Goal: Transaction & Acquisition: Book appointment/travel/reservation

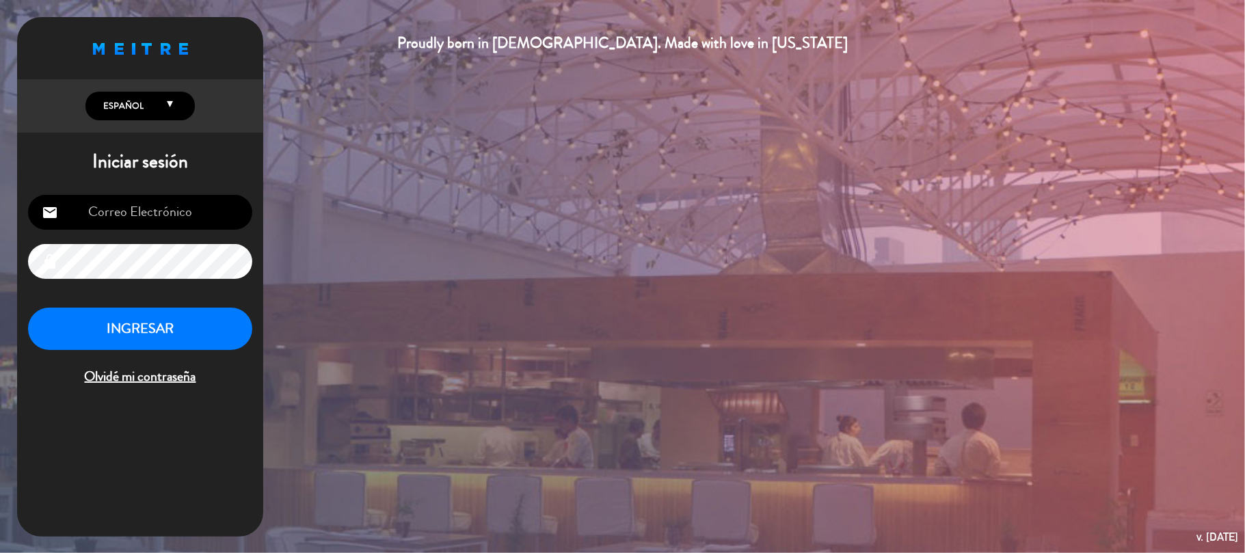
type input "[EMAIL_ADDRESS][DOMAIN_NAME]"
click at [171, 339] on button "INGRESAR" at bounding box center [140, 329] width 224 height 43
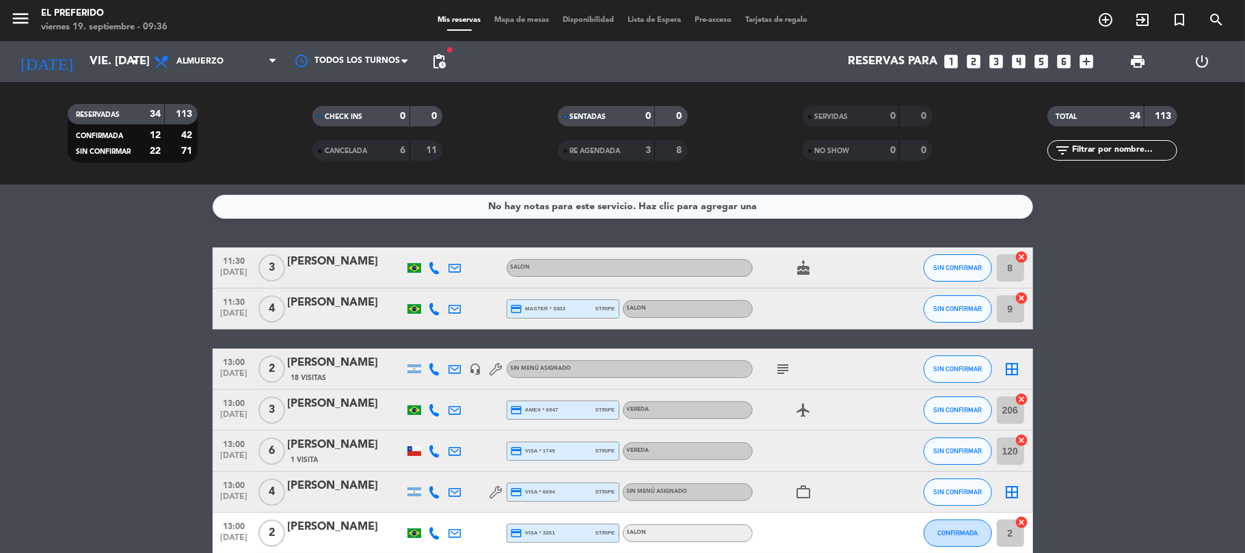
click at [1020, 64] on icon "looks_4" at bounding box center [1019, 62] width 18 height 18
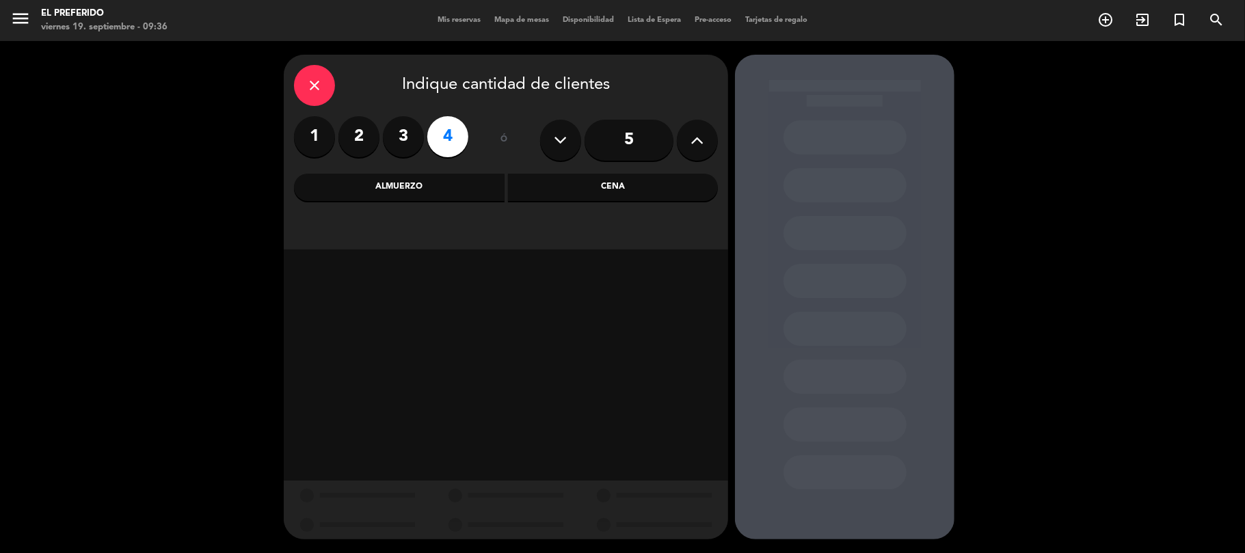
click at [612, 179] on div "Cena" at bounding box center [613, 187] width 211 height 27
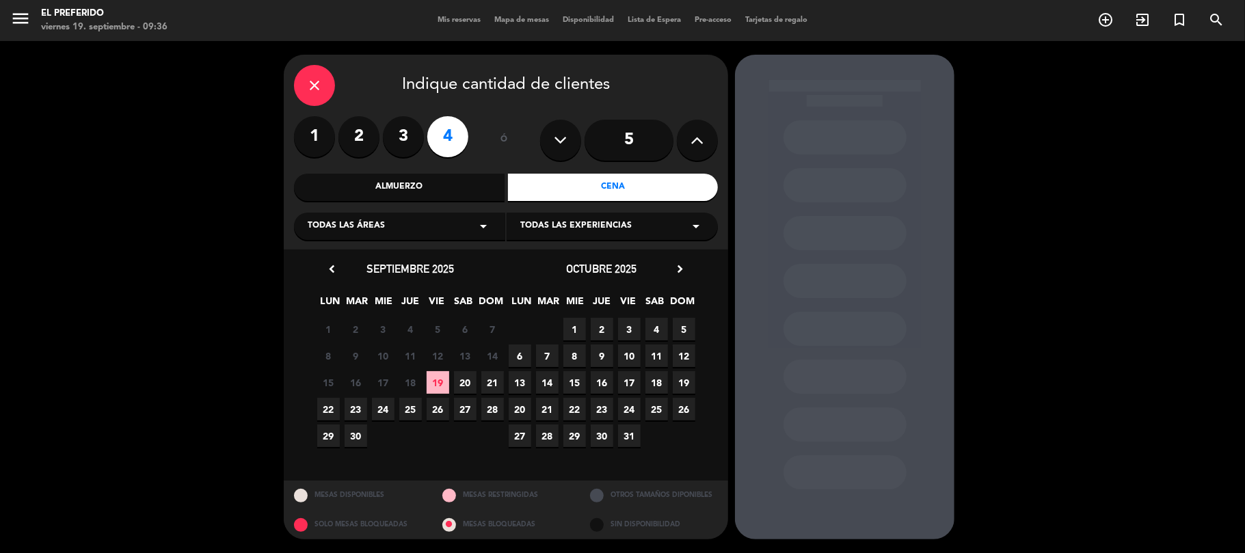
click at [444, 389] on span "19" at bounding box center [438, 382] width 23 height 23
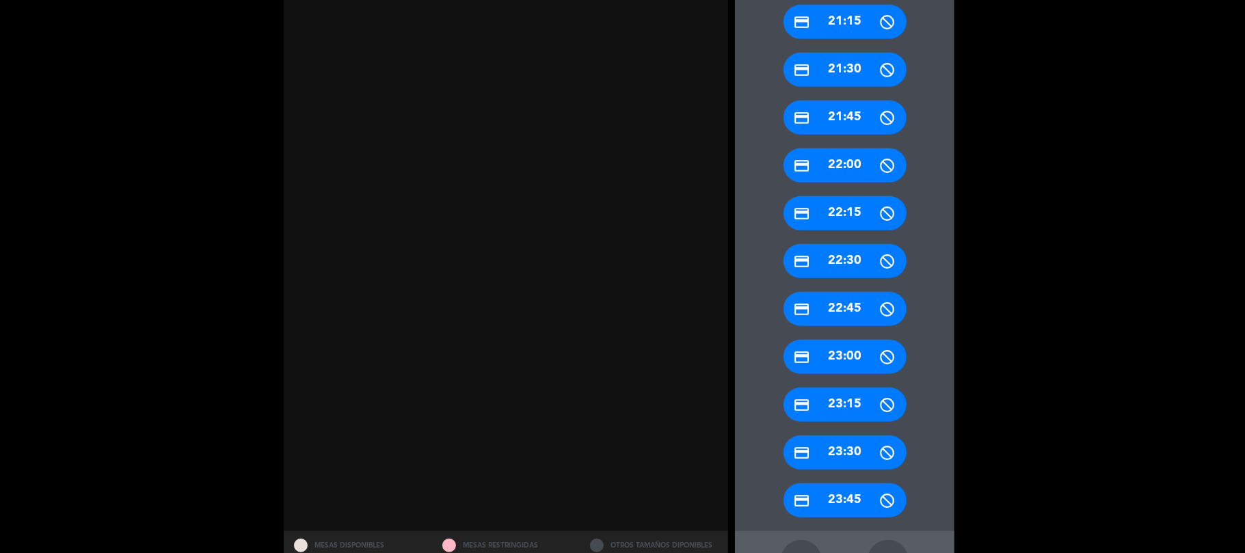
scroll to position [619, 0]
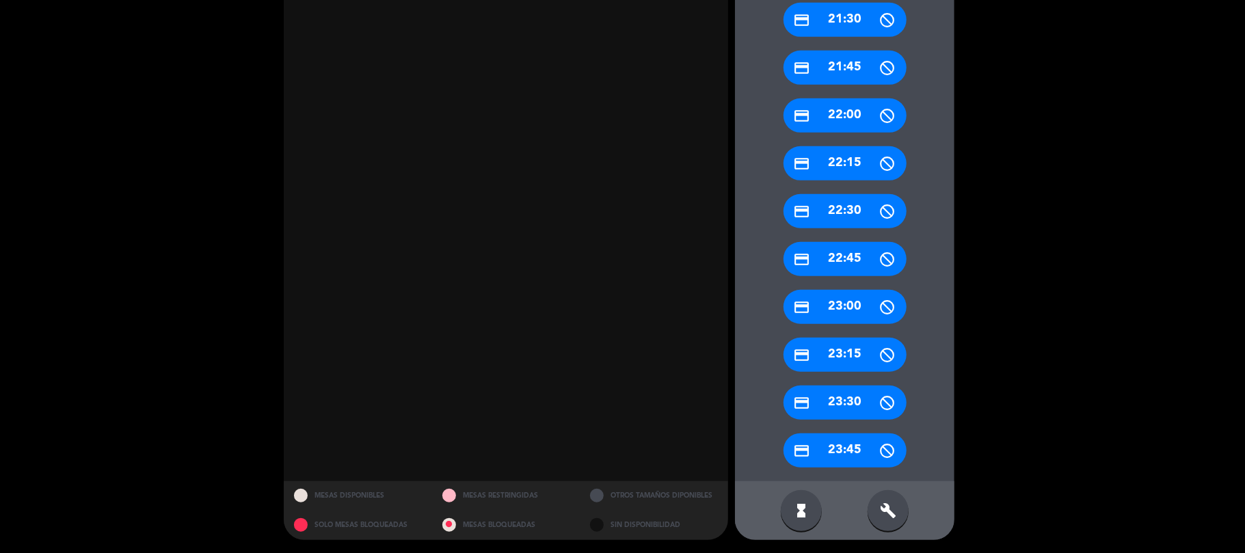
click at [893, 495] on div "build" at bounding box center [887, 510] width 41 height 41
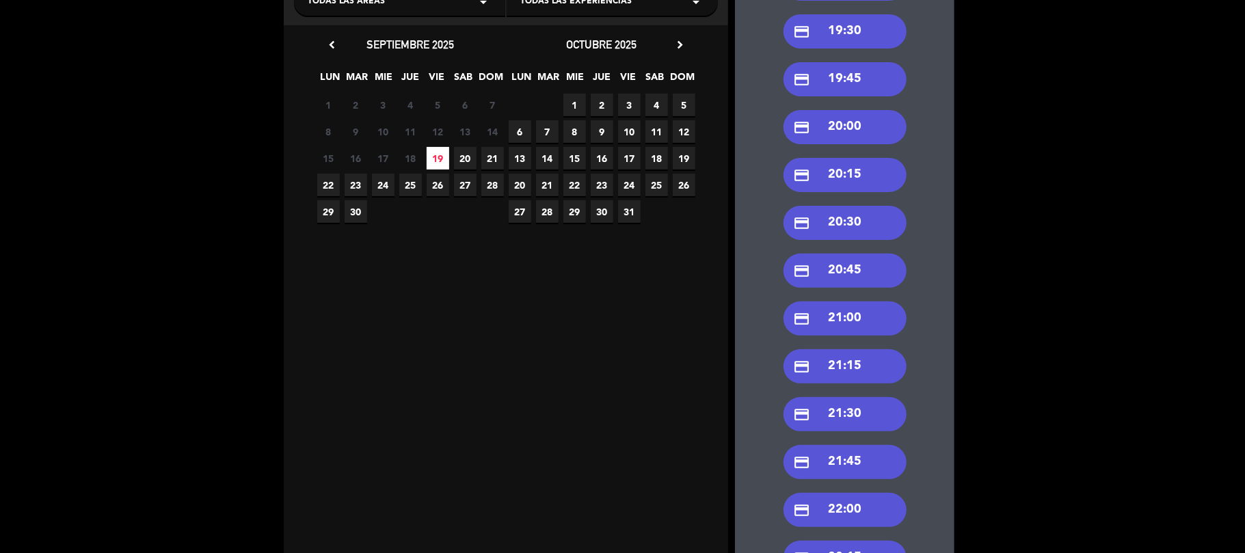
scroll to position [72, 0]
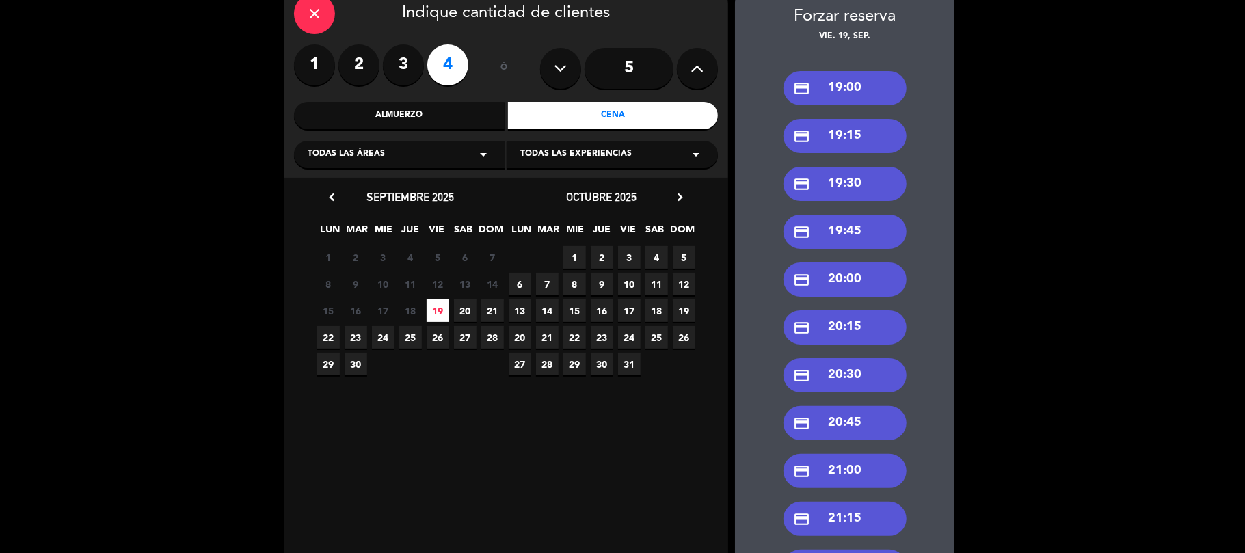
click at [848, 184] on div "credit_card 19:30" at bounding box center [844, 184] width 123 height 34
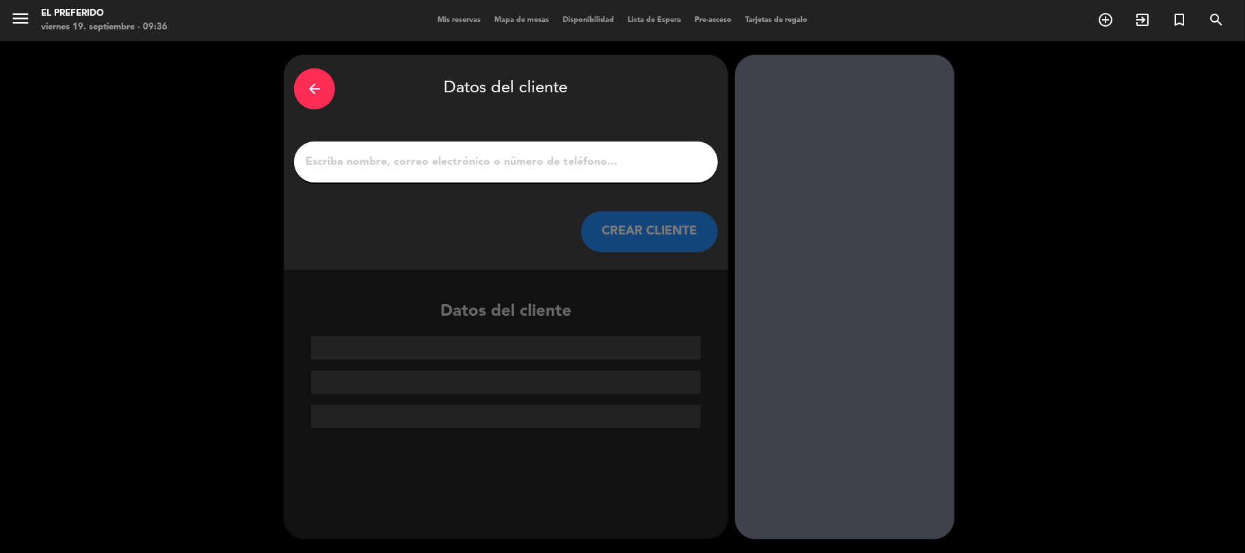
click at [601, 154] on input "1" at bounding box center [505, 161] width 403 height 19
paste input "[PERSON_NAME]"
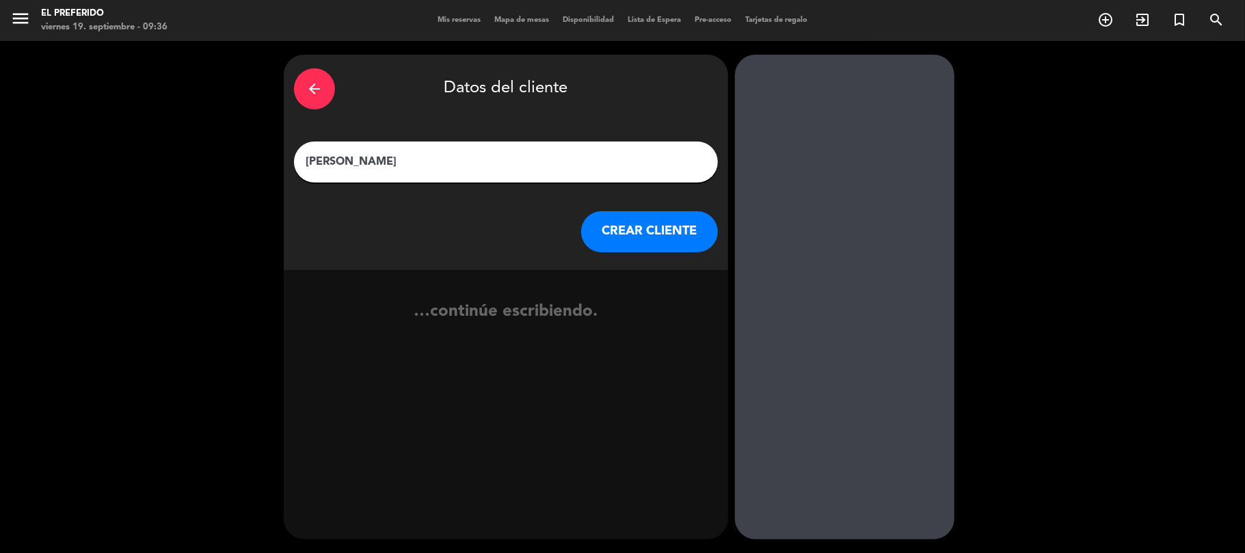
type input "[PERSON_NAME]"
click at [619, 221] on button "CREAR CLIENTE" at bounding box center [649, 231] width 137 height 41
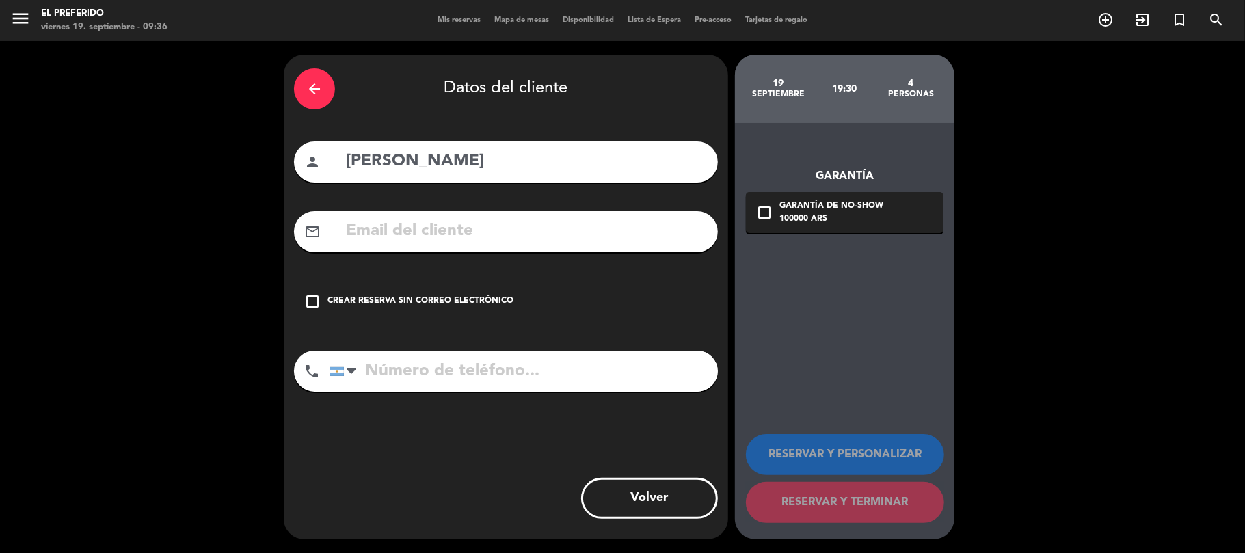
click at [427, 373] on input "tel" at bounding box center [523, 371] width 388 height 41
paste input "[PHONE_NUMBER]"
type input "[PHONE_NUMBER]"
click at [392, 285] on div "check_box_outline_blank Crear reserva sin correo electrónico" at bounding box center [506, 301] width 424 height 41
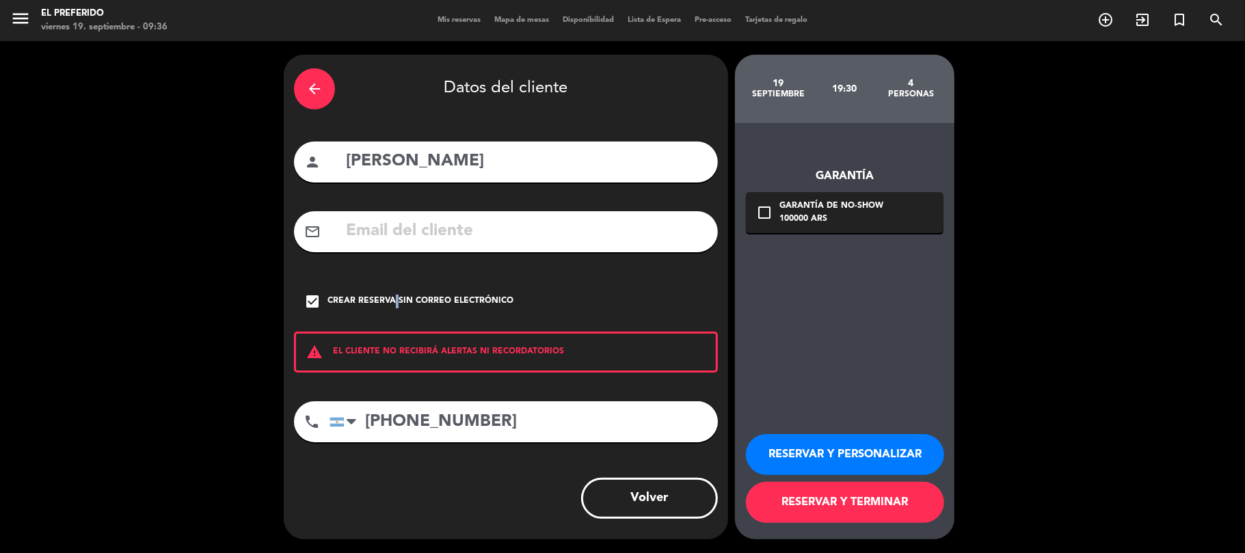
click at [798, 449] on button "RESERVAR Y PERSONALIZAR" at bounding box center [845, 454] width 198 height 41
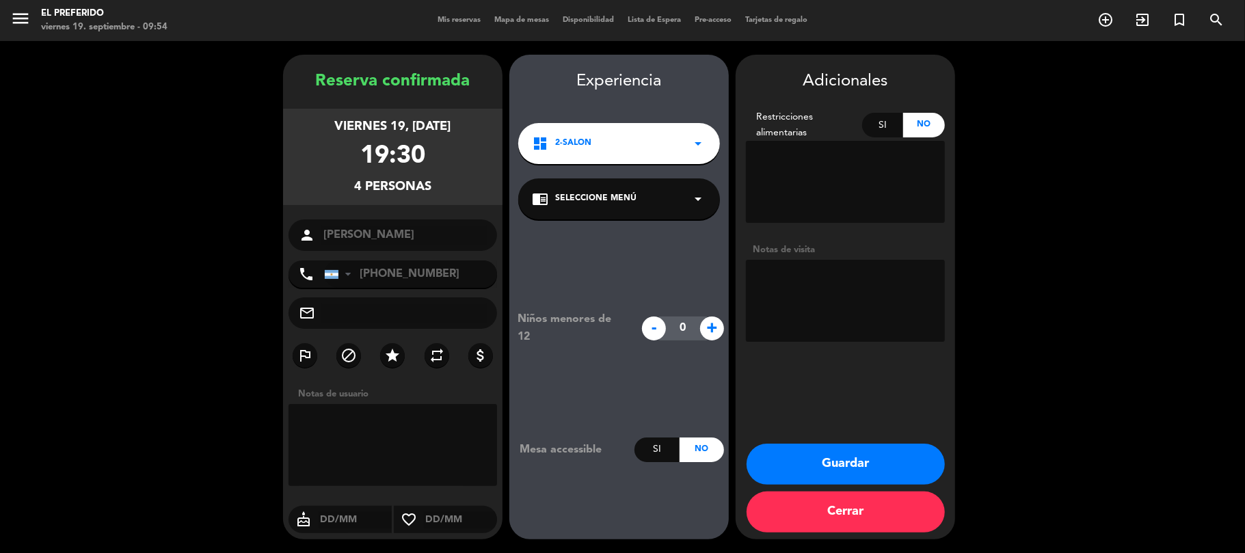
click at [837, 465] on button "Guardar" at bounding box center [845, 464] width 198 height 41
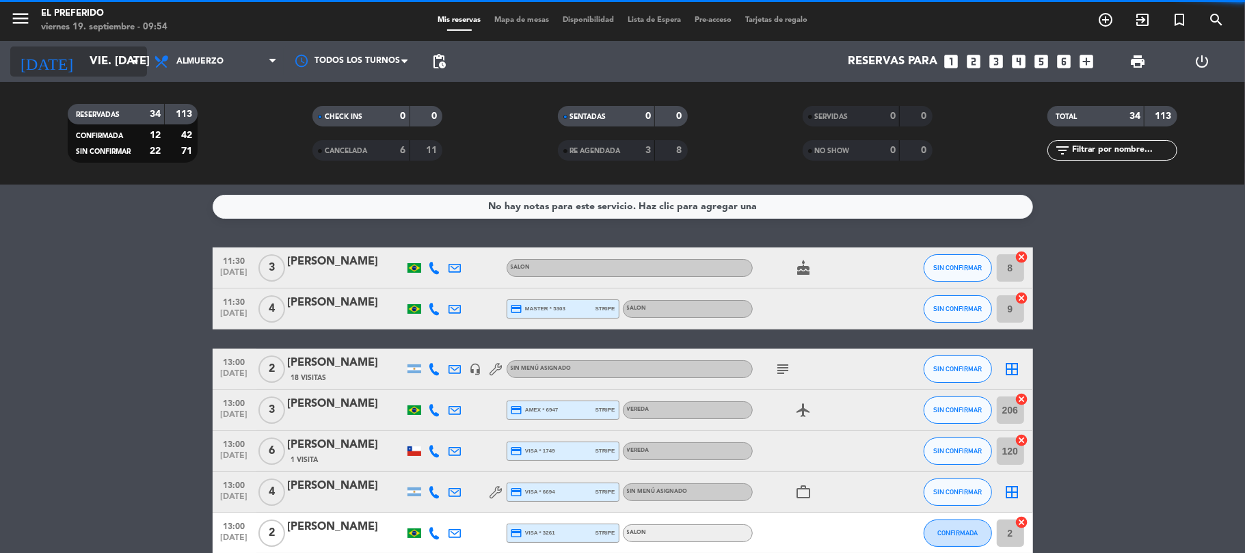
click at [113, 48] on div "[DATE] vie. [DATE] arrow_drop_down" at bounding box center [78, 61] width 137 height 30
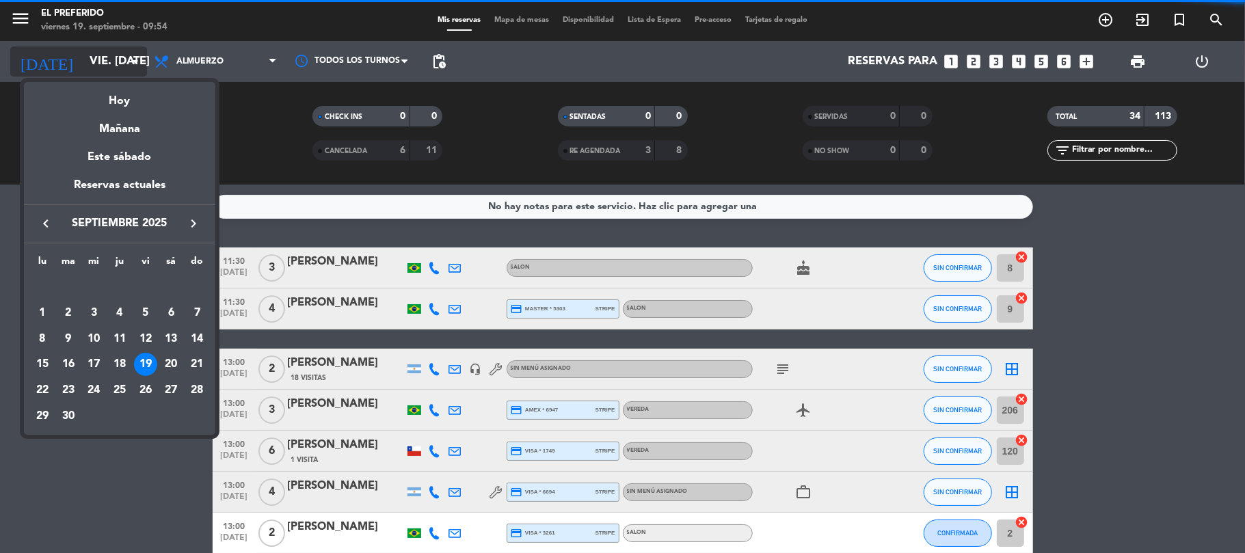
click at [116, 60] on div at bounding box center [622, 276] width 1245 height 553
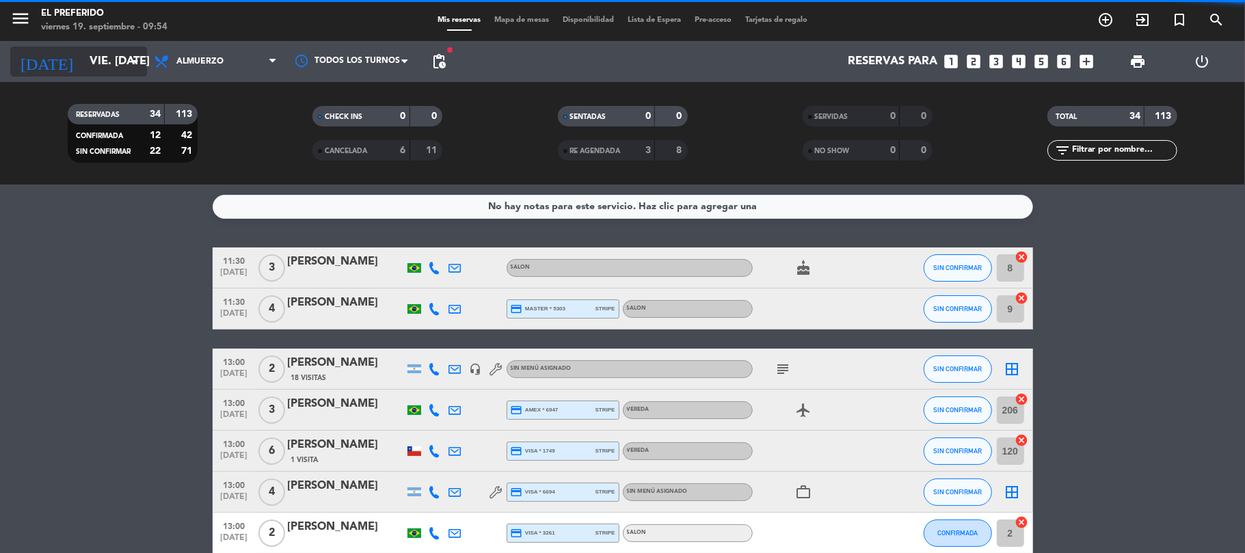
click at [116, 60] on input "vie. [DATE]" at bounding box center [157, 62] width 148 height 27
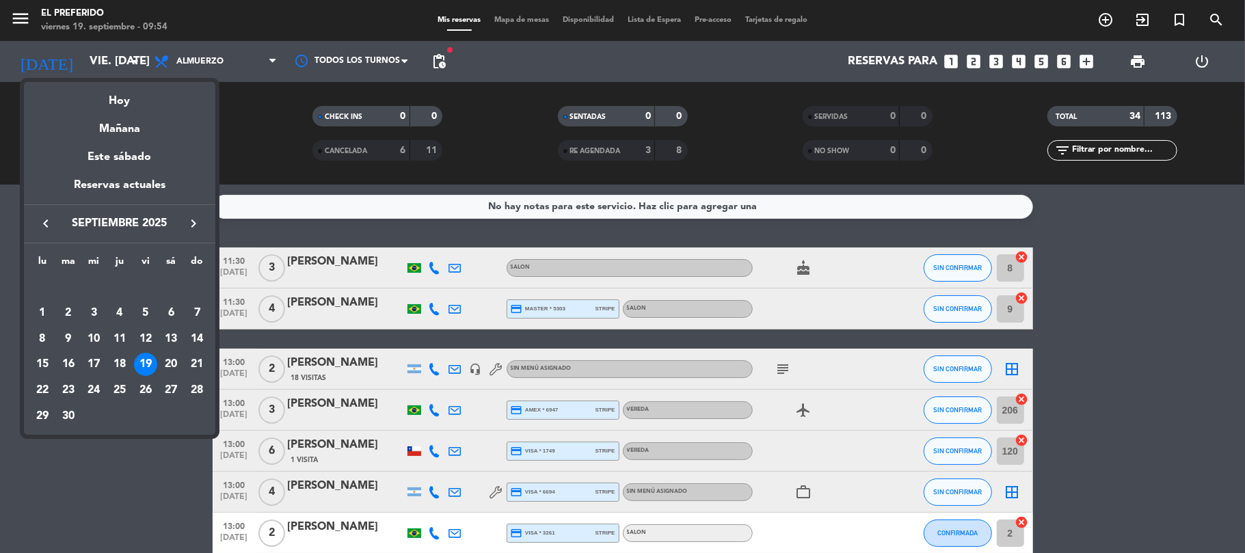
click at [191, 230] on icon "keyboard_arrow_right" at bounding box center [193, 223] width 16 height 16
click at [44, 334] on div "6" at bounding box center [42, 338] width 23 height 23
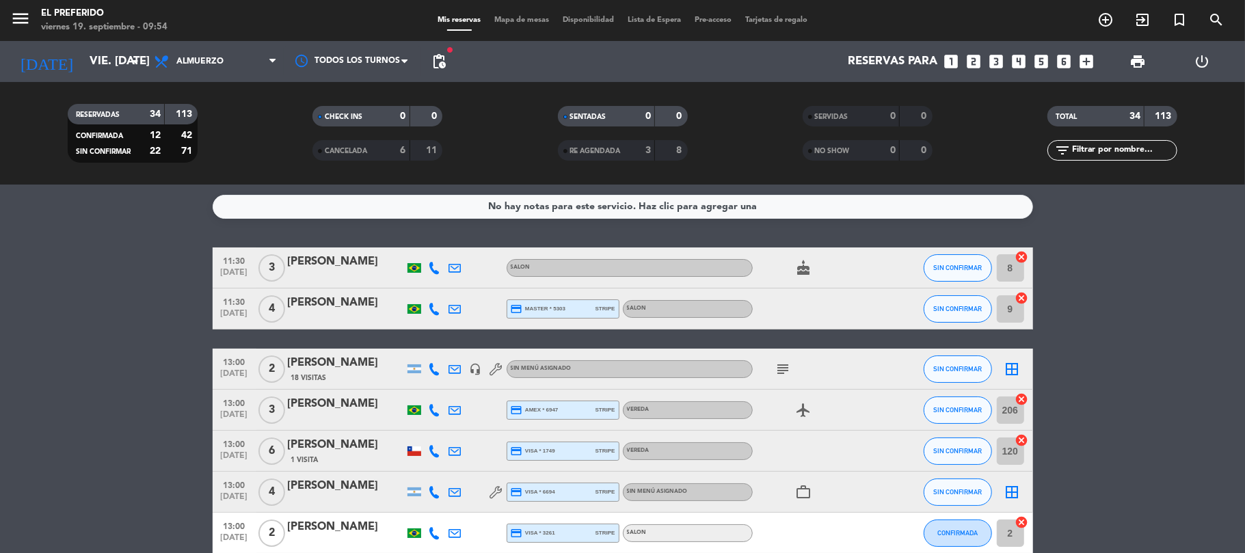
type input "lun. [DATE]"
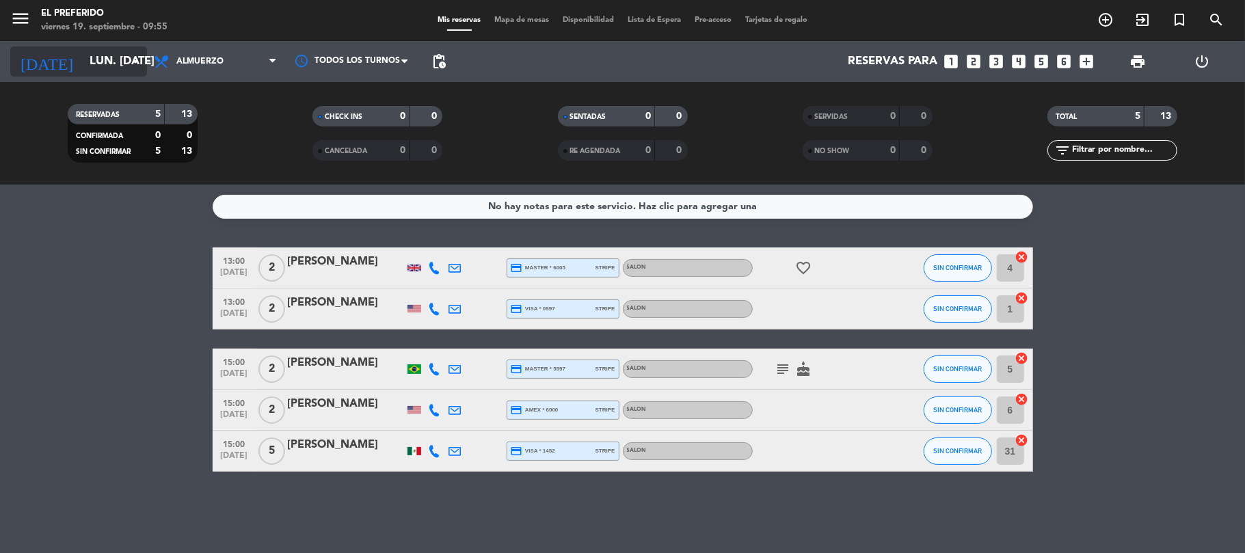
click at [104, 64] on input "lun. [DATE]" at bounding box center [157, 62] width 148 height 27
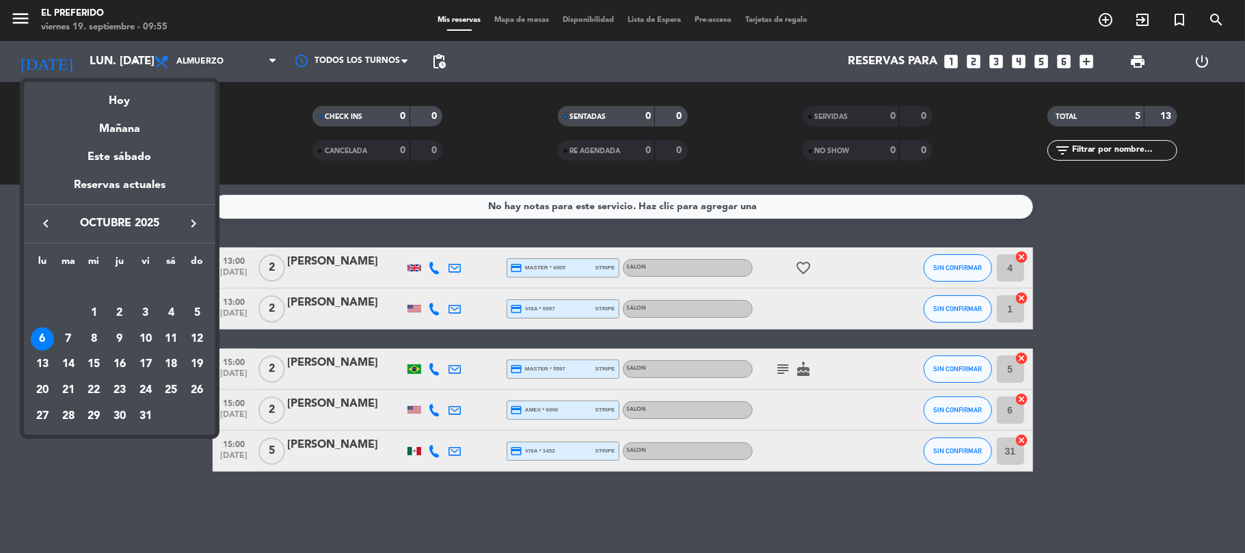
click at [192, 213] on div "keyboard_arrow_left octubre 2025 keyboard_arrow_right" at bounding box center [119, 223] width 191 height 38
click at [198, 221] on icon "keyboard_arrow_right" at bounding box center [193, 223] width 16 height 16
click at [1084, 55] on div at bounding box center [622, 276] width 1245 height 553
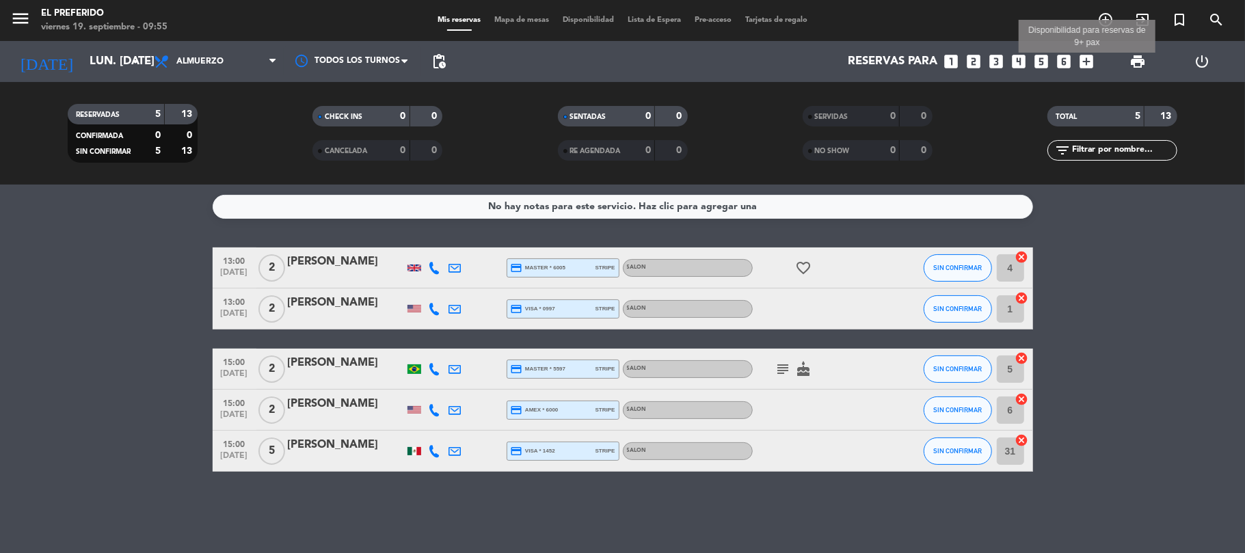
click at [1085, 59] on icon "add_box" at bounding box center [1087, 62] width 18 height 18
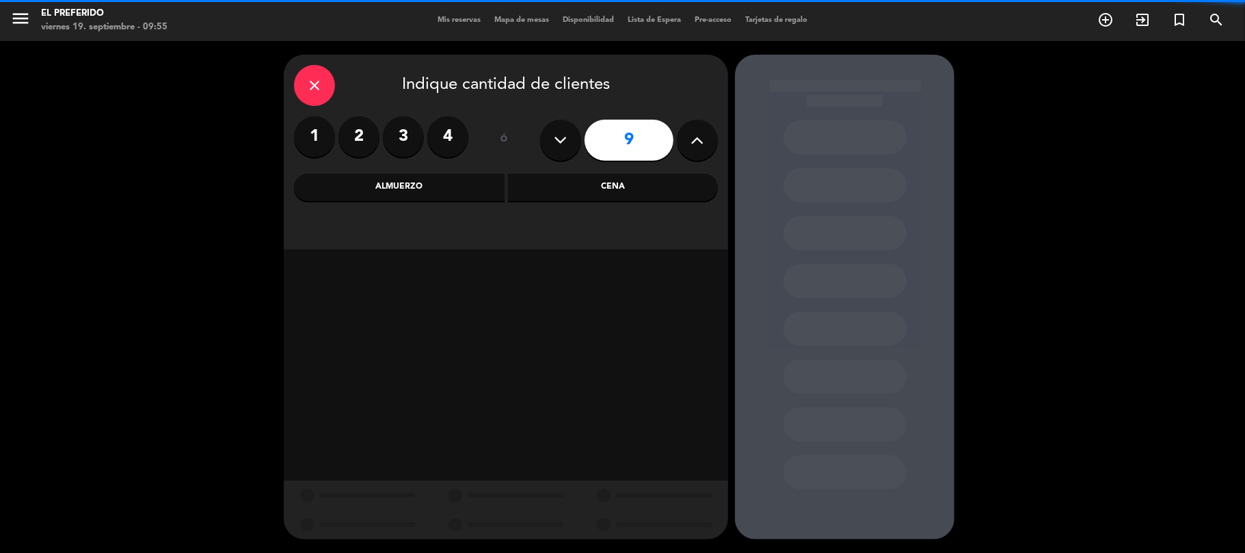
click at [554, 138] on icon at bounding box center [560, 140] width 13 height 21
type input "7"
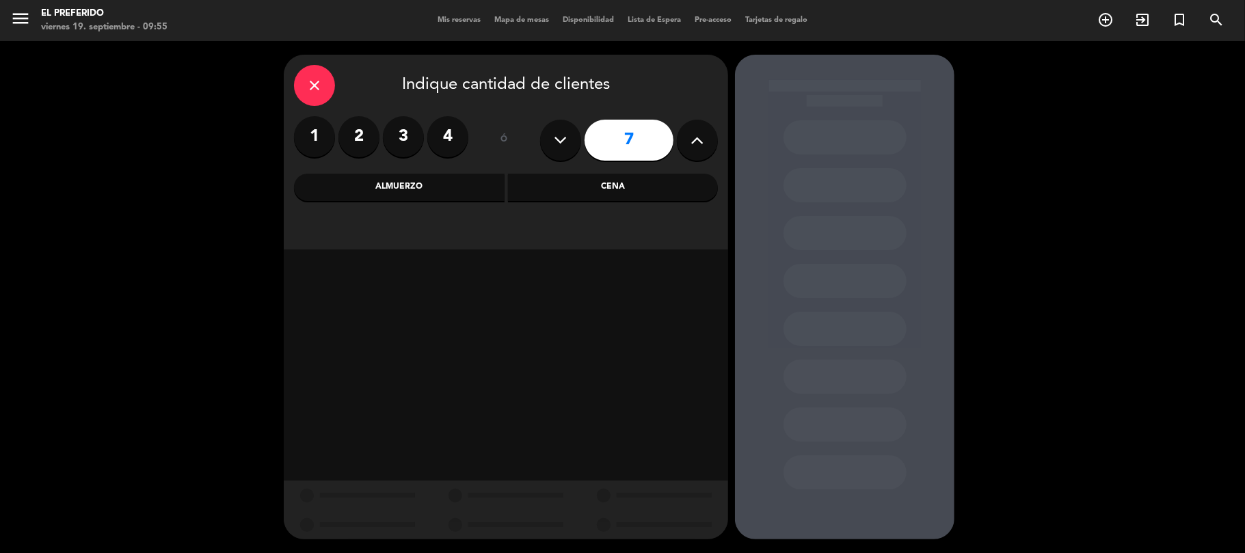
click at [649, 200] on div "Cena" at bounding box center [613, 187] width 211 height 27
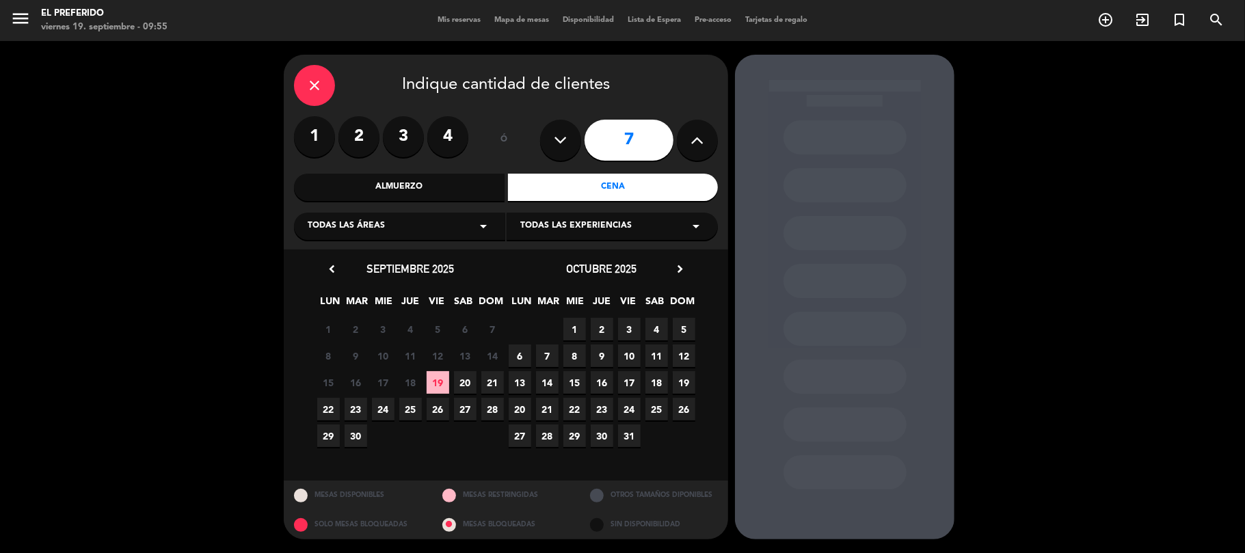
click at [675, 271] on icon "chevron_right" at bounding box center [680, 269] width 14 height 14
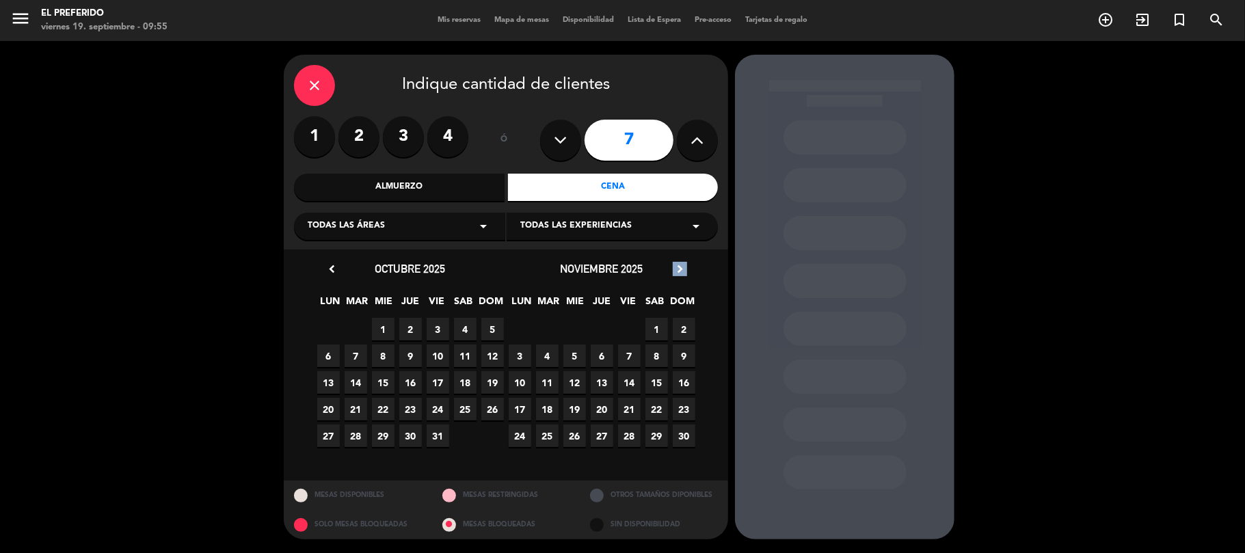
click at [675, 271] on icon "chevron_right" at bounding box center [680, 269] width 14 height 14
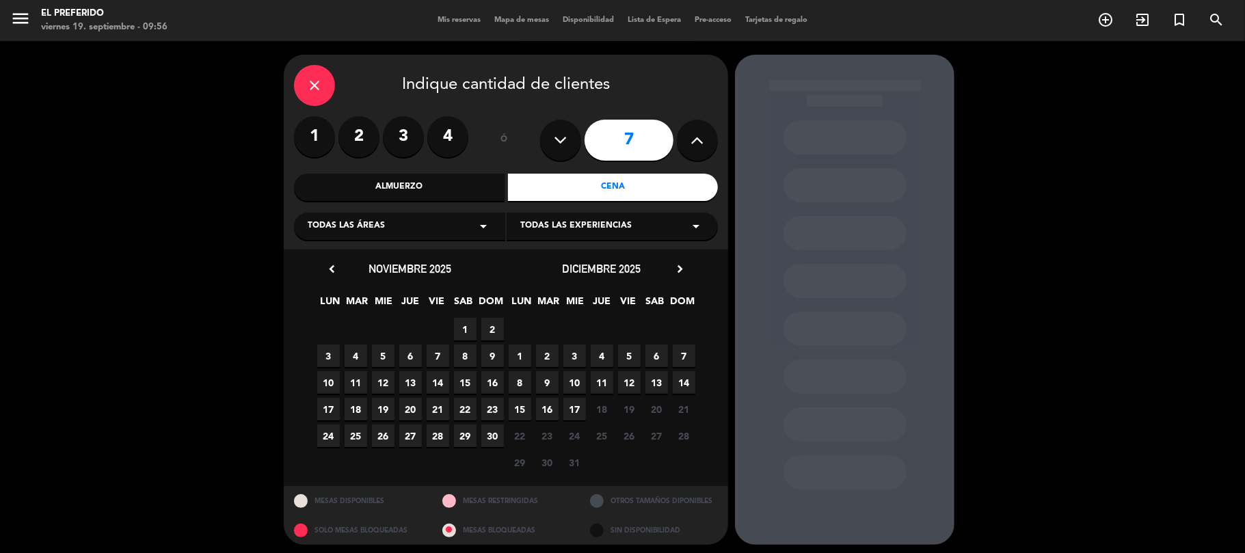
click at [312, 91] on icon "close" at bounding box center [314, 85] width 16 height 16
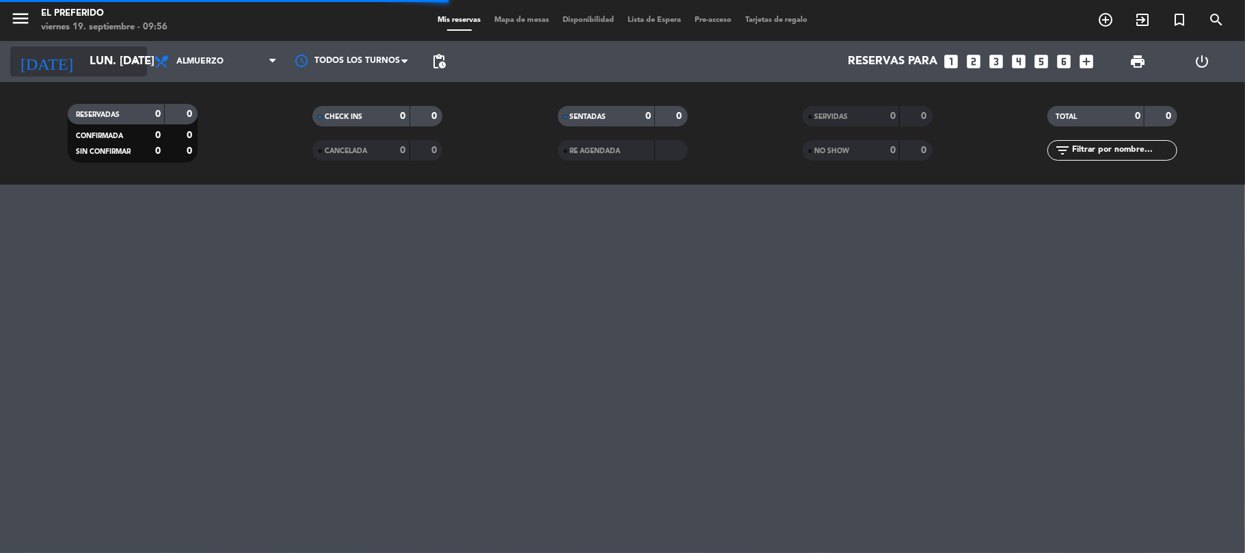
click at [83, 52] on input "lun. [DATE]" at bounding box center [157, 62] width 148 height 27
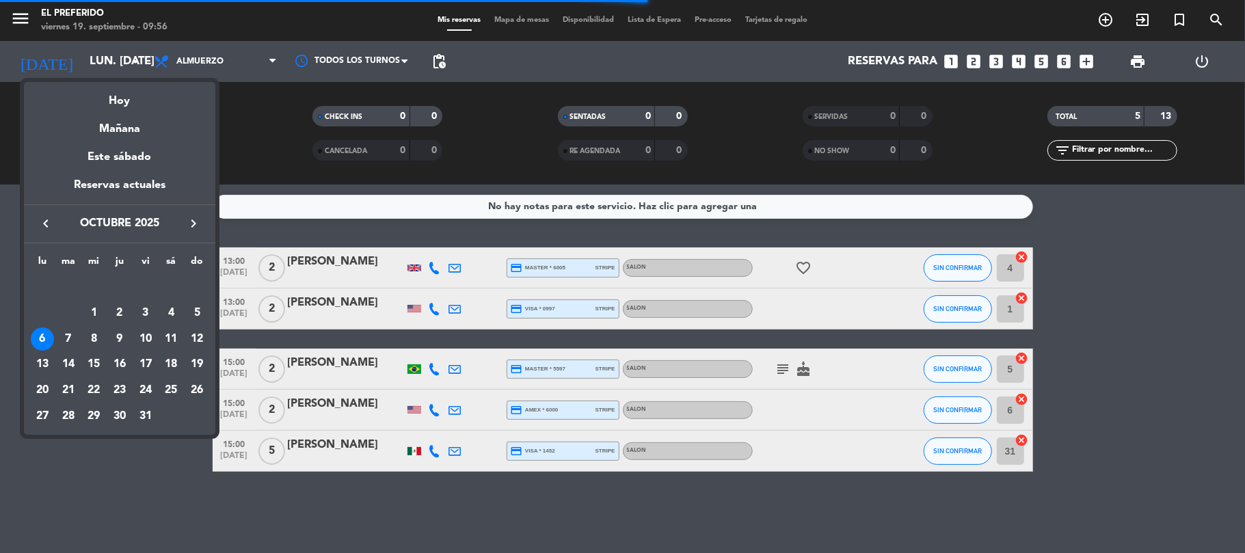
click at [46, 219] on icon "keyboard_arrow_left" at bounding box center [46, 223] width 16 height 16
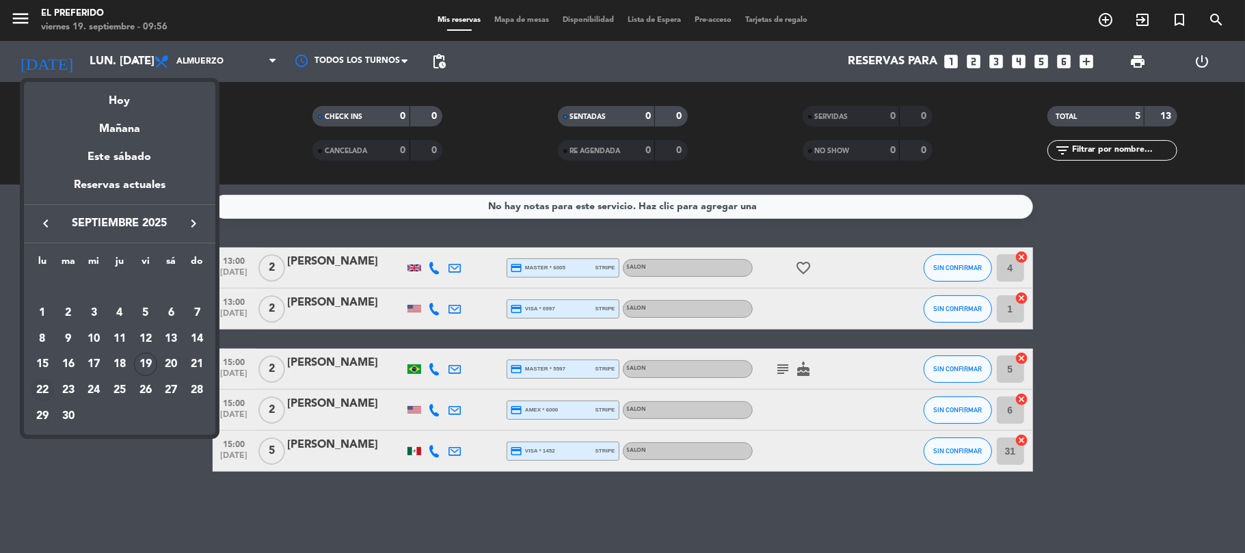
click at [42, 389] on div "22" at bounding box center [42, 390] width 23 height 23
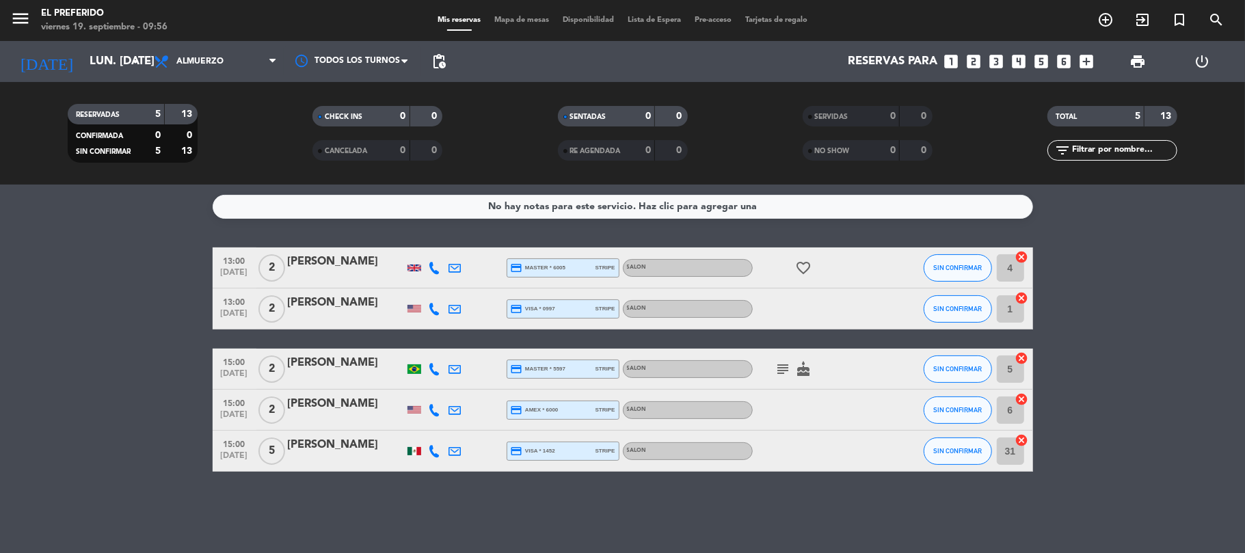
type input "lun. [DATE]"
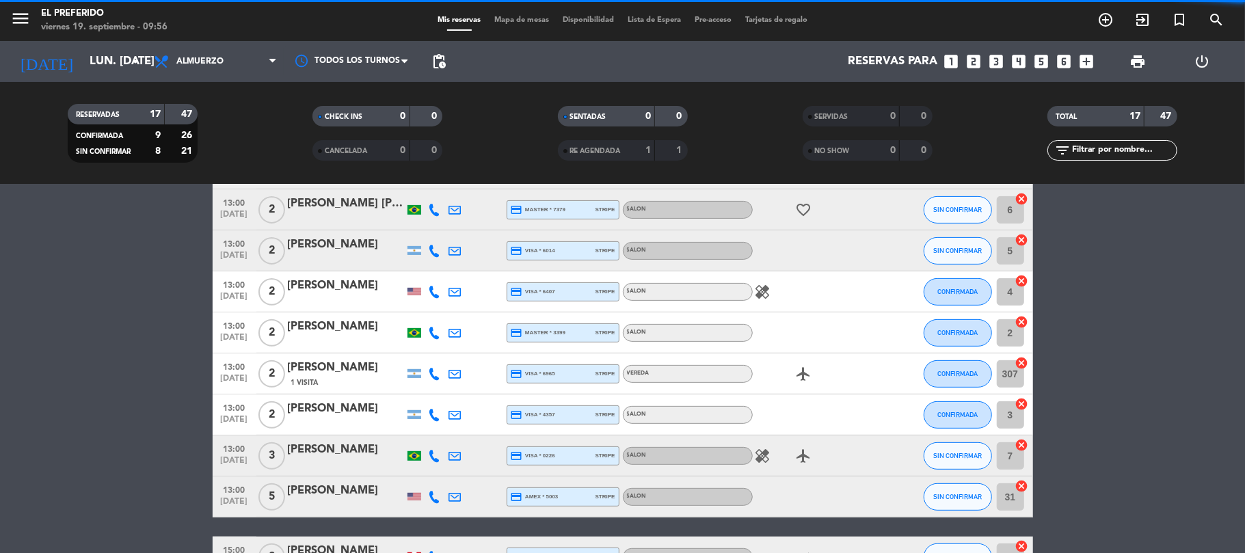
scroll to position [498, 0]
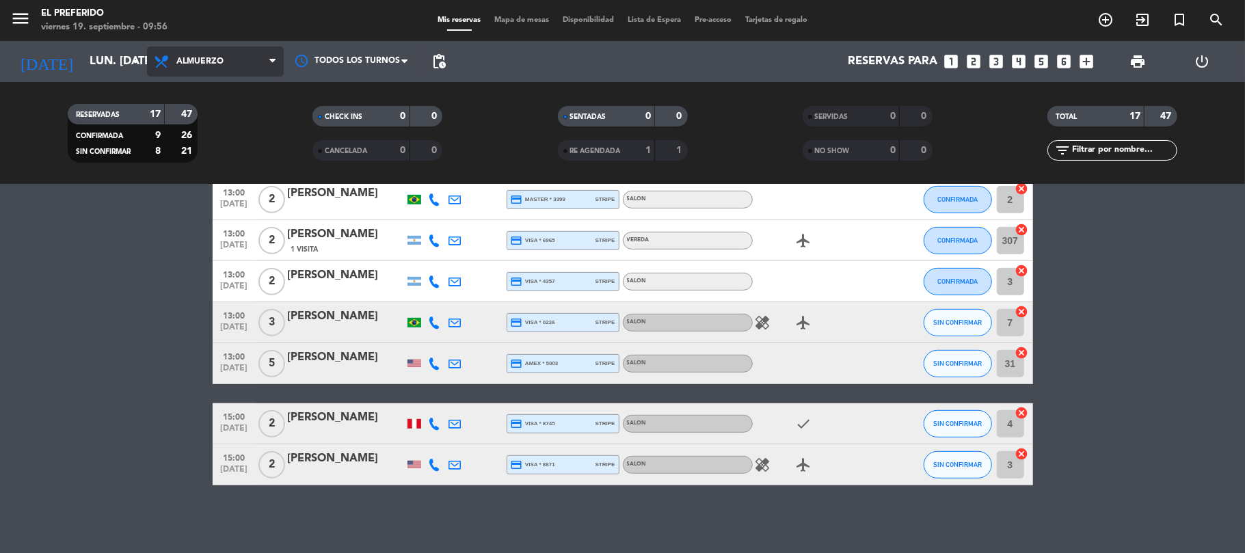
click at [208, 55] on span "Almuerzo" at bounding box center [215, 61] width 137 height 30
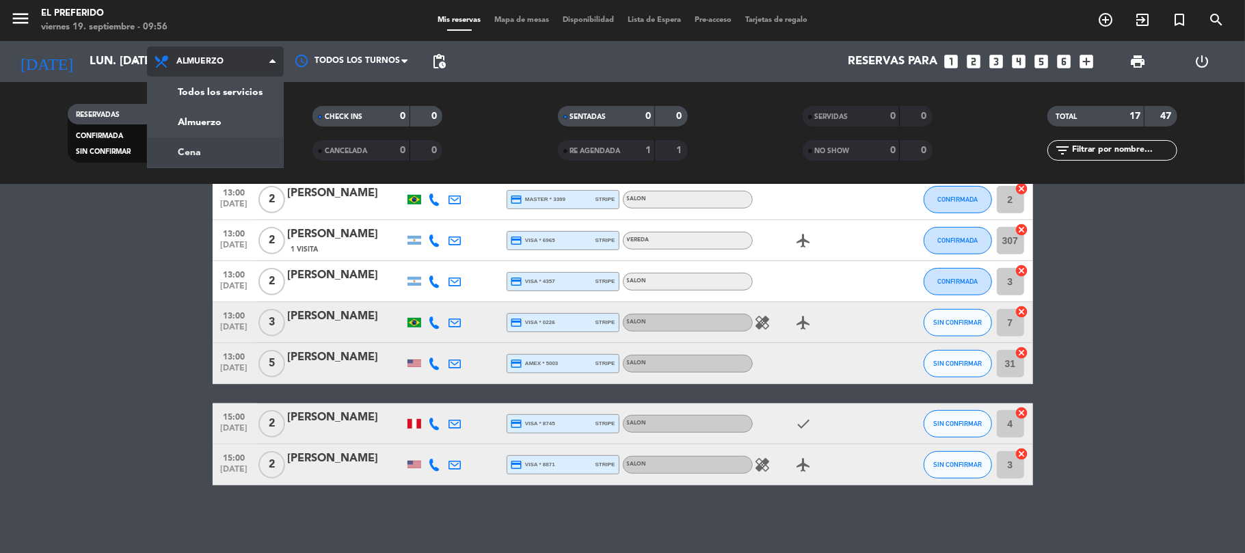
click at [208, 159] on div "menu El Preferido viernes 19. septiembre - 09:56 Mis reservas Mapa de mesas Dis…" at bounding box center [622, 92] width 1245 height 185
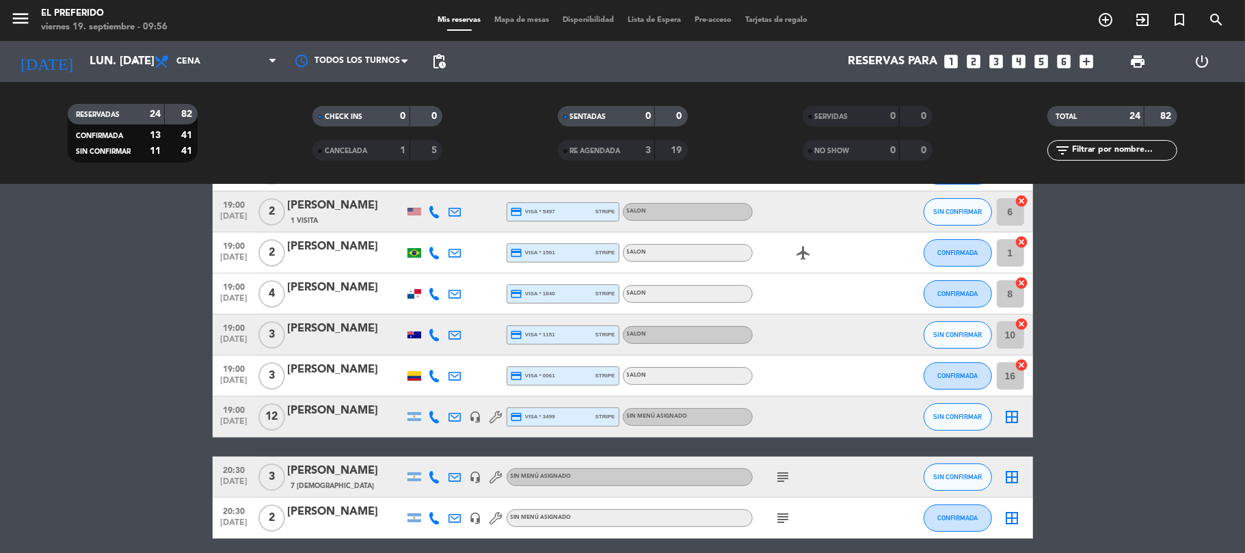
scroll to position [182, 0]
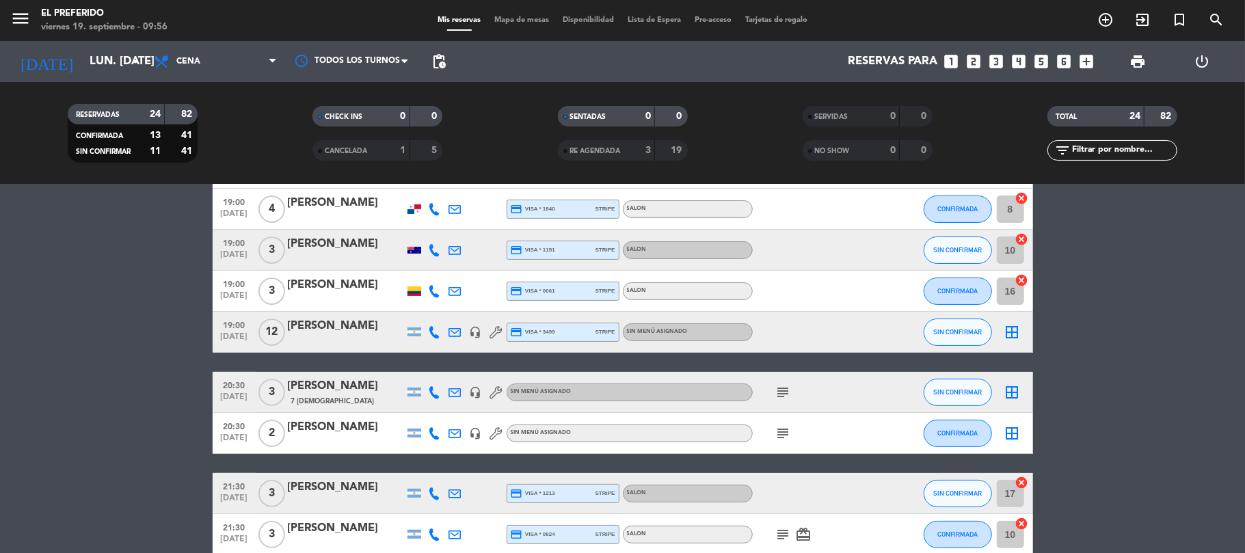
click at [308, 328] on div "[PERSON_NAME]" at bounding box center [346, 326] width 116 height 18
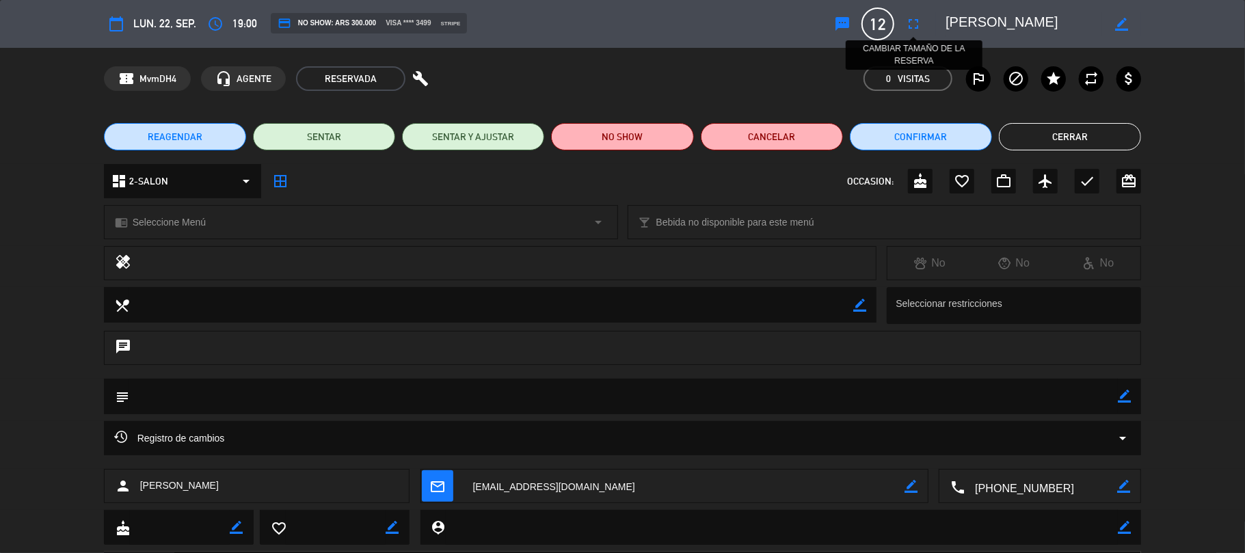
click at [906, 30] on icon "fullscreen" at bounding box center [913, 24] width 16 height 16
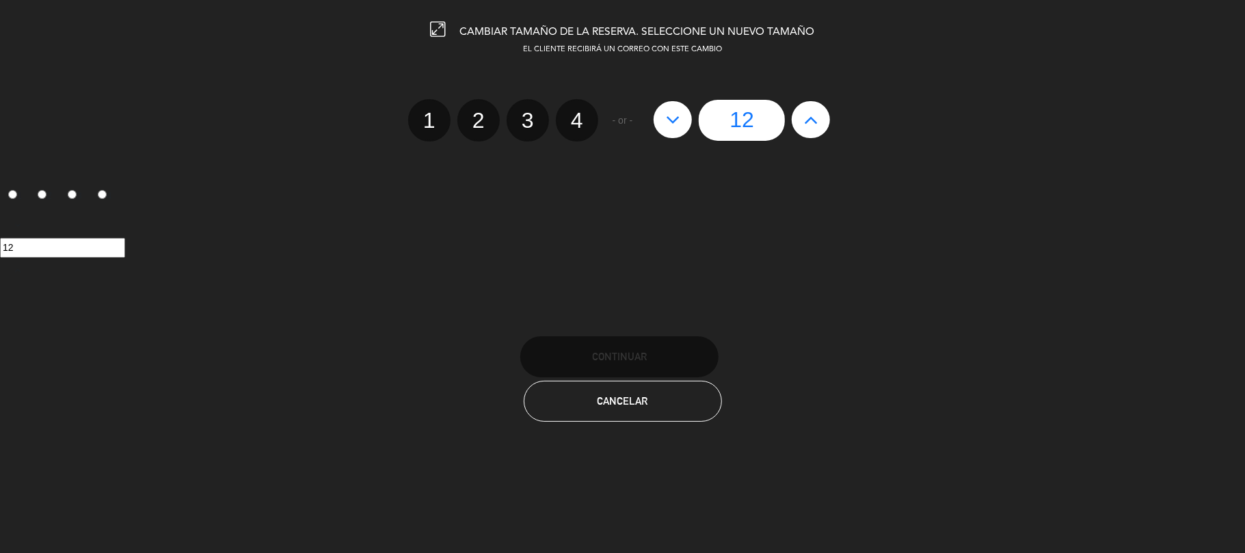
click at [674, 122] on icon at bounding box center [673, 120] width 14 height 22
type input "11"
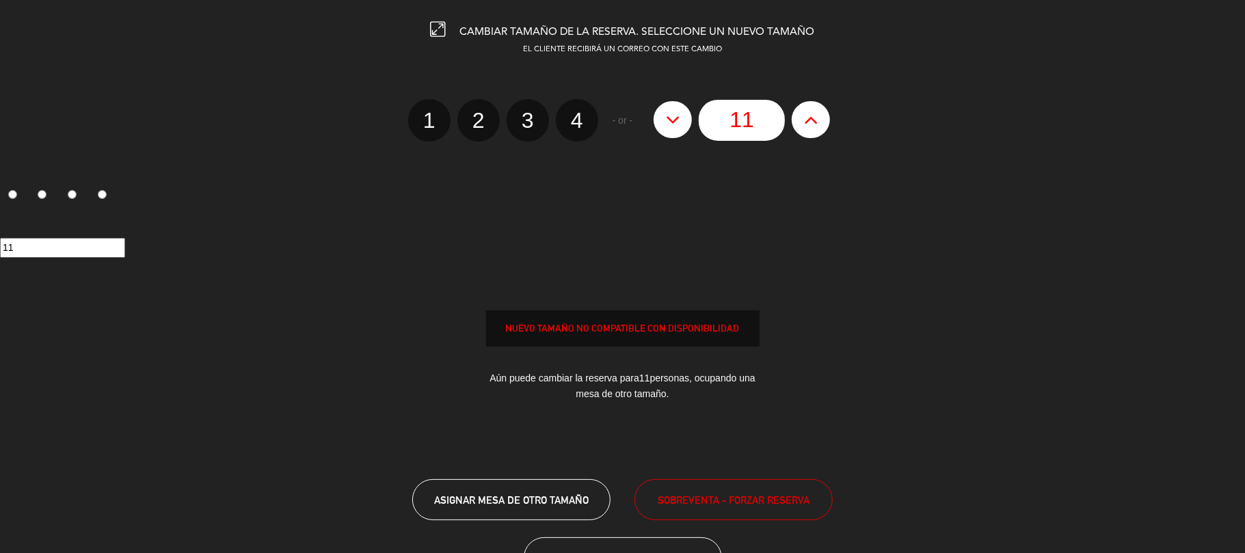
click at [674, 122] on icon at bounding box center [673, 120] width 14 height 22
type input "10"
click at [674, 122] on icon at bounding box center [673, 120] width 14 height 22
type input "9"
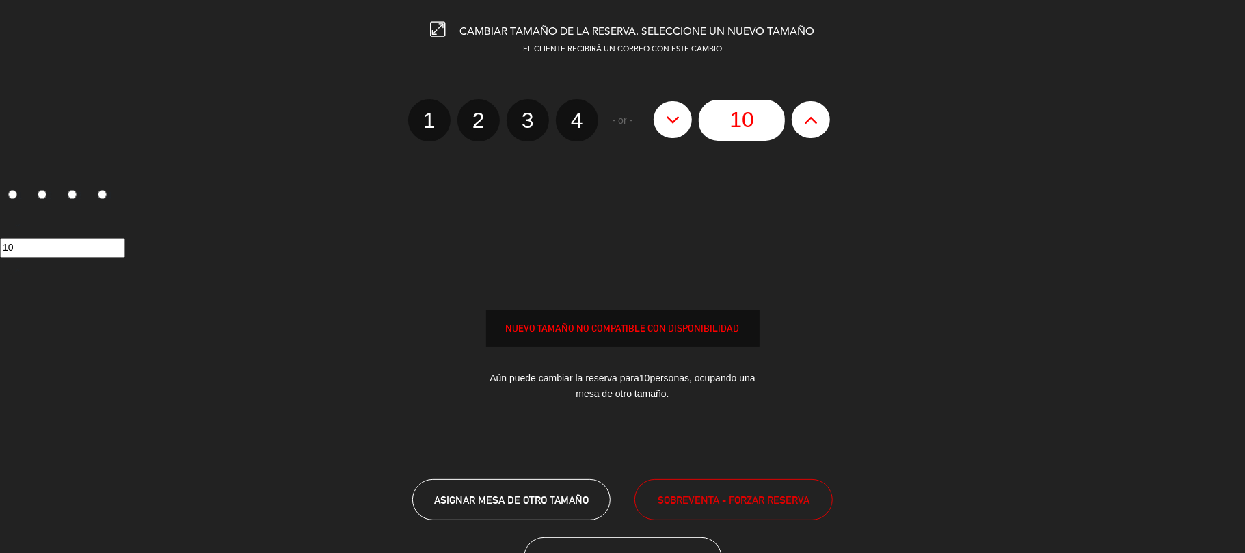
type input "9"
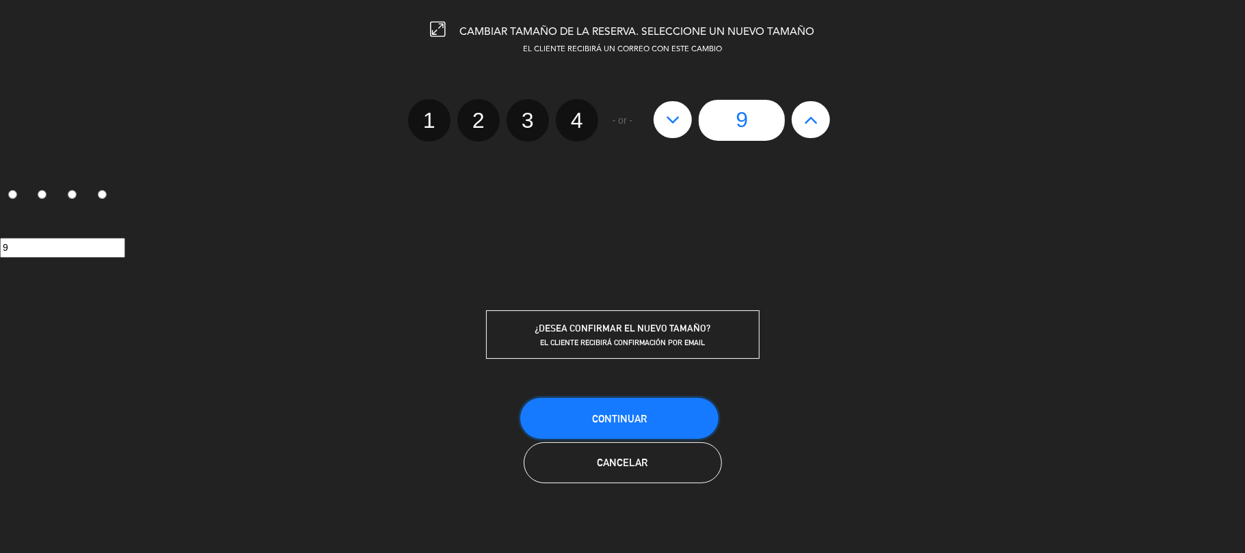
click at [653, 410] on button "Continuar" at bounding box center [619, 418] width 198 height 41
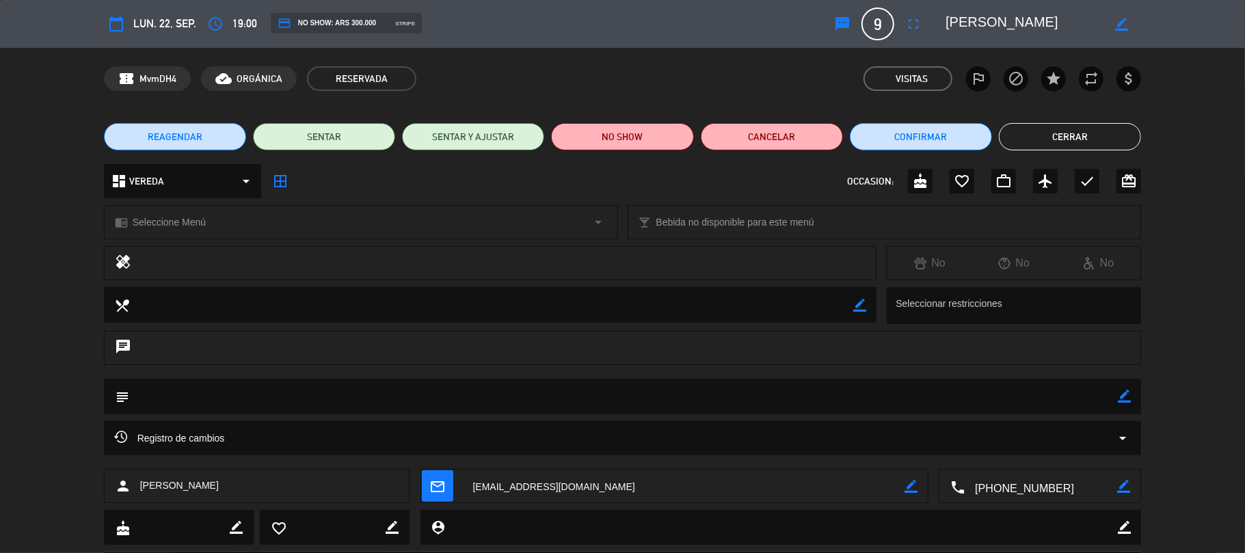
click at [1109, 134] on button "Cerrar" at bounding box center [1070, 136] width 142 height 27
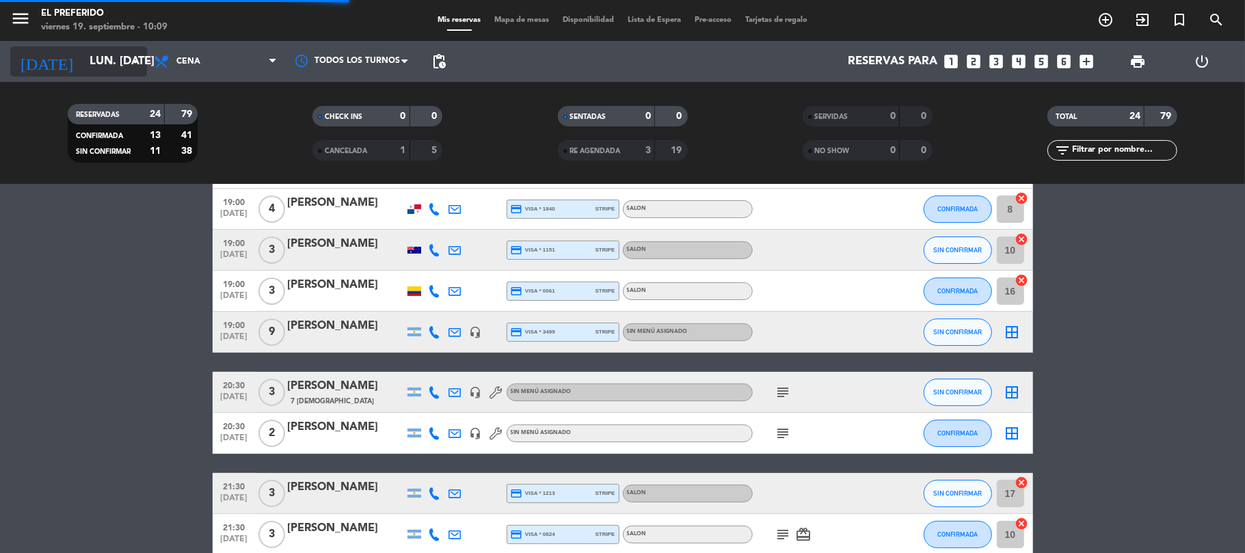
click at [83, 66] on input "lun. [DATE]" at bounding box center [157, 62] width 148 height 27
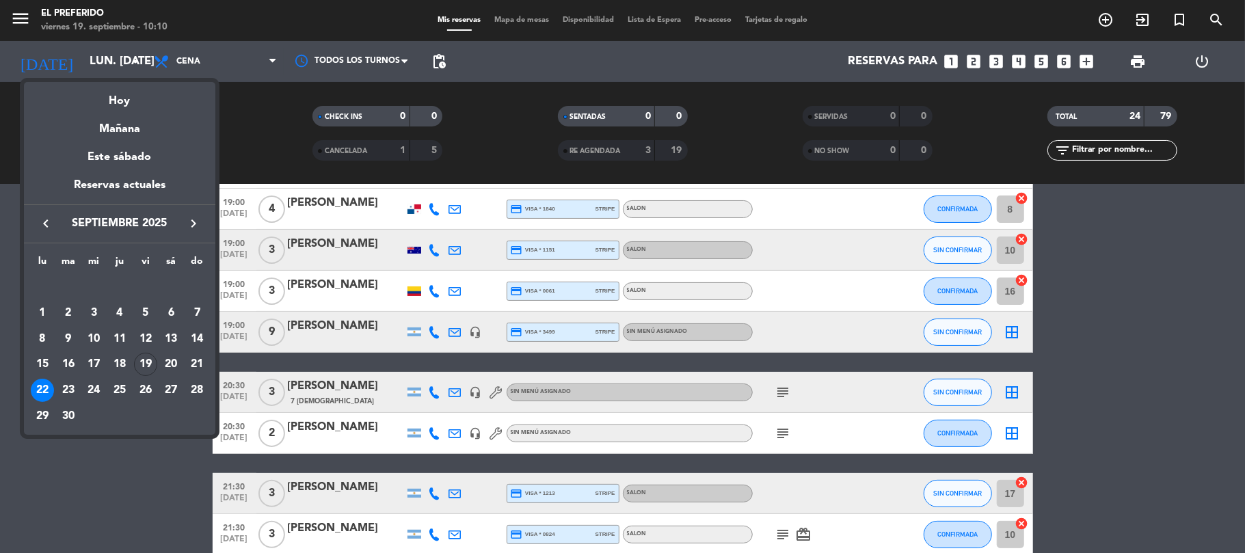
click at [261, 150] on div at bounding box center [622, 276] width 1245 height 553
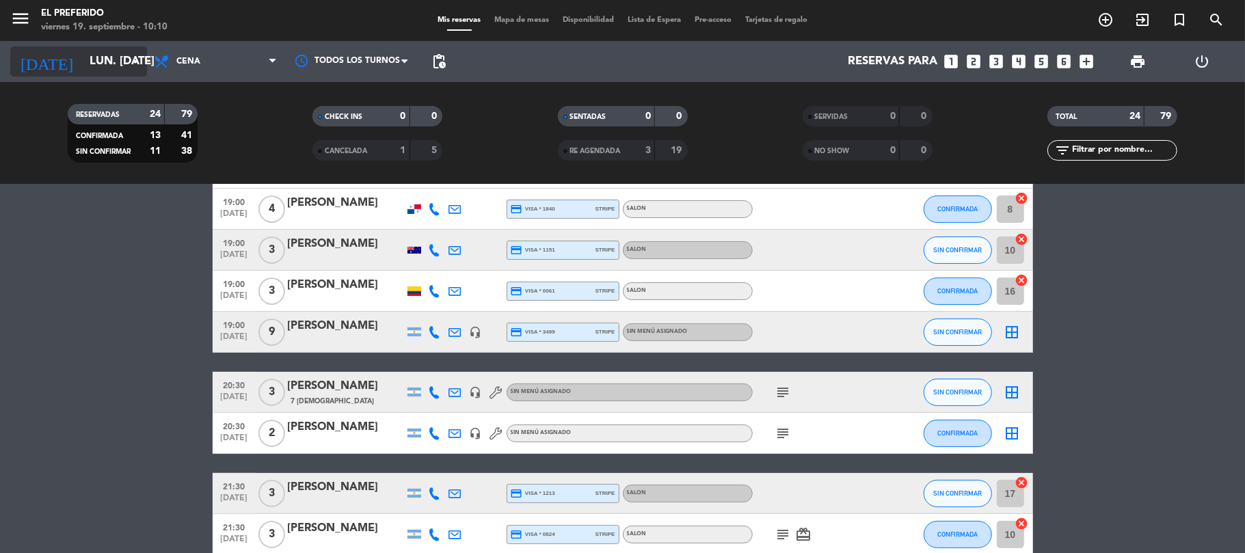
click at [99, 62] on input "lun. [DATE]" at bounding box center [157, 62] width 148 height 27
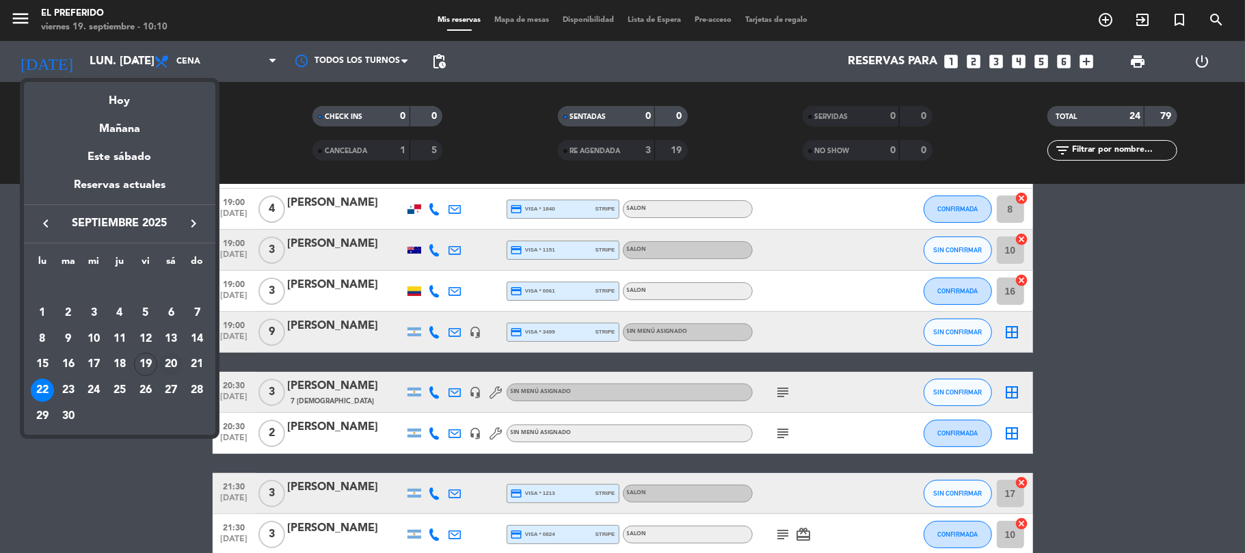
click at [171, 362] on div "20" at bounding box center [170, 364] width 23 height 23
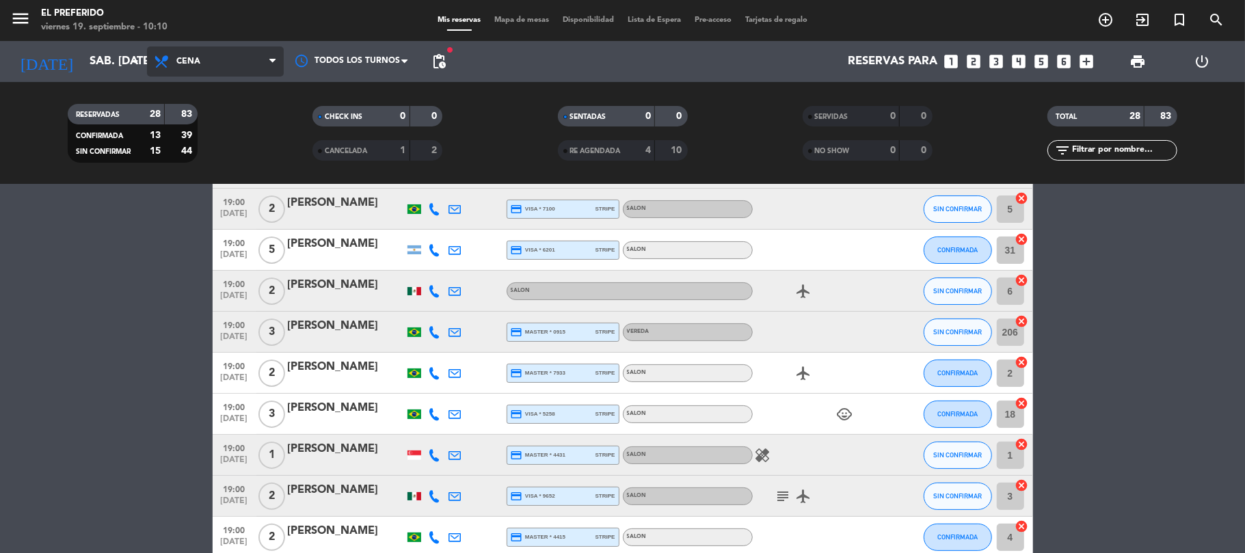
click at [230, 57] on span "Cena" at bounding box center [215, 61] width 137 height 30
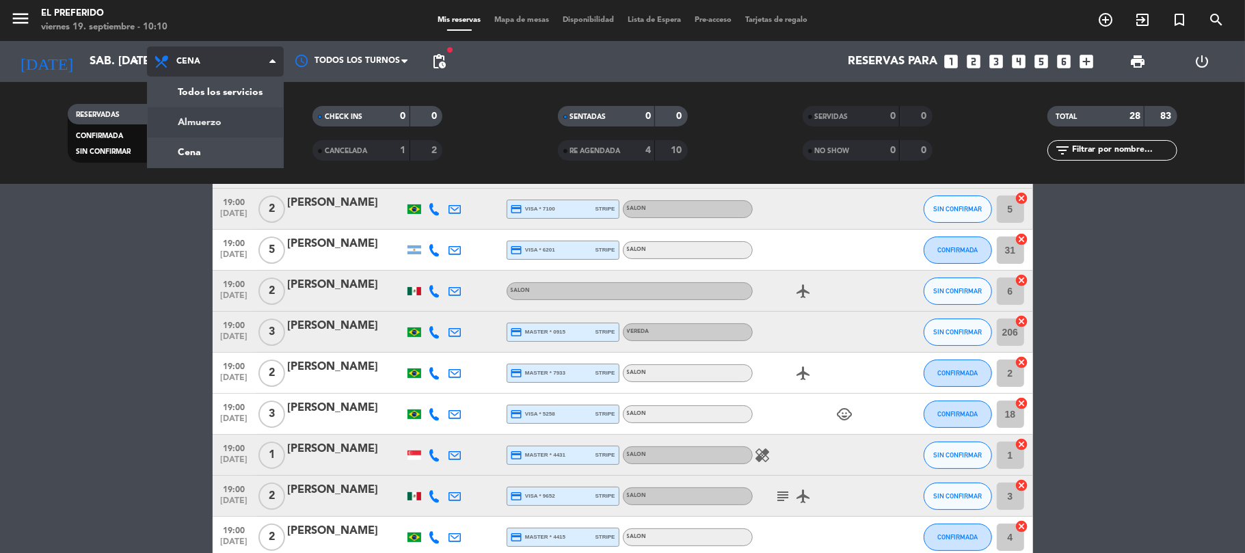
click at [236, 113] on div "menu El Preferido viernes 19. septiembre - 10:10 Mis reservas Mapa de mesas Dis…" at bounding box center [622, 92] width 1245 height 185
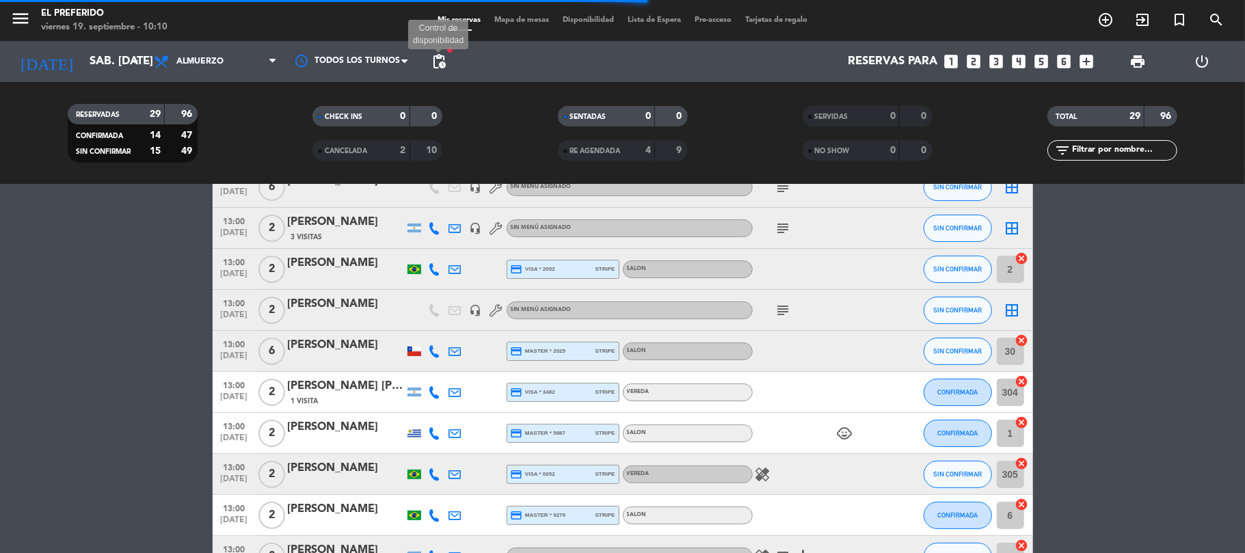
click at [444, 57] on span "pending_actions" at bounding box center [439, 61] width 16 height 16
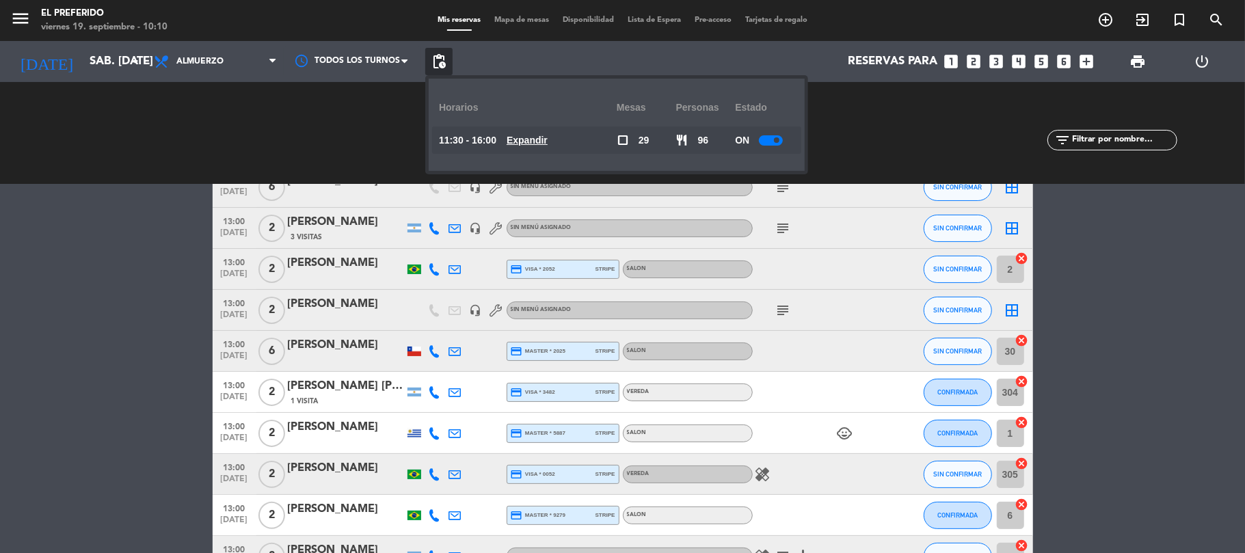
click at [533, 144] on u "Expandir" at bounding box center [526, 140] width 41 height 11
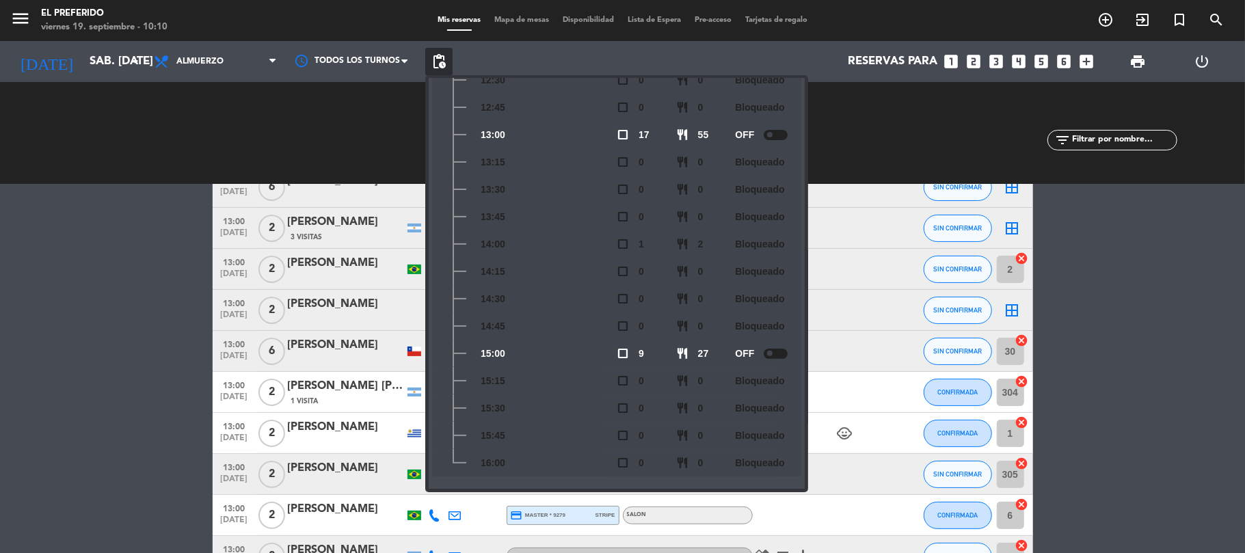
scroll to position [201, 0]
click at [772, 347] on span at bounding box center [769, 349] width 5 height 5
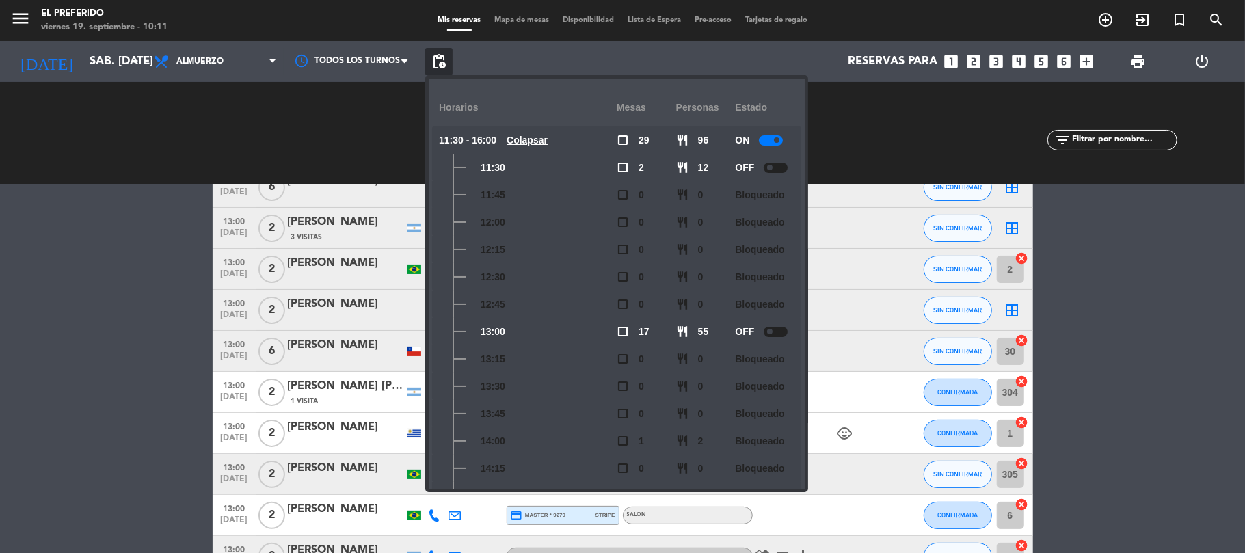
click at [772, 167] on span at bounding box center [769, 167] width 5 height 5
click at [576, 228] on div "12:00" at bounding box center [528, 221] width 178 height 27
click at [591, 252] on div "12:15" at bounding box center [528, 249] width 178 height 27
click at [536, 228] on div "12:00" at bounding box center [528, 221] width 178 height 27
click at [107, 57] on input "sáb. [DATE]" at bounding box center [157, 62] width 148 height 27
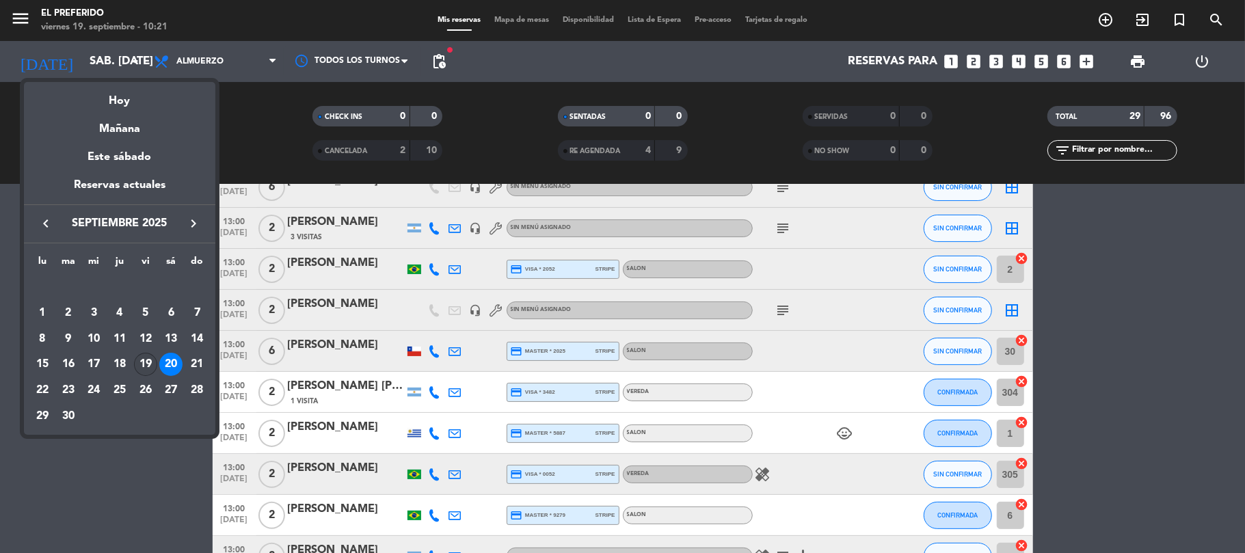
click at [145, 362] on div "19" at bounding box center [145, 364] width 23 height 23
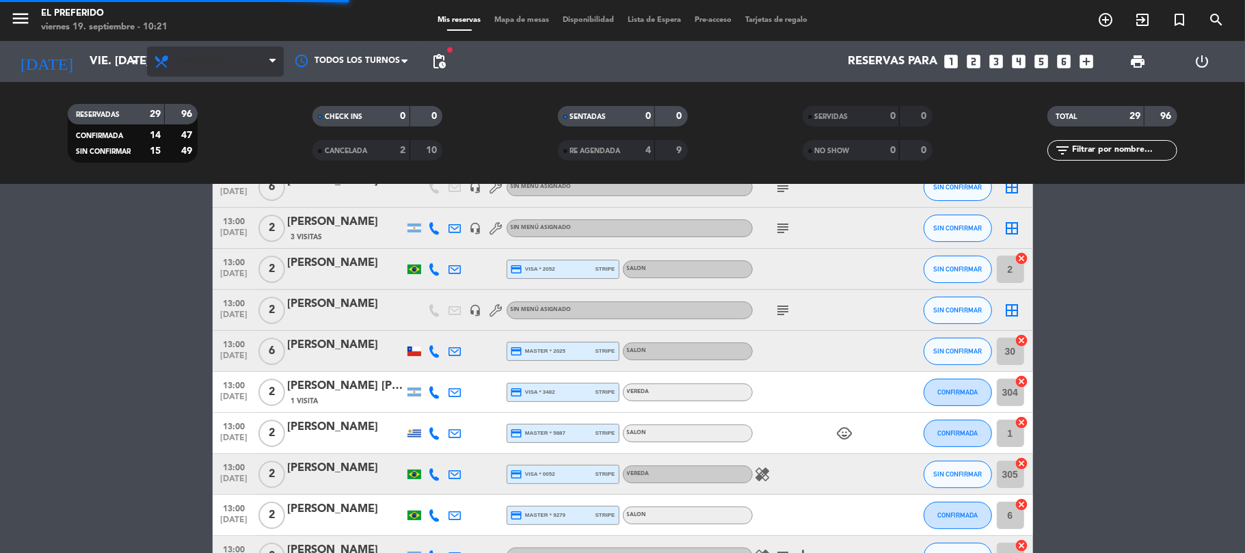
click at [206, 53] on span "Almuerzo" at bounding box center [215, 61] width 137 height 30
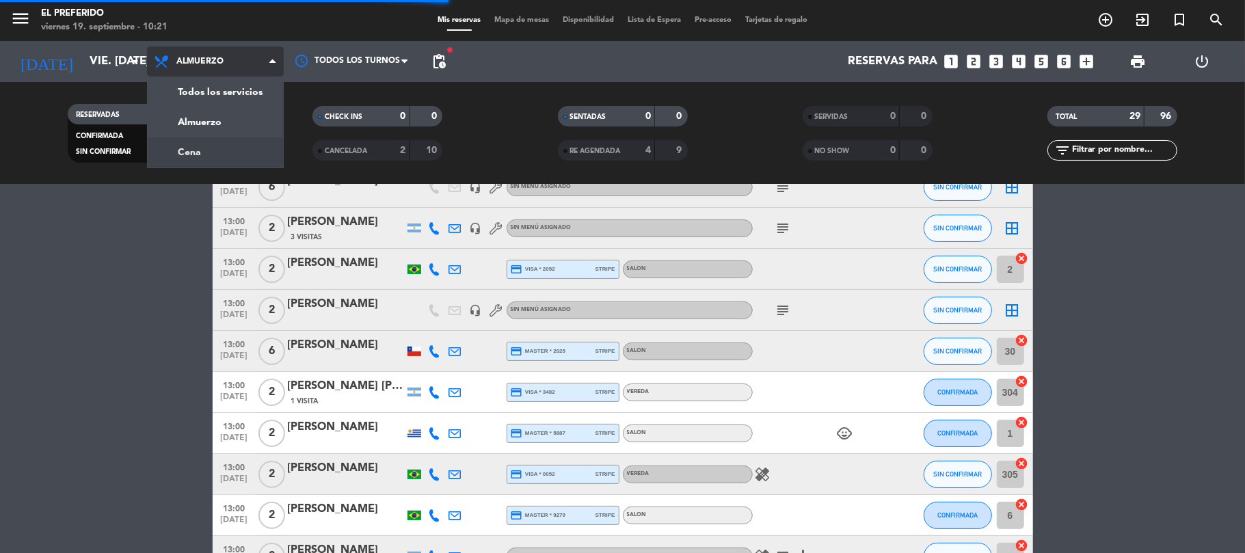
click at [227, 157] on div "menu El Preferido viernes 19. septiembre - 10:21 Mis reservas Mapa de mesas Dis…" at bounding box center [622, 92] width 1245 height 185
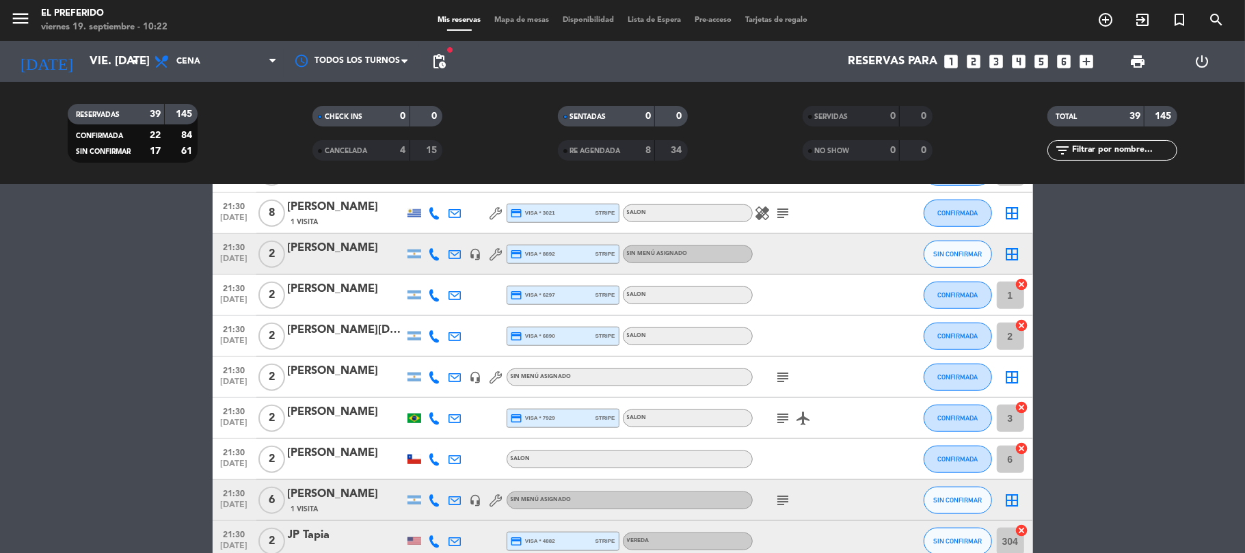
scroll to position [911, 0]
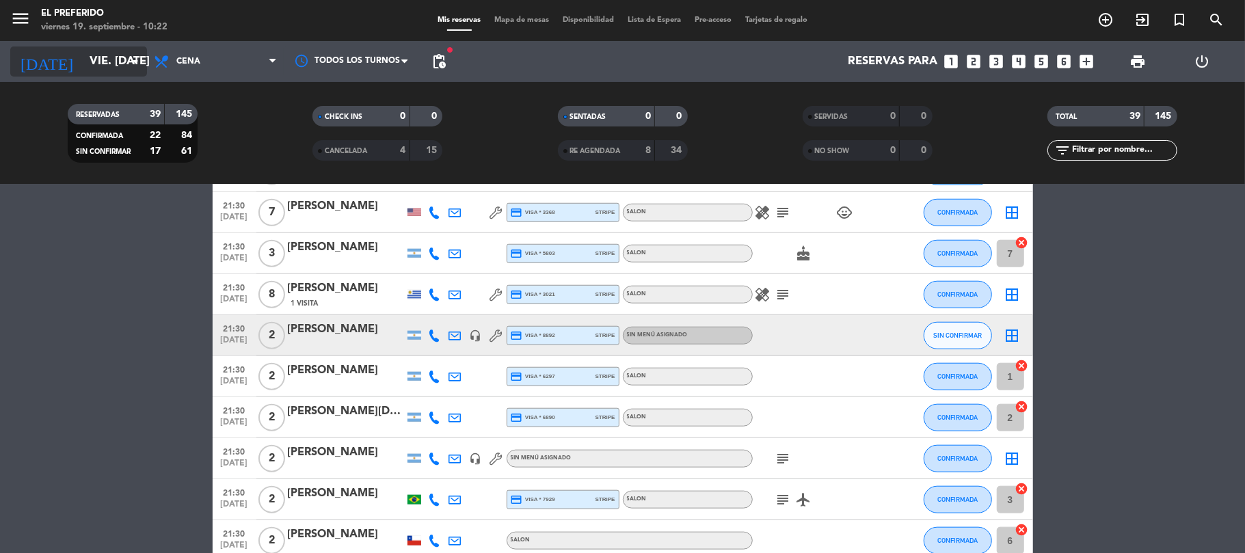
click at [94, 59] on input "vie. [DATE]" at bounding box center [157, 62] width 148 height 27
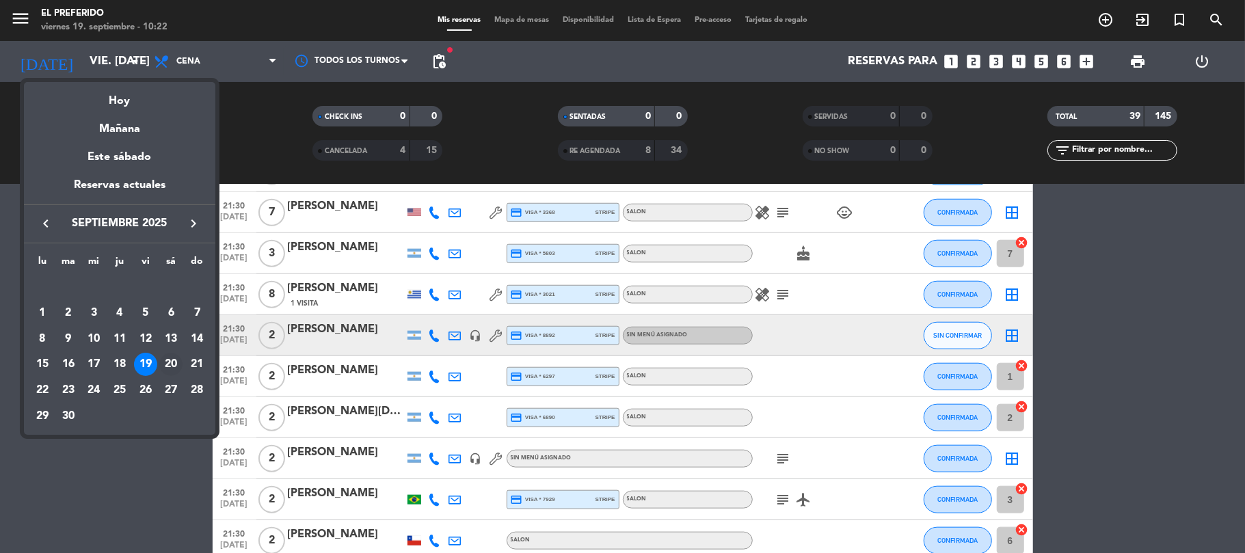
click at [163, 370] on div "20" at bounding box center [170, 364] width 23 height 23
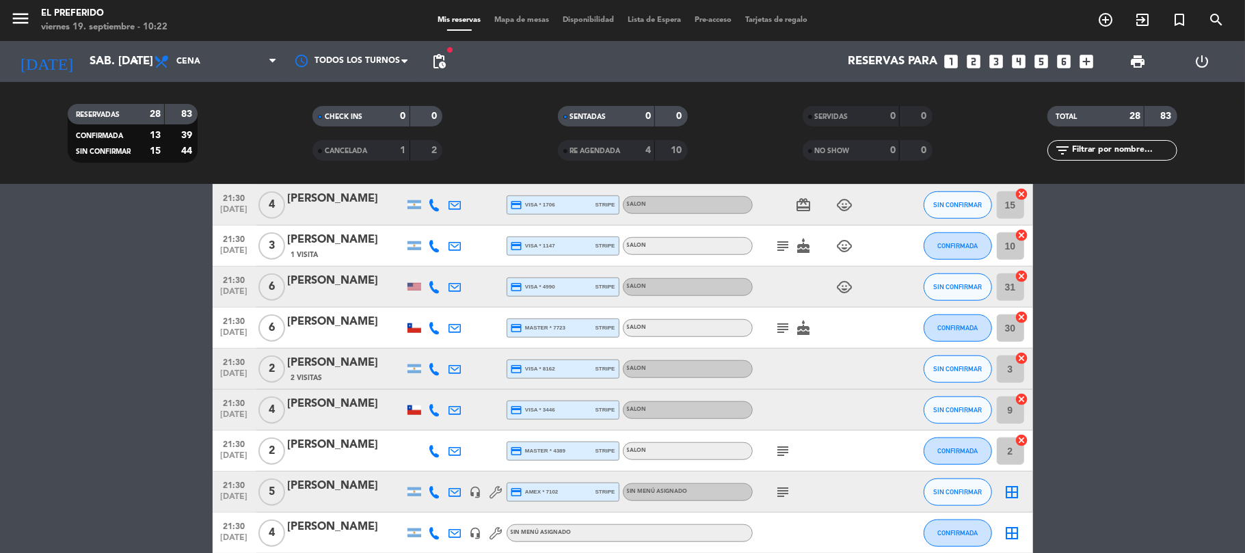
scroll to position [949, 0]
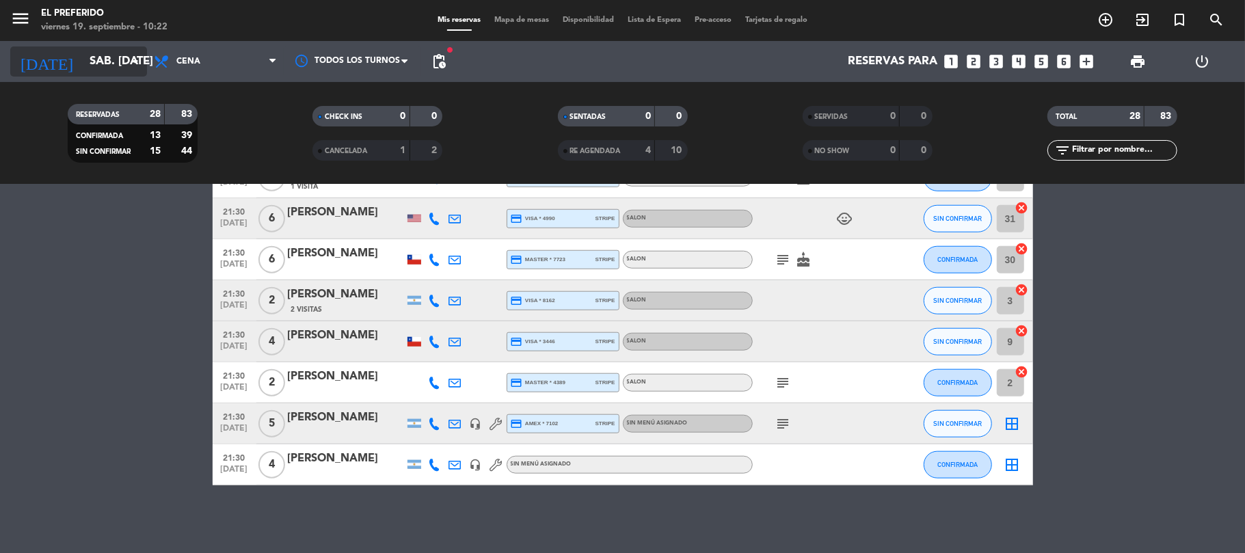
click at [118, 59] on input "sáb. [DATE]" at bounding box center [157, 62] width 148 height 27
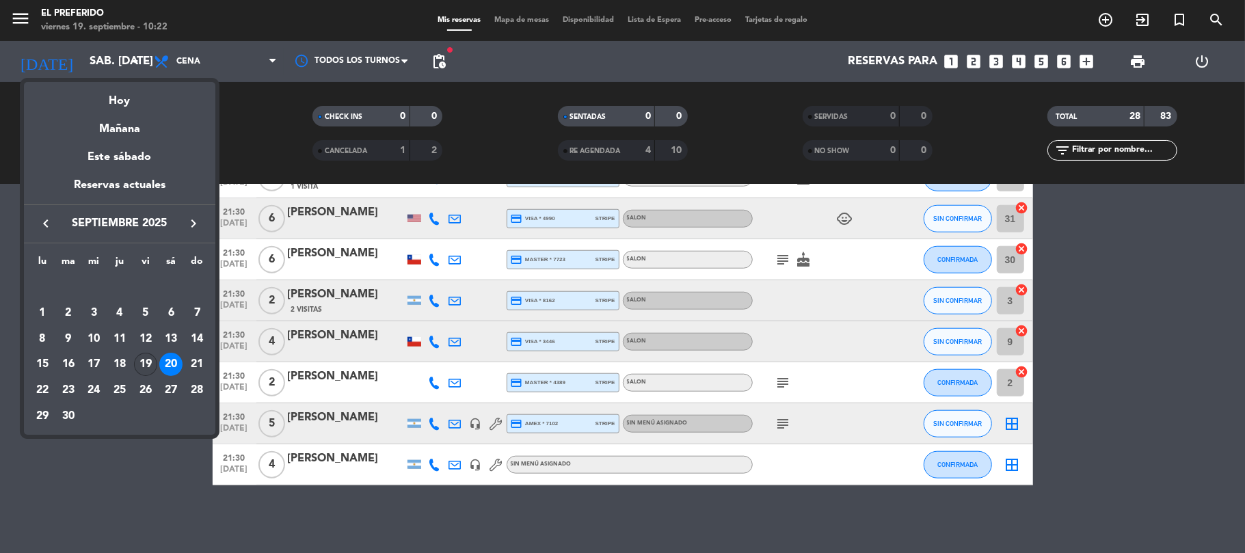
click at [142, 358] on div "19" at bounding box center [145, 364] width 23 height 23
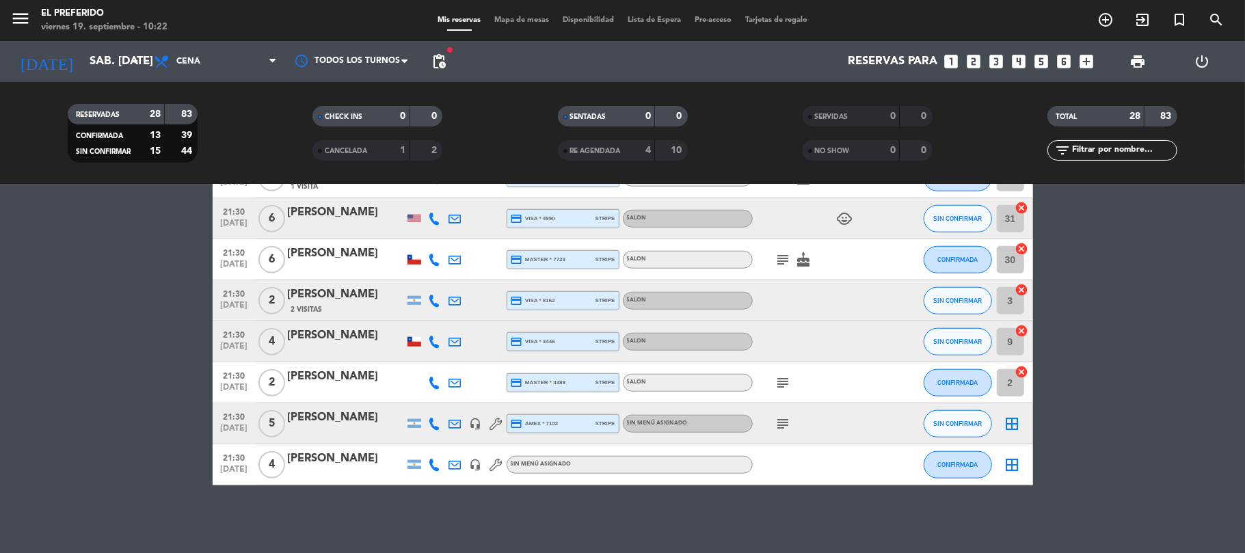
type input "vie. [DATE]"
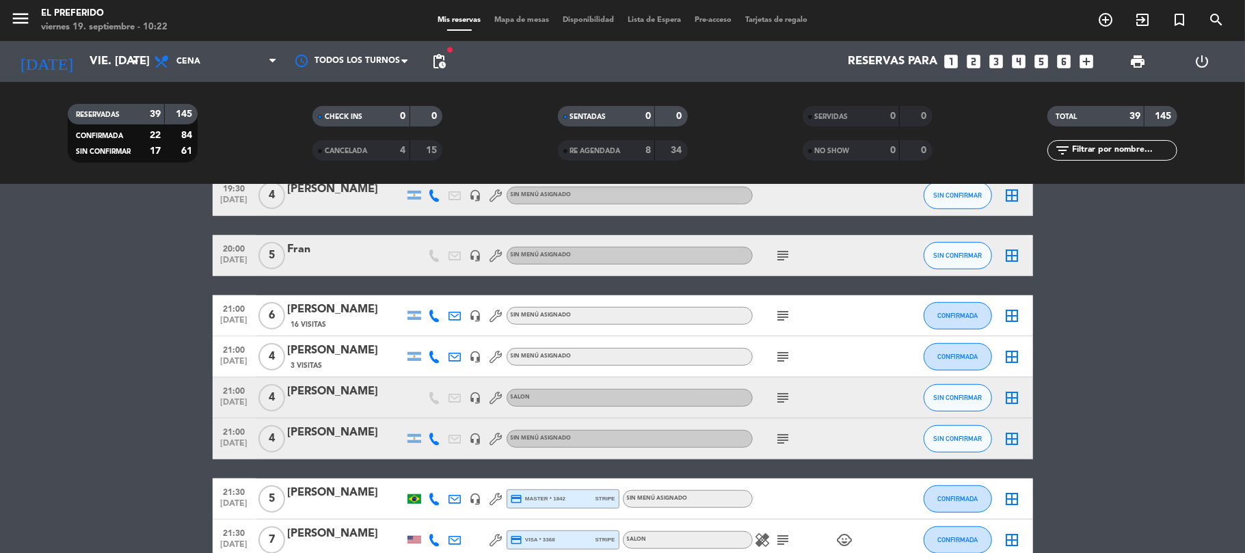
scroll to position [493, 0]
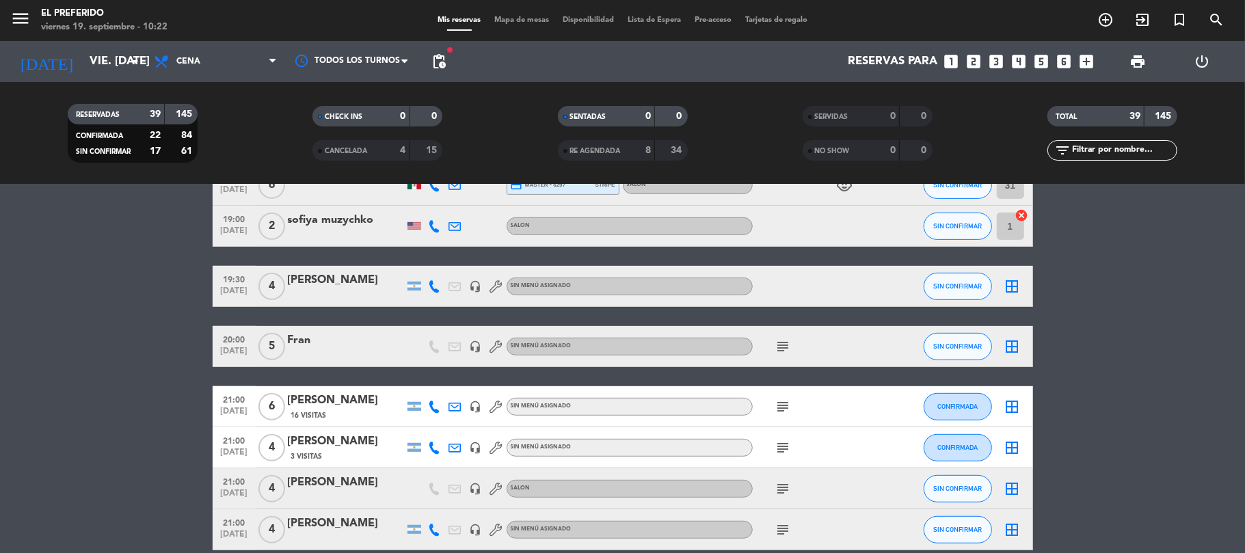
click at [356, 284] on div "[PERSON_NAME]" at bounding box center [346, 280] width 116 height 18
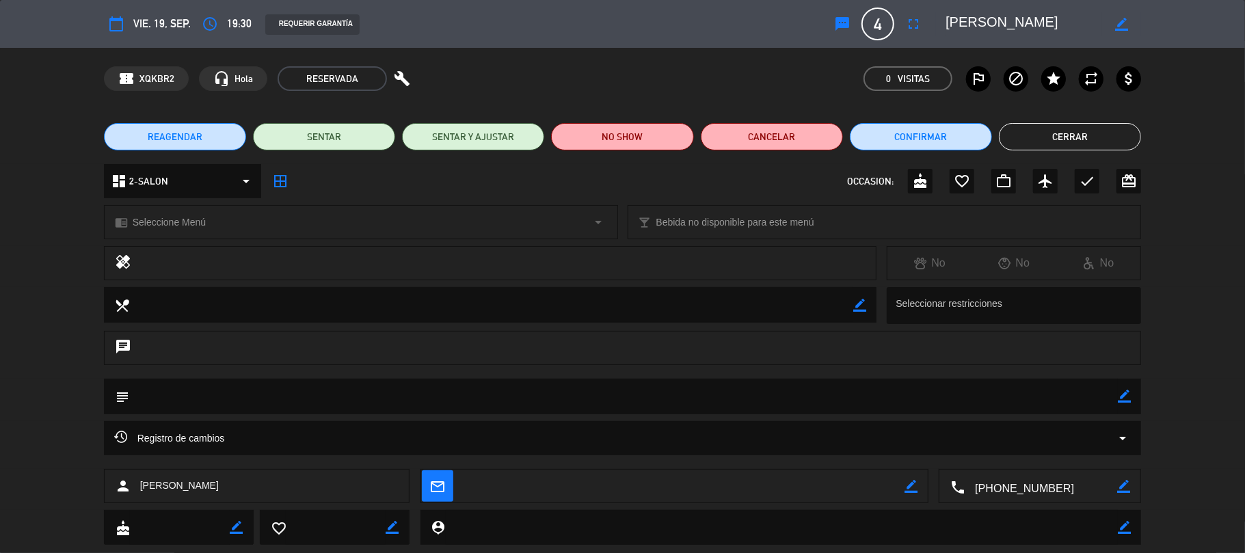
scroll to position [31, 0]
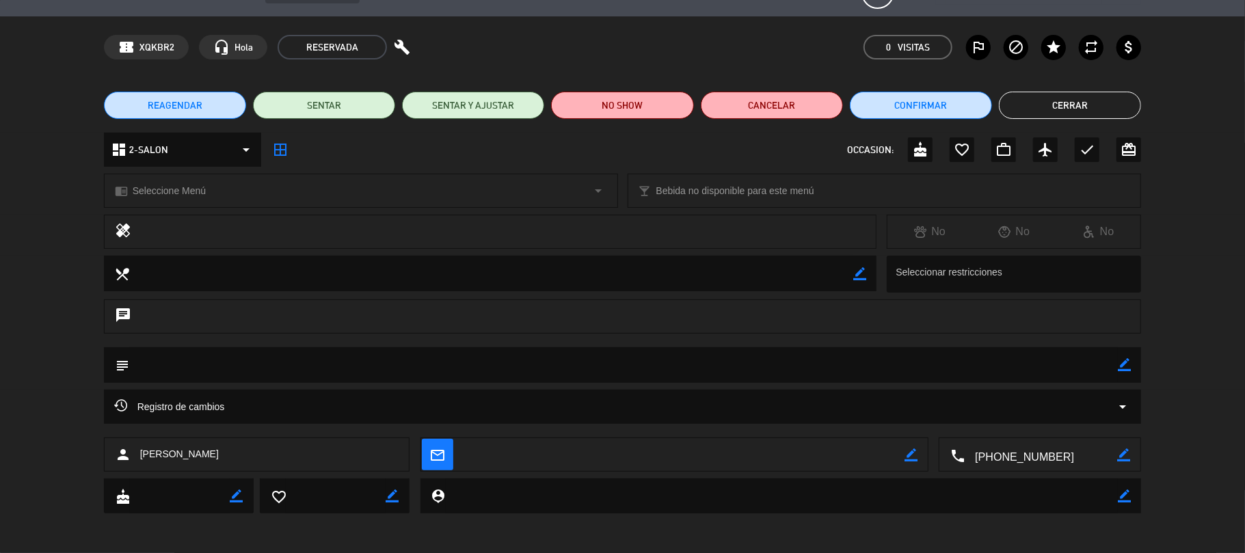
click at [1122, 369] on icon "border_color" at bounding box center [1124, 364] width 13 height 13
click at [293, 368] on textarea at bounding box center [623, 364] width 989 height 35
type textarea "(DZ)"
click at [1124, 358] on icon at bounding box center [1124, 364] width 13 height 13
click at [227, 105] on button "REAGENDAR" at bounding box center [175, 105] width 142 height 27
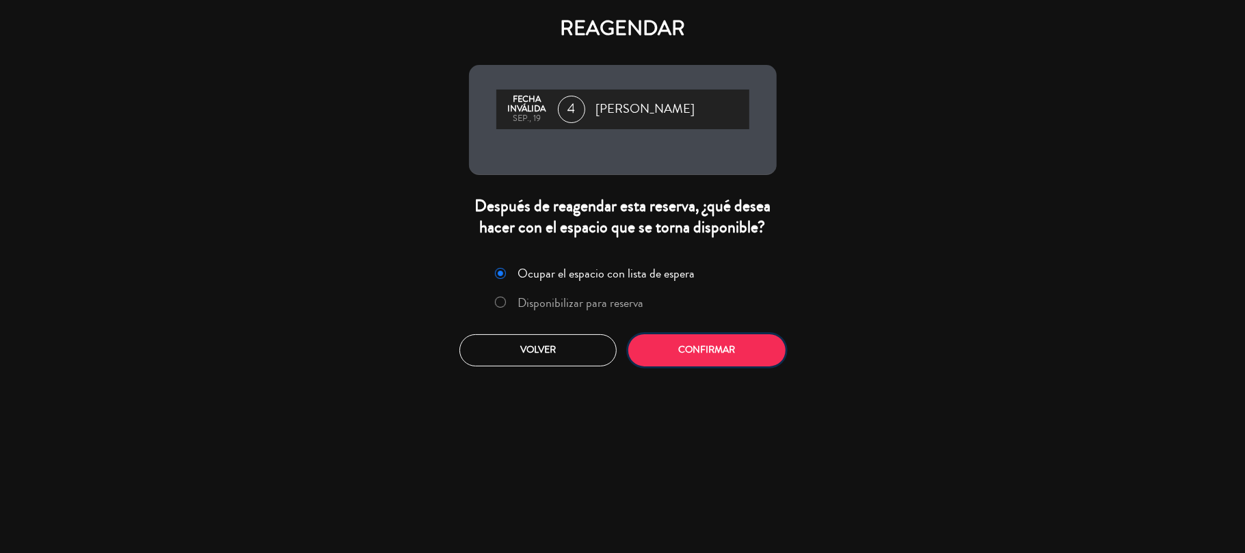
click at [700, 354] on button "Confirmar" at bounding box center [706, 350] width 157 height 32
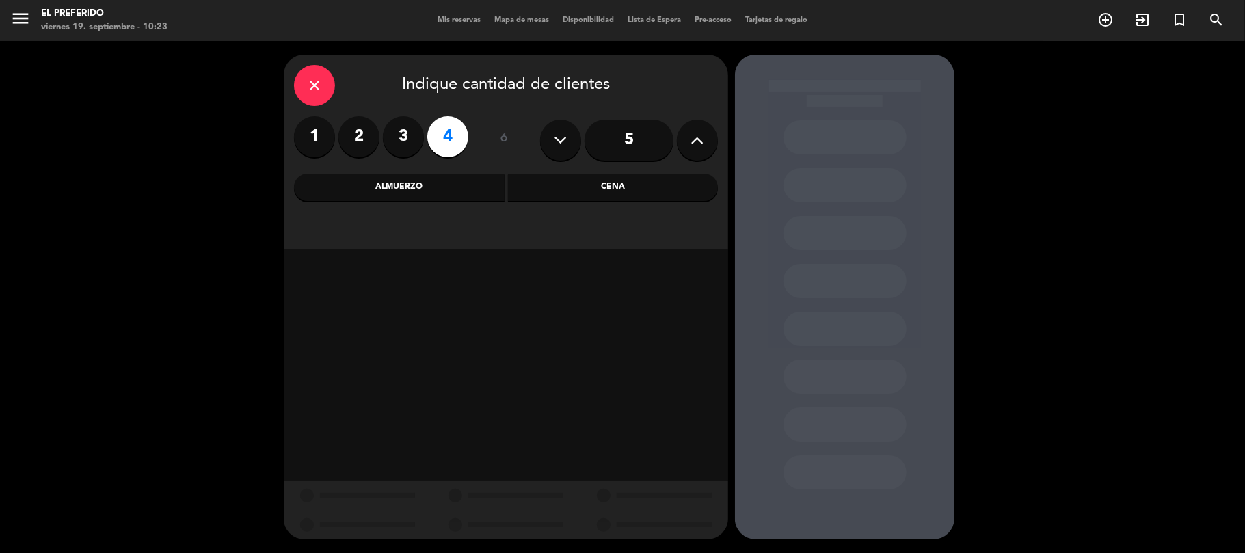
click at [698, 202] on div "close Indique cantidad de clientes 1 2 3 4 ó 5 Almuerzo Cena" at bounding box center [506, 152] width 444 height 195
click at [664, 185] on div "Cena" at bounding box center [613, 187] width 211 height 27
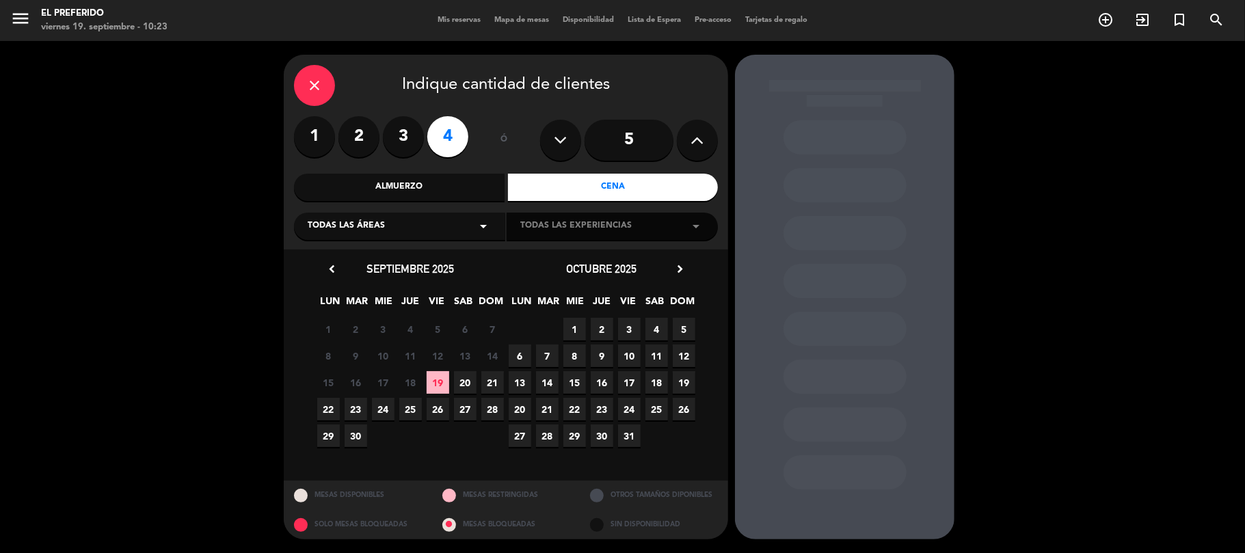
click at [430, 381] on span "19" at bounding box center [438, 382] width 23 height 23
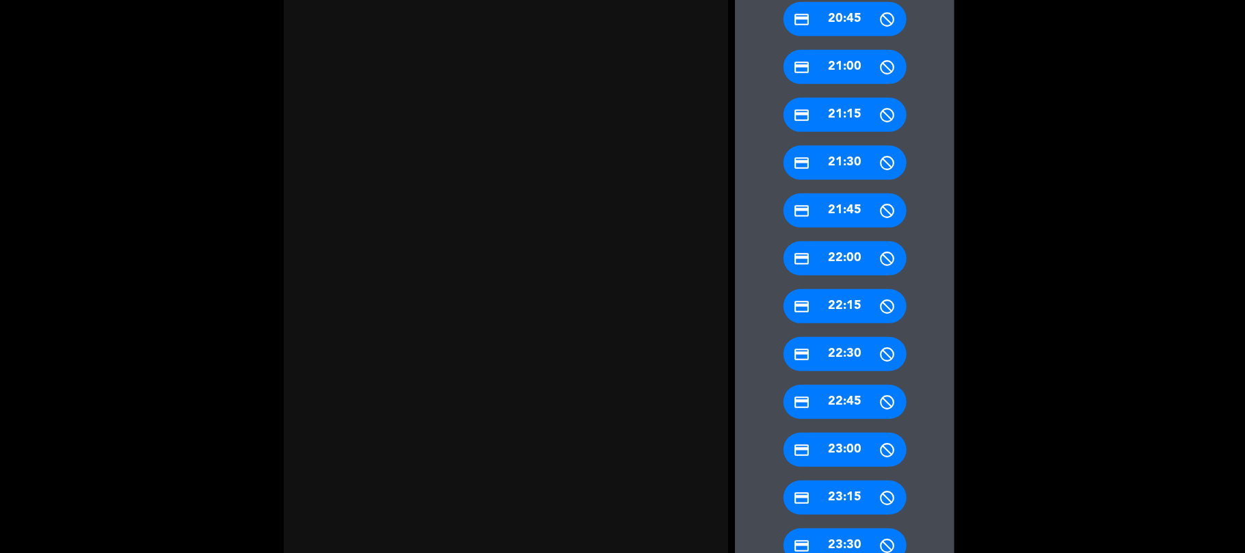
scroll to position [619, 0]
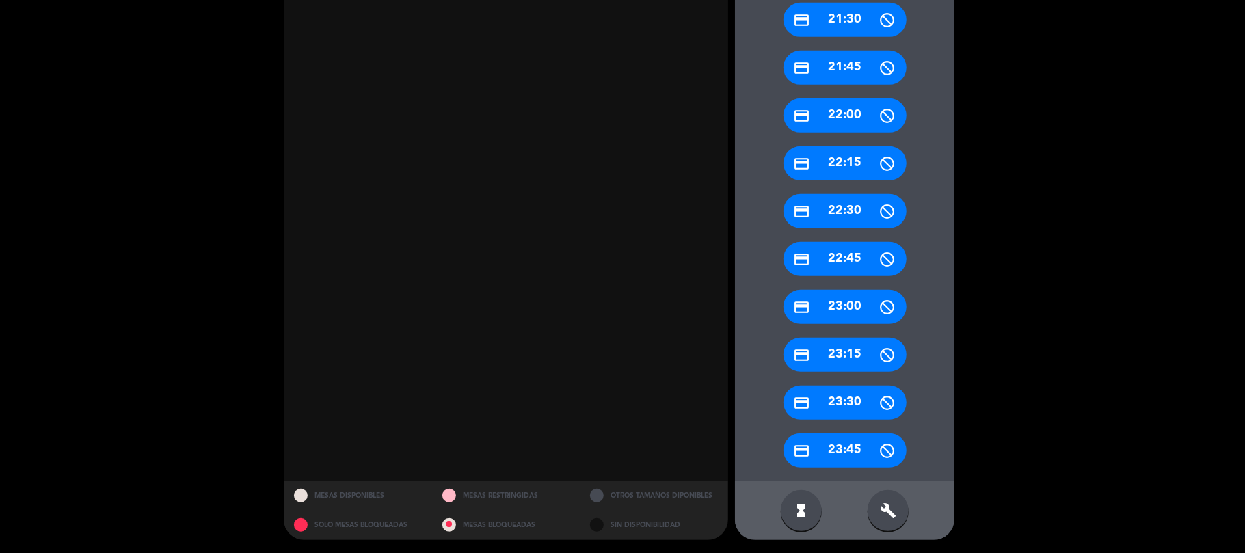
click at [887, 506] on icon "build" at bounding box center [888, 510] width 16 height 16
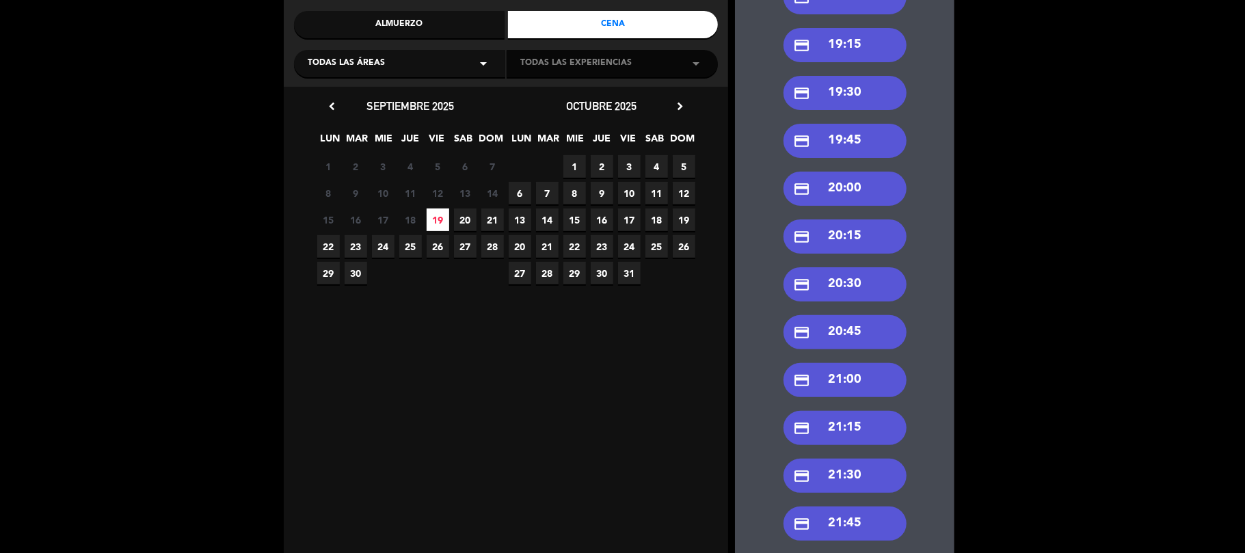
scroll to position [72, 0]
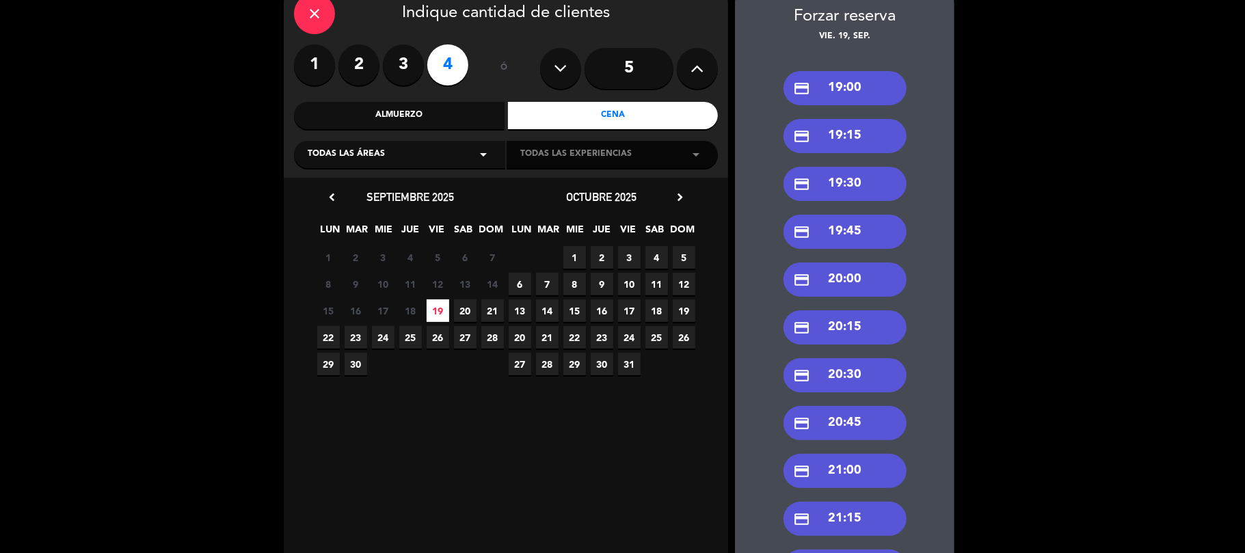
click at [854, 167] on div "credit_card 19:30" at bounding box center [844, 184] width 123 height 34
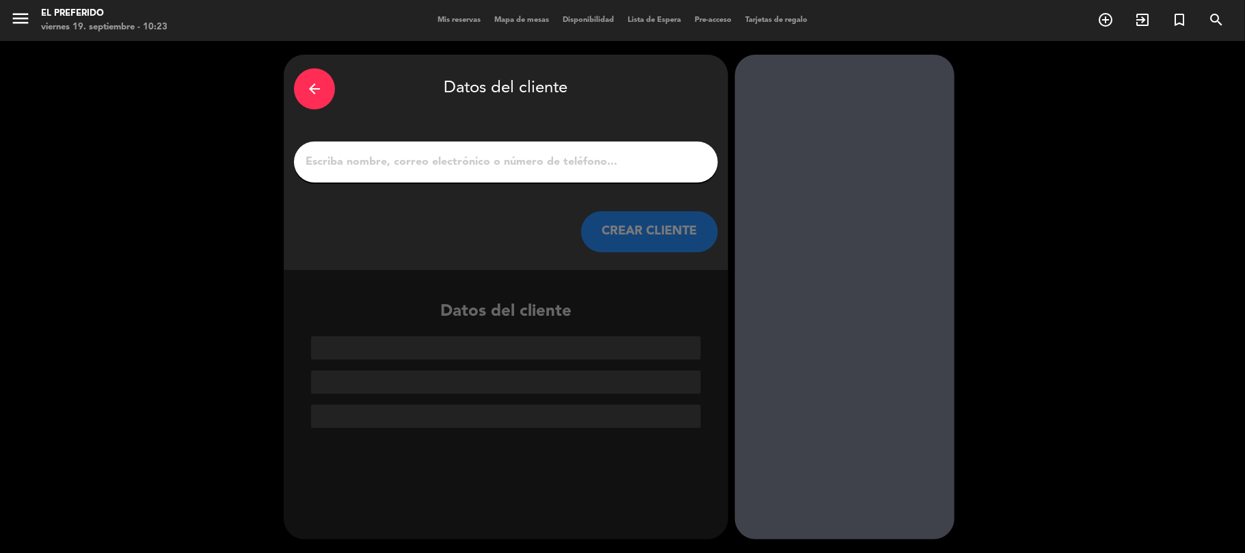
scroll to position [0, 0]
click at [321, 91] on icon "arrow_back" at bounding box center [314, 89] width 16 height 16
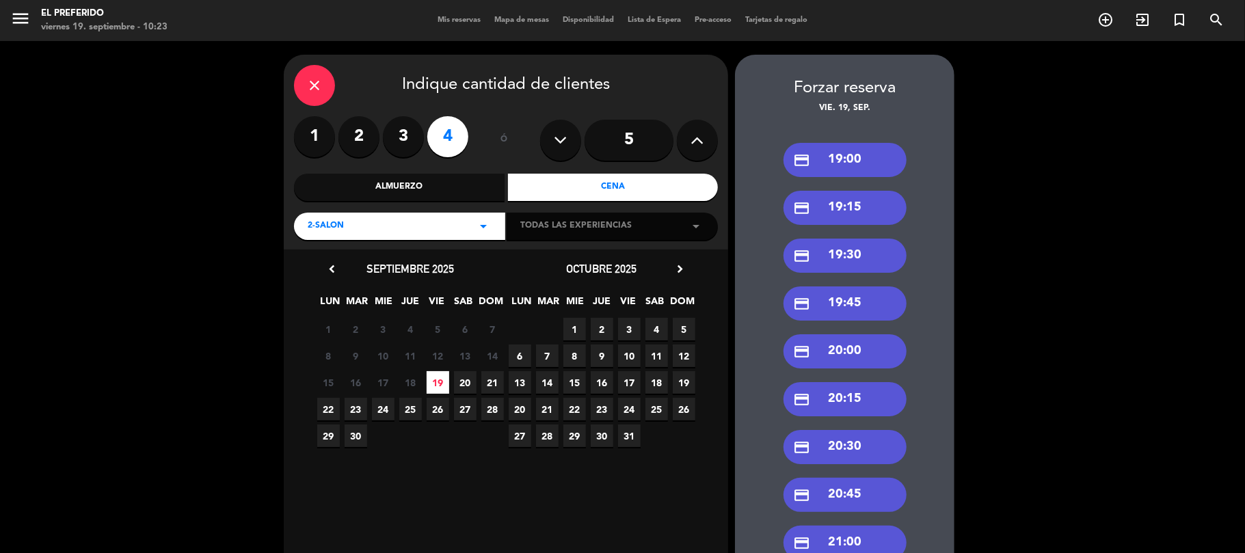
click at [321, 91] on icon "close" at bounding box center [314, 85] width 16 height 16
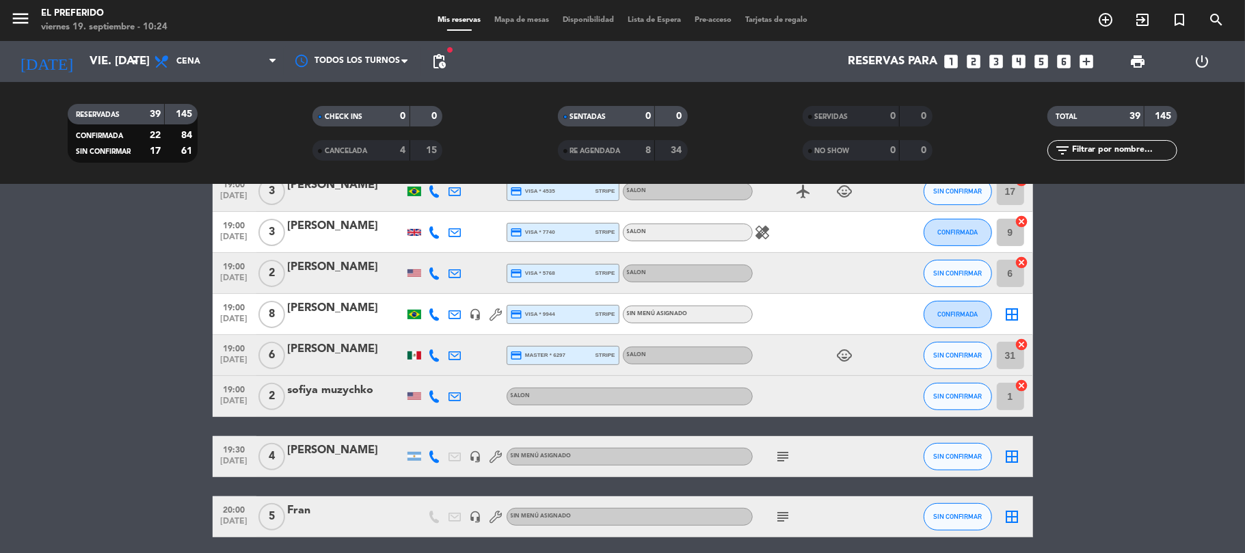
scroll to position [364, 0]
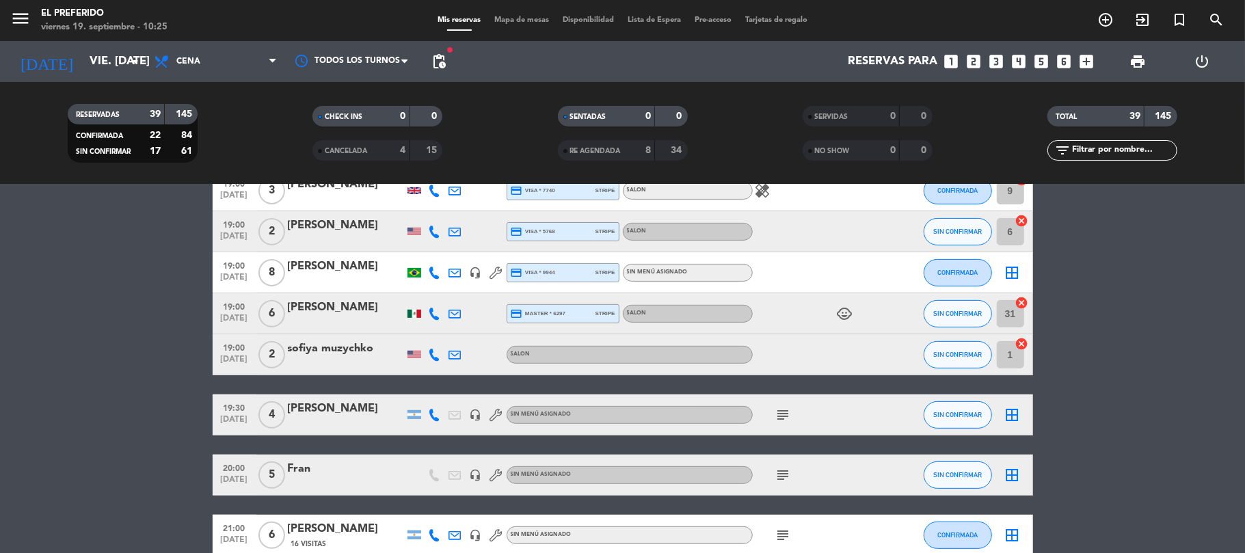
click at [319, 461] on div "Fran" at bounding box center [346, 469] width 116 height 18
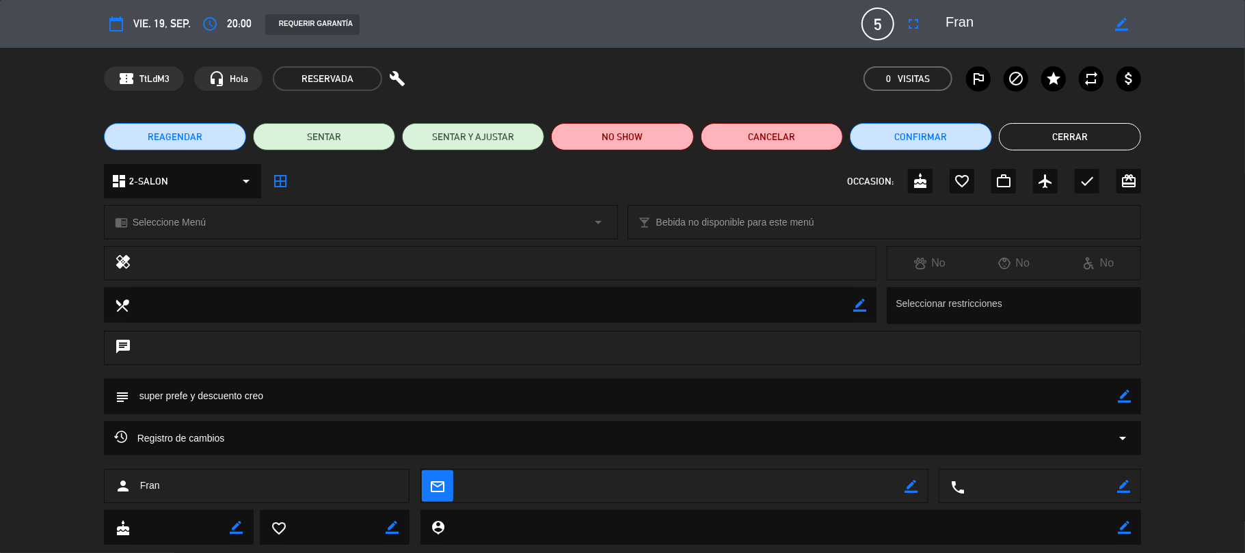
click at [1056, 131] on button "Cerrar" at bounding box center [1070, 136] width 142 height 27
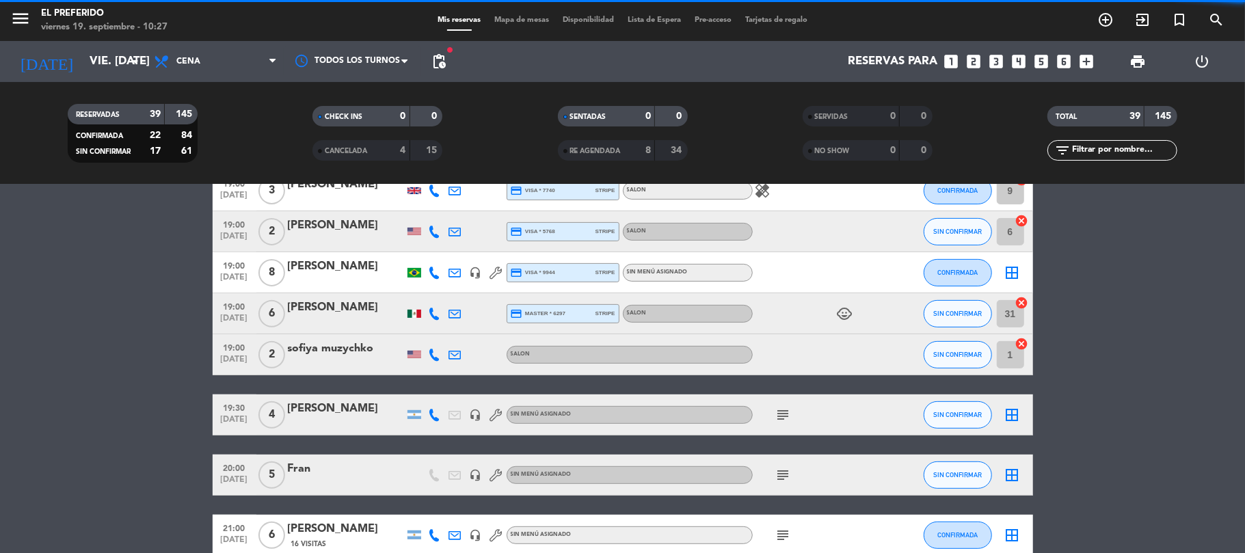
click at [346, 405] on div "[PERSON_NAME]" at bounding box center [346, 409] width 116 height 18
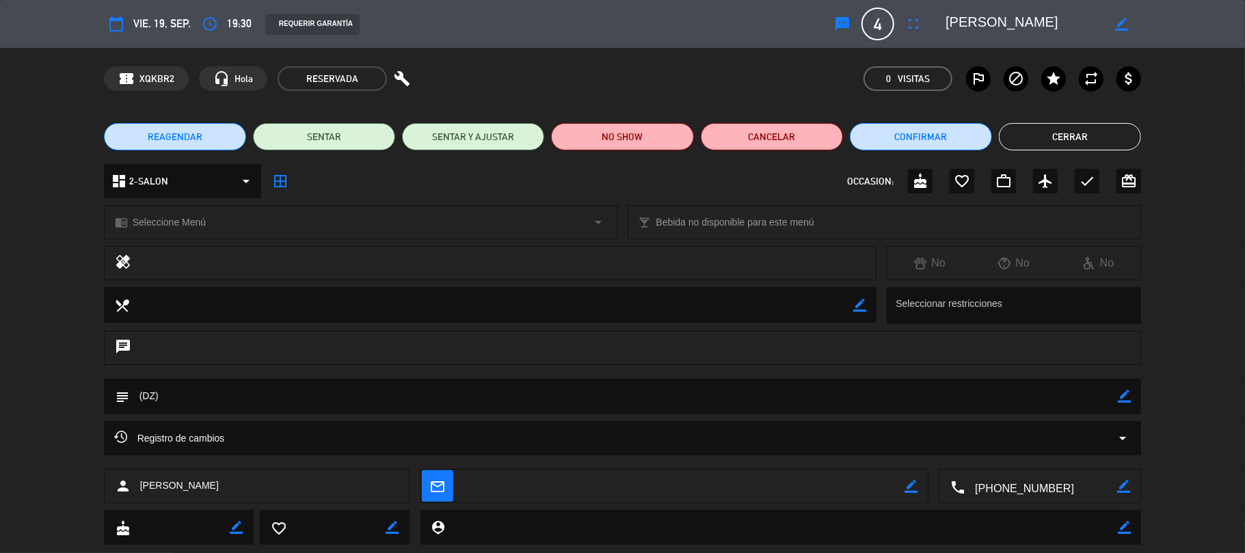
click at [194, 135] on span "REAGENDAR" at bounding box center [175, 137] width 55 height 14
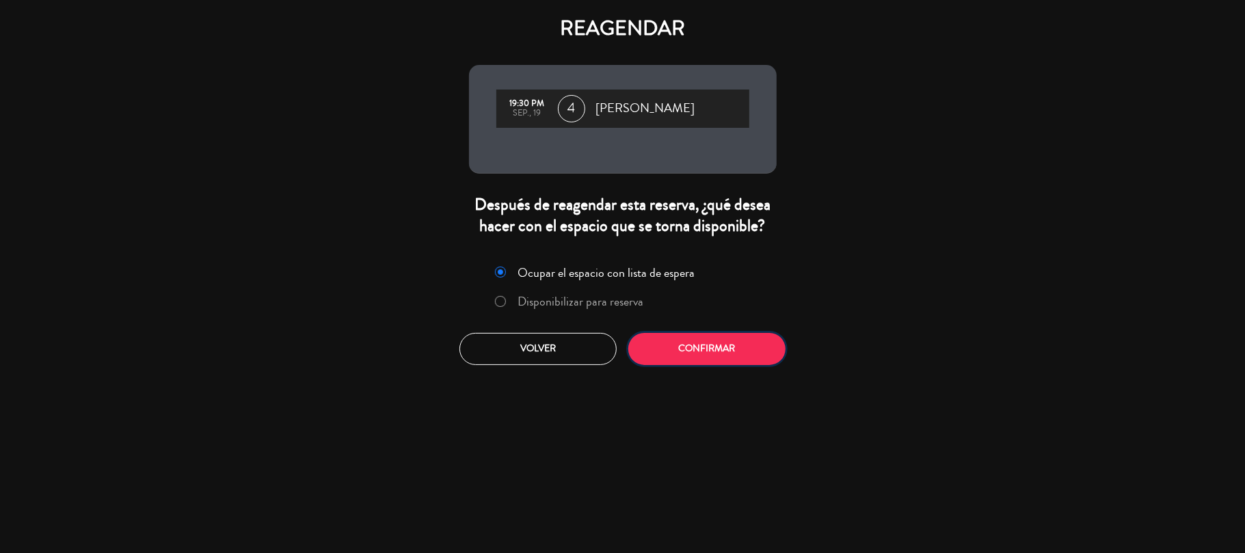
click at [700, 336] on button "Confirmar" at bounding box center [706, 349] width 157 height 32
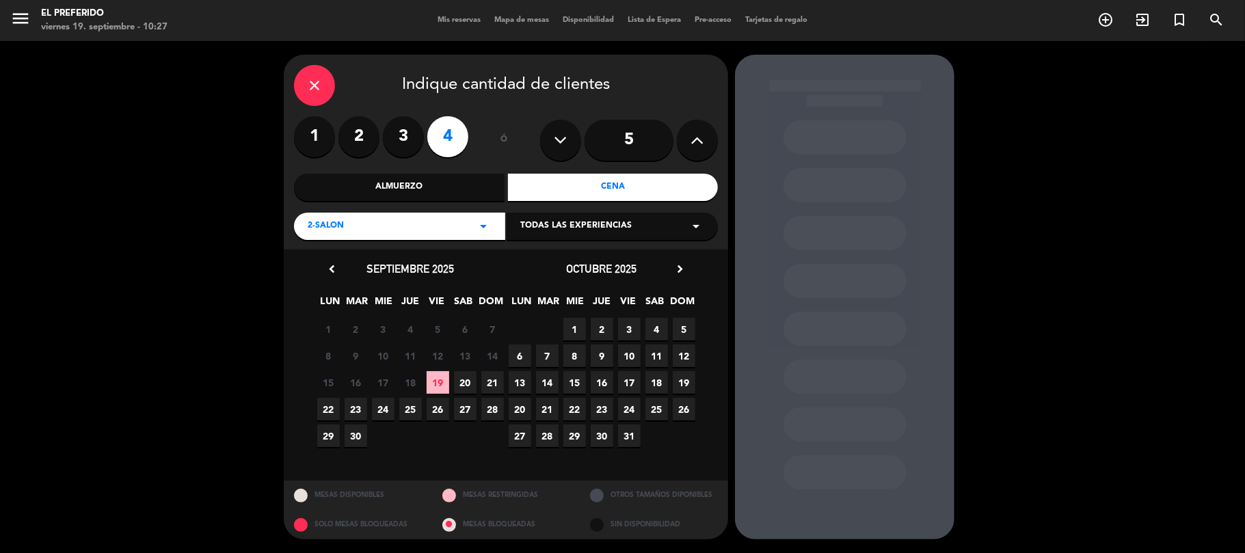
click at [440, 383] on span "19" at bounding box center [438, 382] width 23 height 23
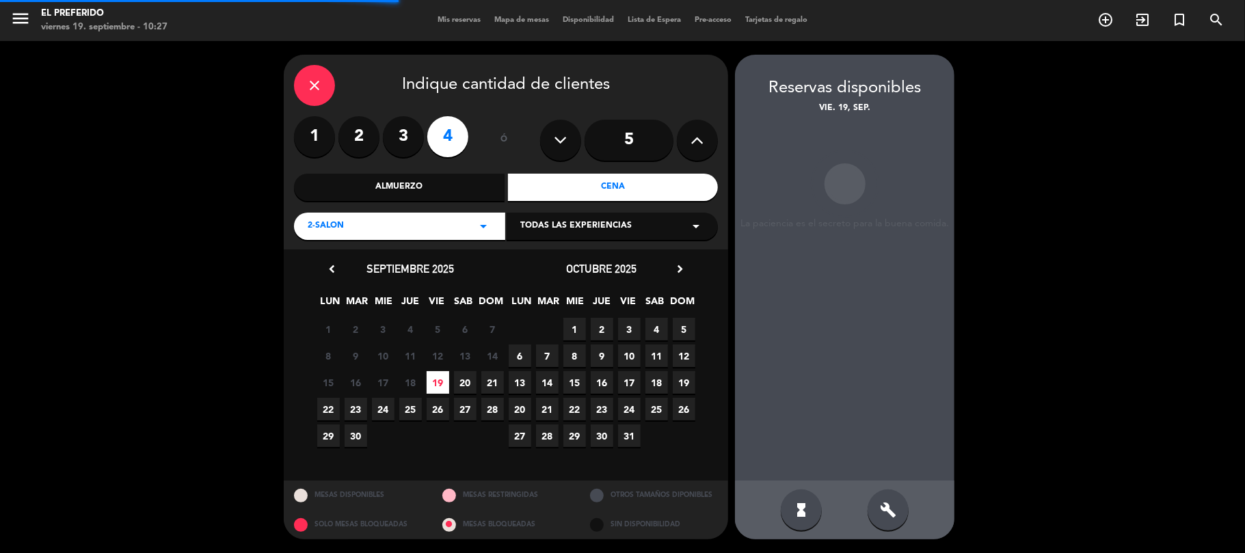
click at [884, 495] on div "build" at bounding box center [887, 509] width 41 height 41
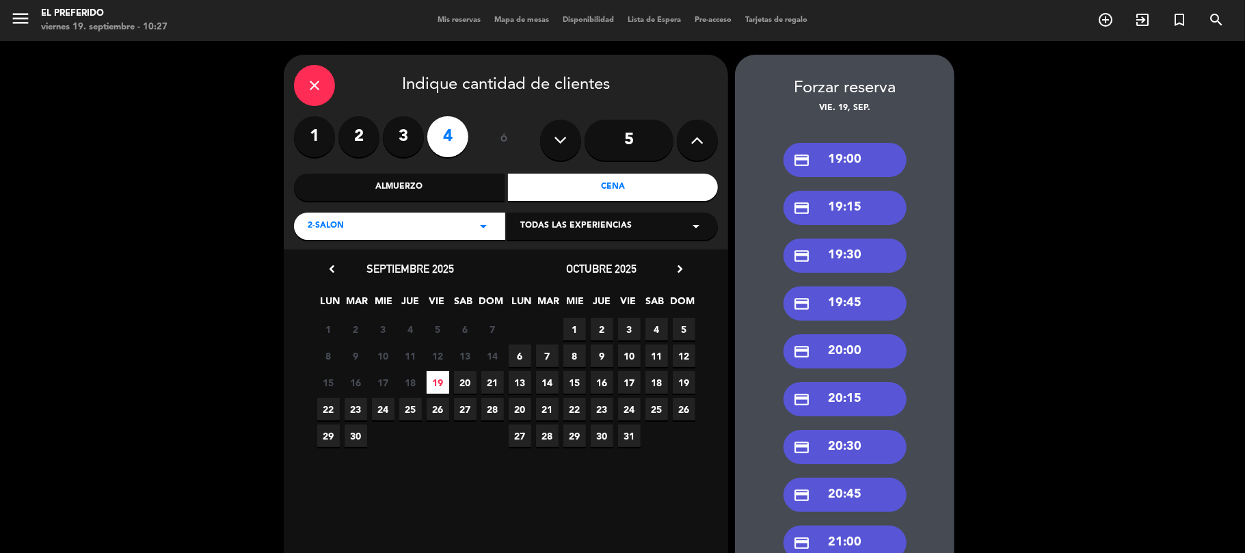
click at [865, 267] on div "credit_card 19:30" at bounding box center [844, 256] width 123 height 34
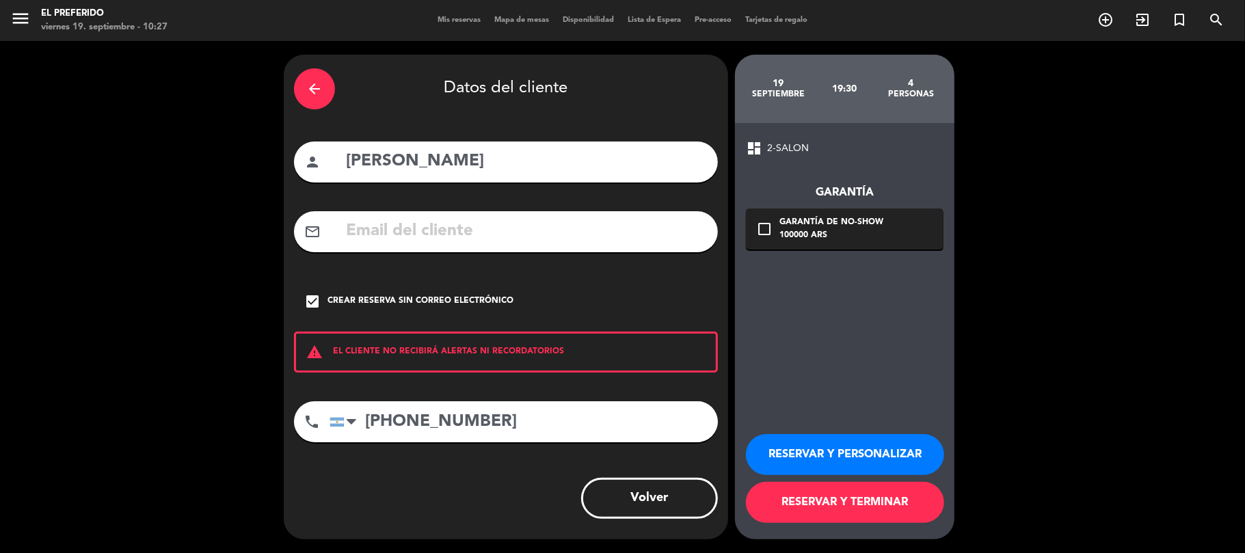
click at [808, 454] on button "RESERVAR Y PERSONALIZAR" at bounding box center [845, 454] width 198 height 41
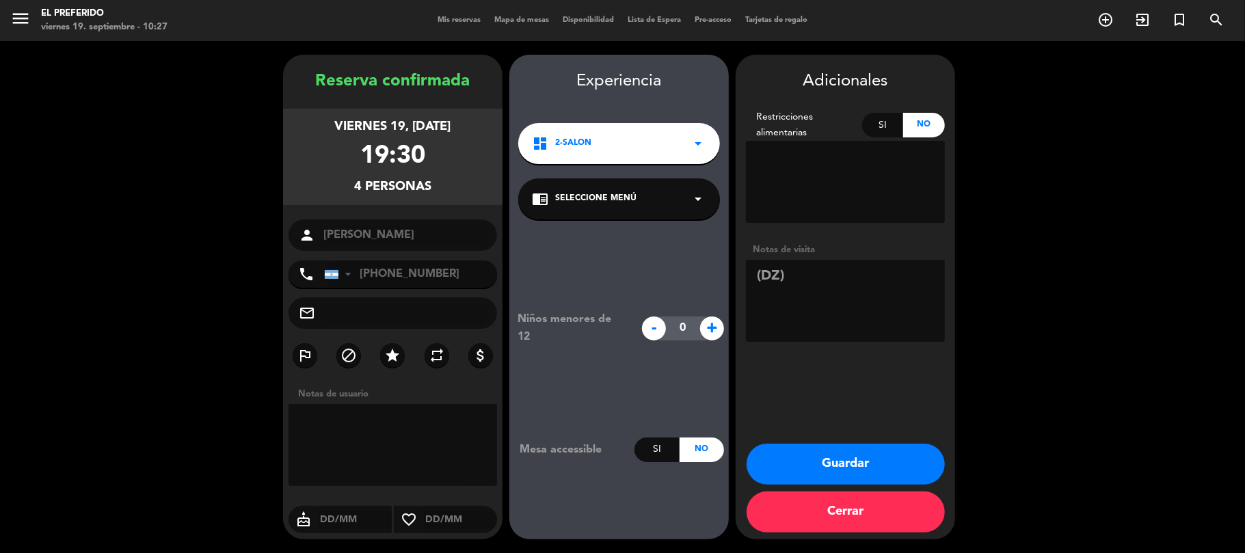
drag, startPoint x: 465, startPoint y: 189, endPoint x: 282, endPoint y: 92, distance: 207.0
click at [283, 92] on div "Reserva confirmada viernes 19, [DATE] 19:30 4 personas person [PERSON_NAME] pho…" at bounding box center [392, 310] width 219 height 485
copy div "Reserva confirmada viernes 19, [DATE] 19:30 4 personas"
click at [874, 452] on button "Guardar" at bounding box center [845, 464] width 198 height 41
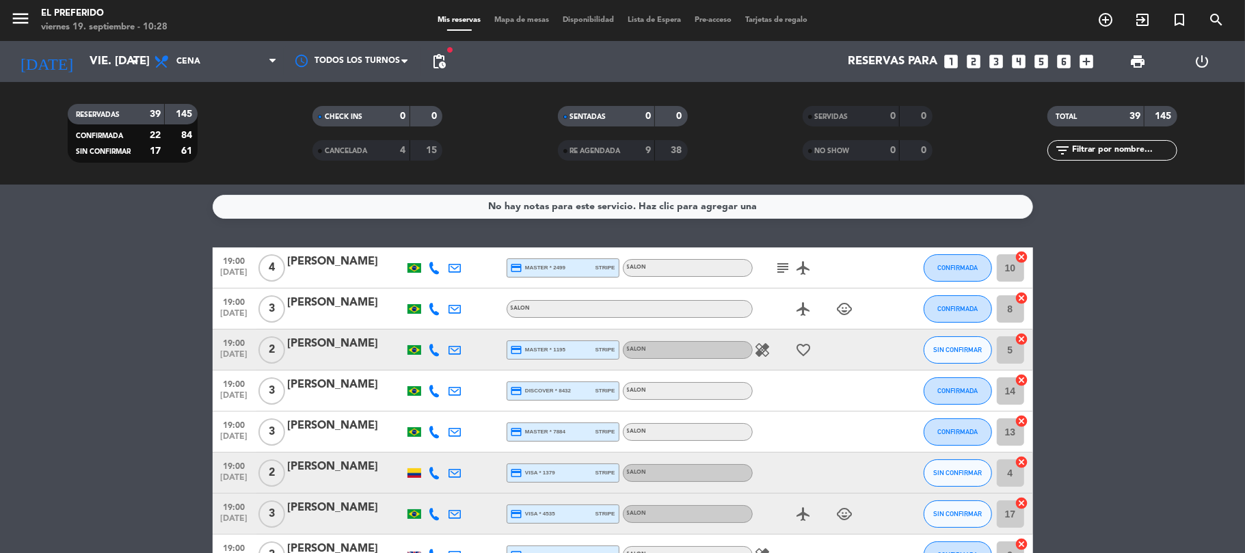
click at [435, 64] on span "pending_actions" at bounding box center [439, 61] width 16 height 16
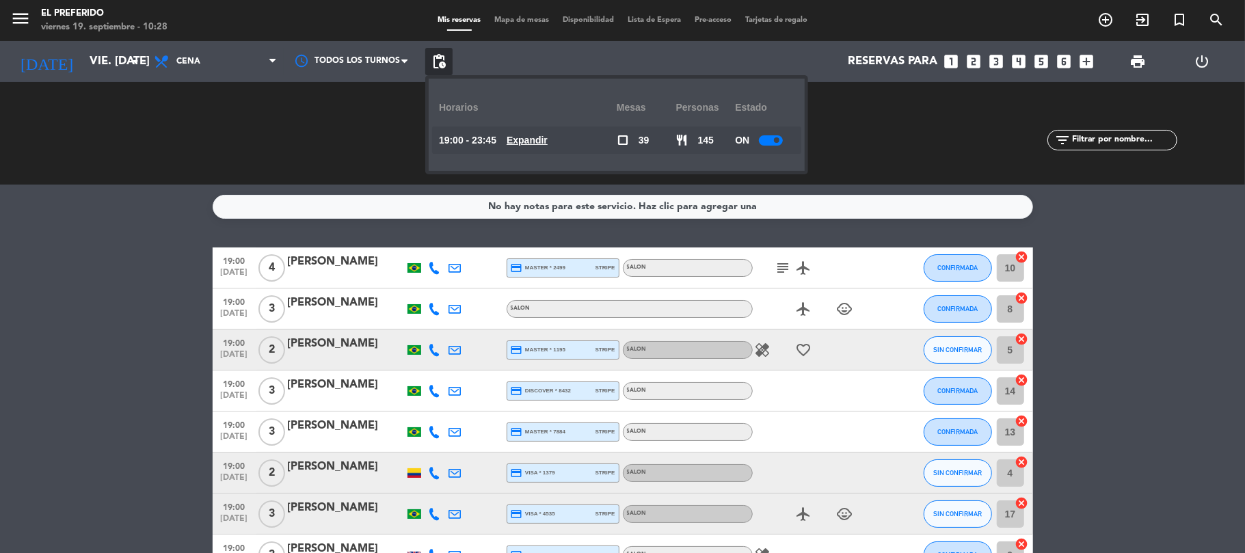
click at [533, 143] on u "Expandir" at bounding box center [526, 140] width 41 height 11
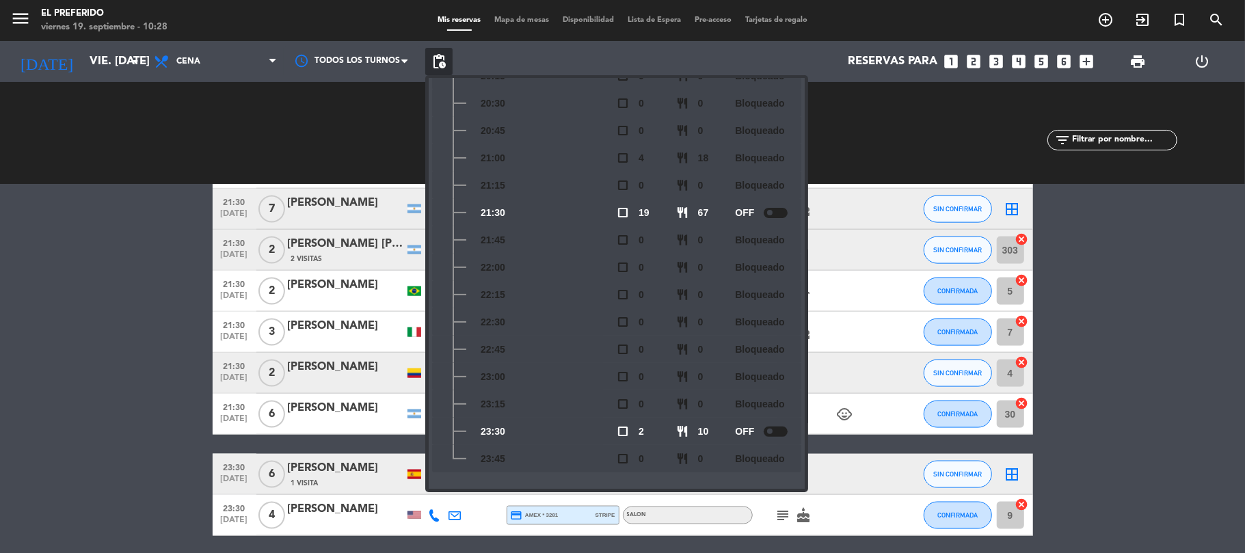
scroll to position [1457, 0]
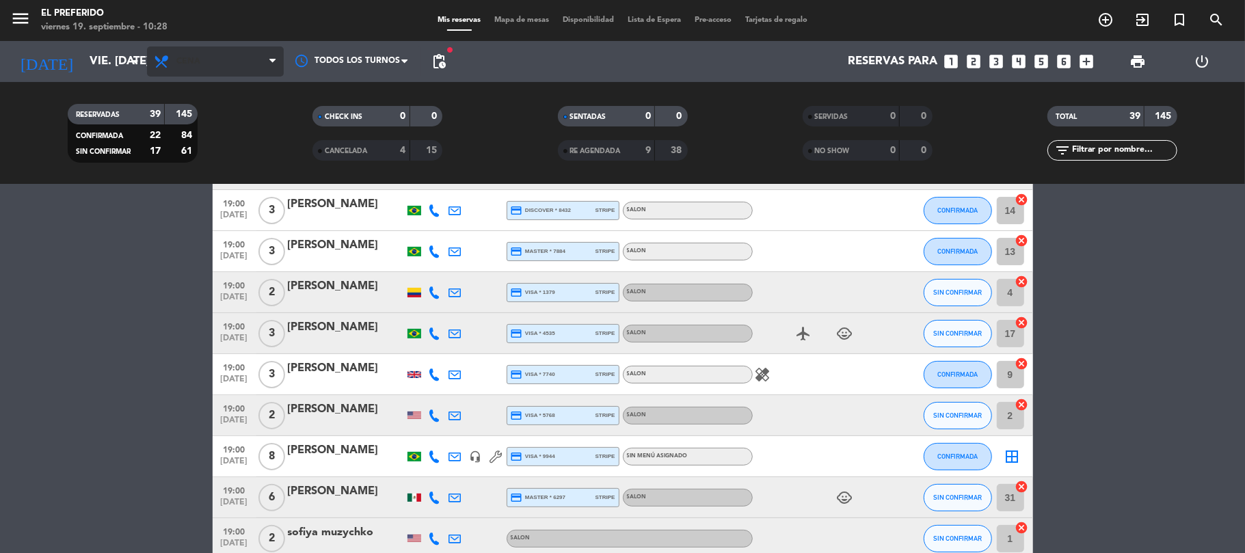
scroll to position [0, 0]
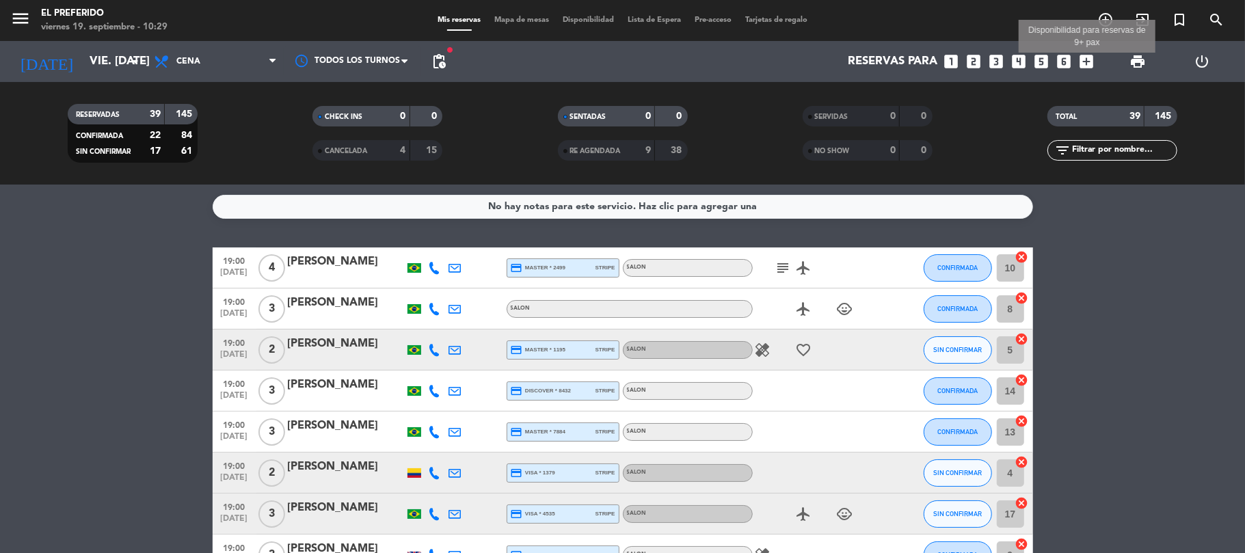
click at [1083, 64] on icon "add_box" at bounding box center [1087, 62] width 18 height 18
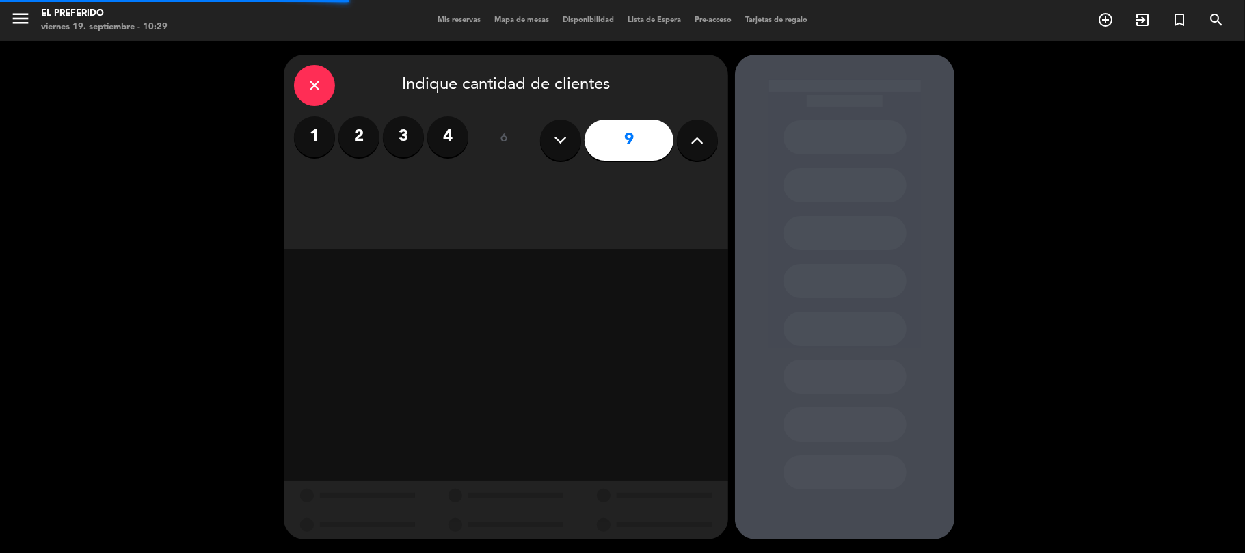
click at [556, 138] on icon at bounding box center [560, 140] width 13 height 21
type input "8"
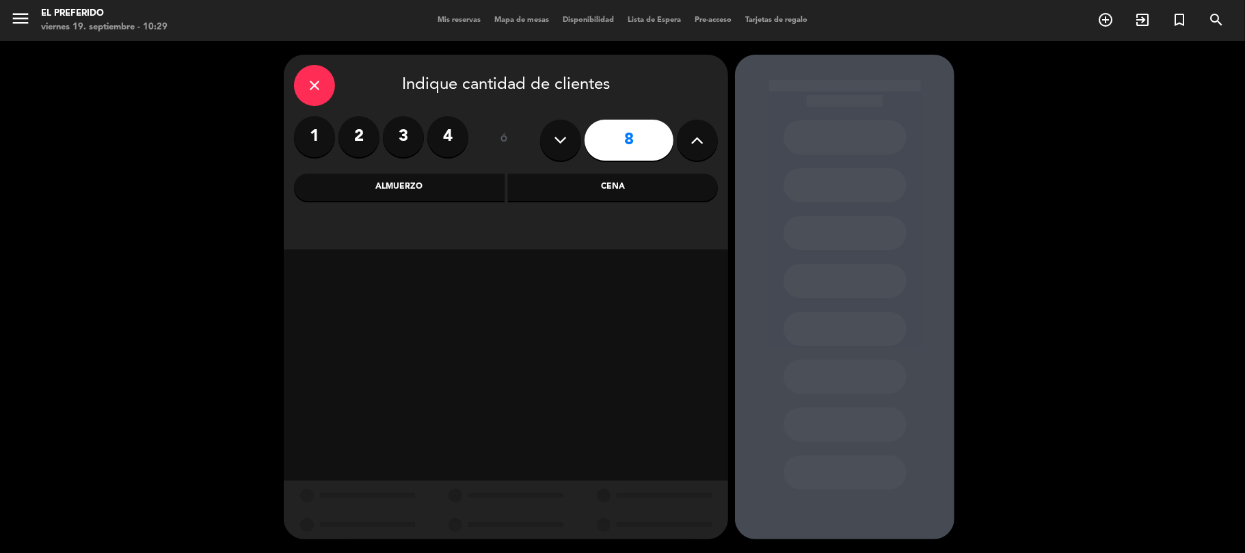
click at [621, 189] on div "Cena" at bounding box center [613, 187] width 211 height 27
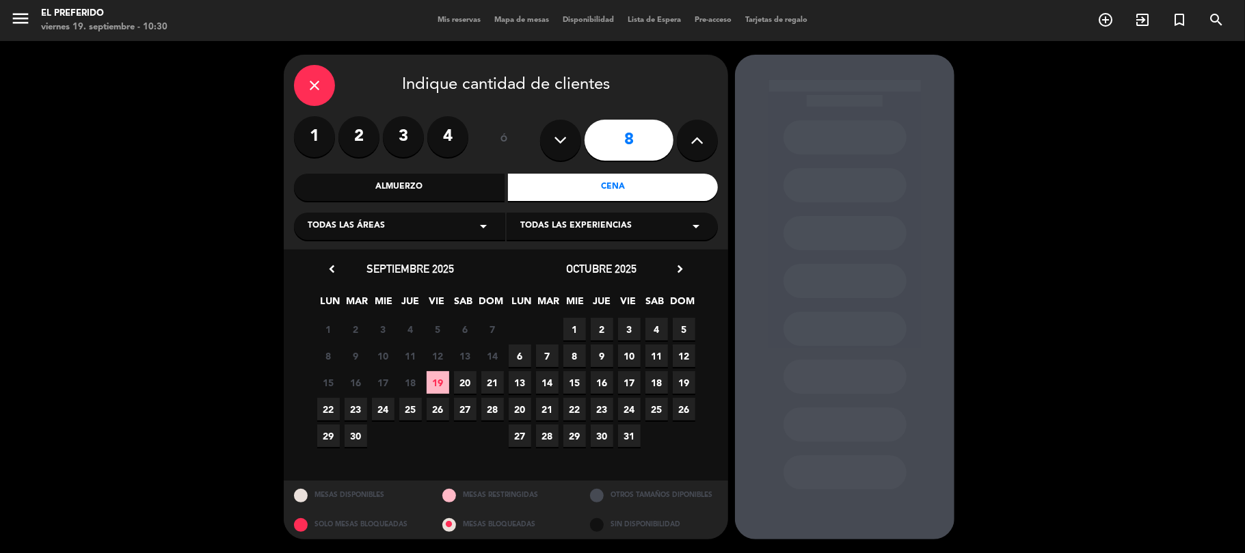
click at [462, 380] on span "20" at bounding box center [465, 382] width 23 height 23
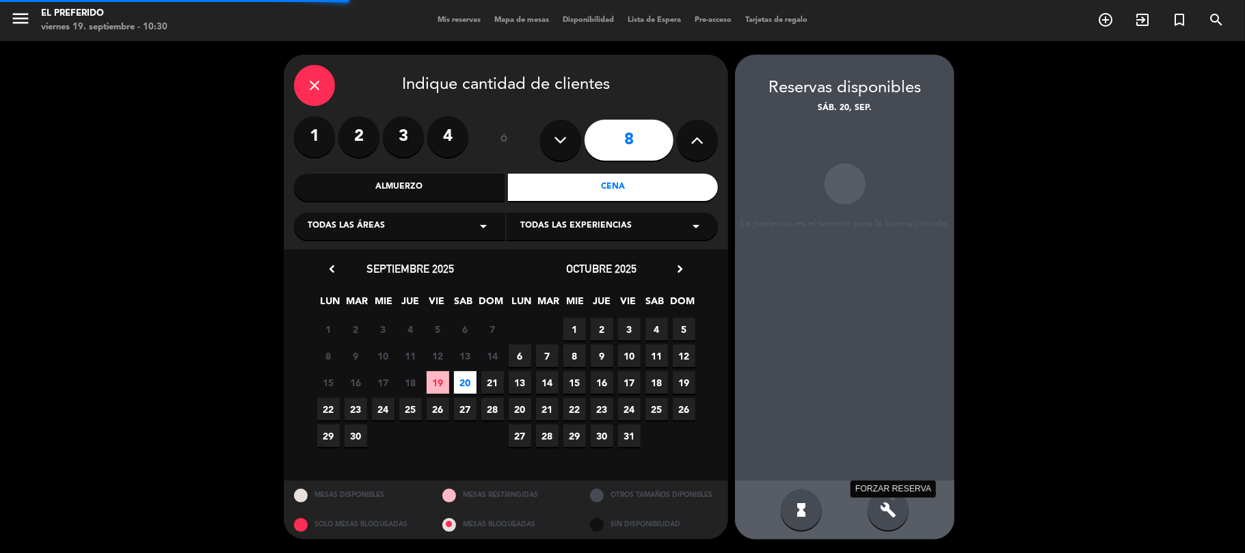
click at [880, 514] on icon "build" at bounding box center [888, 510] width 16 height 16
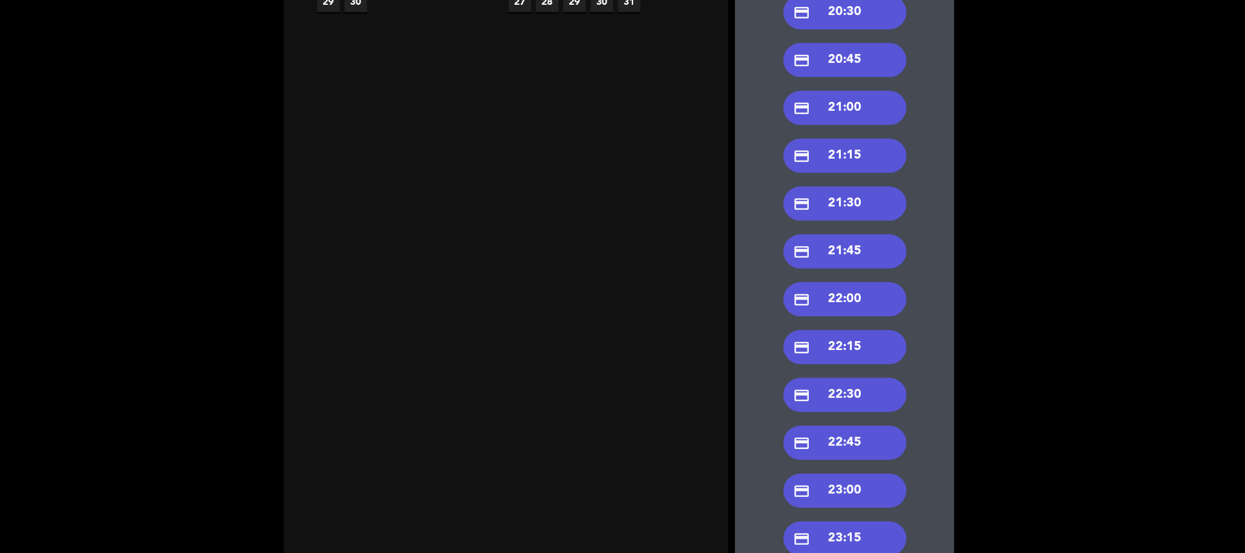
scroll to position [345, 0]
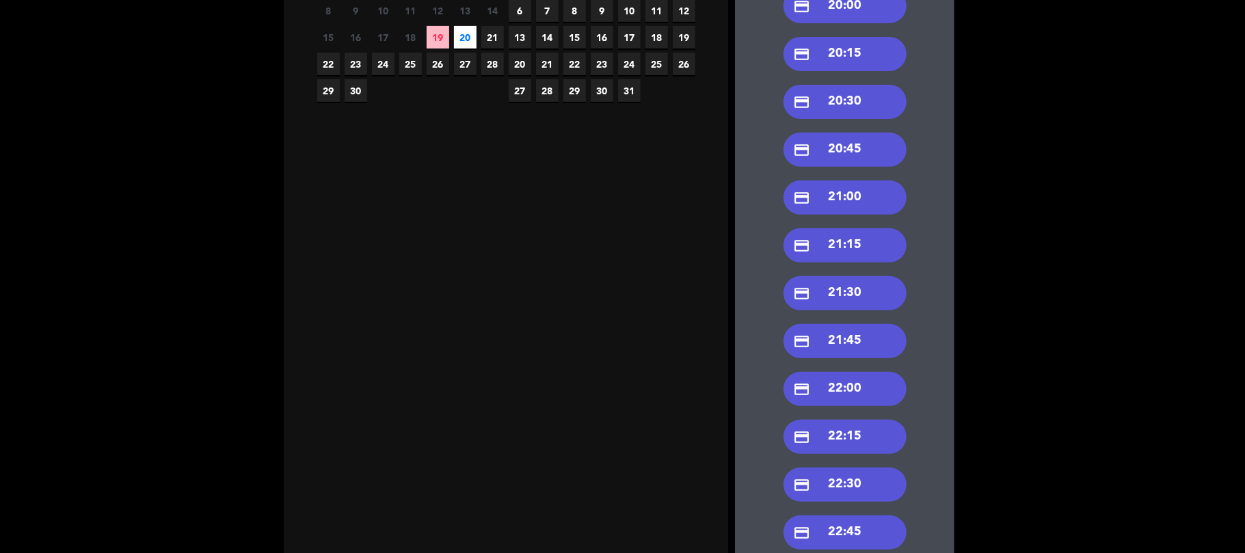
click at [883, 299] on div "credit_card 21:30" at bounding box center [844, 293] width 123 height 34
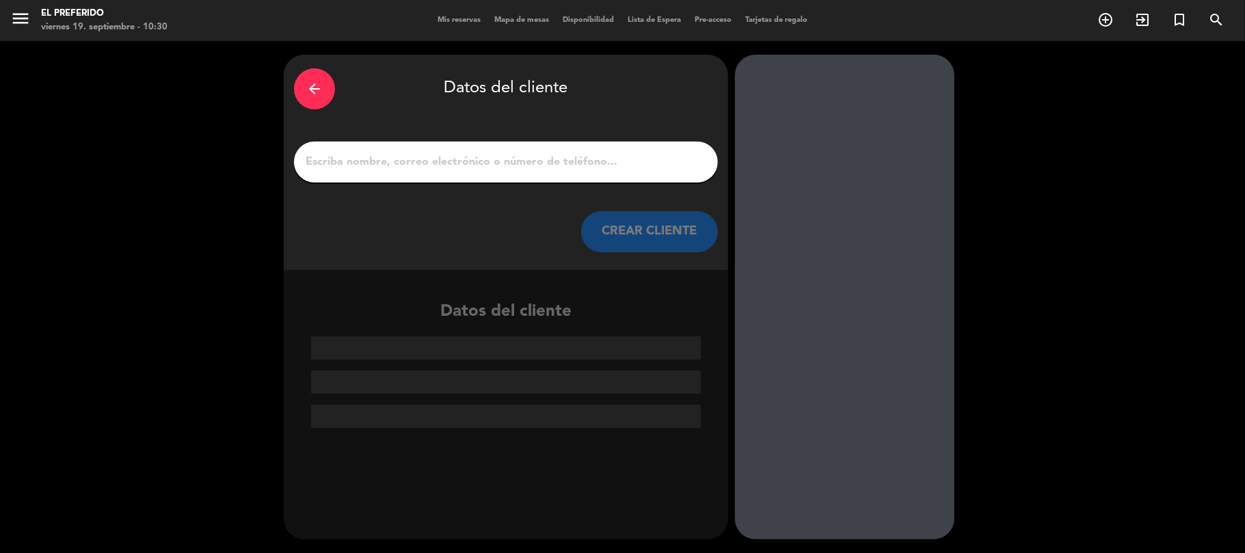
click at [411, 168] on input "1" at bounding box center [505, 161] width 403 height 19
paste input "[PERSON_NAME]"
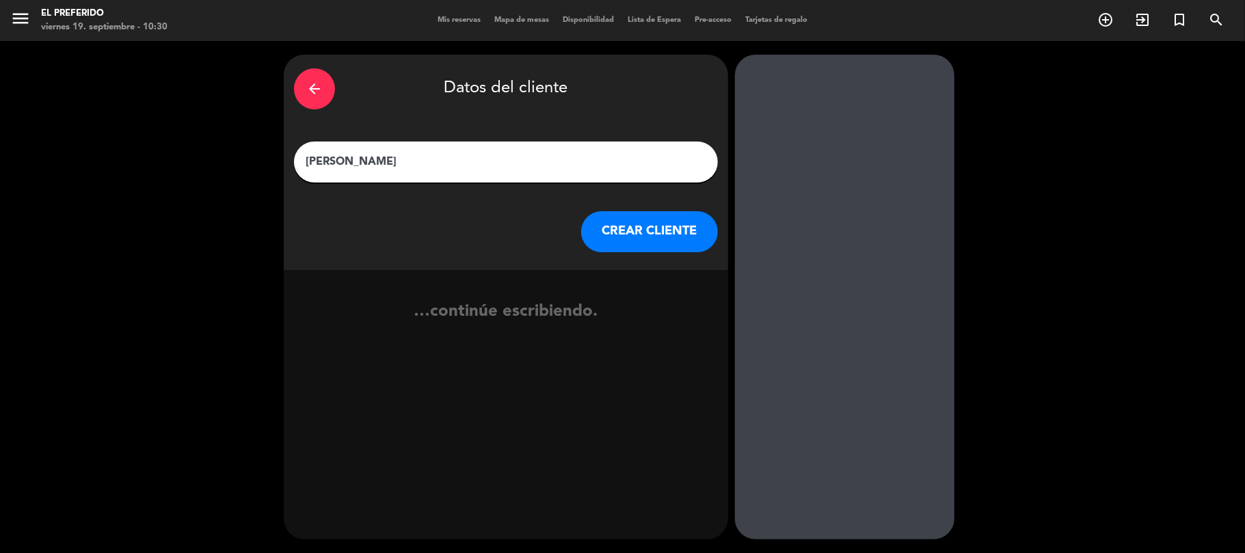
type input "[PERSON_NAME]"
click at [595, 234] on button "CREAR CLIENTE" at bounding box center [649, 231] width 137 height 41
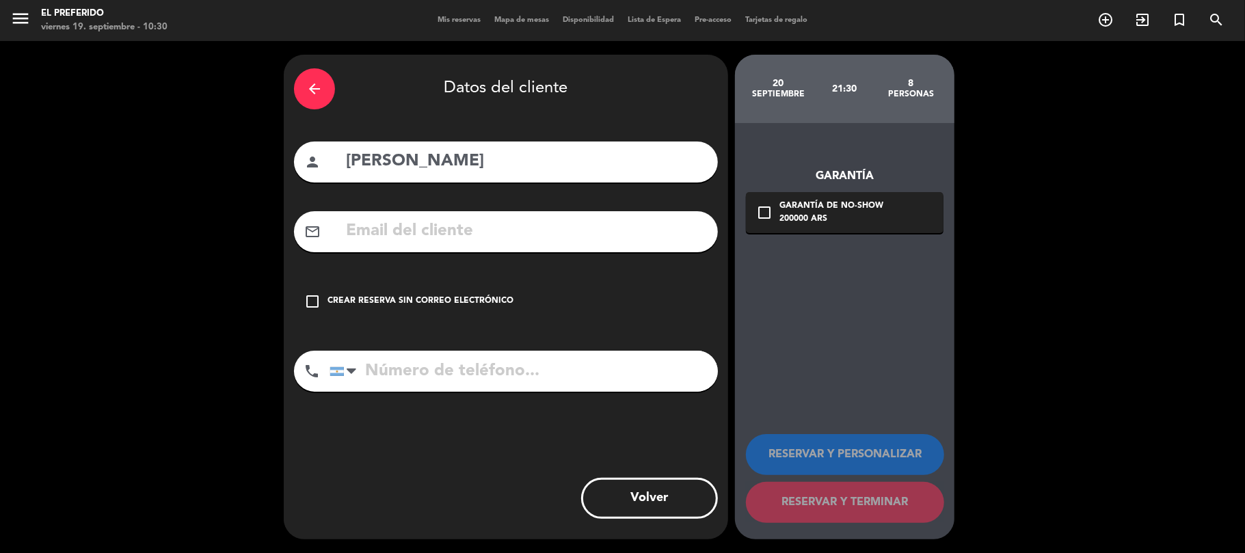
click at [403, 383] on input "tel" at bounding box center [523, 371] width 388 height 41
paste input "1166402222"
type input "1166402222"
drag, startPoint x: 443, startPoint y: 224, endPoint x: 462, endPoint y: 221, distance: 19.3
click at [446, 225] on input "text" at bounding box center [525, 231] width 363 height 28
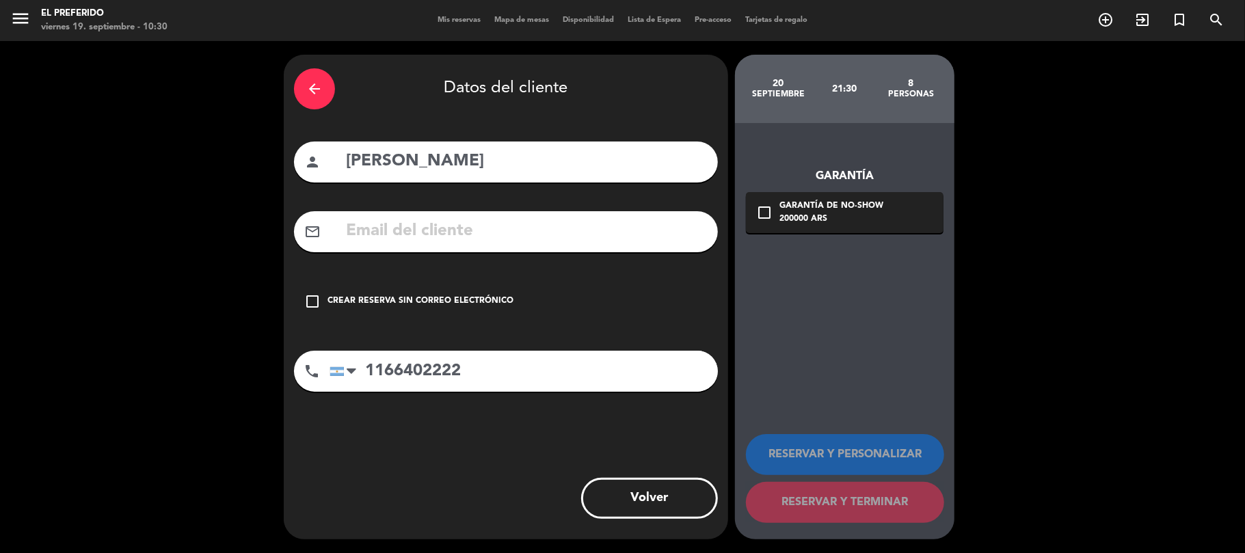
paste input "[EMAIL_ADDRESS][DOMAIN_NAME]"
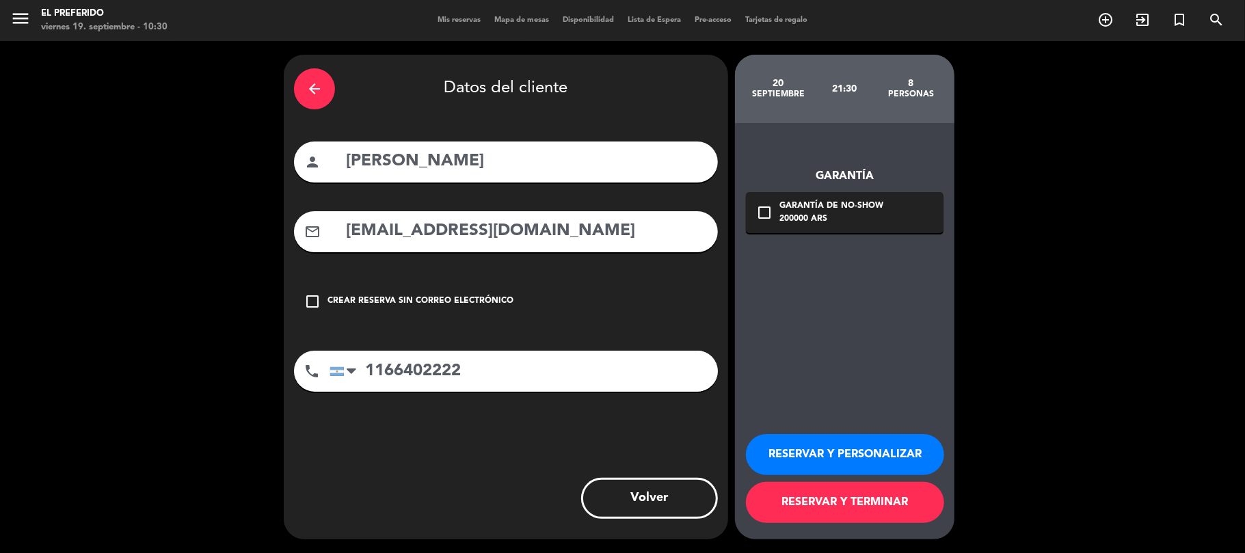
type input "[EMAIL_ADDRESS][DOMAIN_NAME]"
click at [843, 448] on button "RESERVAR Y PERSONALIZAR" at bounding box center [845, 454] width 198 height 41
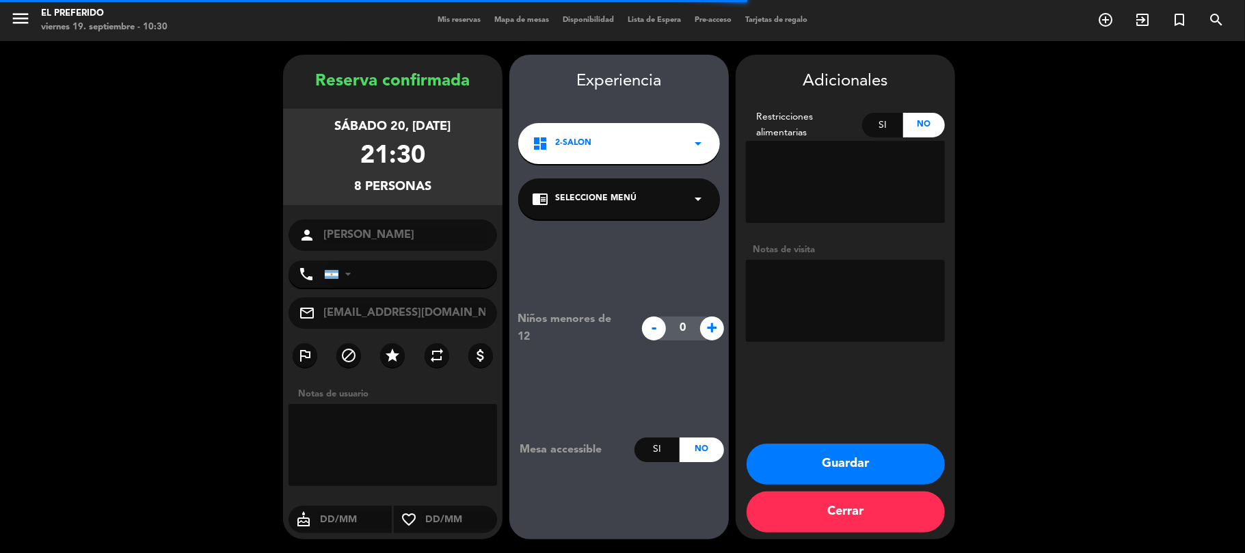
type input "[PHONE_NUMBER]"
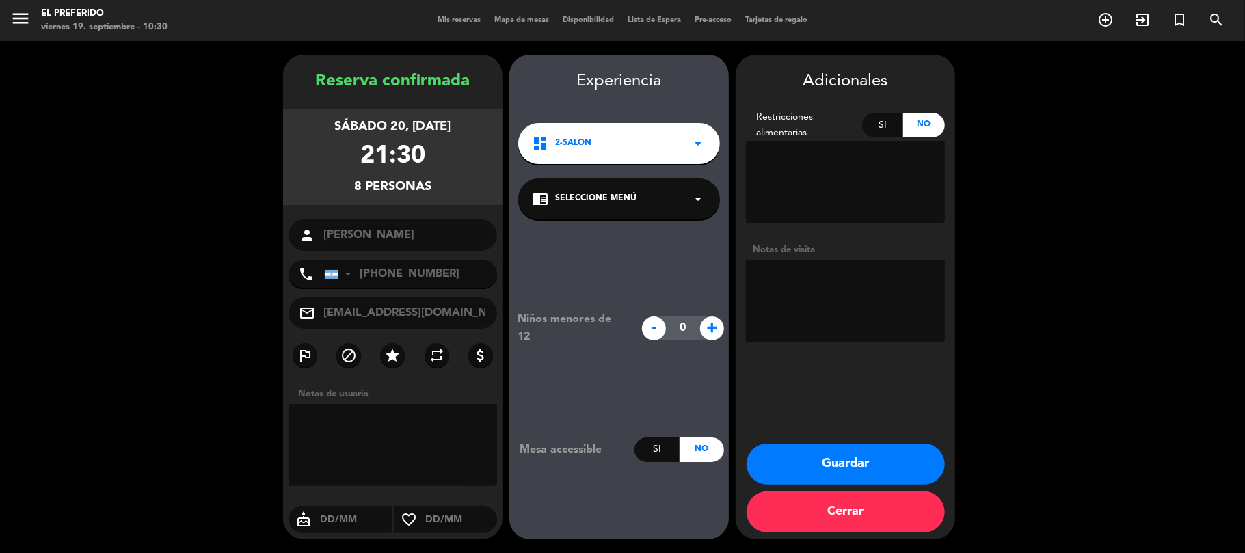
drag, startPoint x: 437, startPoint y: 184, endPoint x: 298, endPoint y: 91, distance: 167.6
click at [298, 91] on div "Reserva confirmada sábado 20, [DATE] 21:30 8 personas person [PERSON_NAME] phon…" at bounding box center [392, 310] width 219 height 485
copy div "Reserva confirmada sábado 20, [DATE] 21:30 8 personas"
click at [846, 280] on textarea at bounding box center [845, 301] width 199 height 82
type textarea "(DZ)"
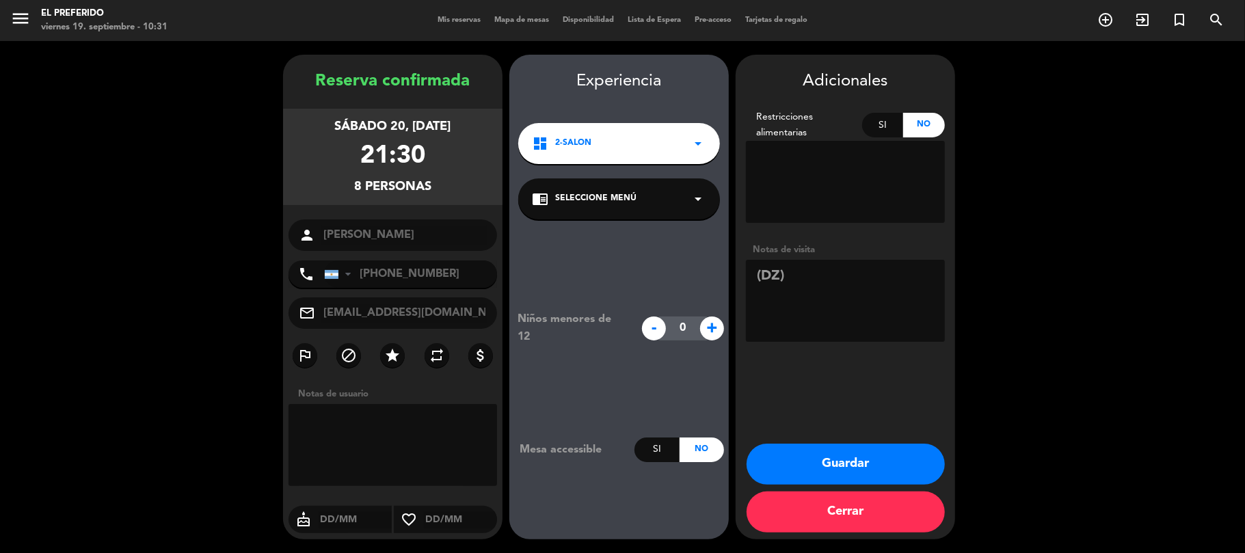
click at [821, 469] on button "Guardar" at bounding box center [845, 464] width 198 height 41
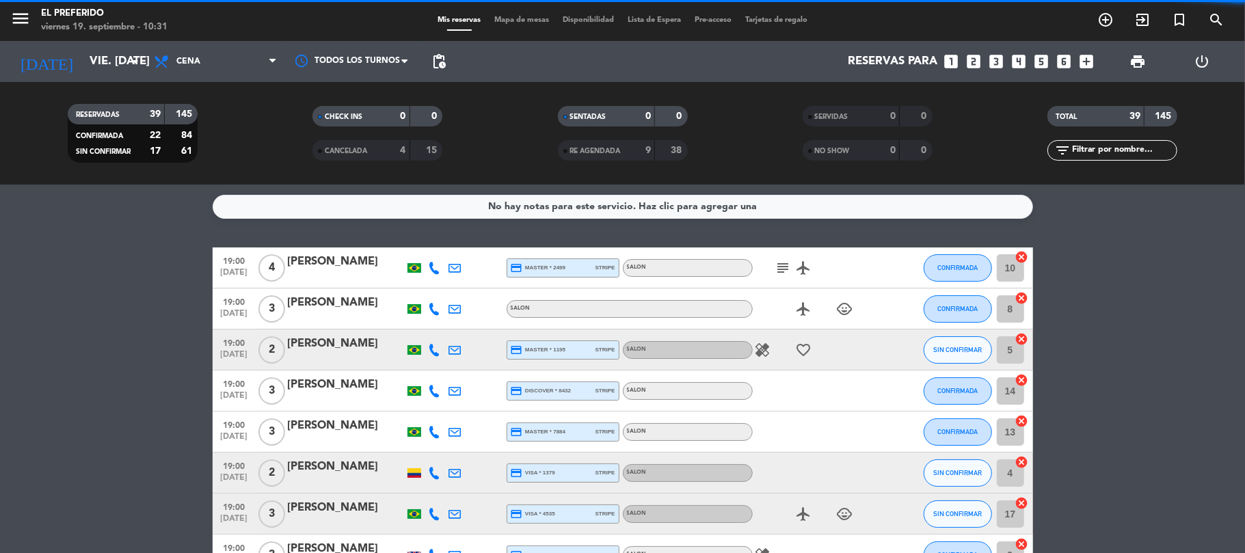
click at [1013, 64] on icon "looks_4" at bounding box center [1019, 62] width 18 height 18
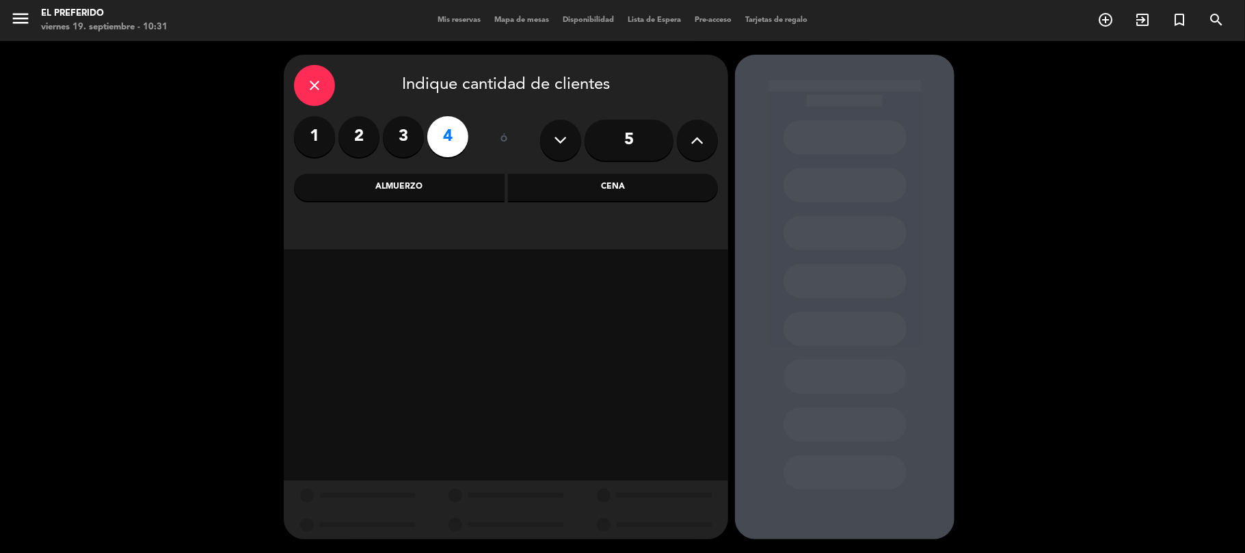
click at [403, 174] on div "Almuerzo" at bounding box center [399, 187] width 211 height 27
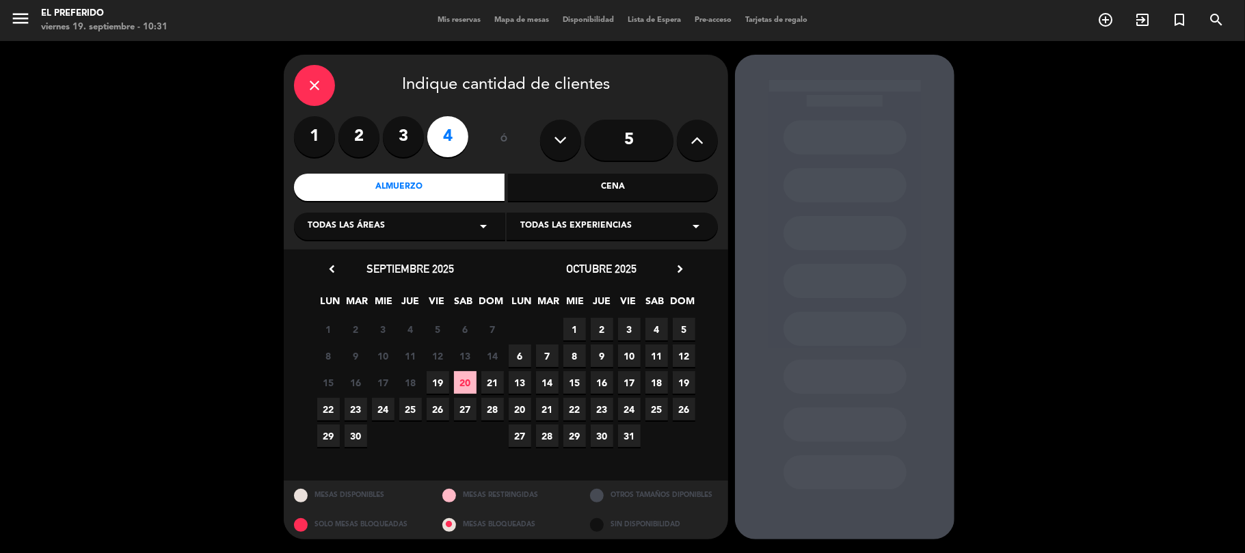
click at [429, 380] on span "19" at bounding box center [438, 382] width 23 height 23
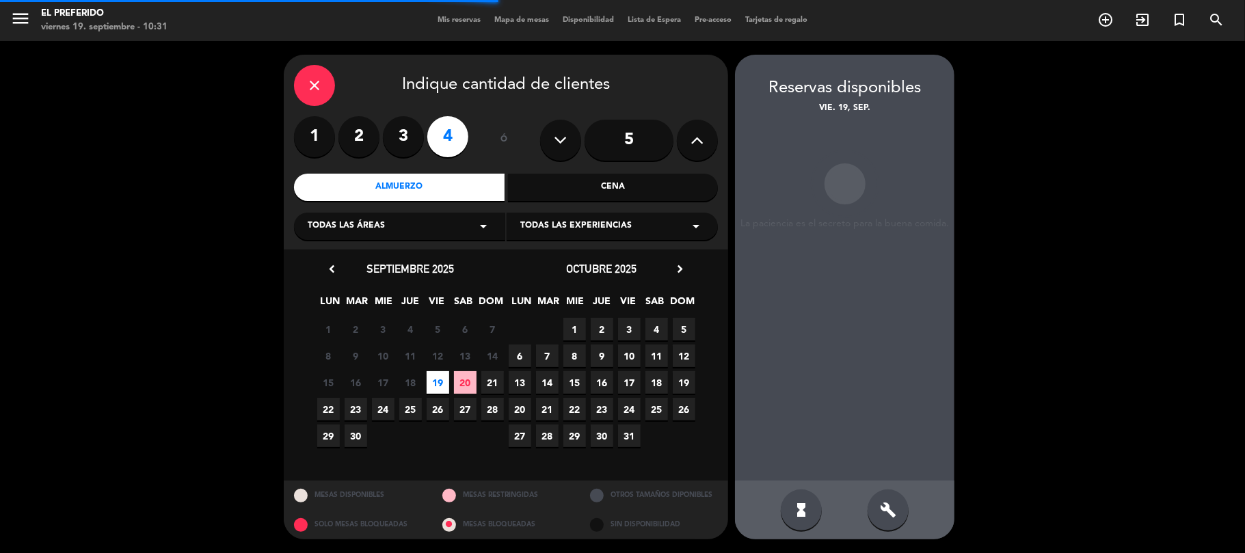
click at [906, 509] on div "build" at bounding box center [887, 509] width 41 height 41
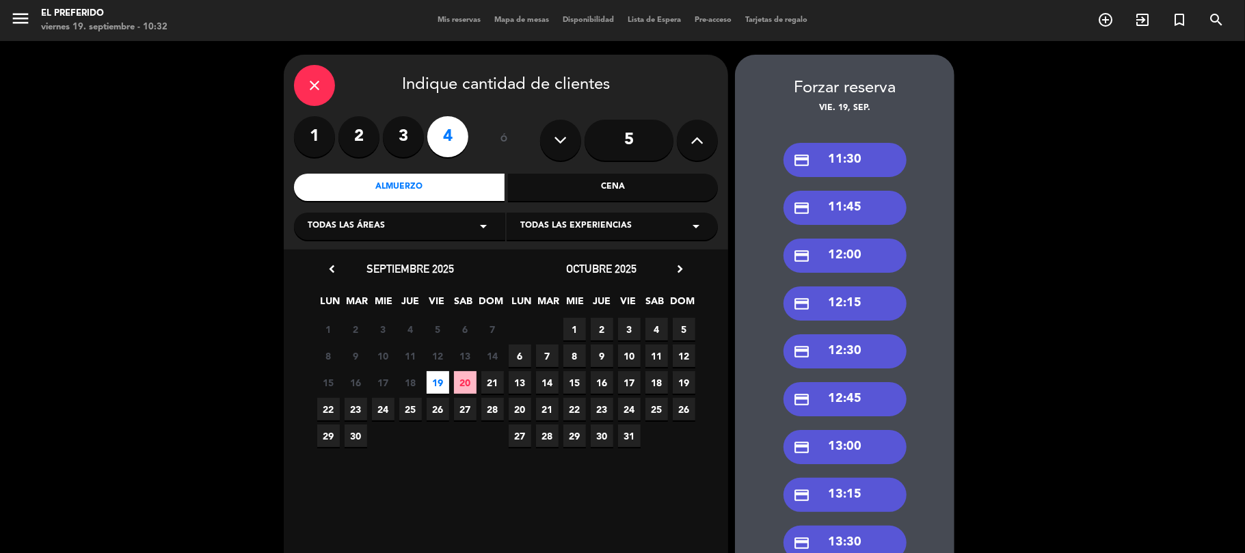
click at [880, 450] on div "credit_card 13:00" at bounding box center [844, 447] width 123 height 34
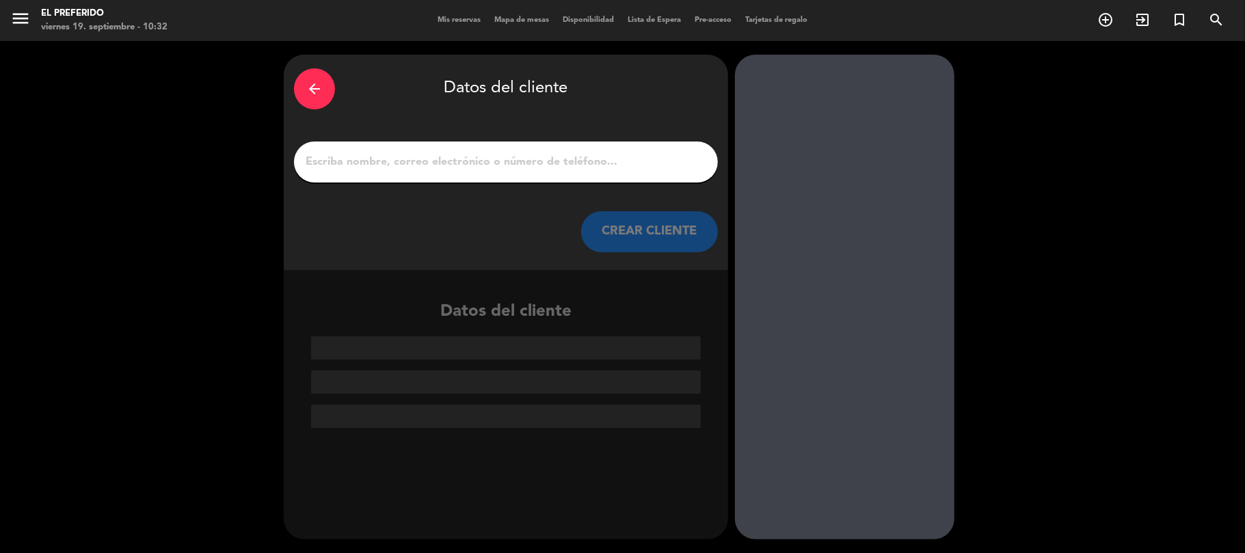
click at [430, 167] on input "1" at bounding box center [505, 161] width 403 height 19
paste input "[PERSON_NAME]"
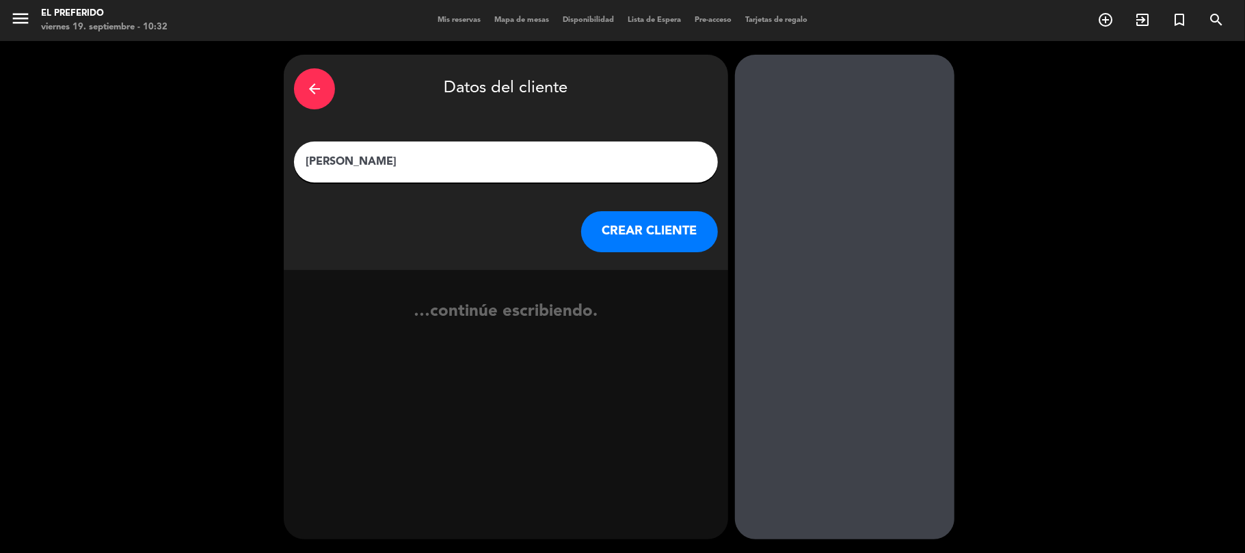
type input "[PERSON_NAME]"
click at [619, 238] on button "CREAR CLIENTE" at bounding box center [649, 231] width 137 height 41
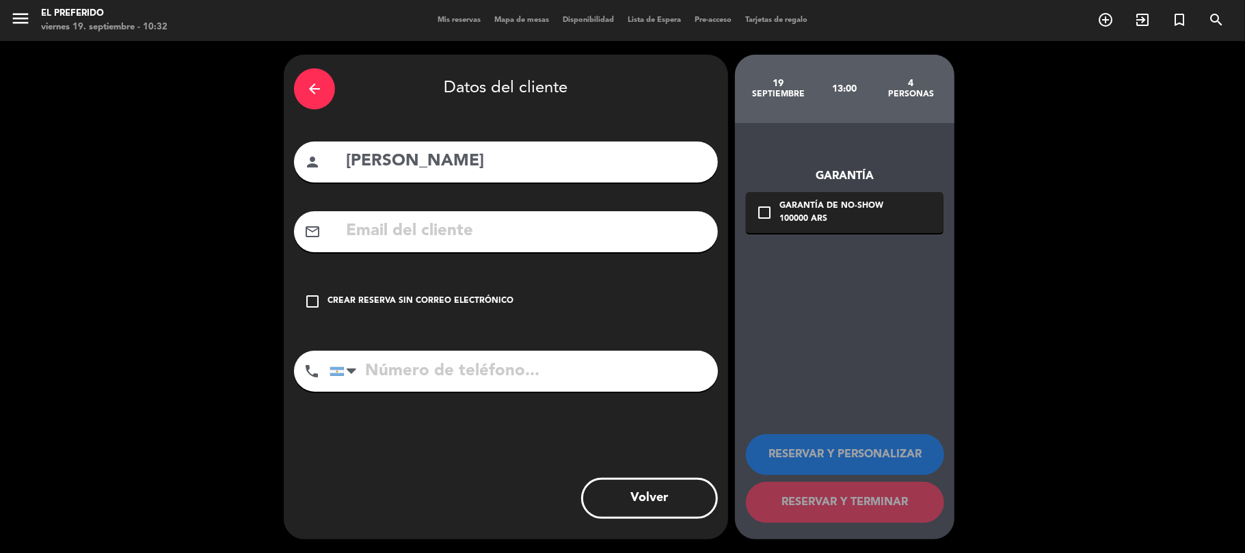
drag, startPoint x: 425, startPoint y: 377, endPoint x: 394, endPoint y: 323, distance: 63.1
click at [424, 377] on input "tel" at bounding box center [523, 371] width 388 height 41
paste input "1151859747"
type input "1151859747"
click at [417, 230] on input "text" at bounding box center [525, 231] width 363 height 28
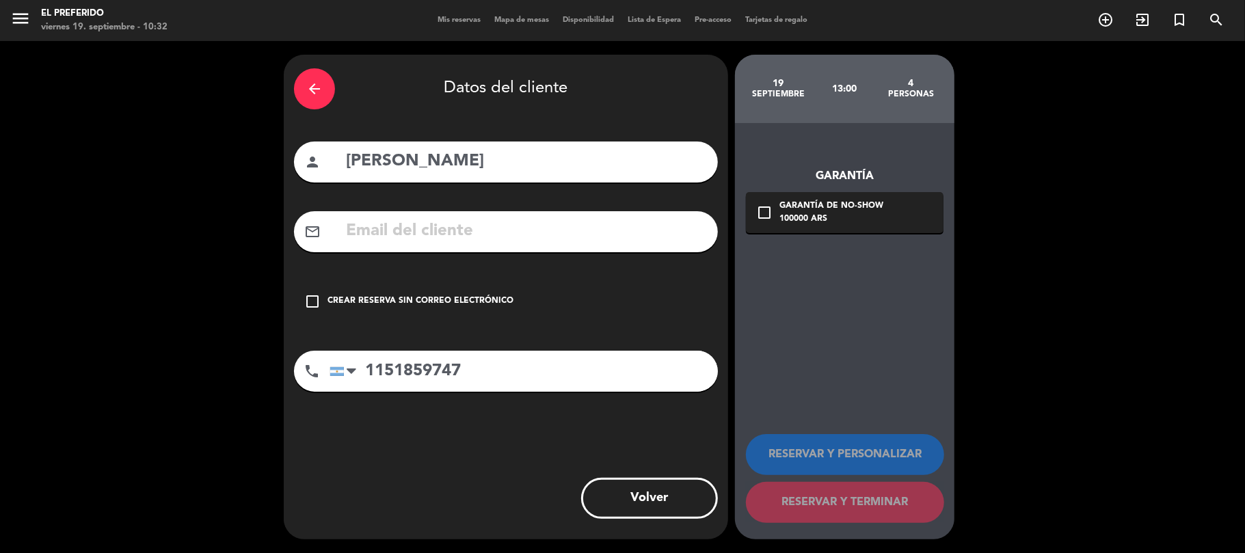
paste input "[EMAIL_ADDRESS][PERSON_NAME][DOMAIN_NAME]"
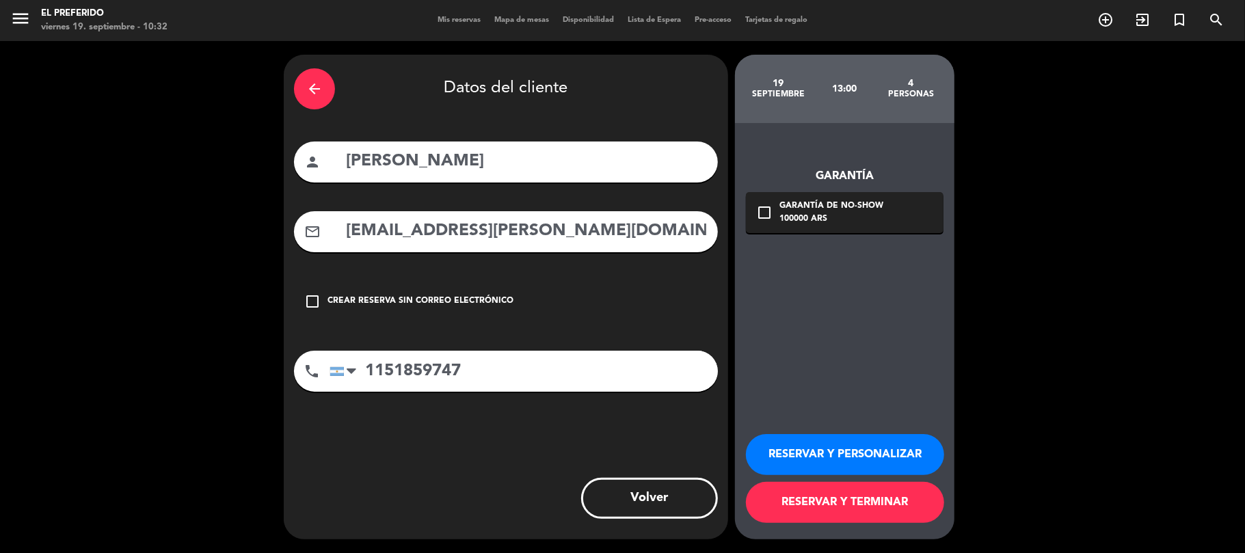
type input "[EMAIL_ADDRESS][PERSON_NAME][DOMAIN_NAME]"
click at [835, 436] on button "RESERVAR Y PERSONALIZAR" at bounding box center [845, 454] width 198 height 41
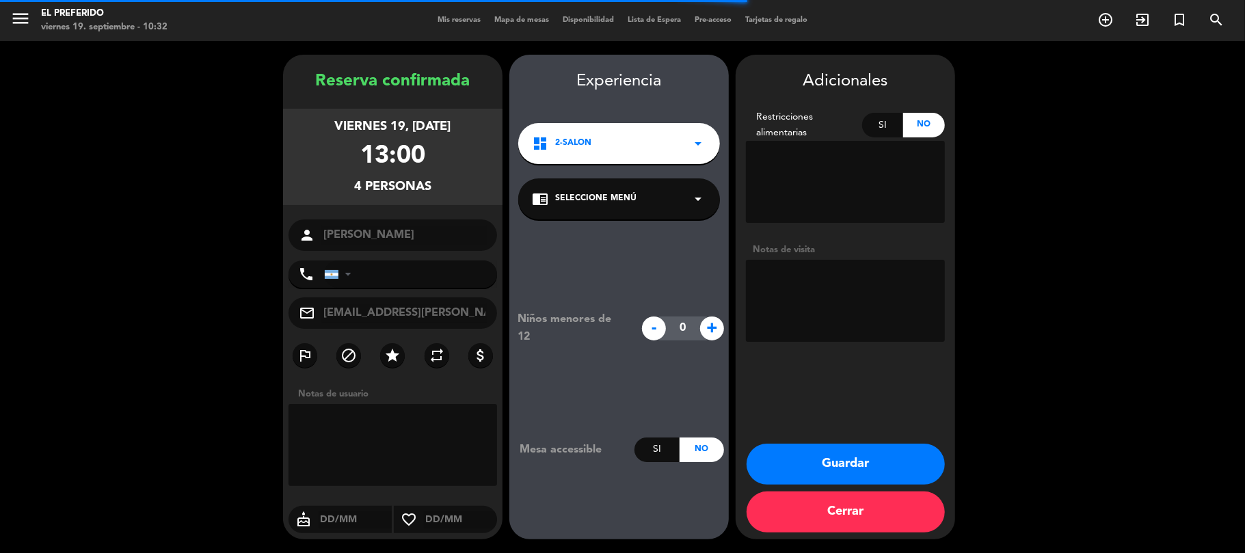
type input "[PHONE_NUMBER]"
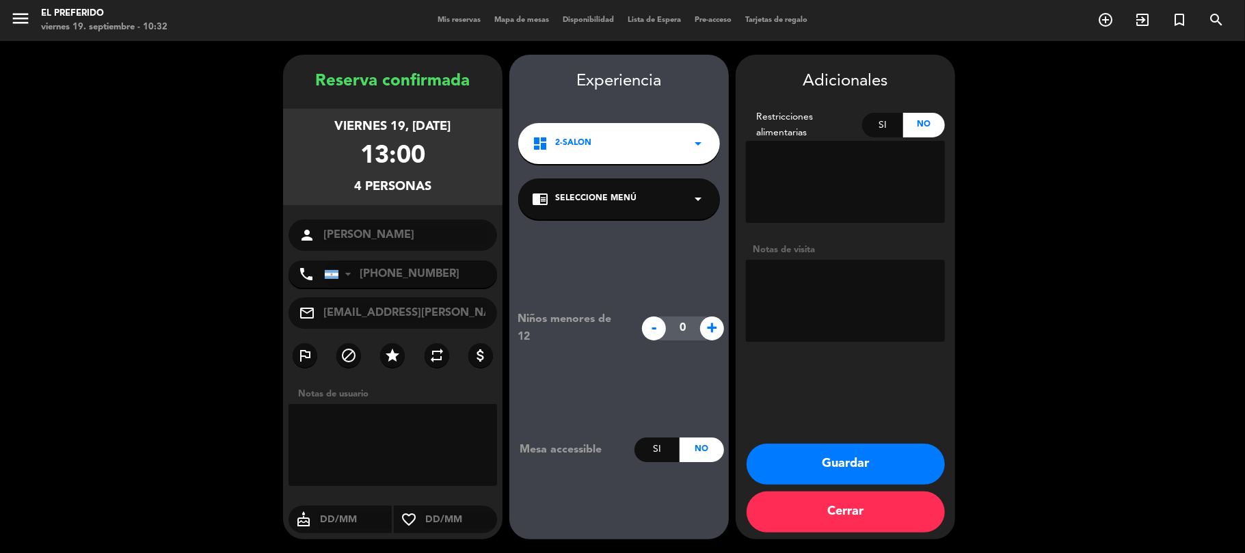
drag, startPoint x: 452, startPoint y: 181, endPoint x: 280, endPoint y: 85, distance: 197.6
click at [280, 85] on booking-confirmed "Reserva confirmada viernes 19, [DATE] 13:00 4 personas person [PERSON_NAME] pho…" at bounding box center [622, 297] width 1217 height 485
copy div "Reserva confirmada viernes 19, [DATE] 13:00 4 personas"
click at [755, 274] on textarea at bounding box center [845, 301] width 199 height 82
type textarea "(DZ)"
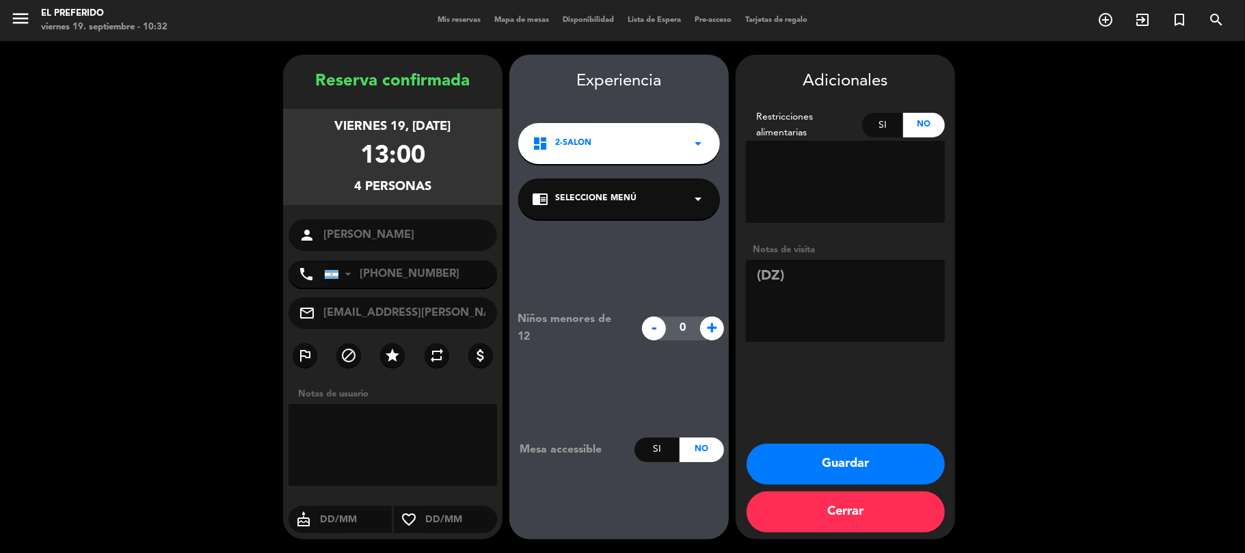
click at [849, 444] on button "Guardar" at bounding box center [845, 464] width 198 height 41
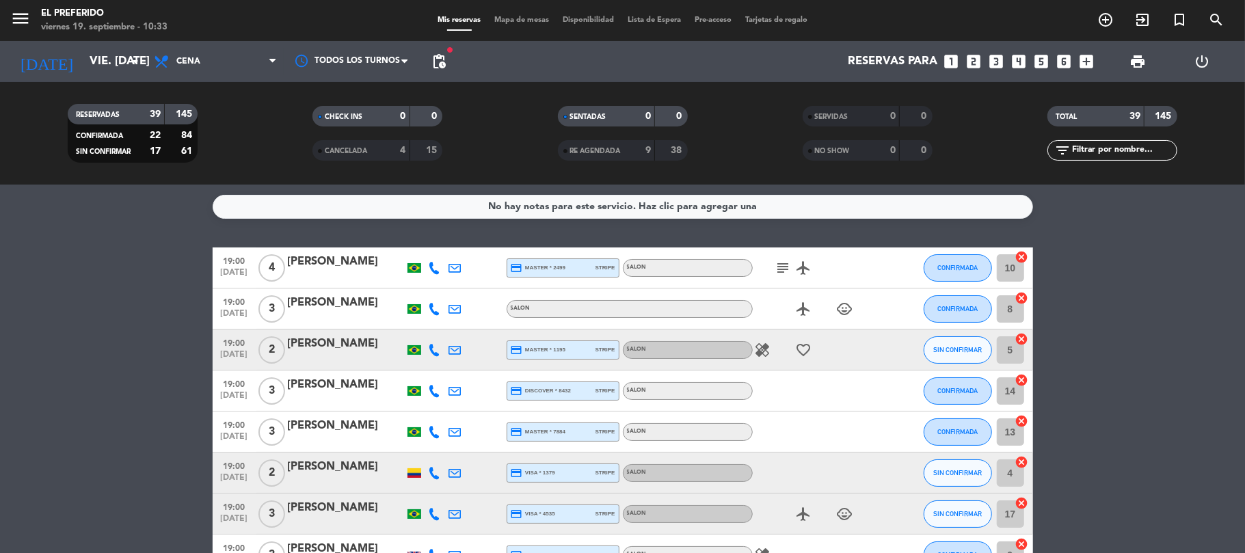
click at [977, 53] on icon "looks_two" at bounding box center [974, 62] width 18 height 18
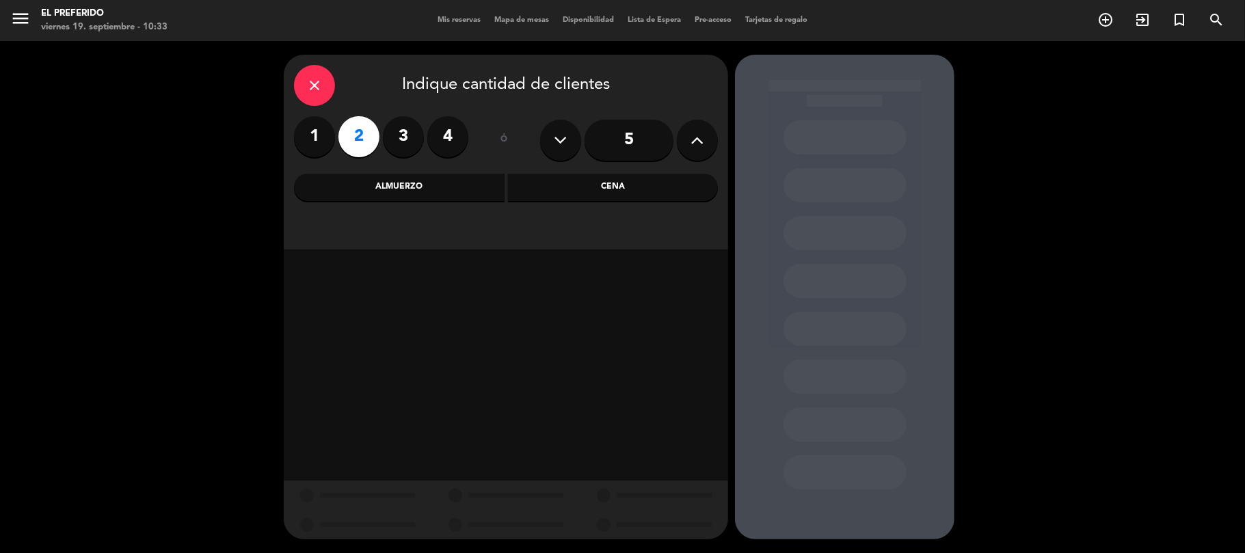
click at [562, 176] on div "Cena" at bounding box center [613, 187] width 211 height 27
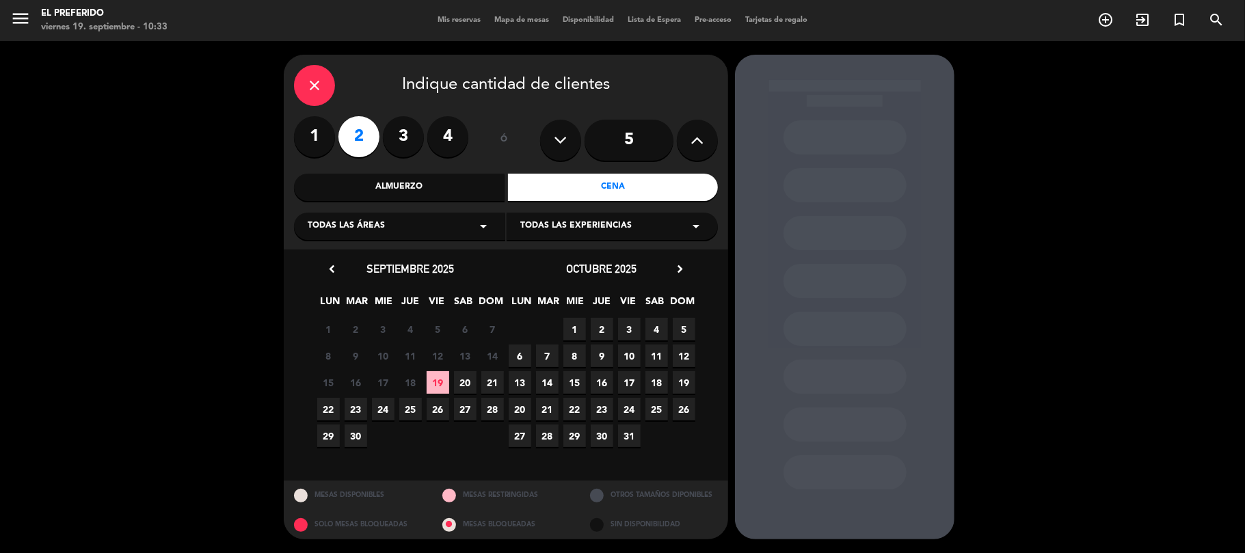
click at [436, 386] on span "19" at bounding box center [438, 382] width 23 height 23
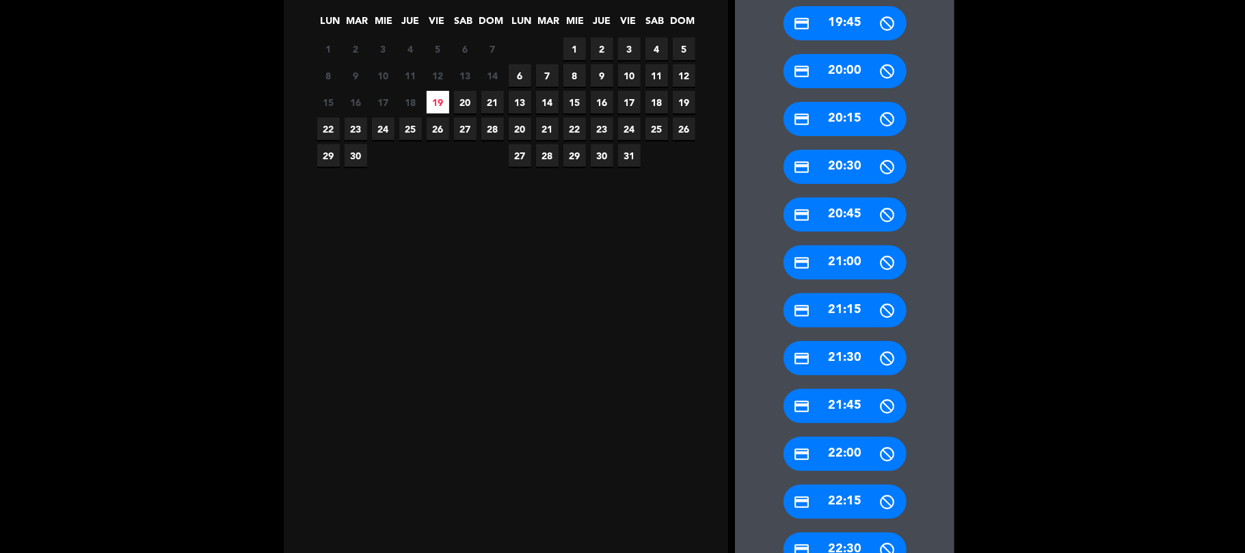
scroll to position [619, 0]
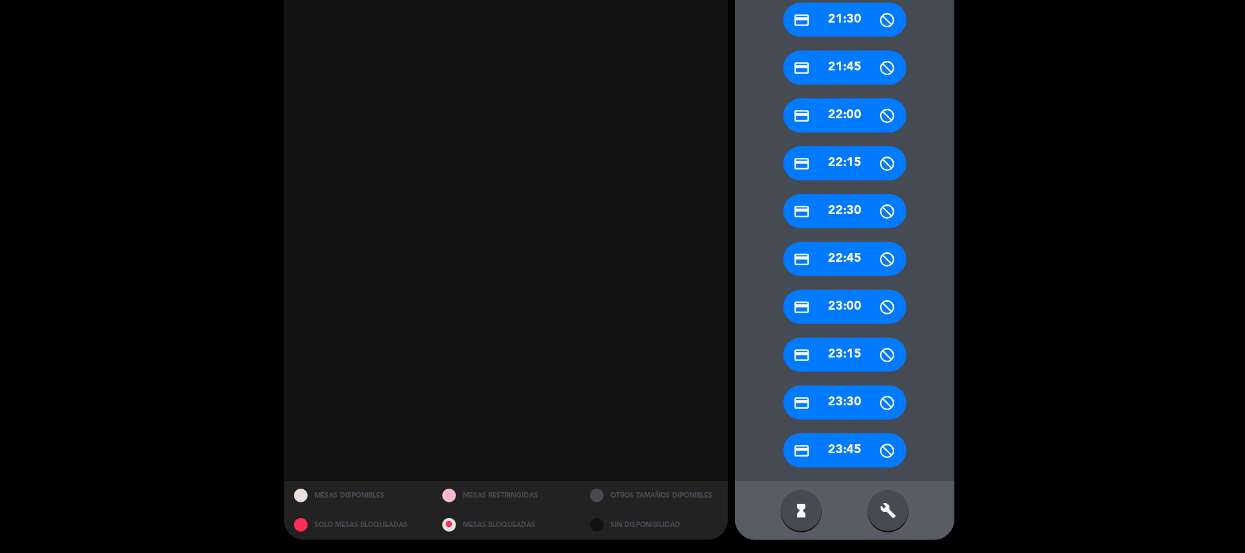
click at [871, 523] on div "hourglass_full build" at bounding box center [844, 510] width 219 height 59
click at [891, 515] on icon "build" at bounding box center [888, 510] width 16 height 16
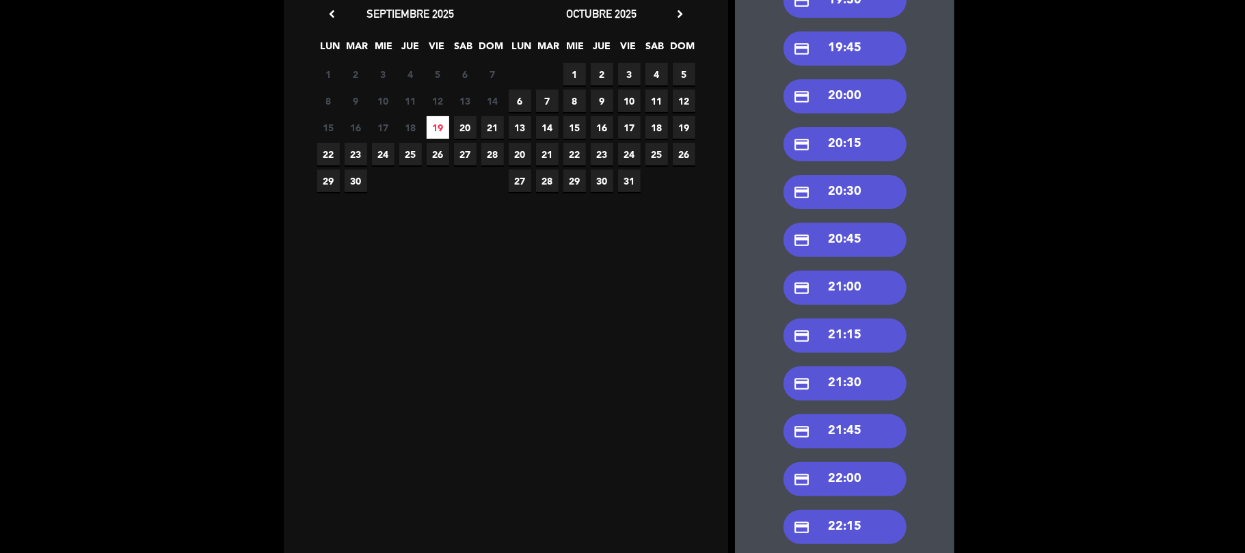
scroll to position [254, 0]
click at [867, 329] on div "credit_card 21:15" at bounding box center [844, 336] width 123 height 34
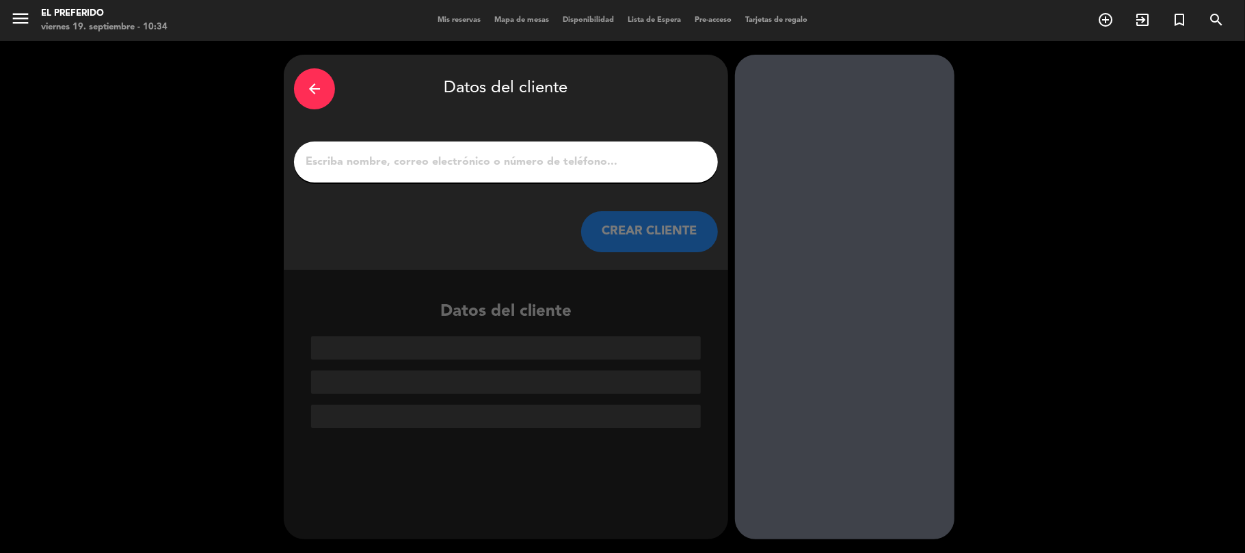
click at [493, 170] on input "1" at bounding box center [505, 161] width 403 height 19
paste input "[PERSON_NAME]"
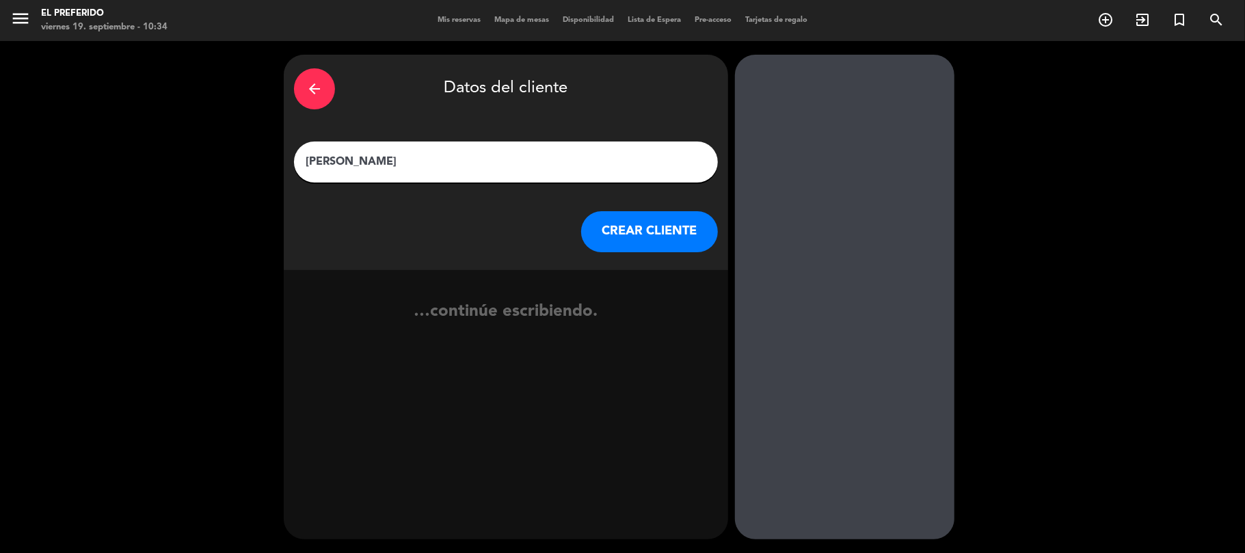
type input "[PERSON_NAME]"
click at [591, 222] on button "CREAR CLIENTE" at bounding box center [649, 231] width 137 height 41
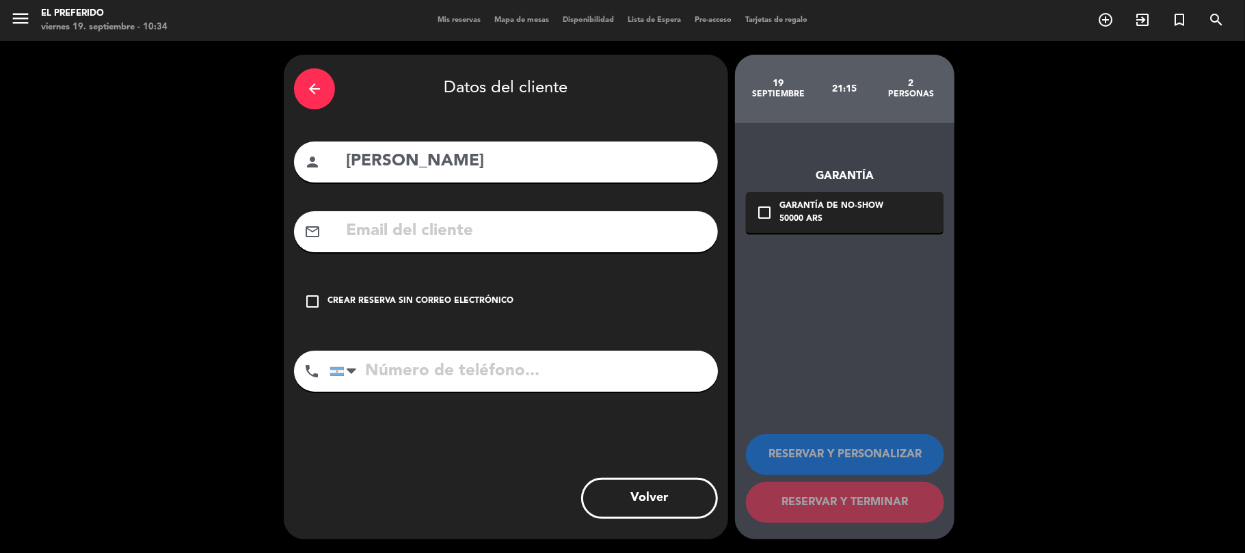
click at [448, 381] on input "tel" at bounding box center [523, 371] width 388 height 41
paste input "1135888999"
type input "1135888999"
click at [468, 301] on div "Crear reserva sin correo electrónico" at bounding box center [420, 302] width 186 height 14
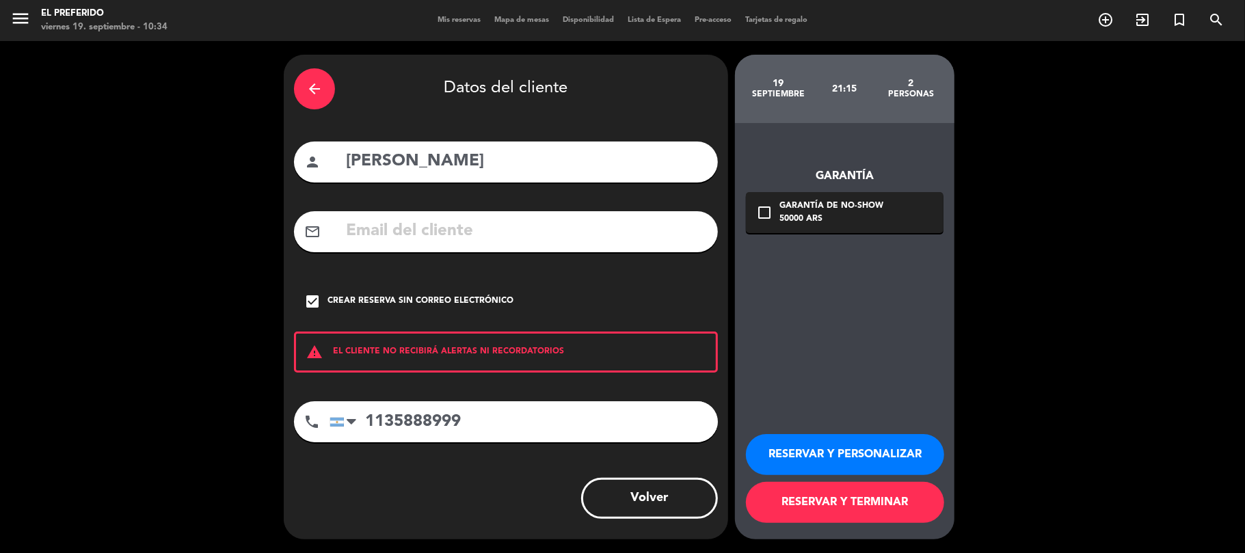
click at [774, 440] on button "RESERVAR Y PERSONALIZAR" at bounding box center [845, 454] width 198 height 41
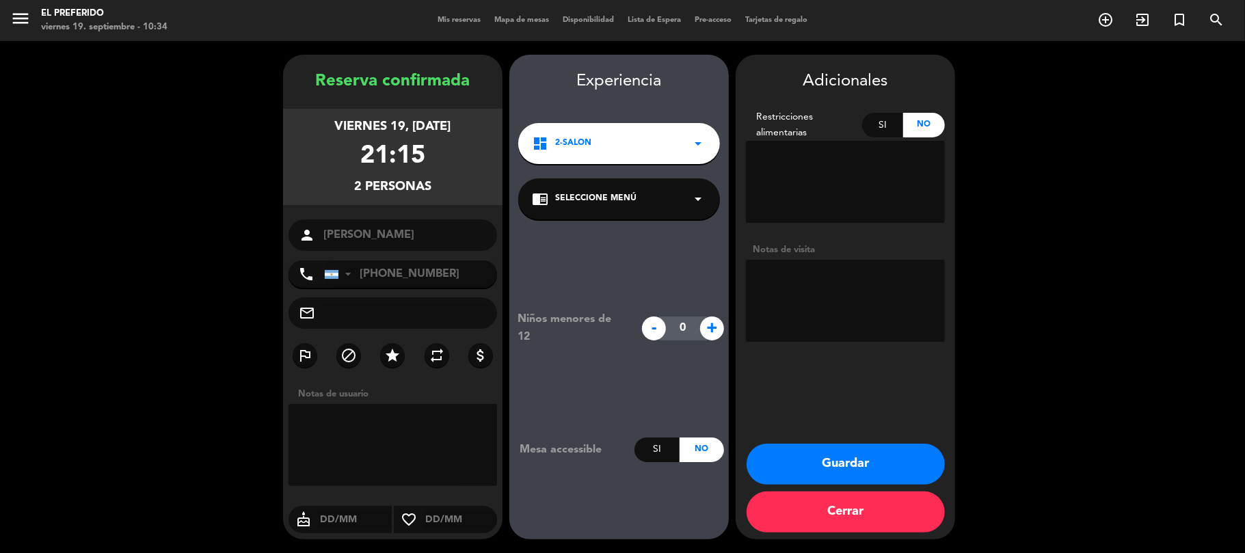
click at [805, 299] on textarea at bounding box center [845, 301] width 199 height 82
type textarea "(GT)"
drag, startPoint x: 463, startPoint y: 198, endPoint x: 320, endPoint y: 85, distance: 182.5
click at [320, 85] on div "Reserva confirmada viernes 19, [DATE] 21:15 2 personas person [PERSON_NAME] pho…" at bounding box center [392, 310] width 219 height 485
copy div "Reserva confirmada viernes 19, [DATE] 21:15 2 personas"
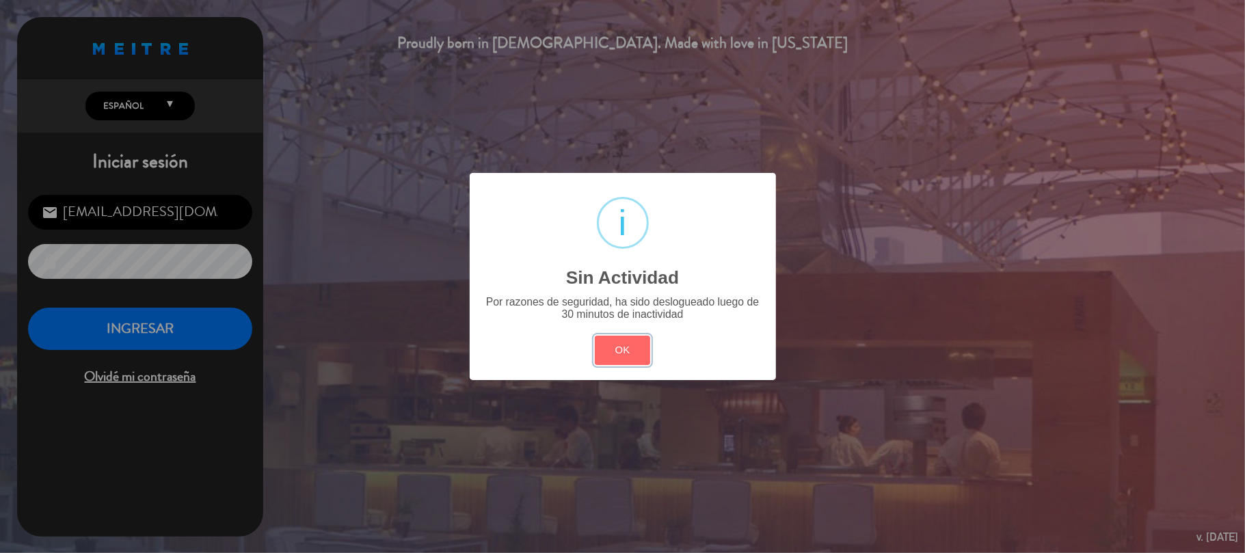
drag, startPoint x: 625, startPoint y: 356, endPoint x: 323, endPoint y: 340, distance: 302.6
click at [617, 356] on button "OK" at bounding box center [622, 350] width 55 height 29
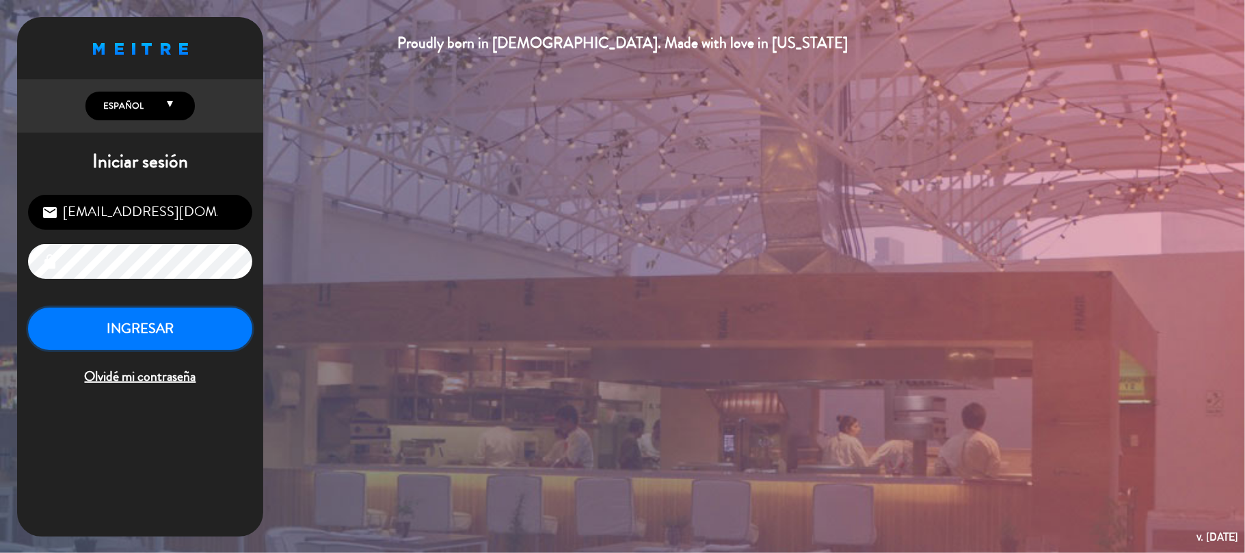
click at [205, 332] on button "INGRESAR" at bounding box center [140, 329] width 224 height 43
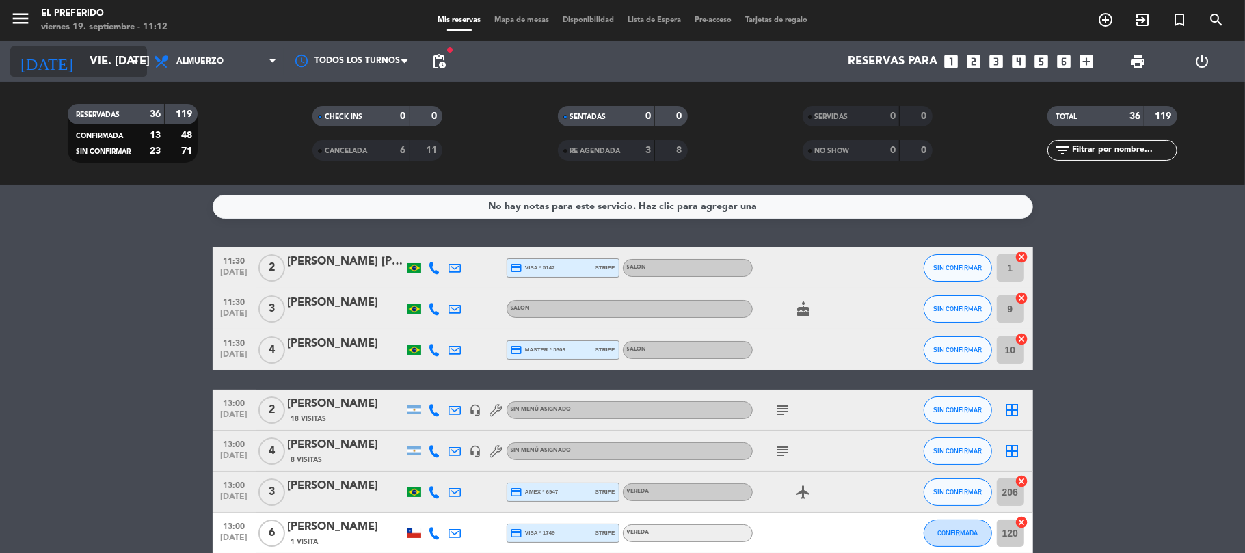
click at [116, 70] on input "vie. [DATE]" at bounding box center [157, 62] width 148 height 27
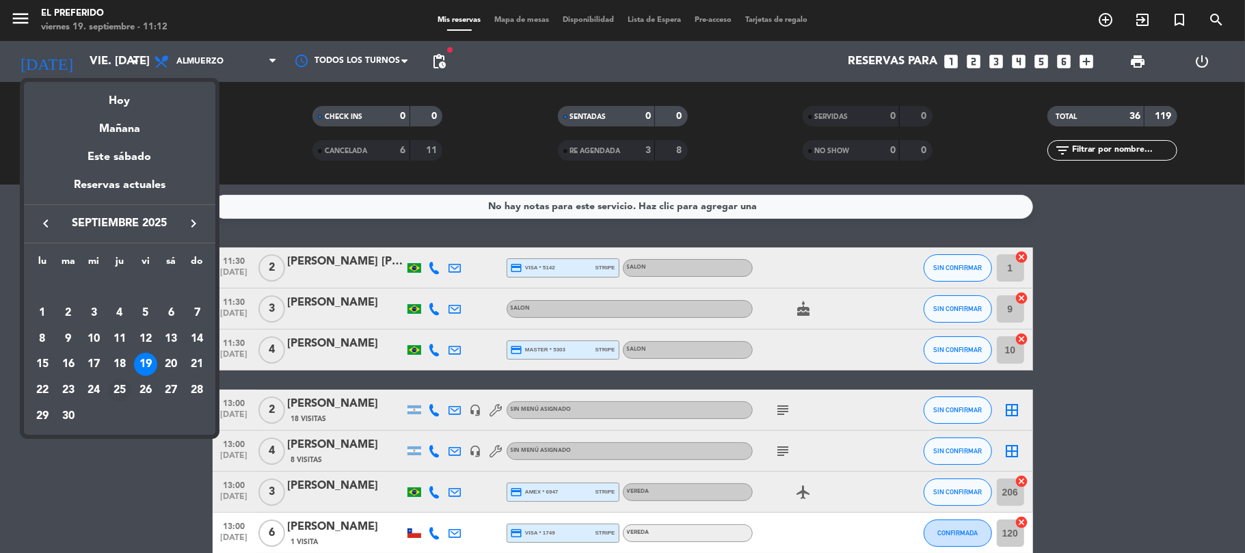
click at [116, 391] on div "25" at bounding box center [119, 390] width 23 height 23
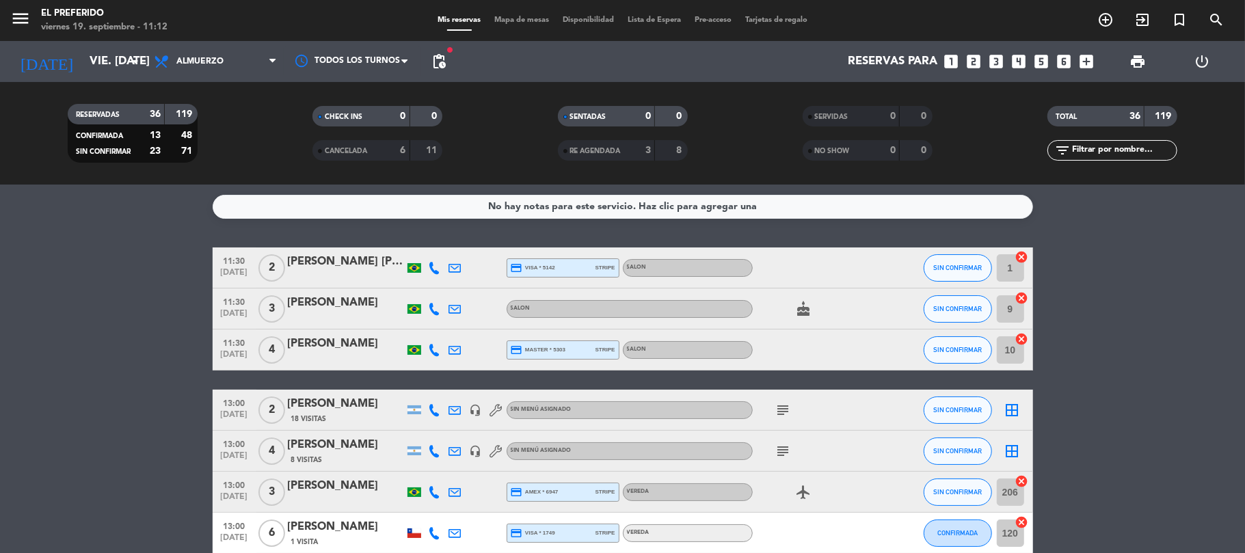
type input "[DEMOGRAPHIC_DATA] [DATE]"
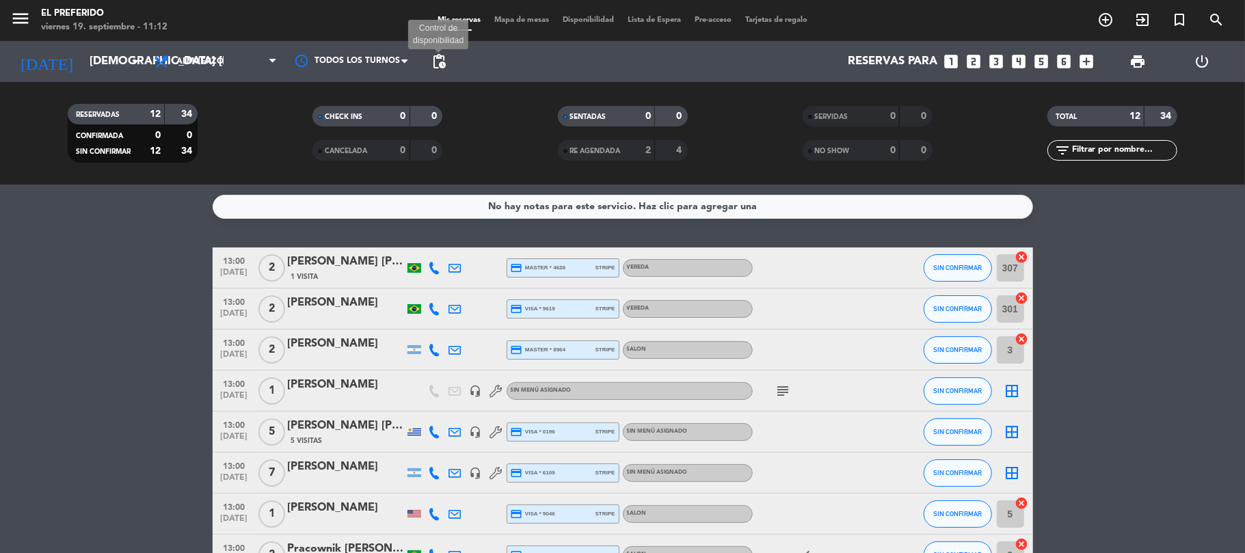
click at [444, 64] on span "pending_actions" at bounding box center [439, 61] width 16 height 16
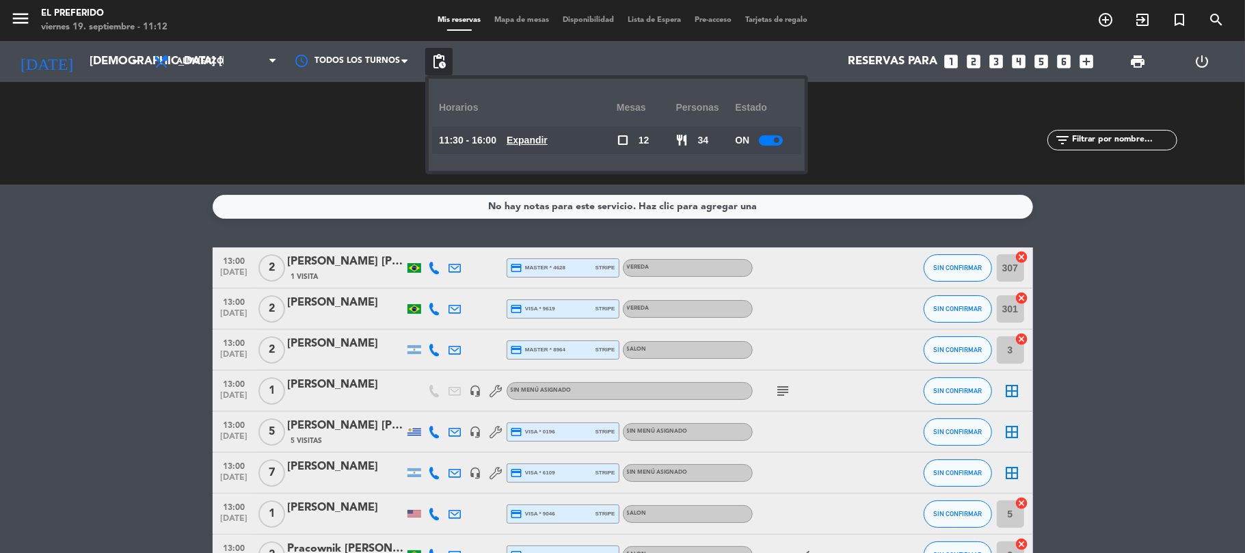
click at [548, 135] on u "Expandir" at bounding box center [526, 140] width 41 height 11
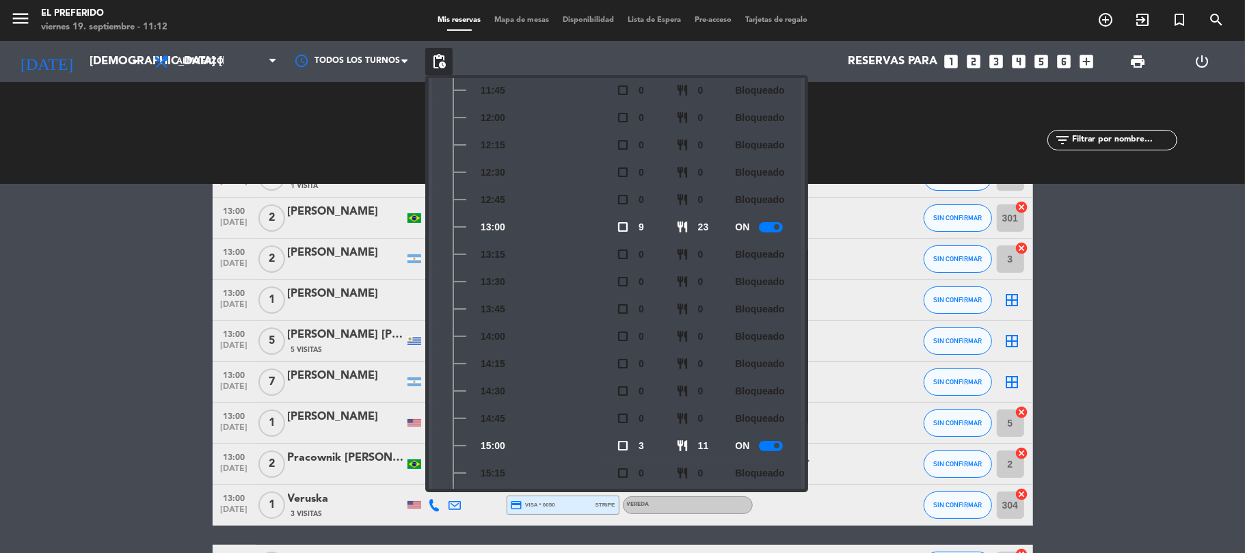
scroll to position [201, 0]
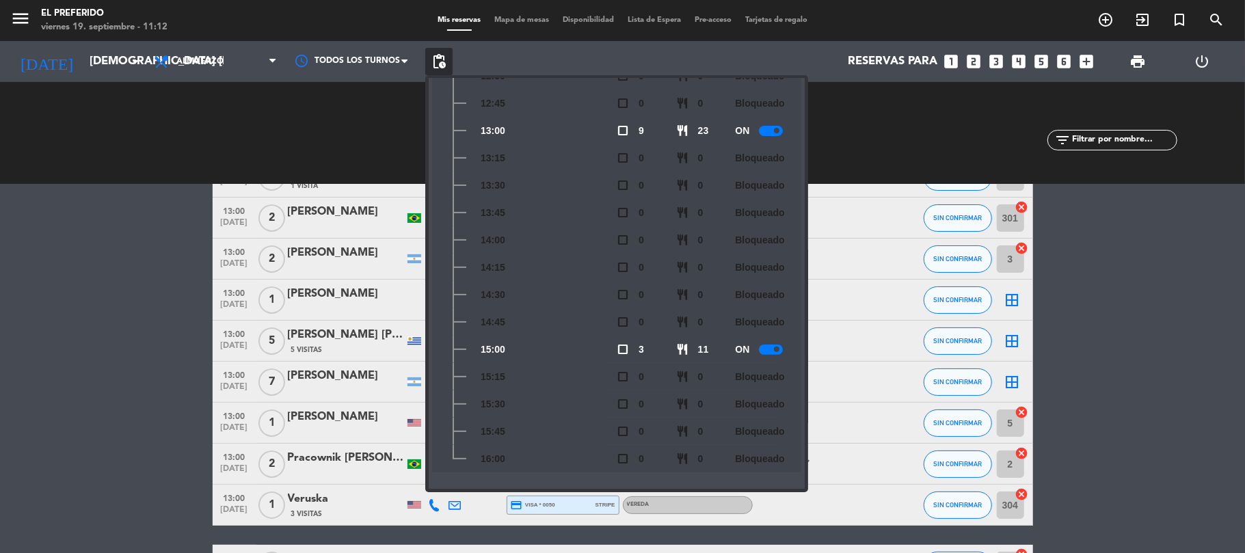
click at [544, 269] on div "14:15" at bounding box center [528, 267] width 178 height 27
click at [164, 262] on bookings-row "13:00 [DATE] 2 [PERSON_NAME] [PERSON_NAME] [PERSON_NAME] 1 Visita credit_card m…" at bounding box center [622, 412] width 1245 height 511
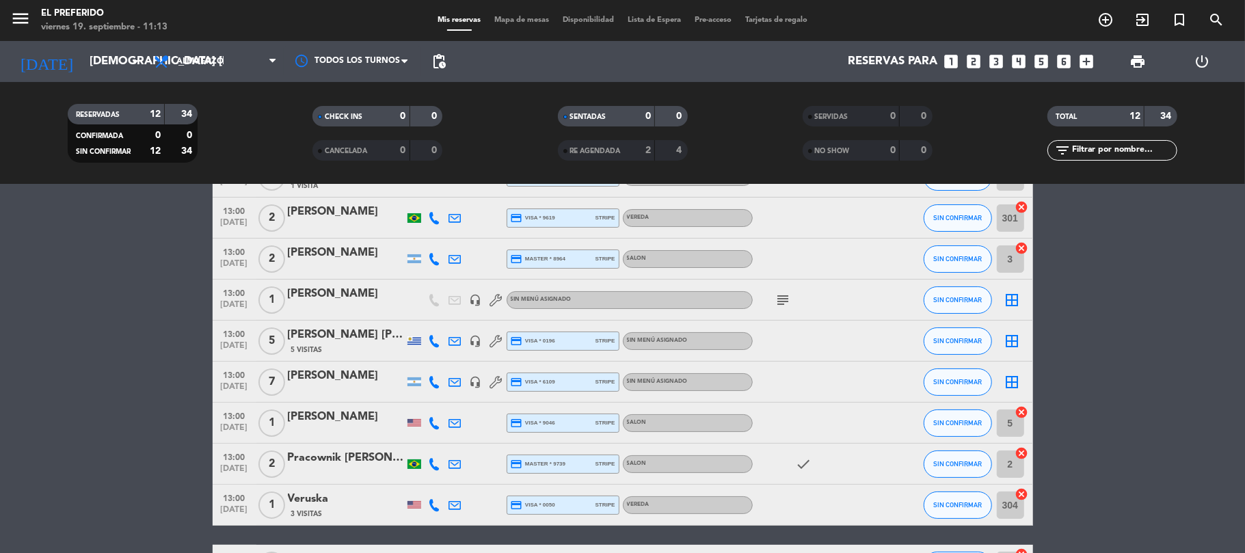
click at [118, 271] on bookings-row "13:00 [DATE] 2 [PERSON_NAME] [PERSON_NAME] [PERSON_NAME] 1 Visita credit_card m…" at bounding box center [622, 412] width 1245 height 511
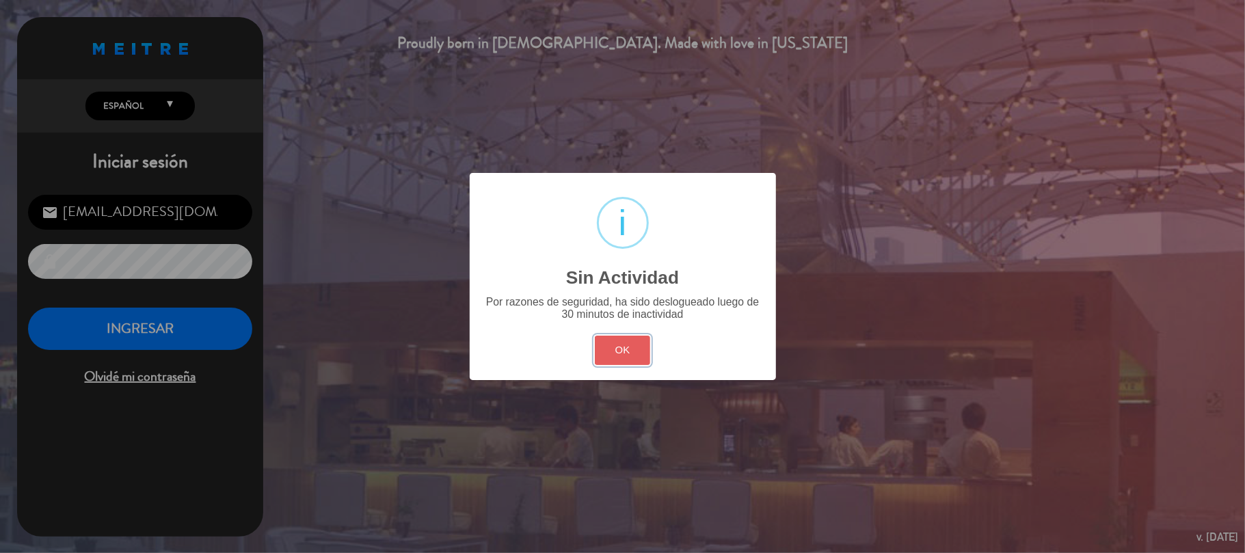
drag, startPoint x: 626, startPoint y: 350, endPoint x: 616, endPoint y: 343, distance: 12.3
click at [623, 348] on button "OK" at bounding box center [622, 350] width 55 height 29
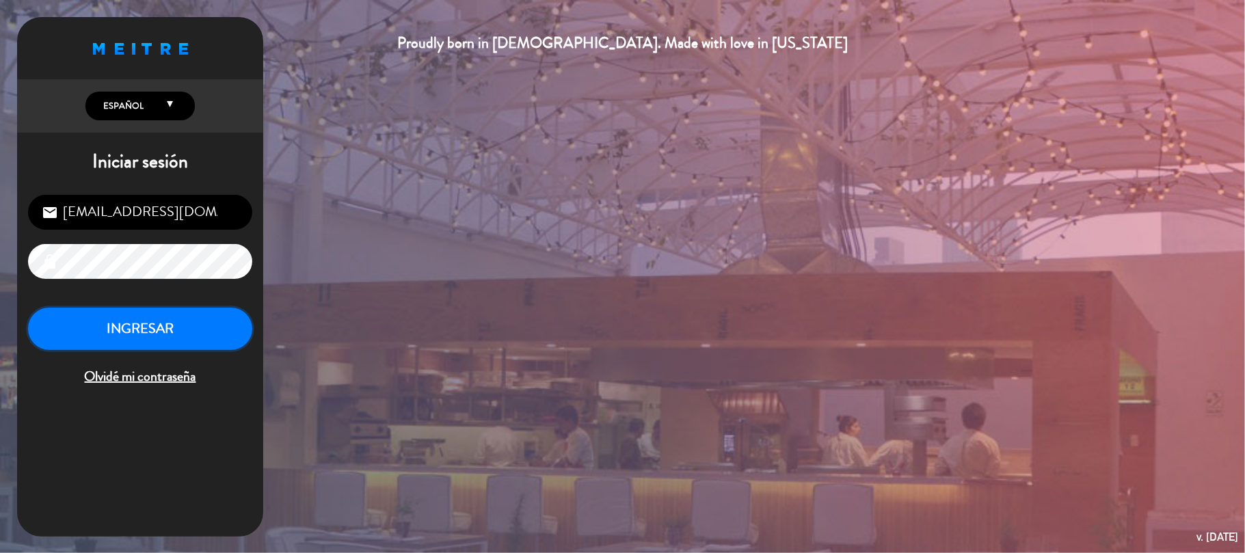
click at [126, 334] on button "INGRESAR" at bounding box center [140, 329] width 224 height 43
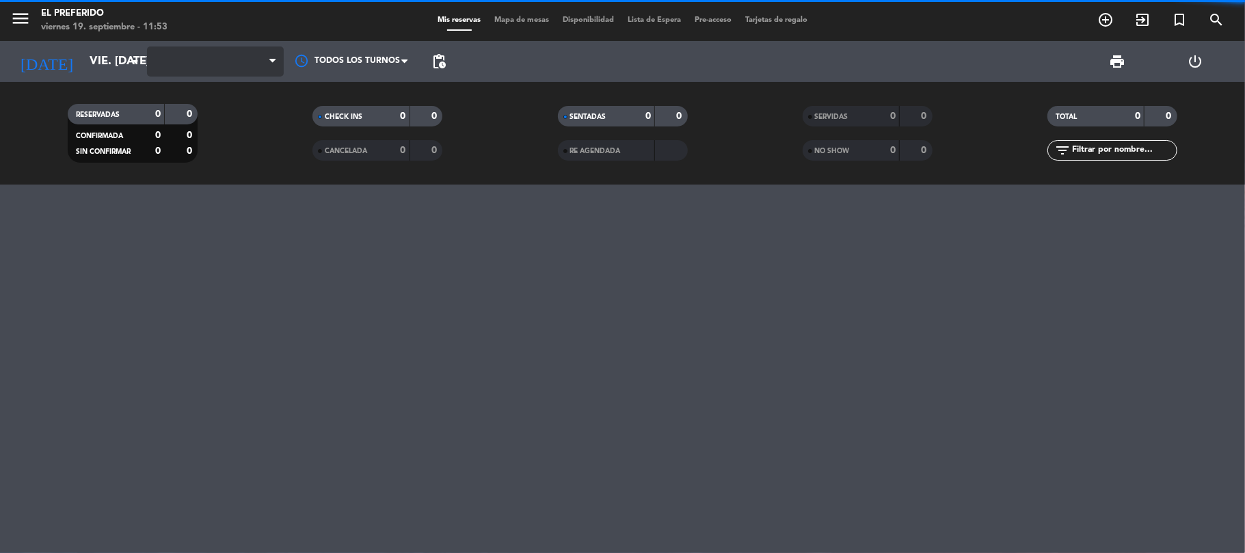
click at [191, 60] on span at bounding box center [215, 61] width 137 height 30
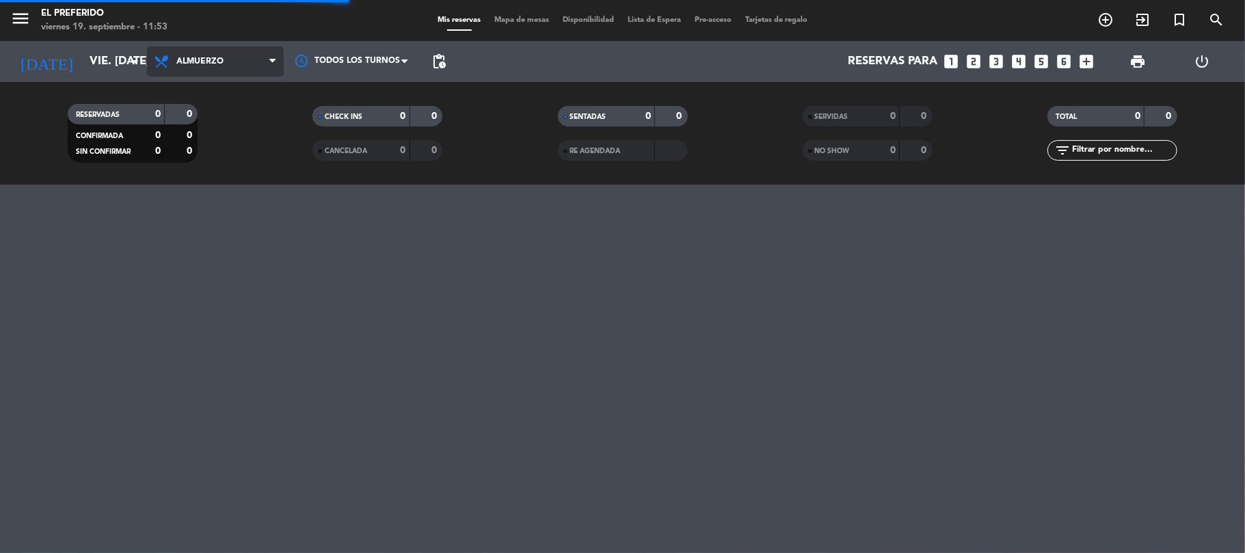
click at [214, 51] on span "Almuerzo" at bounding box center [215, 61] width 137 height 30
click at [197, 153] on div "menu El Preferido viernes 19. septiembre - 11:53 Mis reservas Mapa de mesas Dis…" at bounding box center [622, 92] width 1245 height 185
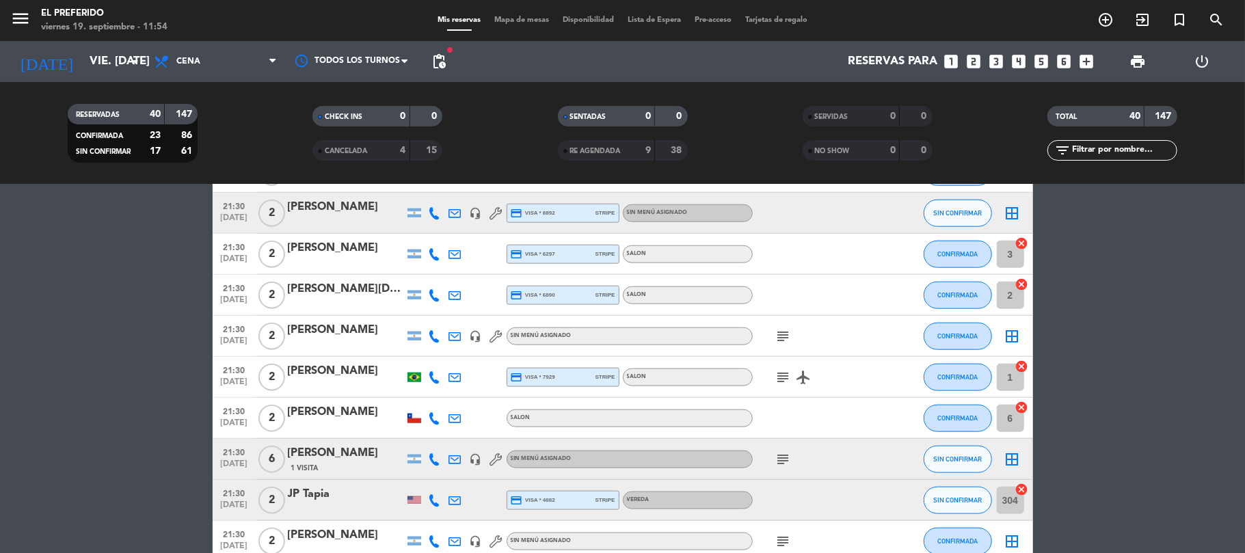
scroll to position [1002, 0]
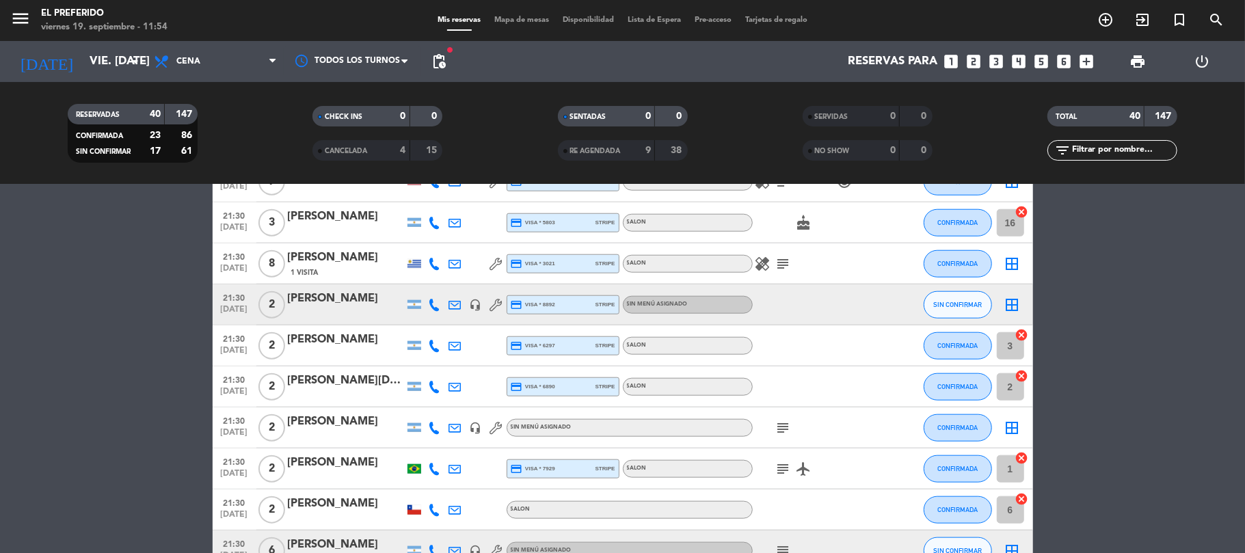
click at [782, 265] on icon "subject" at bounding box center [783, 264] width 16 height 16
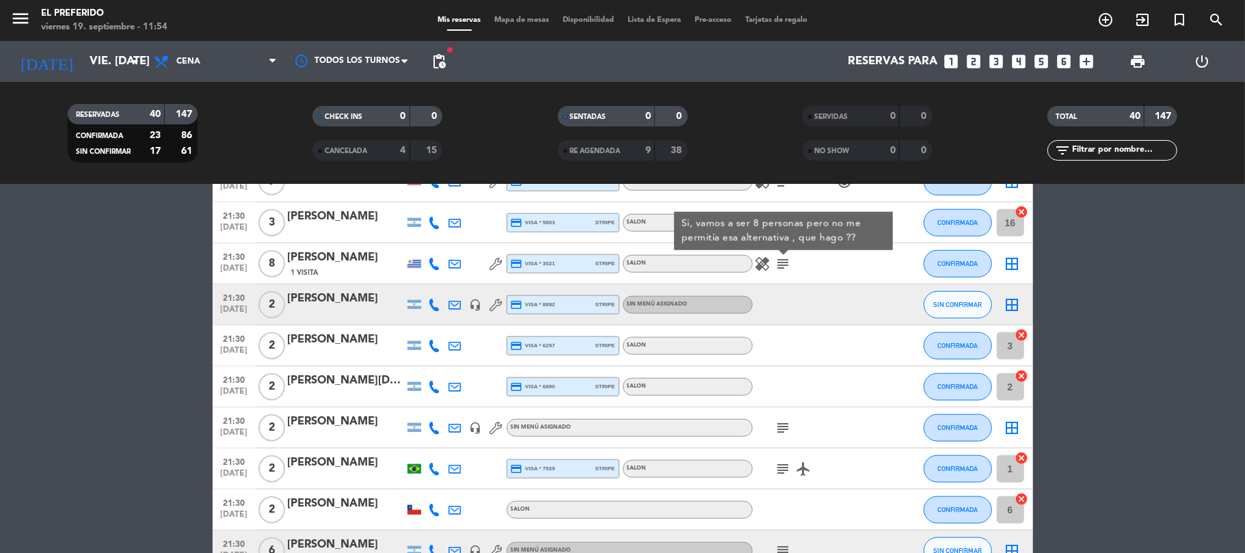
scroll to position [911, 0]
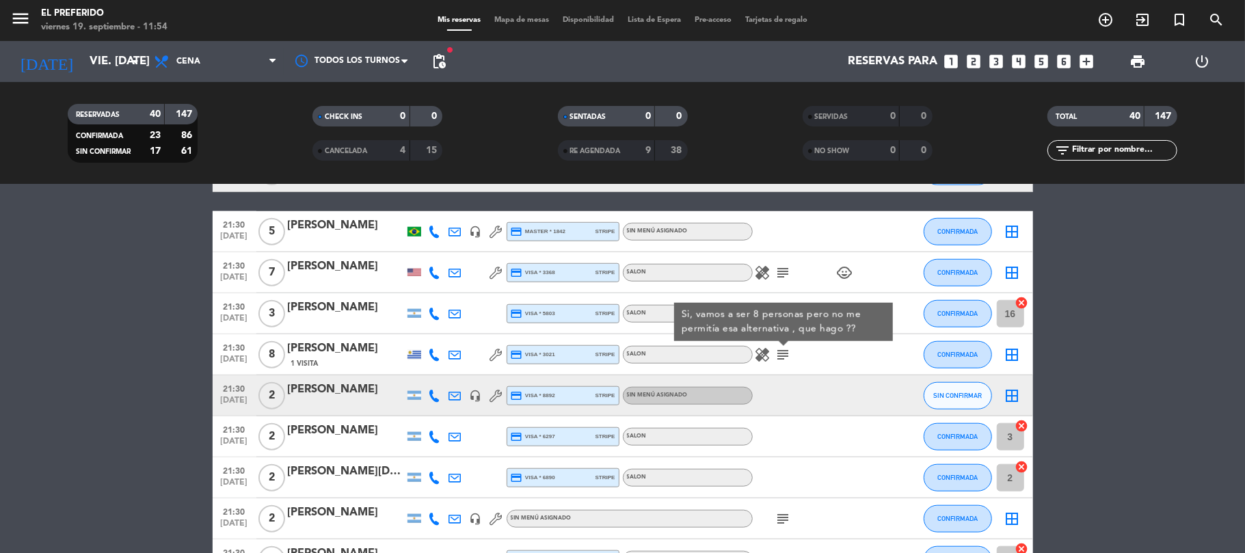
click at [878, 324] on div "Si, vamos a ser 8 personas pero no me permitía esa alternativa , que hago ??" at bounding box center [783, 322] width 204 height 29
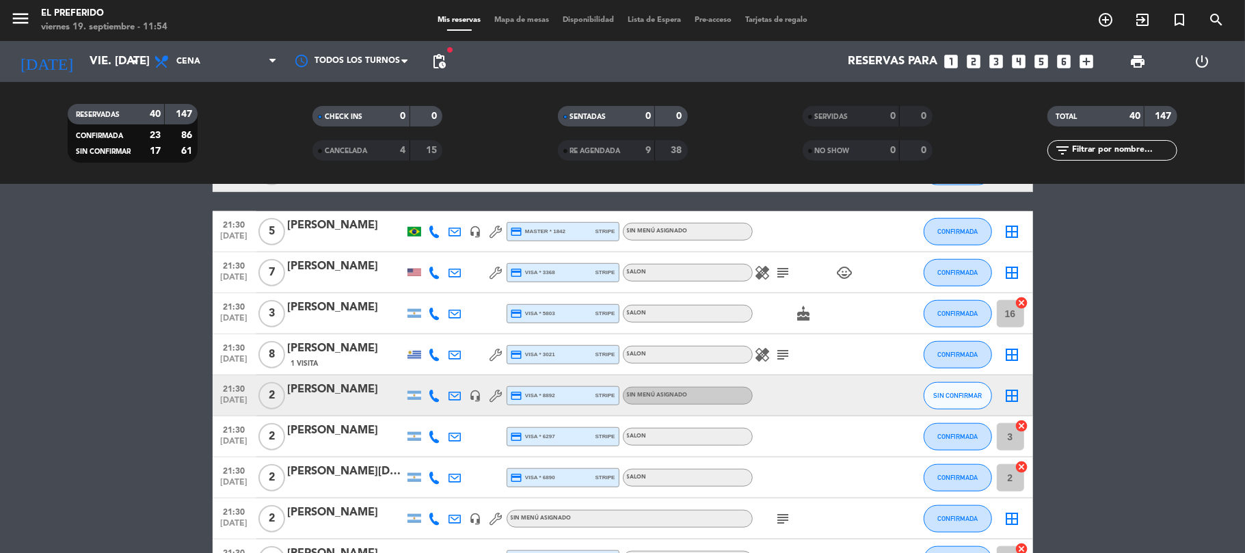
click at [785, 277] on icon "subject" at bounding box center [783, 273] width 16 height 16
click at [83, 57] on input "vie. [DATE]" at bounding box center [157, 62] width 148 height 27
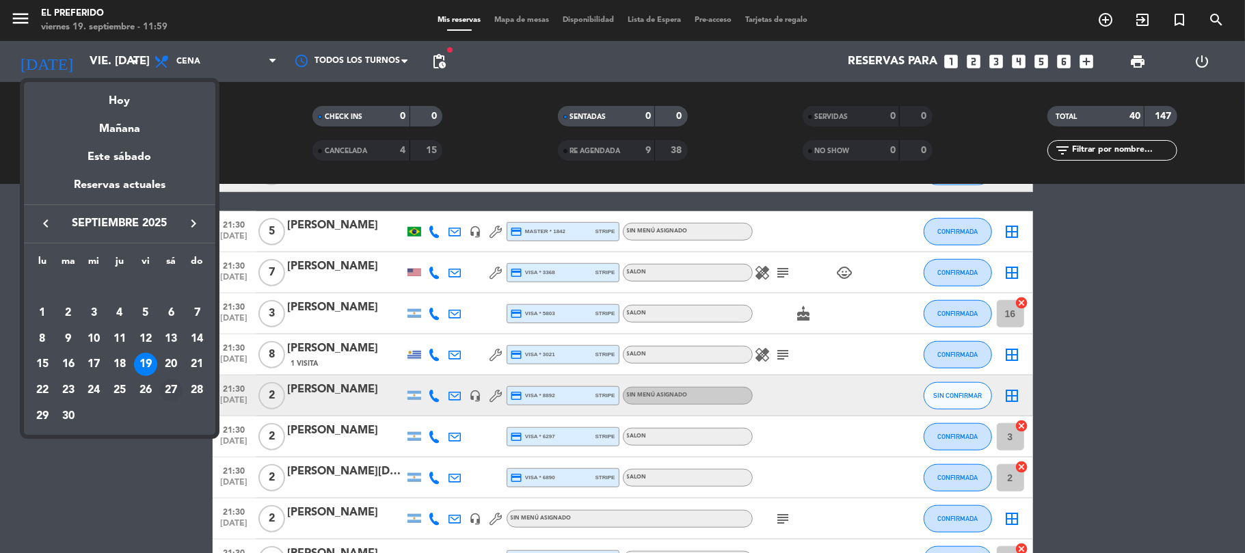
click at [176, 390] on div "27" at bounding box center [170, 390] width 23 height 23
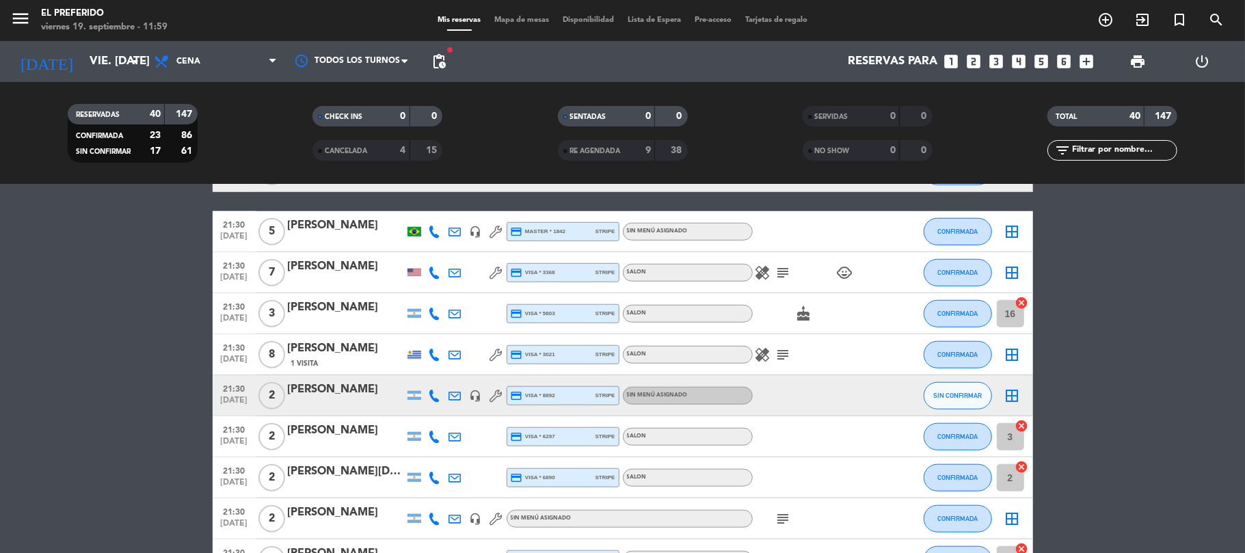
type input "sáb. [DATE]"
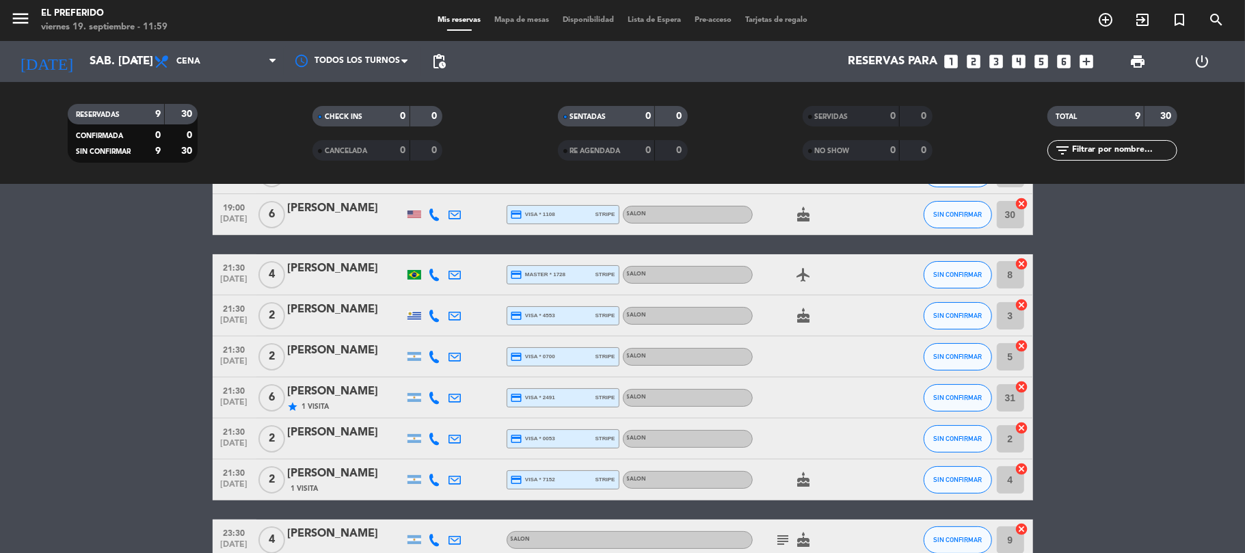
scroll to position [170, 0]
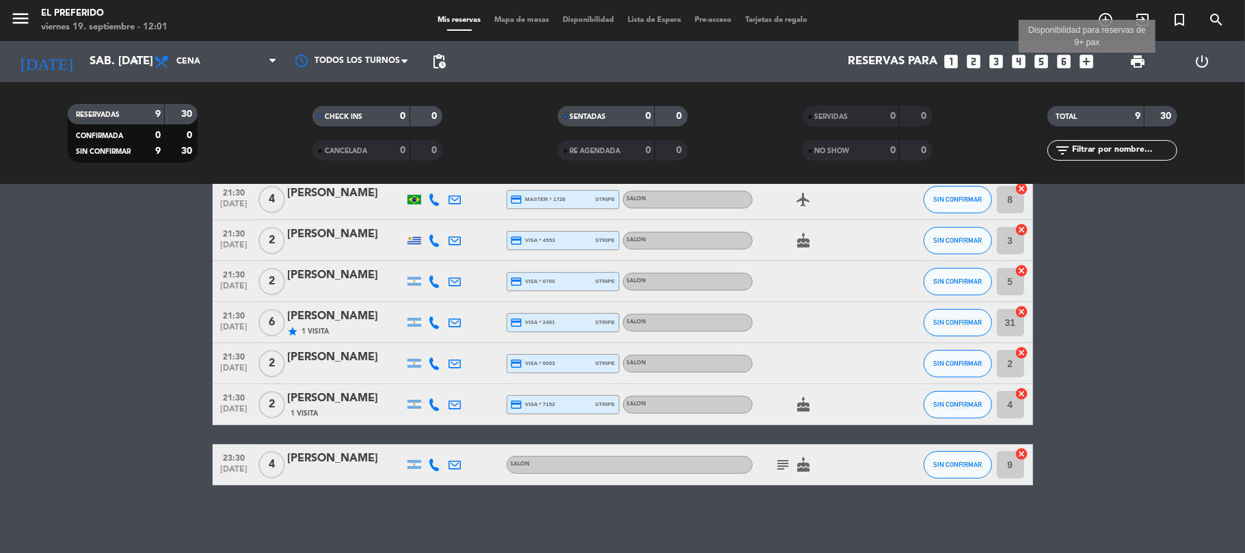
click at [1081, 64] on icon "add_box" at bounding box center [1087, 62] width 18 height 18
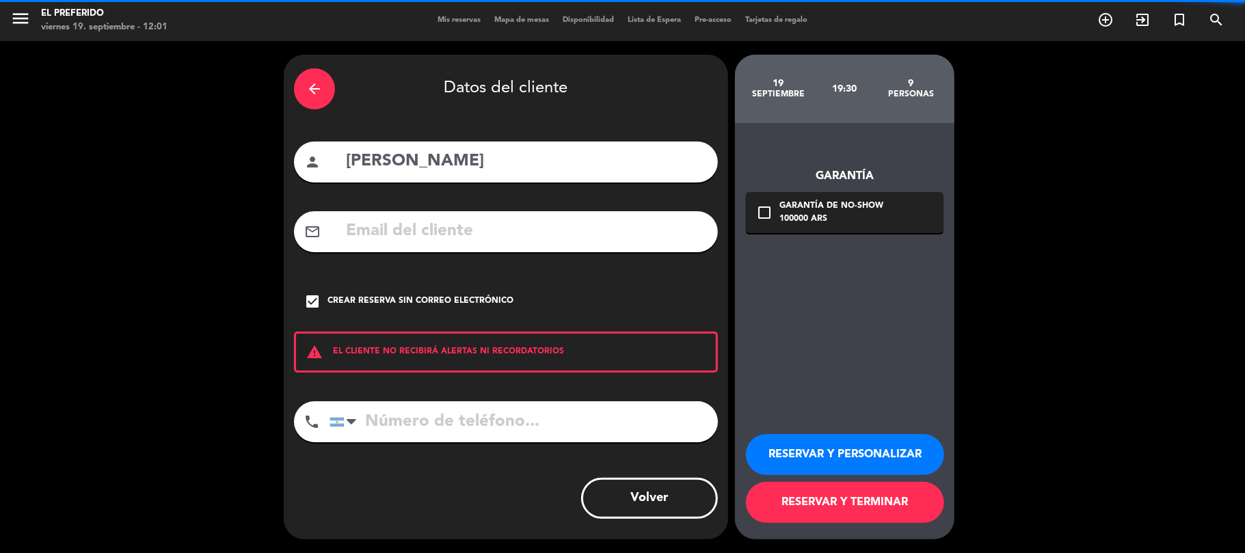
click at [303, 86] on div "arrow_back" at bounding box center [314, 88] width 41 height 41
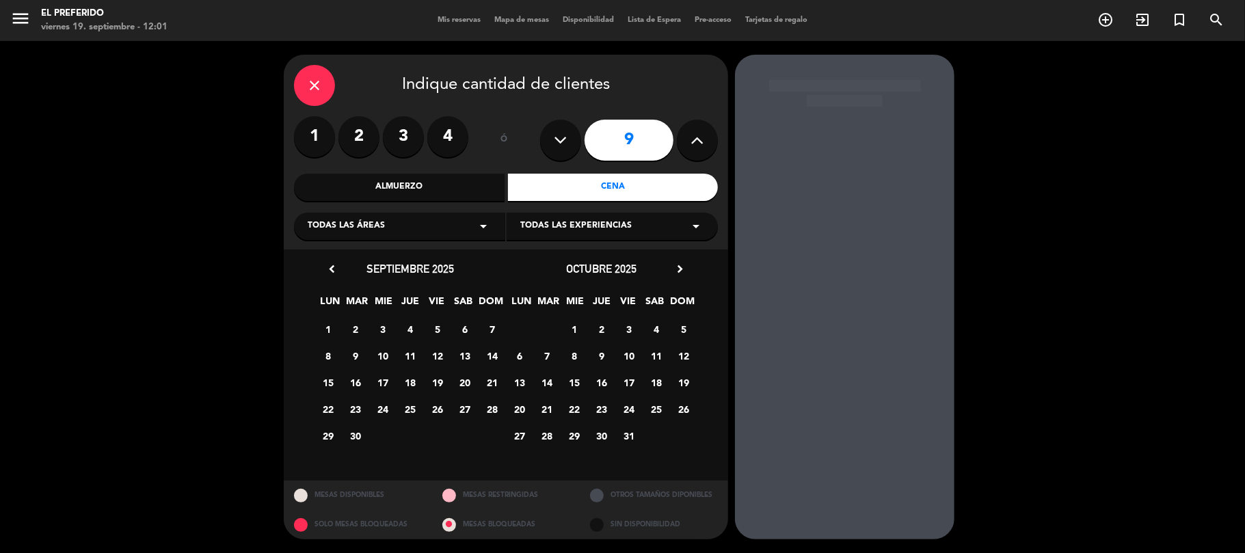
click at [308, 85] on icon "close" at bounding box center [314, 85] width 16 height 16
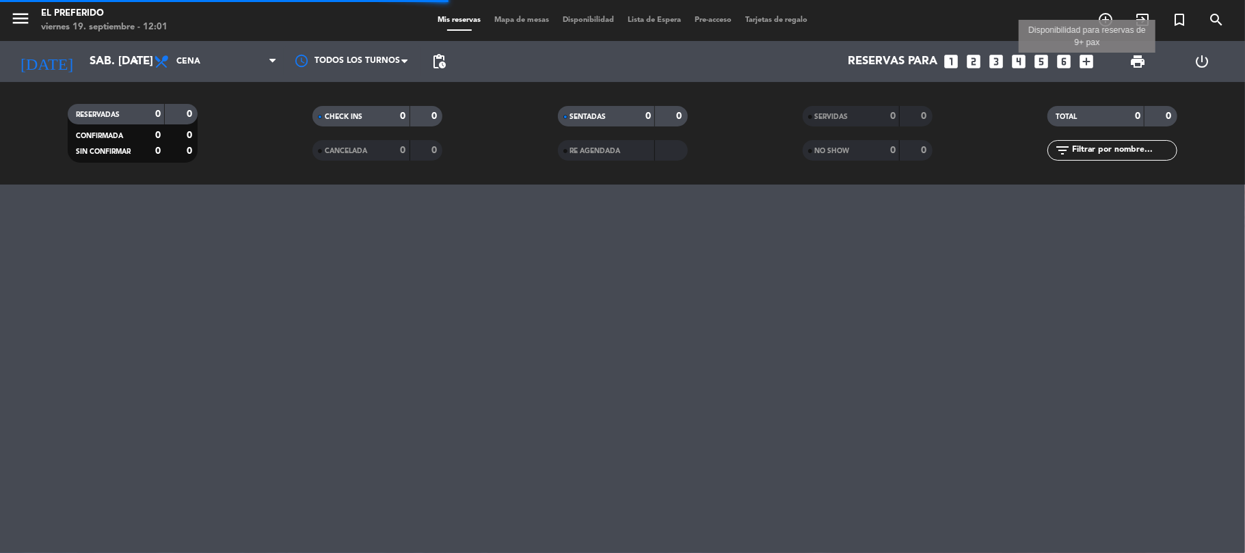
click at [1081, 53] on icon "add_box" at bounding box center [1087, 62] width 18 height 18
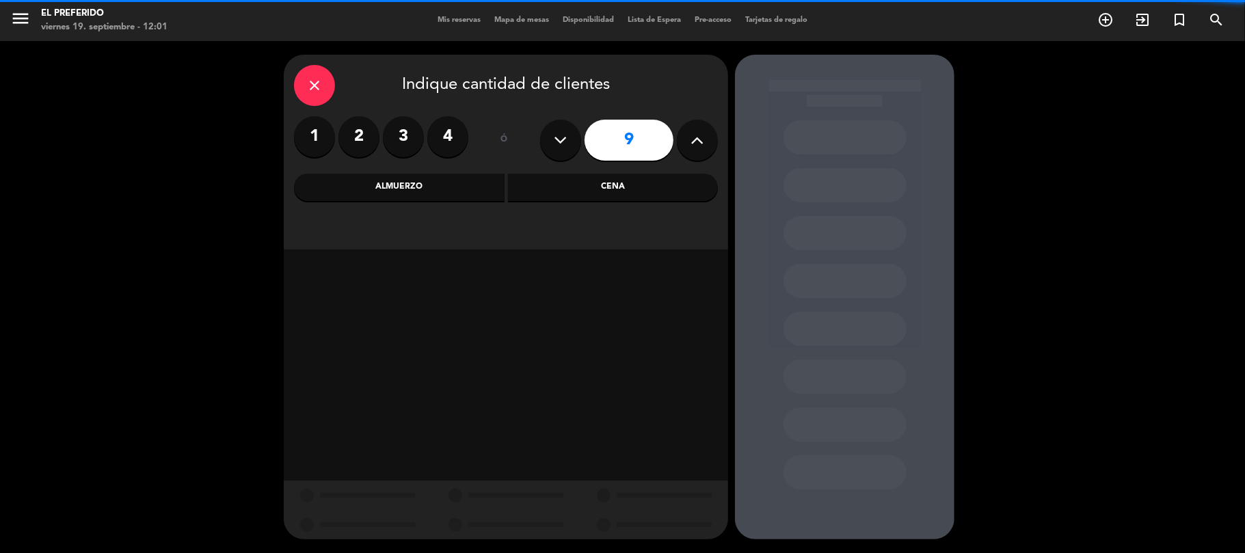
click at [698, 151] on button at bounding box center [697, 140] width 41 height 41
type input "10"
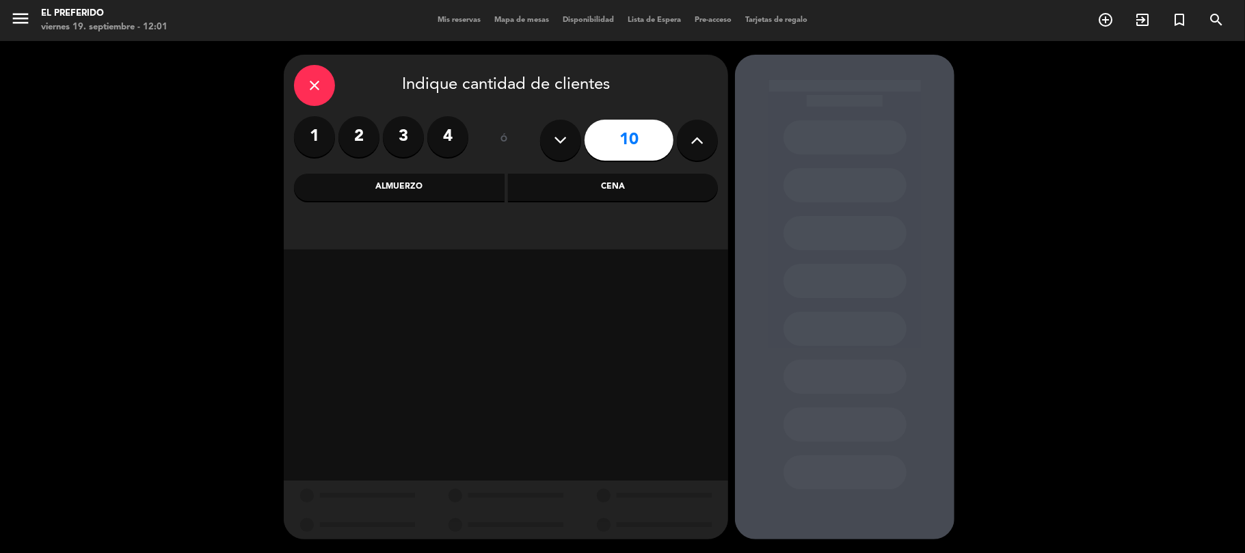
click at [602, 181] on div "Cena" at bounding box center [613, 187] width 211 height 27
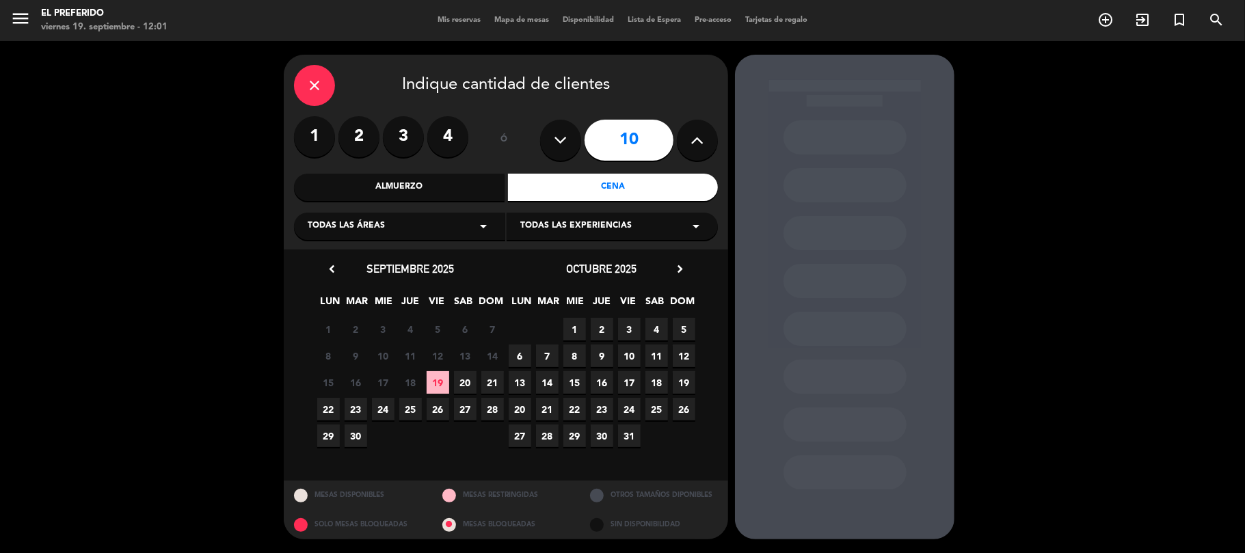
click at [679, 262] on icon "chevron_right" at bounding box center [680, 269] width 14 height 14
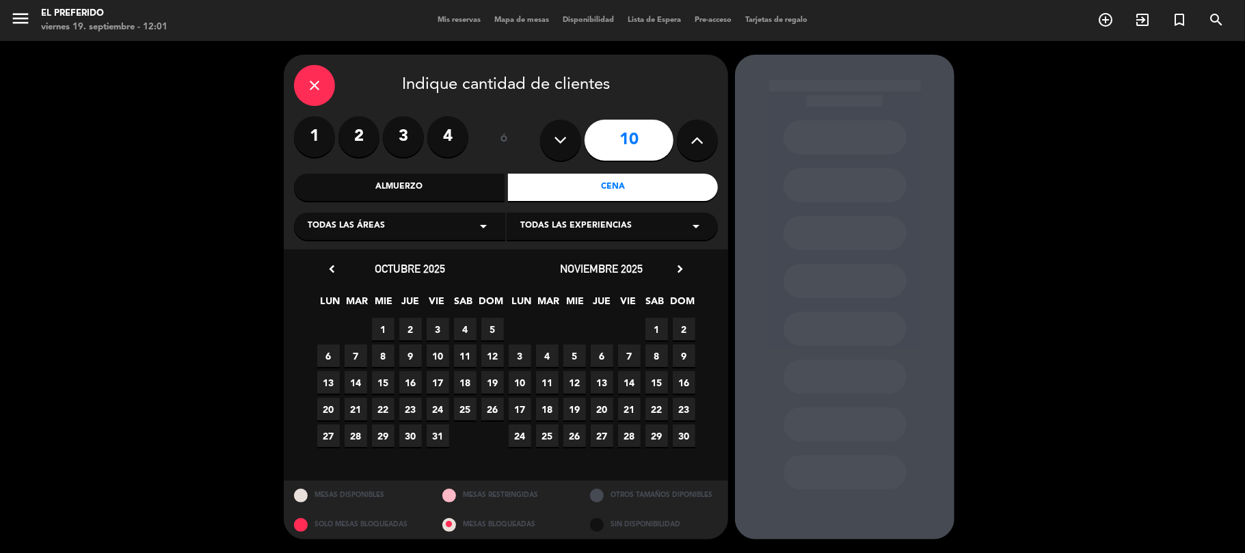
click at [572, 413] on span "19" at bounding box center [574, 409] width 23 height 23
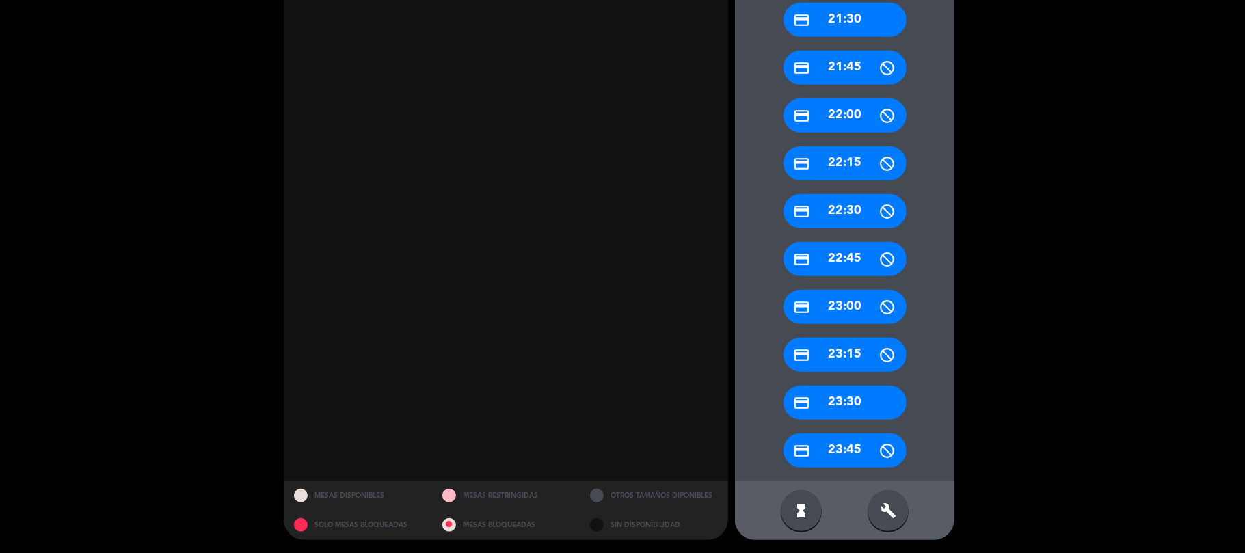
click at [878, 499] on div "build" at bounding box center [887, 510] width 41 height 41
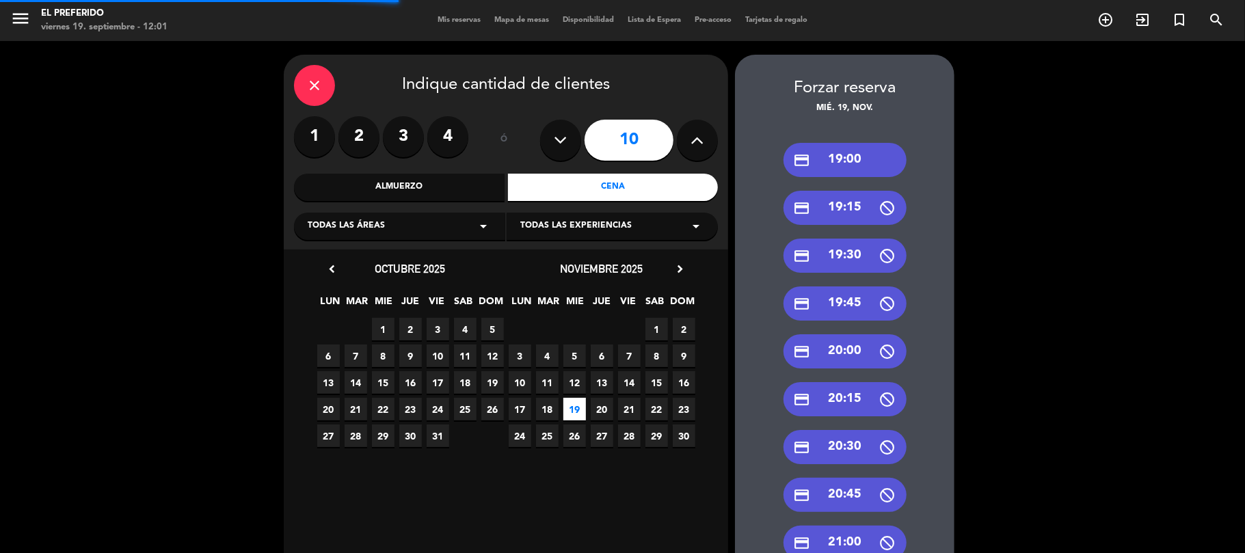
click at [840, 160] on div "credit_card 19:00" at bounding box center [844, 160] width 123 height 34
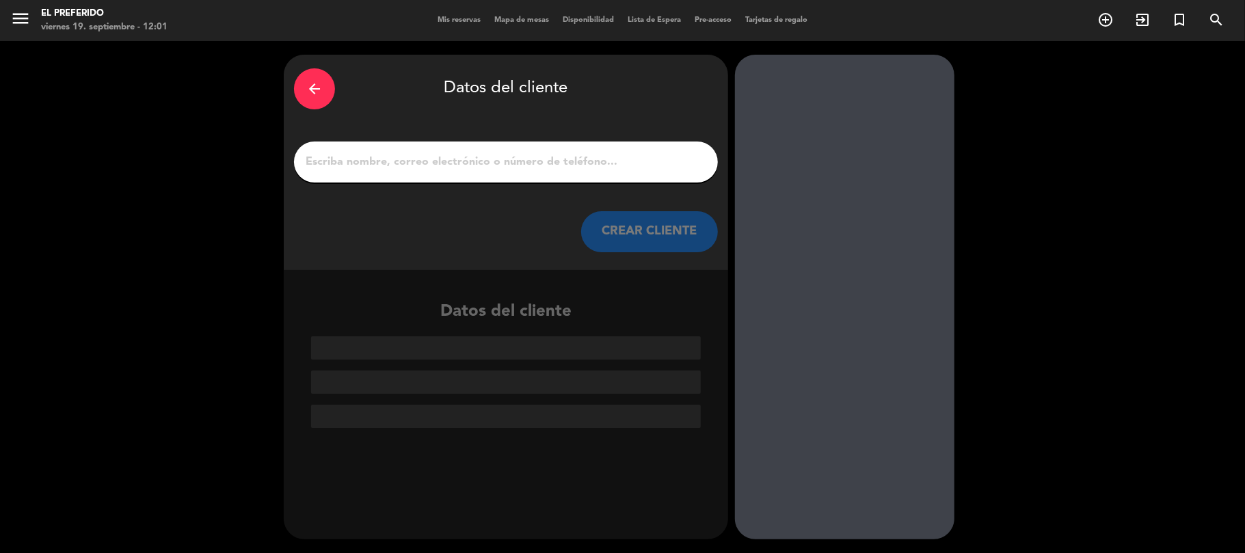
click at [458, 152] on input "1" at bounding box center [505, 161] width 403 height 19
paste input "Axionlog"
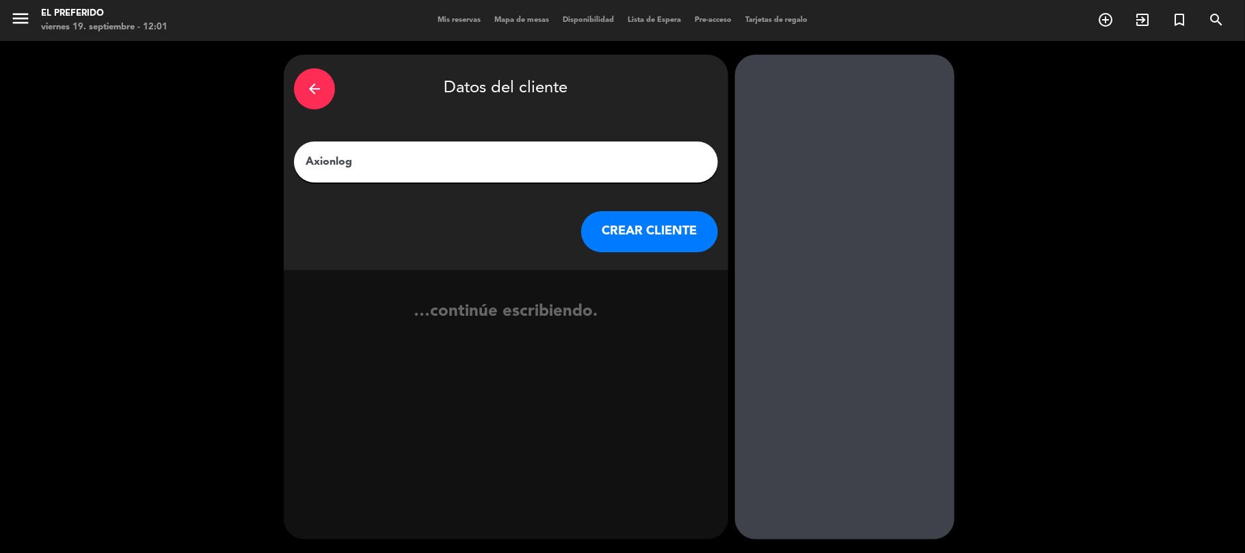
type input "Axionlog"
click at [599, 228] on button "CREAR CLIENTE" at bounding box center [649, 231] width 137 height 41
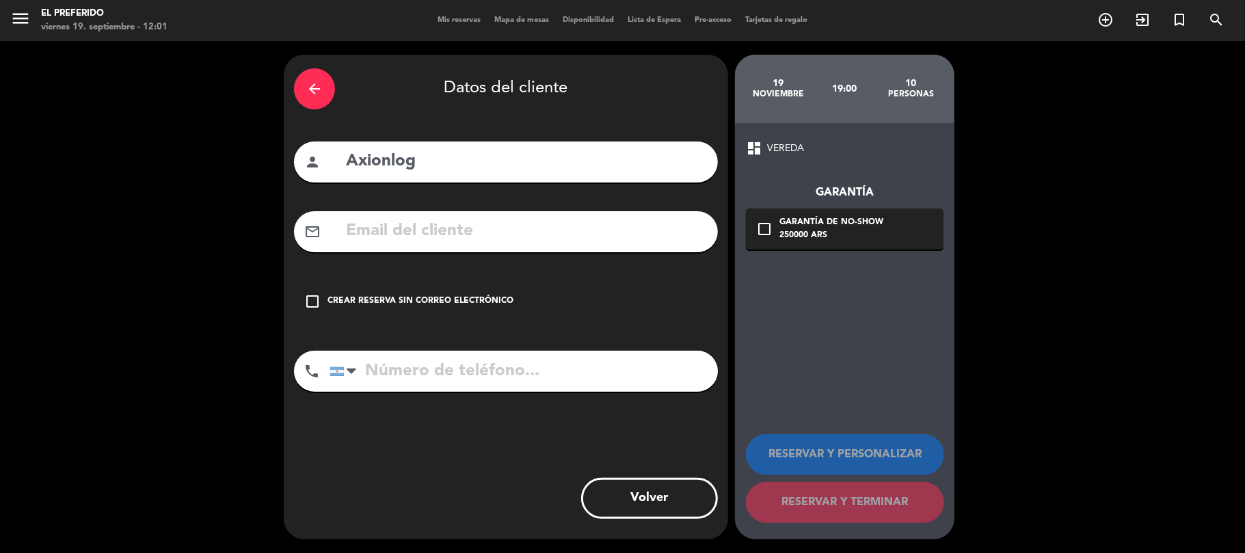
click at [394, 242] on input "text" at bounding box center [525, 231] width 363 height 28
paste input "[PERSON_NAME][EMAIL_ADDRESS][DOMAIN_NAME]"
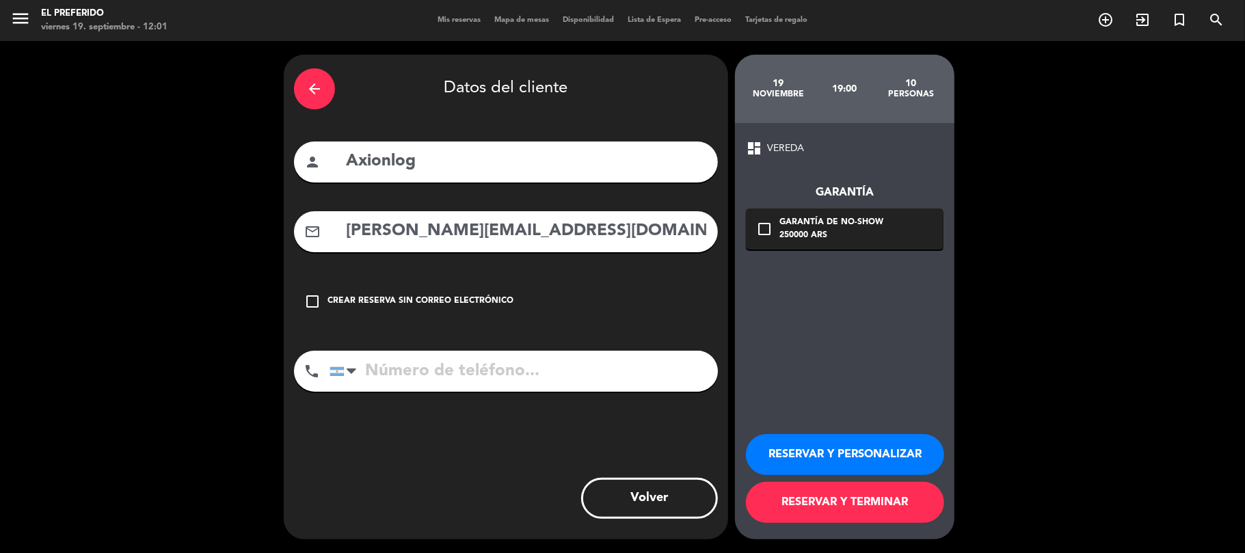
type input "[PERSON_NAME][EMAIL_ADDRESS][DOMAIN_NAME]"
click at [499, 364] on input "tel" at bounding box center [523, 371] width 388 height 41
paste input "[PHONE_NUMBER]"
type input "[PHONE_NUMBER]"
click at [824, 347] on div "dashboard VEREDA Garantía check_box_outline_blank Garantía de no-show 250000 AR…" at bounding box center [844, 331] width 219 height 416
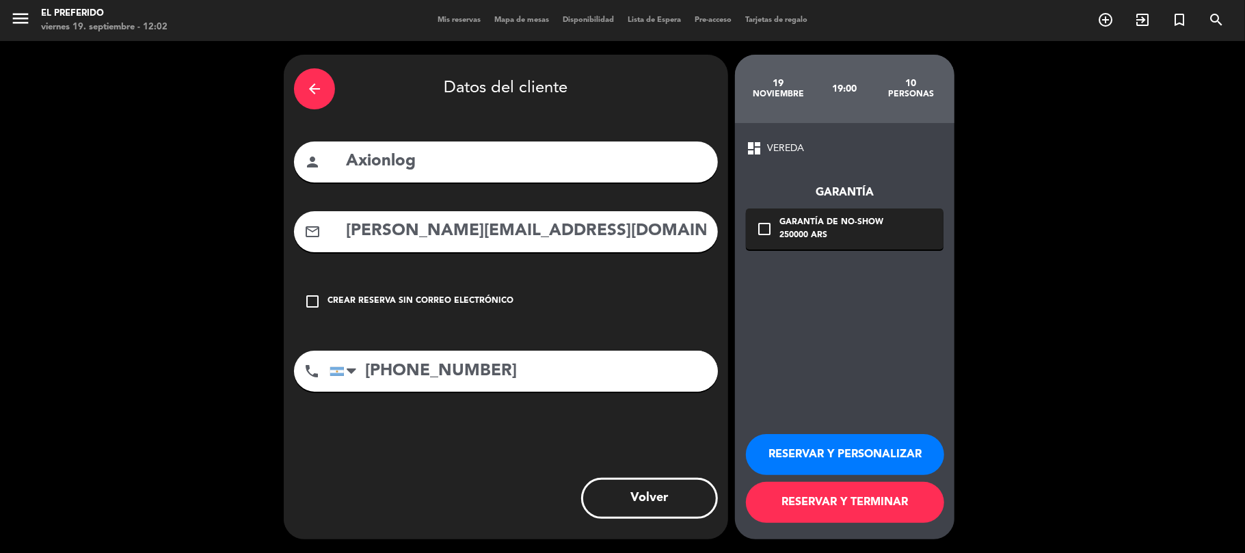
click at [794, 249] on div "check_box_outline_blank Garantía de no-show 250000 ARS" at bounding box center [845, 228] width 198 height 41
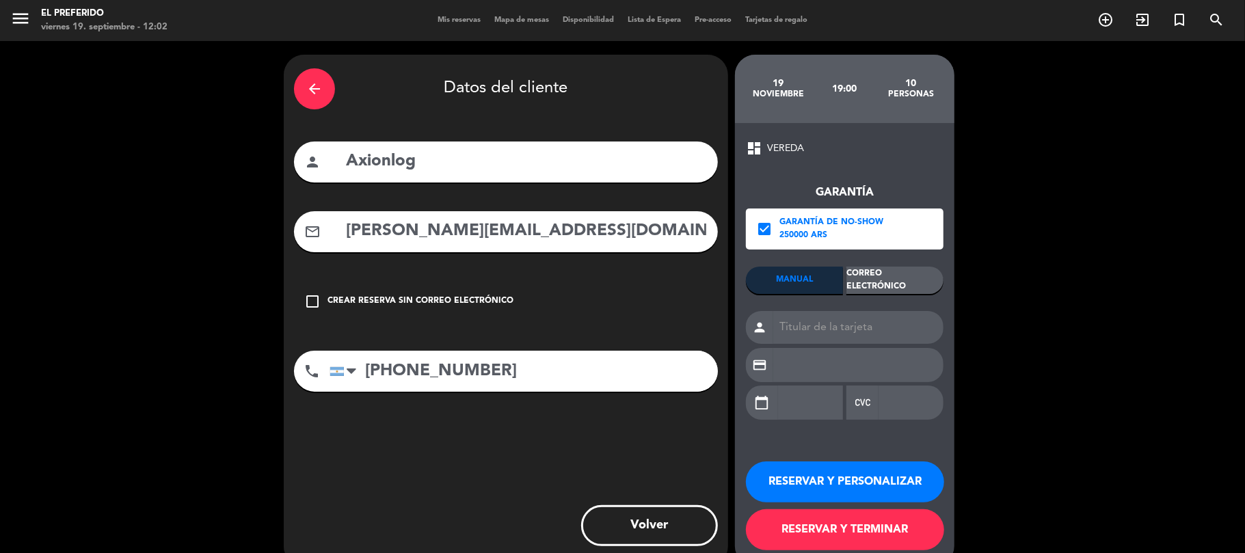
click at [856, 293] on div "Correo Electrónico" at bounding box center [894, 280] width 97 height 27
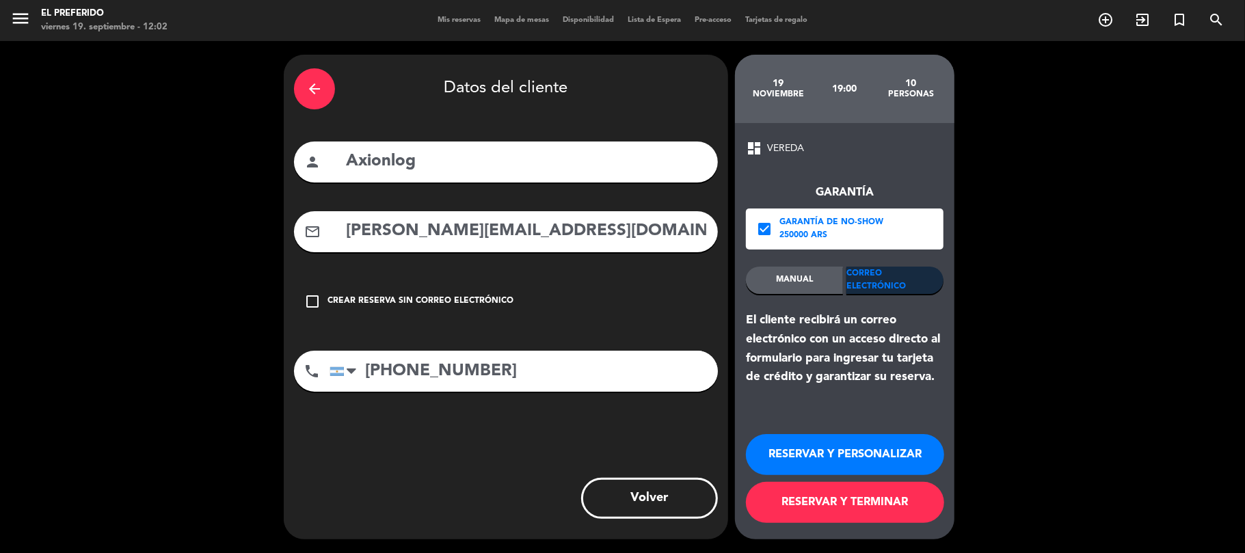
click at [846, 447] on button "RESERVAR Y PERSONALIZAR" at bounding box center [845, 454] width 198 height 41
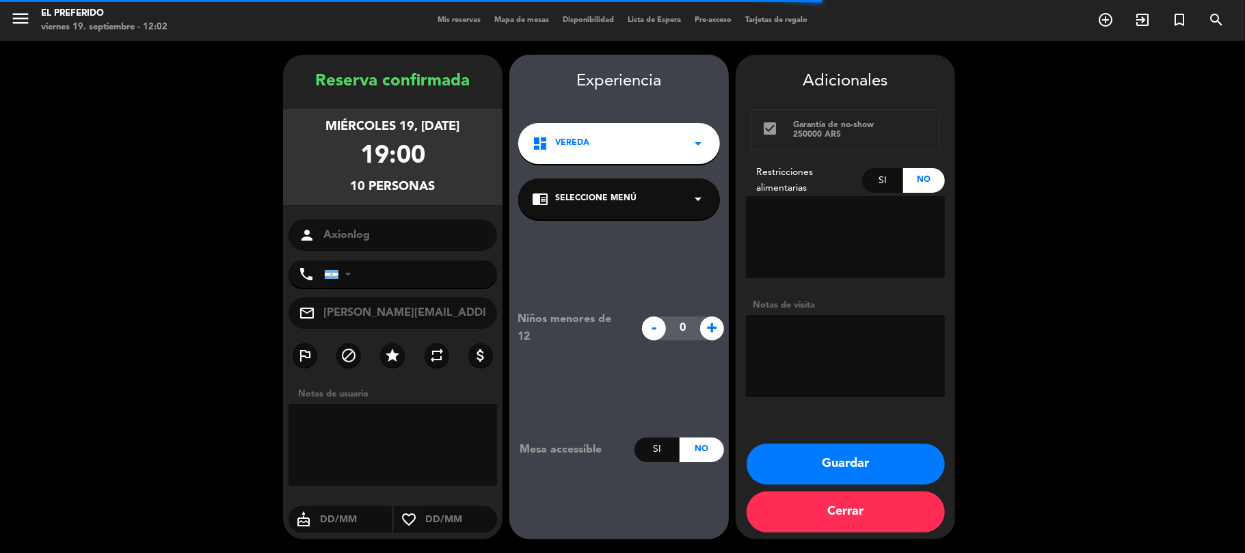
type input "[PHONE_NUMBER]"
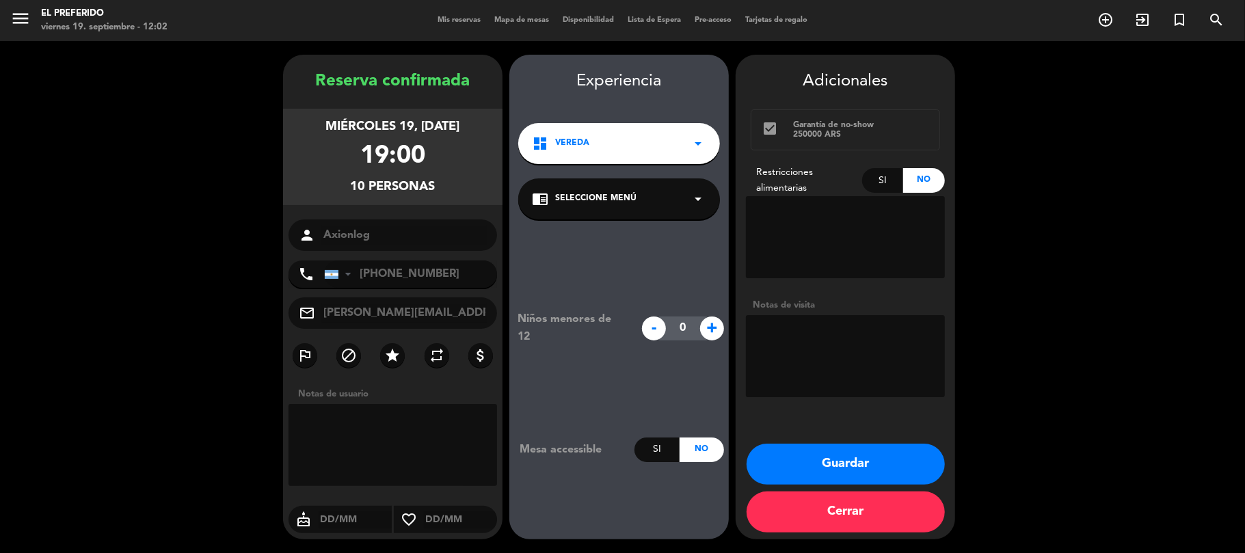
drag, startPoint x: 457, startPoint y: 195, endPoint x: 316, endPoint y: 81, distance: 181.3
click at [316, 81] on div "Reserva confirmada miércoles 19, [DATE] 19:00 10 personas person Axionlog phone…" at bounding box center [392, 310] width 219 height 485
copy div "Reserva confirmada miércoles 19, [DATE] 19:00 10 personas"
click at [853, 472] on button "Guardar" at bounding box center [845, 464] width 198 height 41
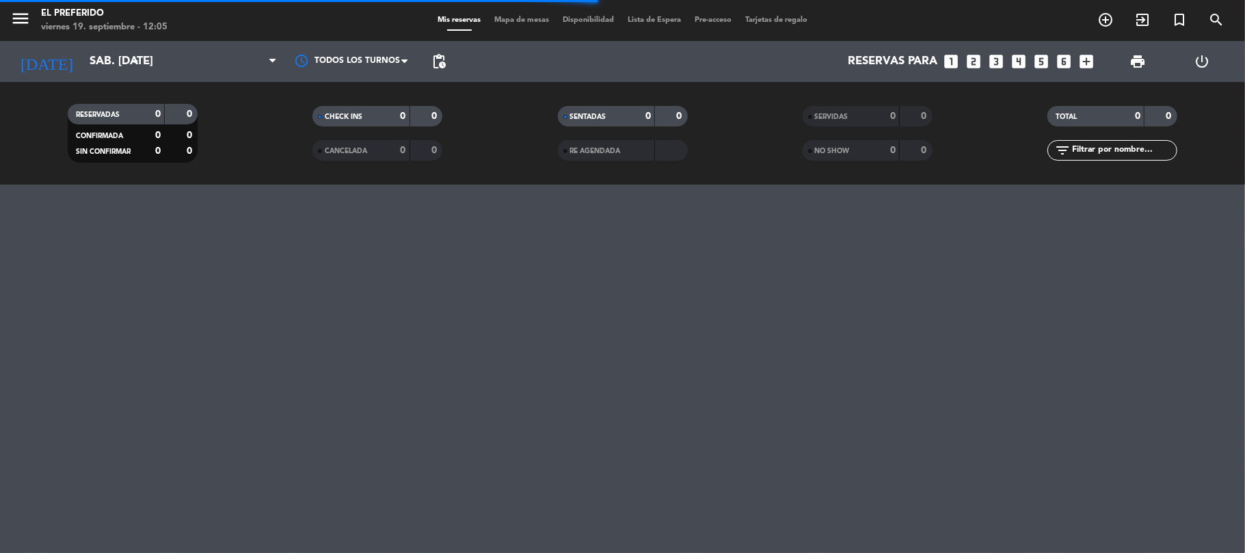
click at [116, 77] on div "[DATE] sáb. [DATE] arrow_drop_down" at bounding box center [78, 61] width 137 height 41
click at [107, 70] on input "sáb. [DATE]" at bounding box center [157, 62] width 148 height 27
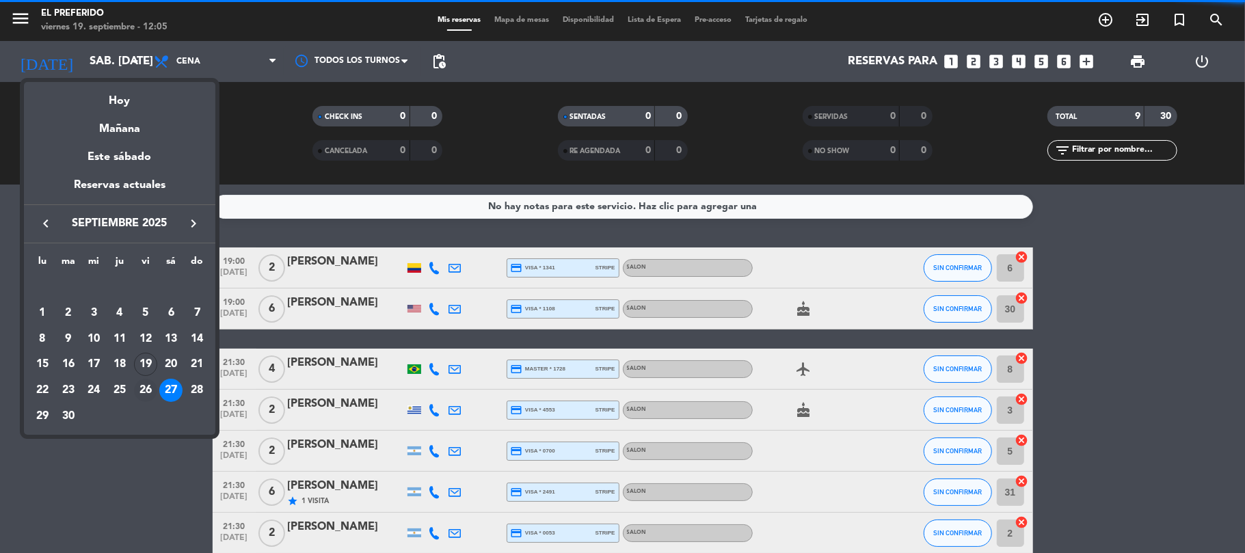
click at [148, 392] on div "26" at bounding box center [145, 390] width 23 height 23
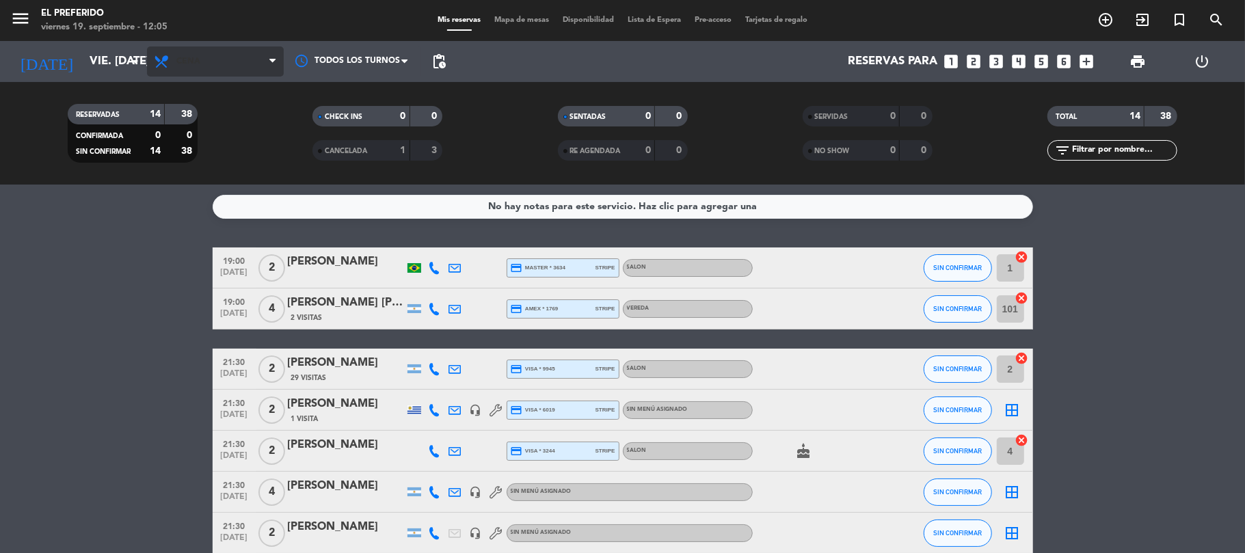
click at [247, 58] on span "Cena" at bounding box center [215, 61] width 137 height 30
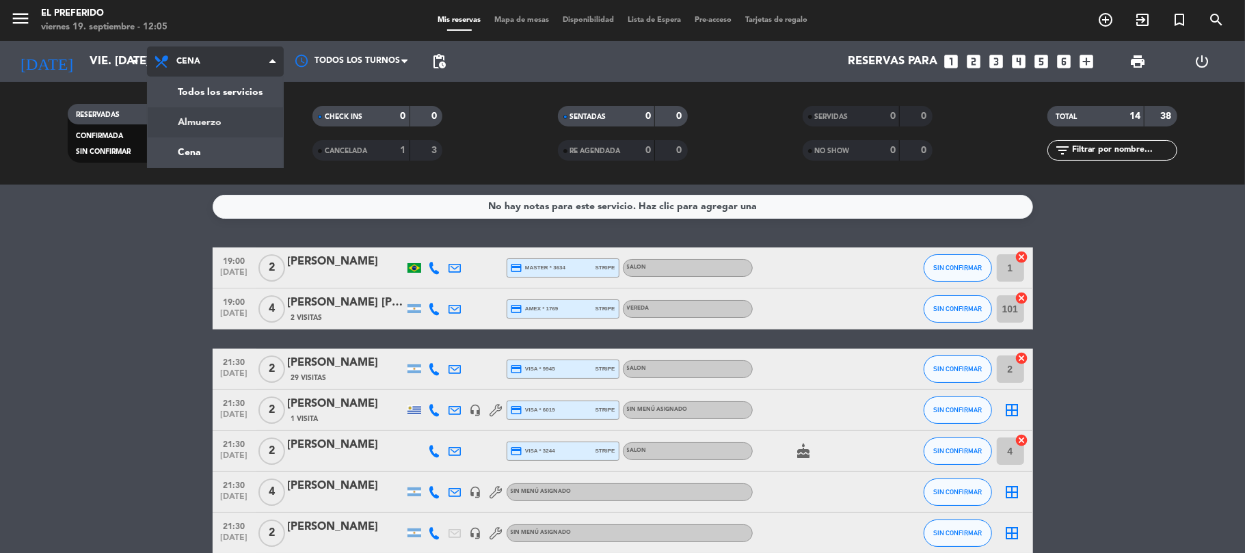
click at [209, 121] on div "menu El Preferido viernes 19. septiembre - 12:05 Mis reservas Mapa de mesas Dis…" at bounding box center [622, 92] width 1245 height 185
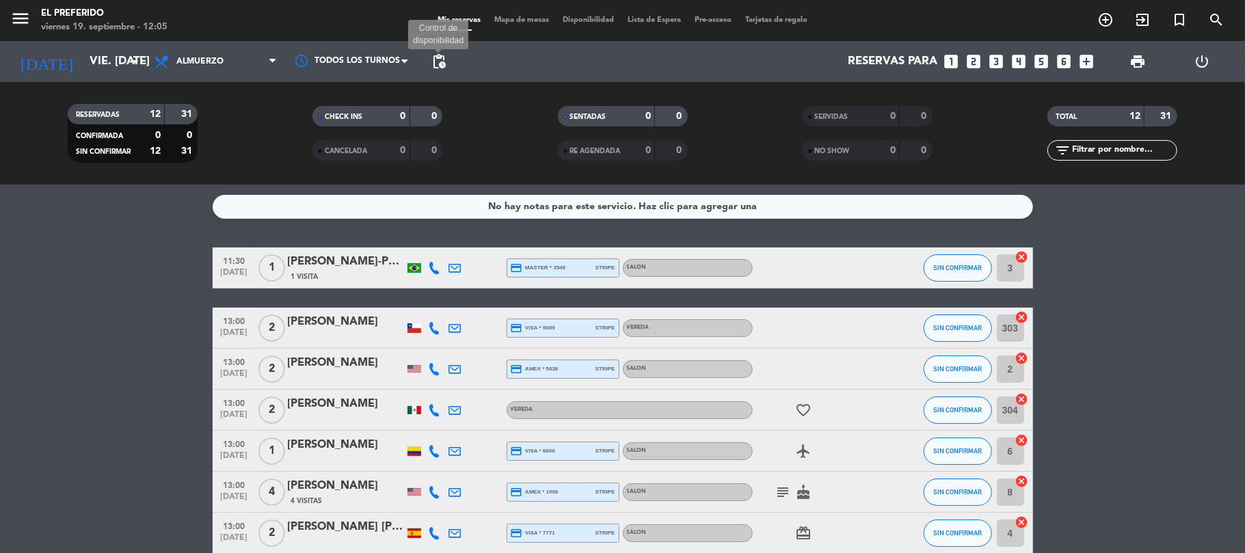
click at [444, 64] on span "pending_actions" at bounding box center [439, 61] width 16 height 16
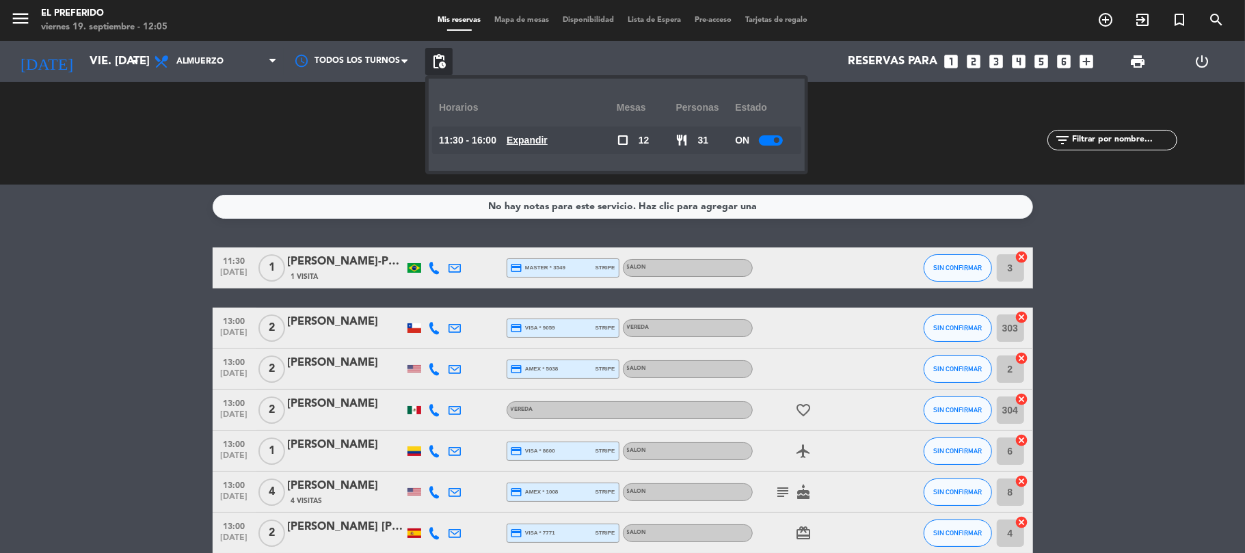
click at [535, 137] on u "Expandir" at bounding box center [526, 140] width 41 height 11
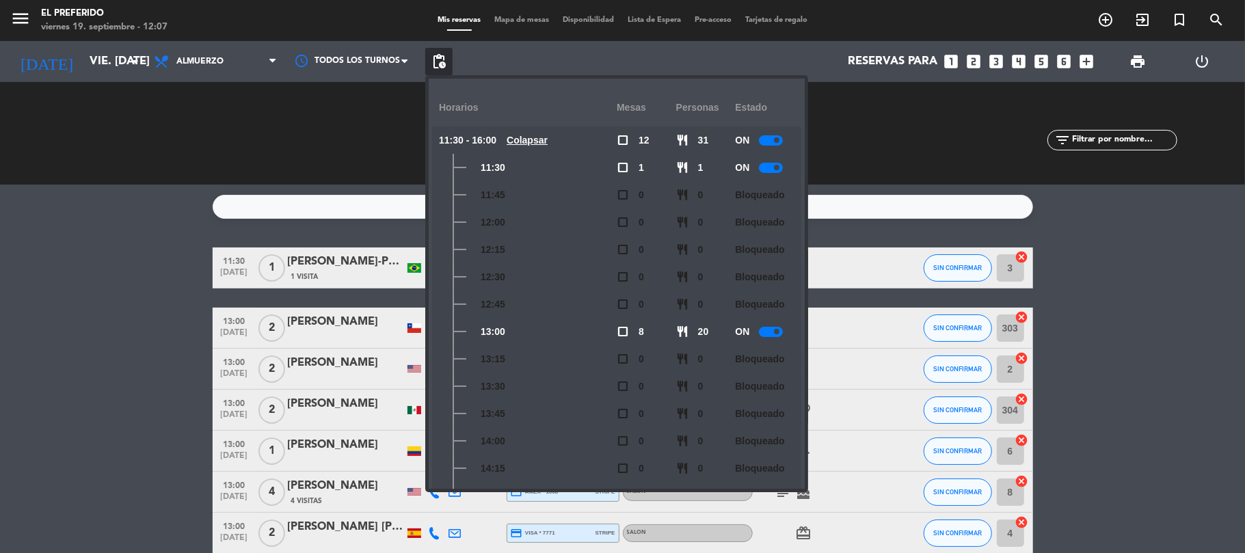
click at [200, 198] on service-notes "No hay notas para este servicio. Haz clic para agregar una" at bounding box center [622, 207] width 1245 height 24
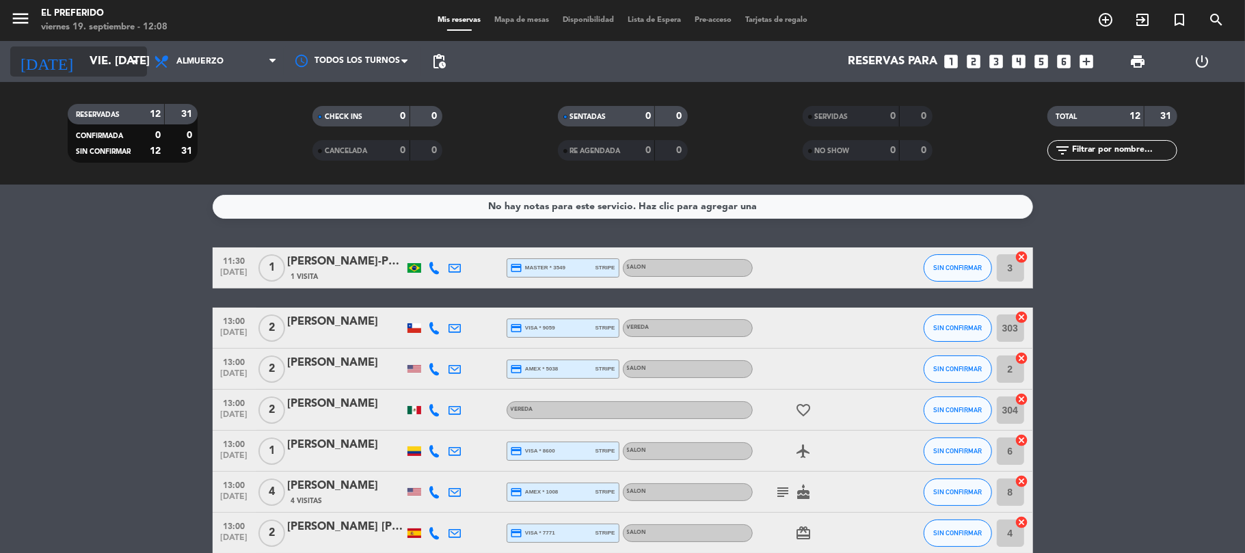
click at [83, 63] on input "vie. [DATE]" at bounding box center [157, 62] width 148 height 27
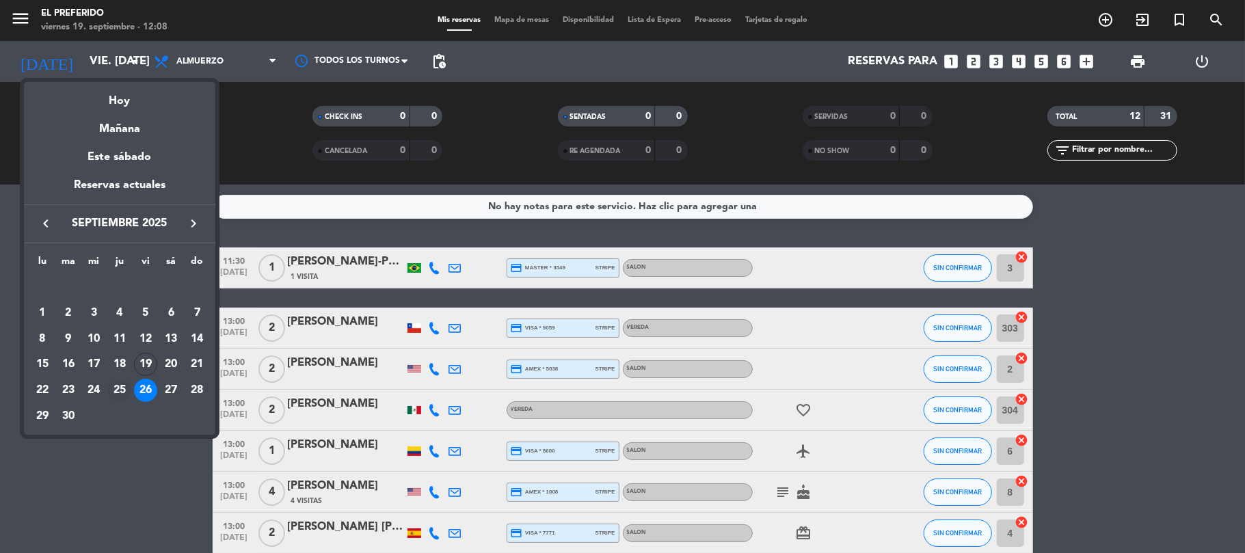
click at [119, 394] on div "25" at bounding box center [119, 390] width 23 height 23
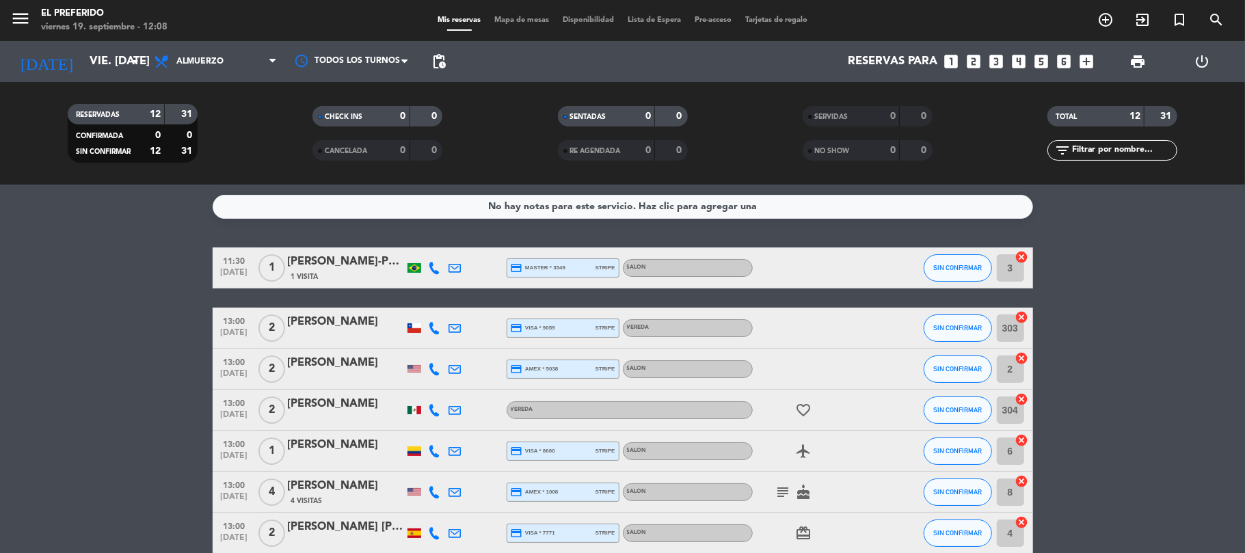
type input "[DEMOGRAPHIC_DATA] [DATE]"
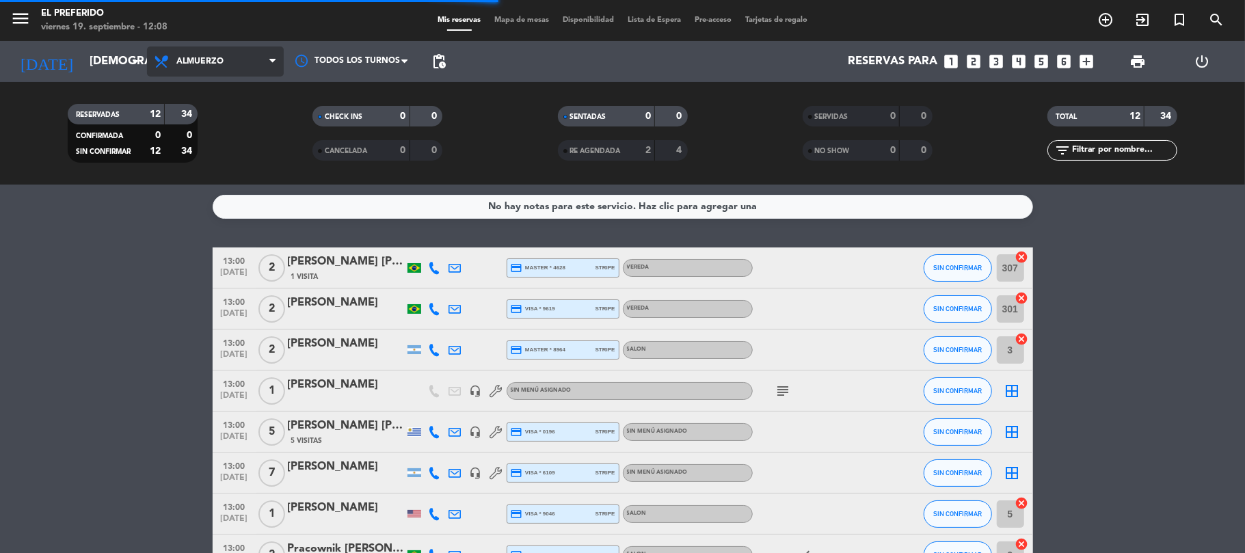
click at [227, 64] on span "Almuerzo" at bounding box center [215, 61] width 137 height 30
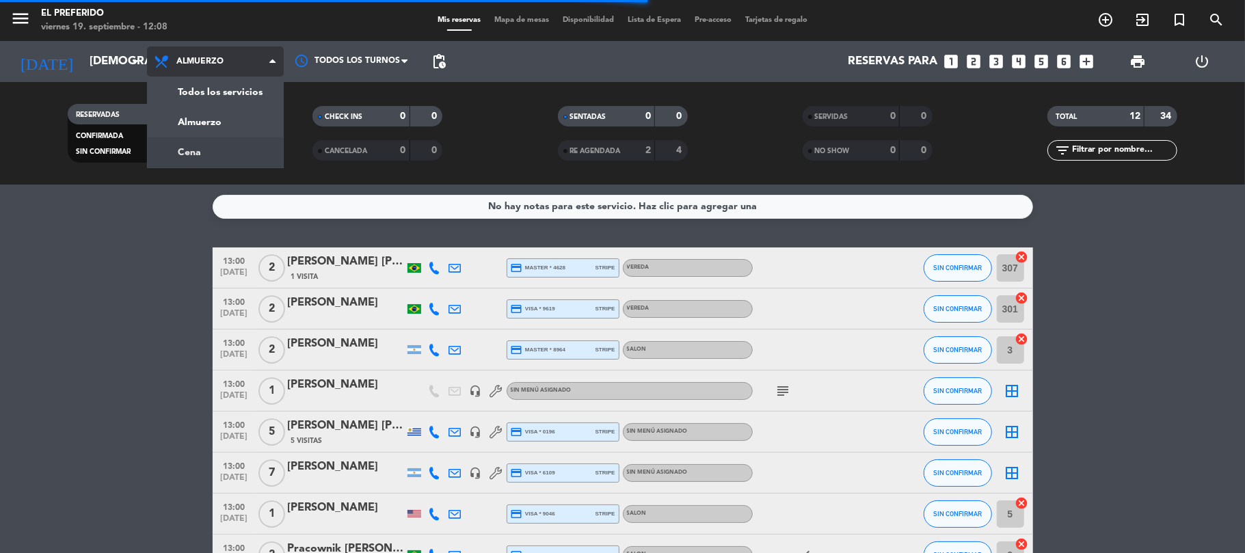
click at [187, 157] on div "menu El Preferido viernes 19. septiembre - 12:08 Mis reservas Mapa de mesas Dis…" at bounding box center [622, 92] width 1245 height 185
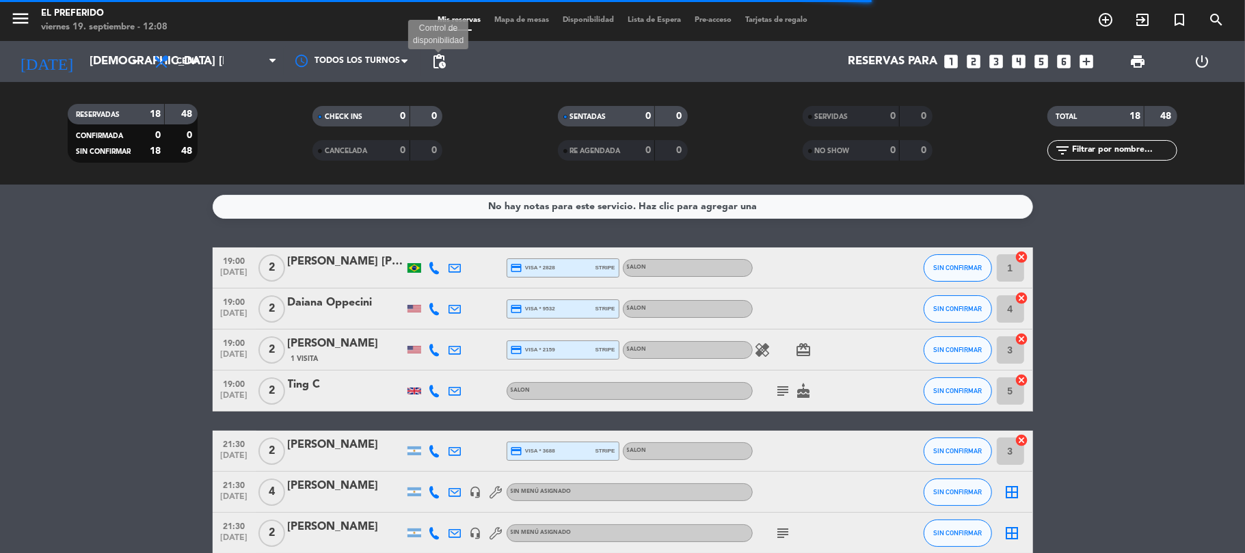
click at [437, 67] on span "pending_actions" at bounding box center [439, 61] width 16 height 16
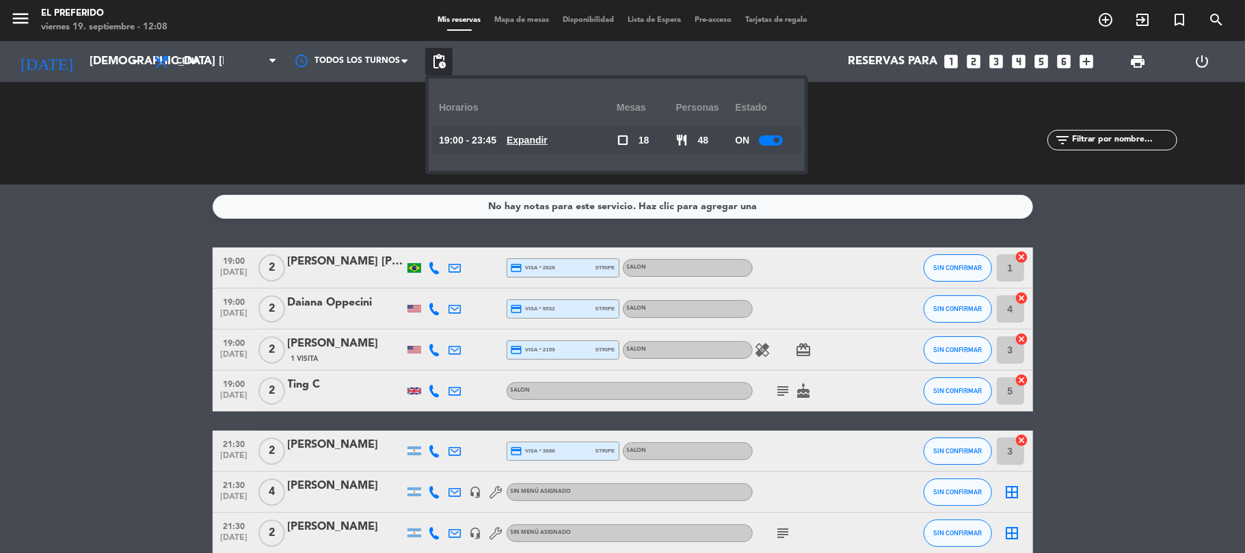
click at [548, 142] on u "Expandir" at bounding box center [526, 140] width 41 height 11
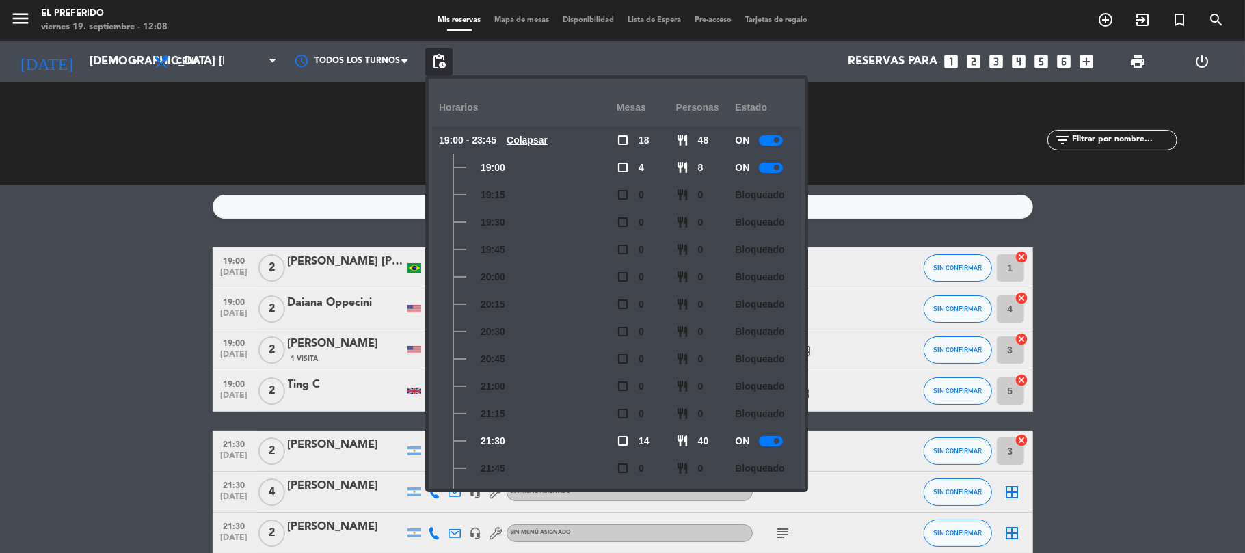
scroll to position [182, 0]
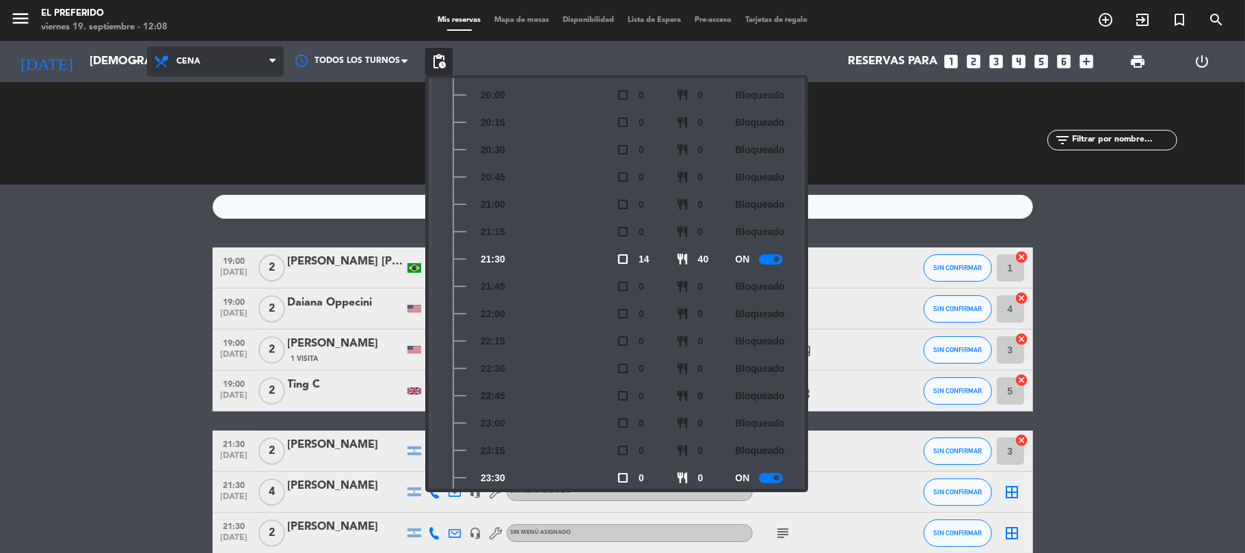
click at [215, 63] on span "Cena" at bounding box center [215, 61] width 137 height 30
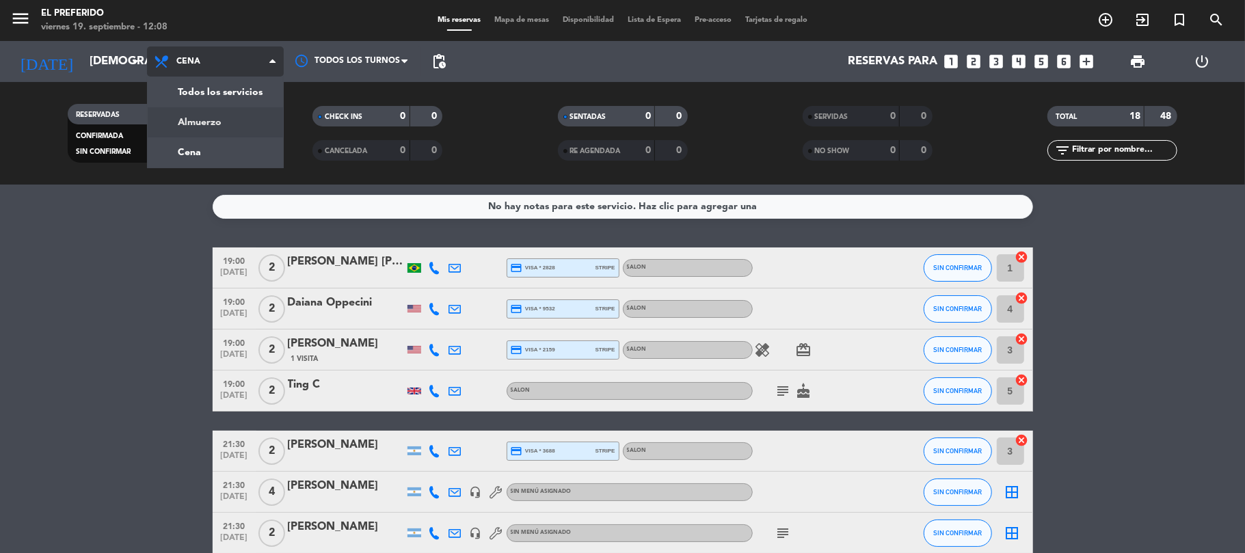
click at [212, 124] on div "menu El Preferido viernes 19. septiembre - 12:08 Mis reservas Mapa de mesas Dis…" at bounding box center [622, 92] width 1245 height 185
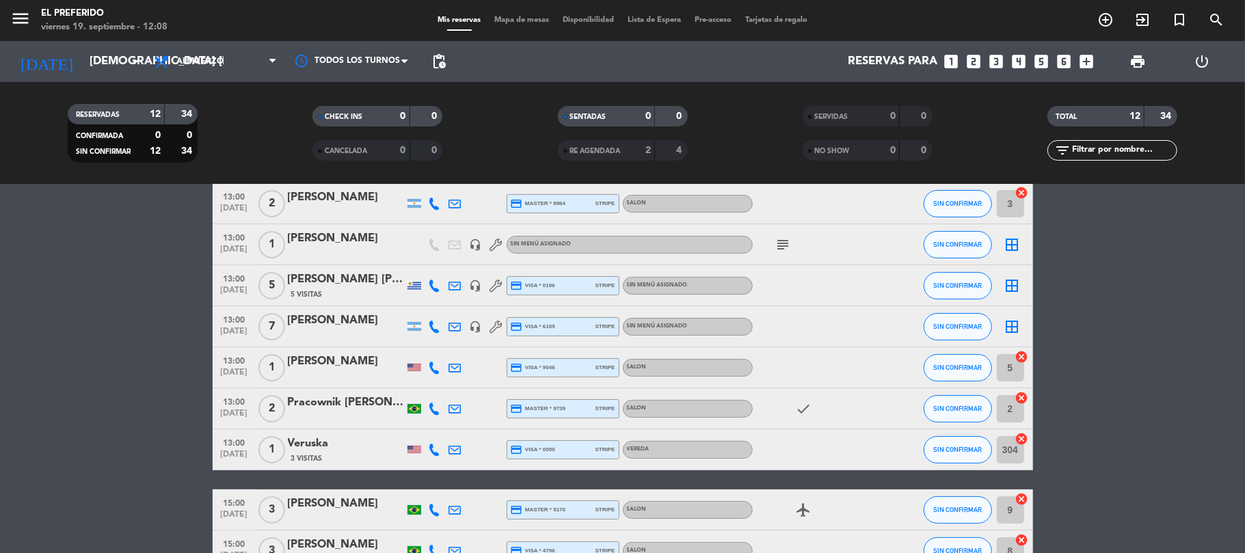
scroll to position [0, 0]
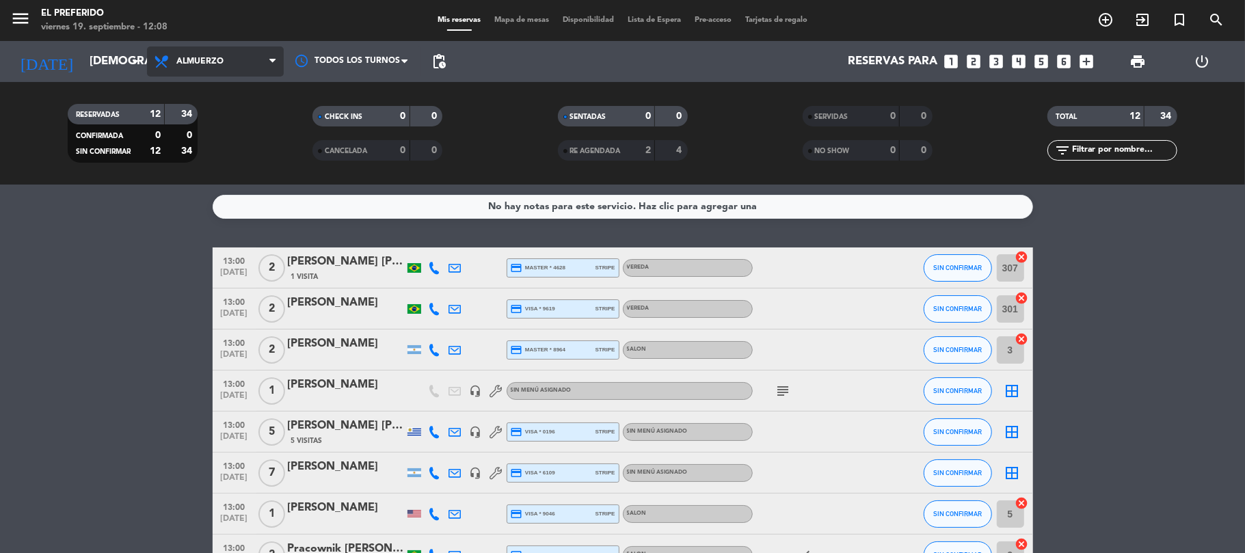
click at [219, 53] on span "Almuerzo" at bounding box center [215, 61] width 137 height 30
click at [193, 148] on div "menu El Preferido viernes 19. septiembre - 12:08 Mis reservas Mapa de mesas Dis…" at bounding box center [622, 92] width 1245 height 185
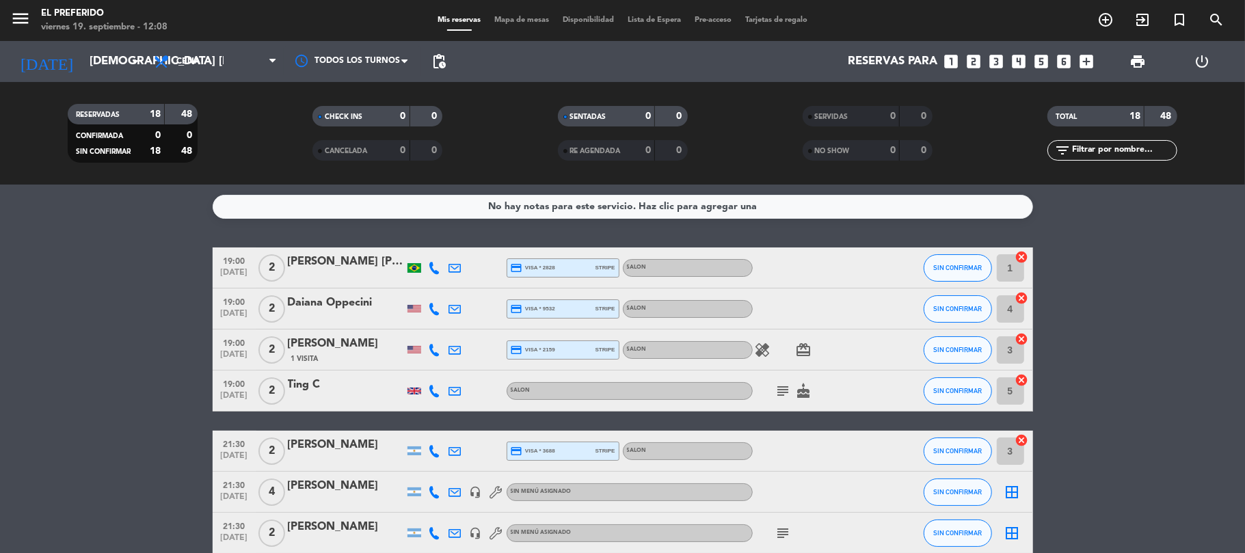
click at [1018, 59] on icon "looks_4" at bounding box center [1019, 62] width 18 height 18
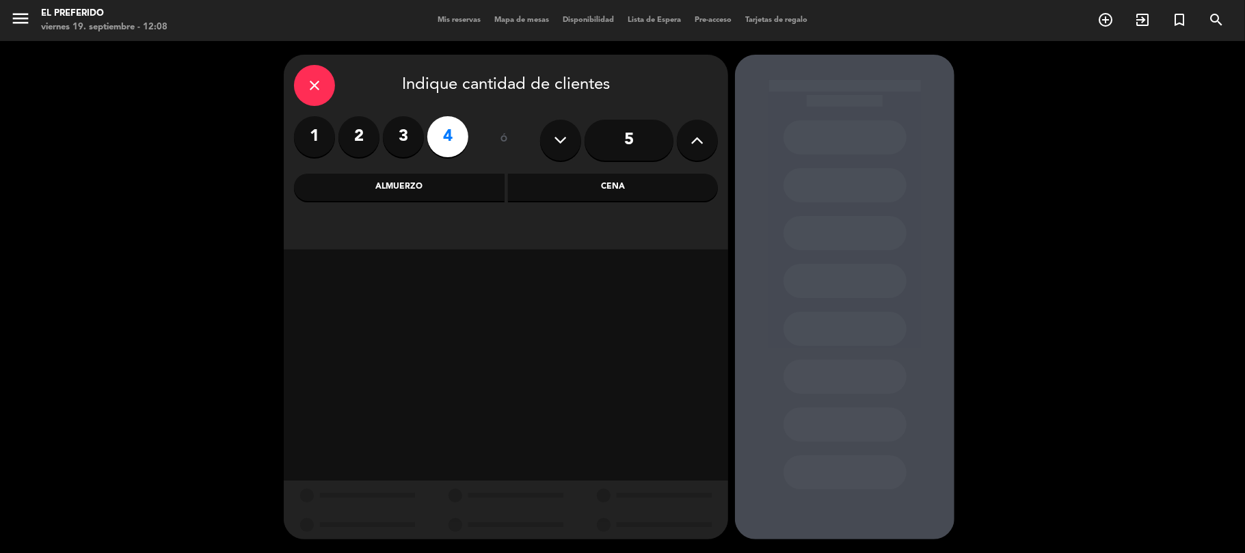
click at [563, 182] on div "Cena" at bounding box center [613, 187] width 211 height 27
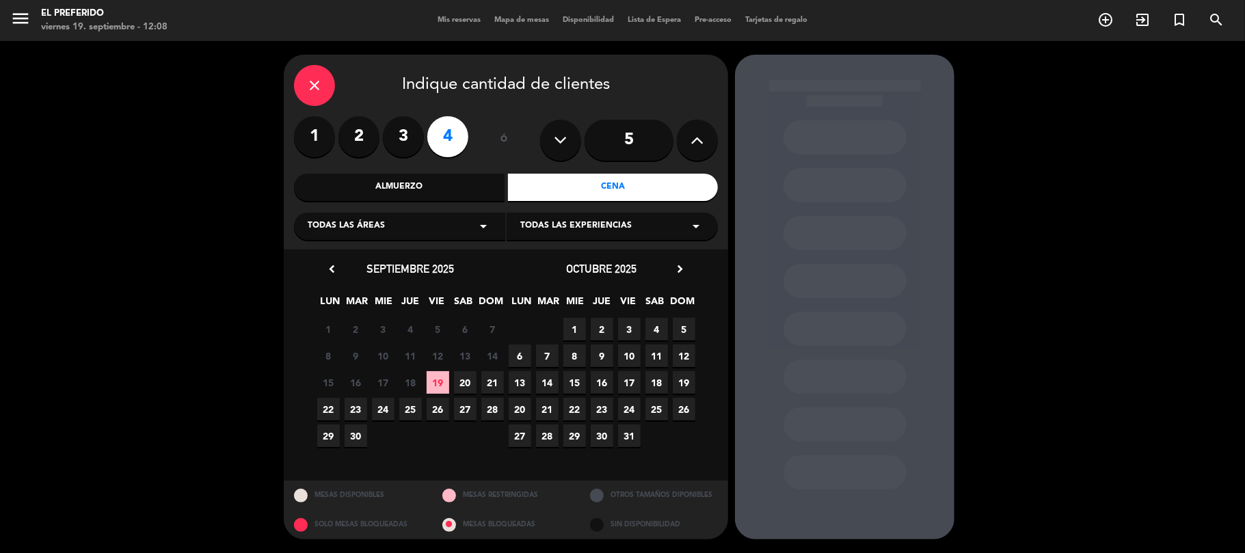
click at [411, 411] on span "25" at bounding box center [410, 409] width 23 height 23
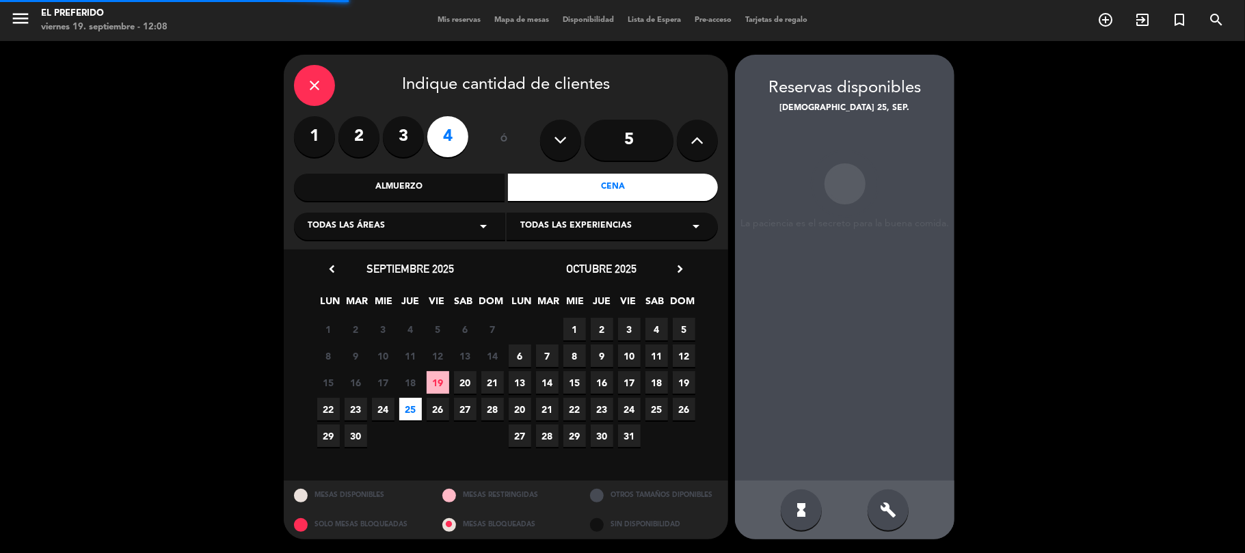
drag, startPoint x: 880, startPoint y: 504, endPoint x: 872, endPoint y: 433, distance: 71.6
click at [880, 502] on icon "build" at bounding box center [888, 510] width 16 height 16
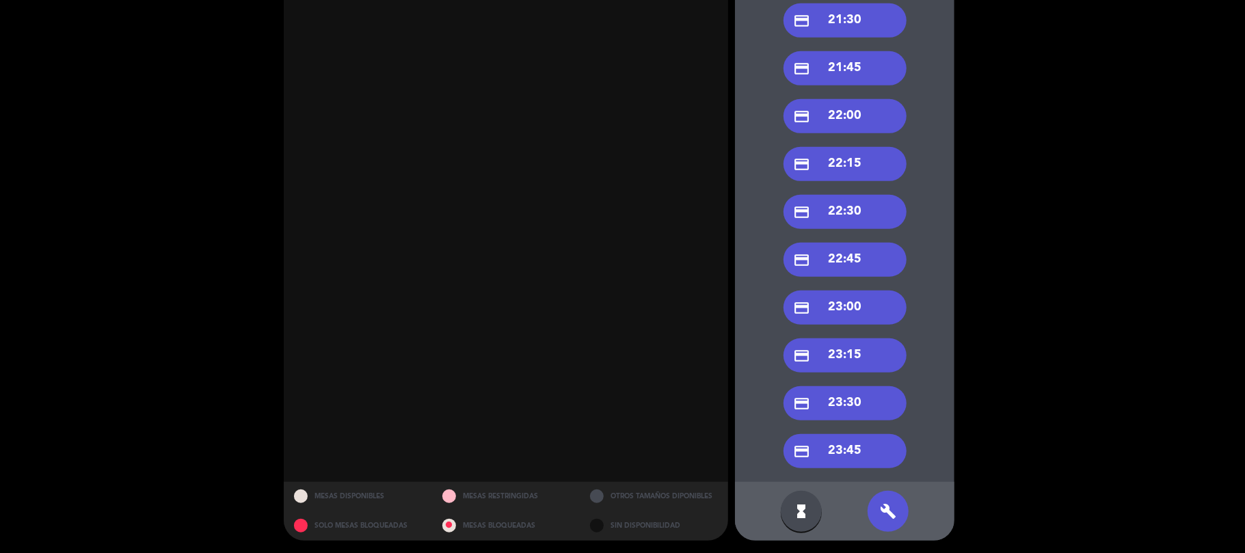
scroll to position [163, 0]
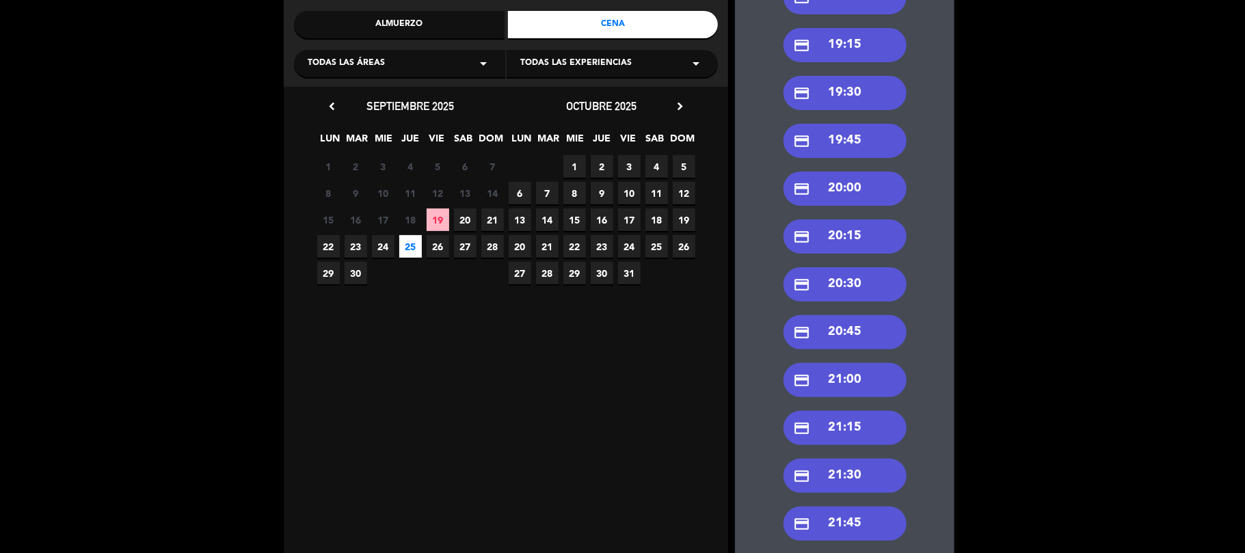
click at [856, 481] on div "credit_card 21:30" at bounding box center [844, 476] width 123 height 34
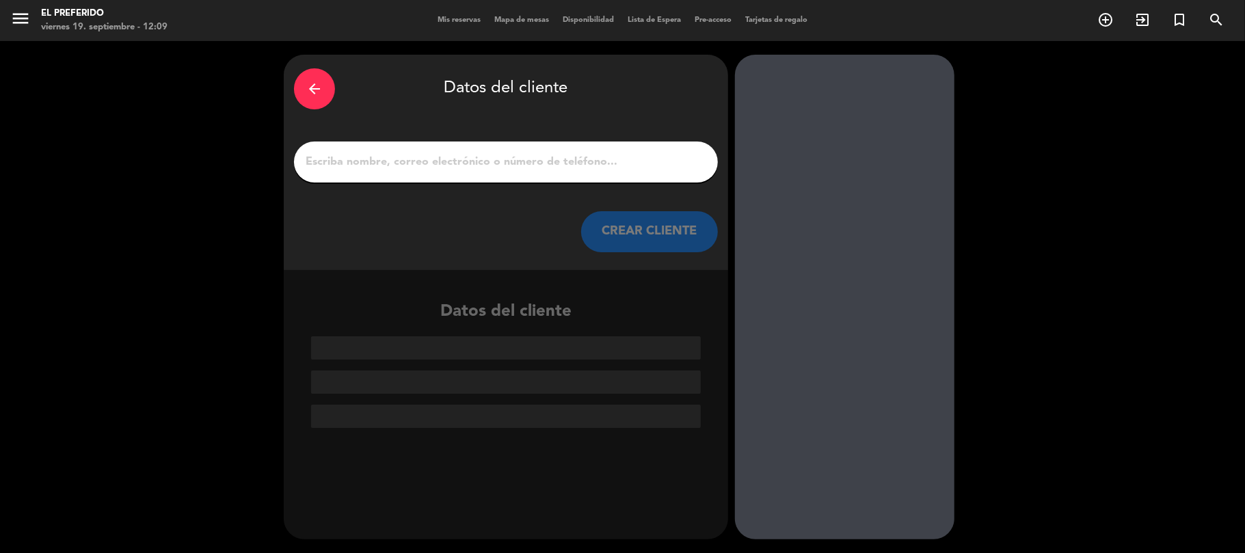
click at [483, 148] on div at bounding box center [506, 161] width 424 height 41
click at [530, 154] on input "1" at bounding box center [505, 161] width 403 height 19
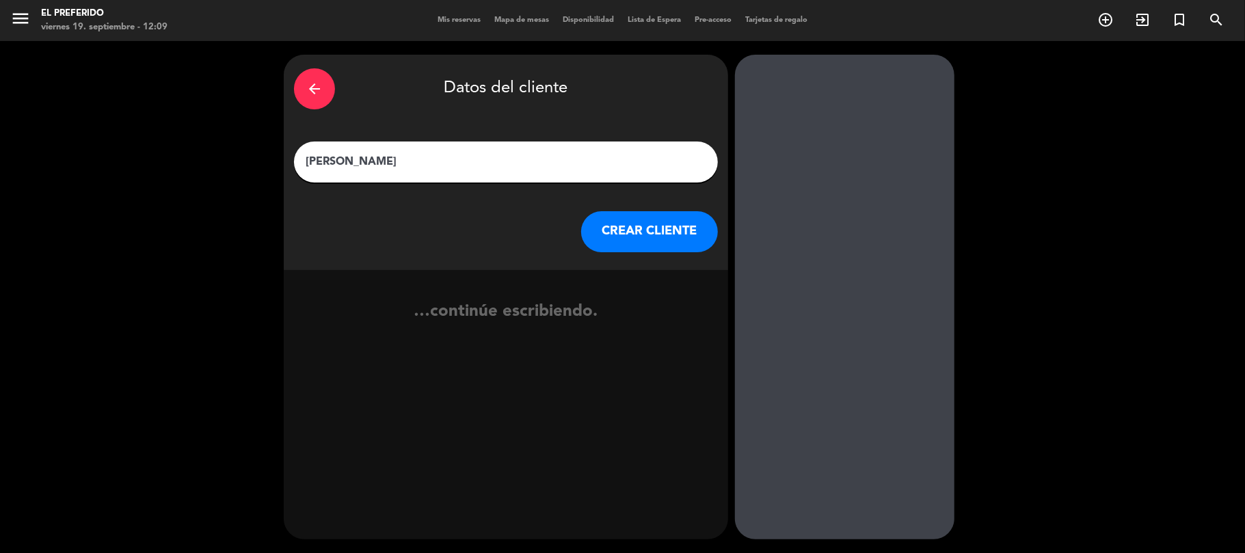
click at [457, 150] on div "[PERSON_NAME]" at bounding box center [506, 161] width 424 height 41
click at [450, 157] on input "[PERSON_NAME]" at bounding box center [505, 161] width 403 height 19
click at [435, 170] on input "[PERSON_NAME]" at bounding box center [505, 161] width 403 height 19
type input "[PERSON_NAME]"
click at [629, 222] on button "CREAR CLIENTE" at bounding box center [649, 231] width 137 height 41
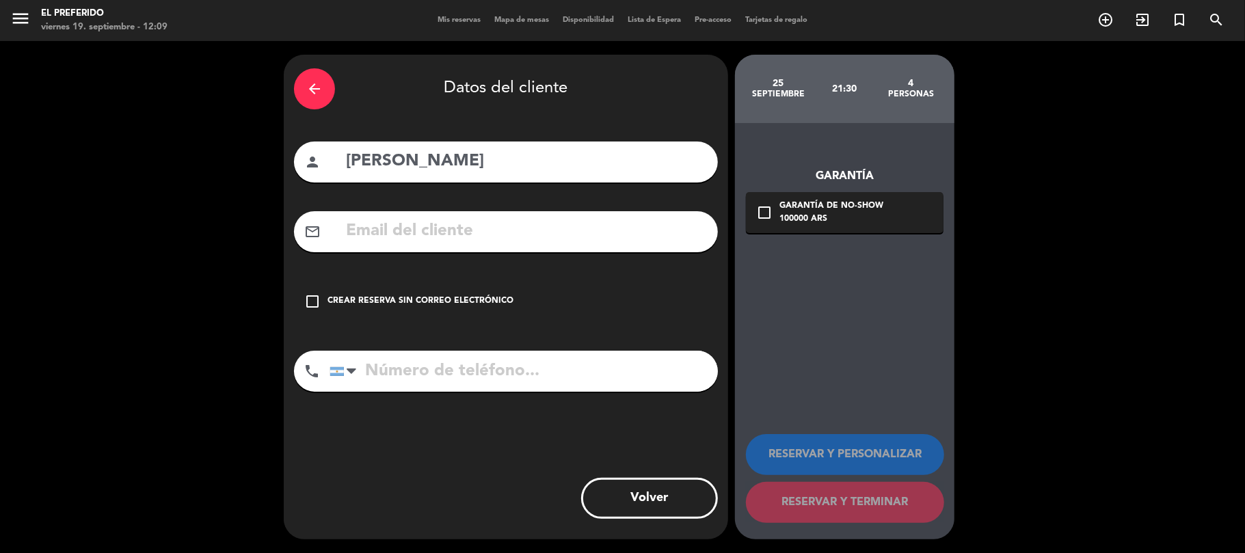
click at [552, 383] on input "tel" at bounding box center [523, 371] width 388 height 41
type input "1144354876"
click at [501, 245] on input "text" at bounding box center [525, 231] width 363 height 28
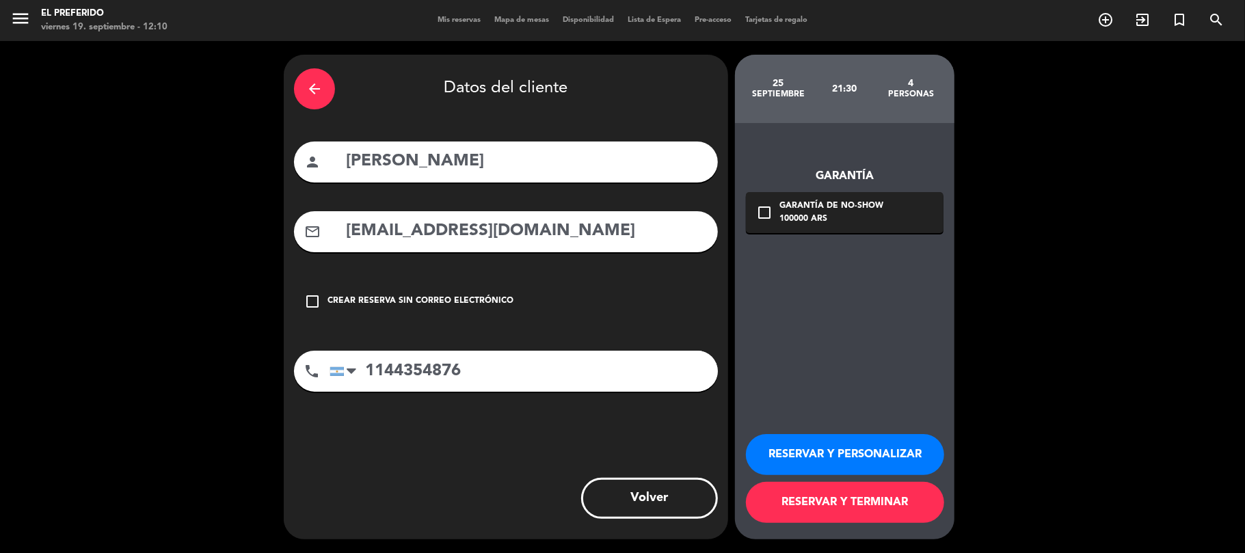
type input "[EMAIL_ADDRESS][DOMAIN_NAME]"
click at [623, 249] on div "mail_outline [EMAIL_ADDRESS][DOMAIN_NAME]" at bounding box center [506, 231] width 424 height 41
click at [618, 244] on input "[EMAIL_ADDRESS][DOMAIN_NAME]" at bounding box center [525, 231] width 363 height 28
click at [848, 454] on button "RESERVAR Y PERSONALIZAR" at bounding box center [845, 454] width 198 height 41
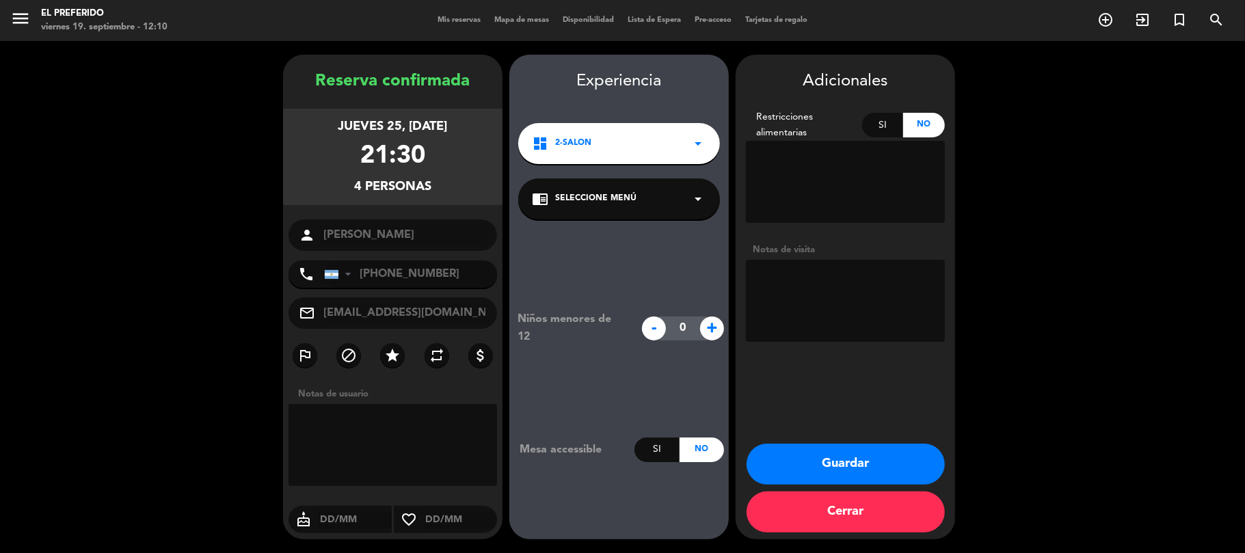
click at [846, 462] on button "Guardar" at bounding box center [845, 464] width 198 height 41
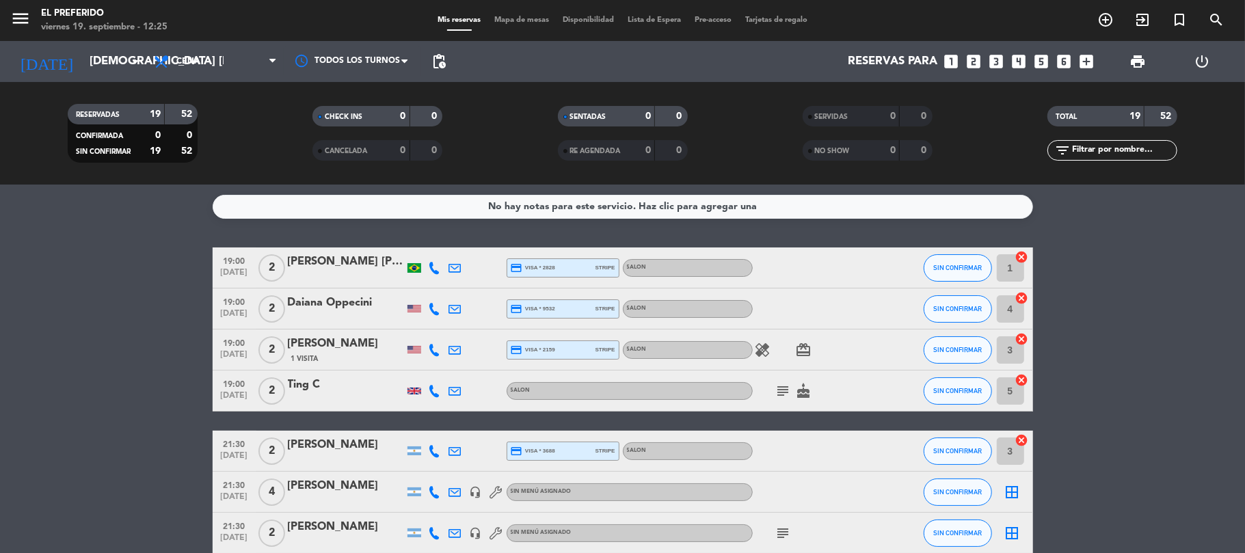
click at [1049, 60] on icon "looks_5" at bounding box center [1042, 62] width 18 height 18
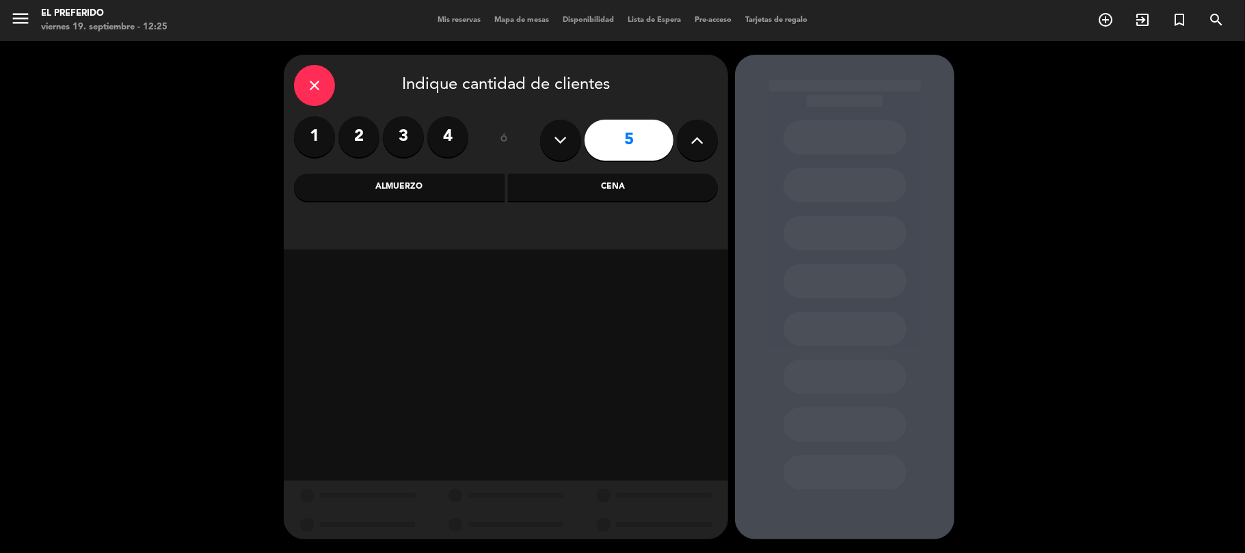
drag, startPoint x: 599, startPoint y: 182, endPoint x: 581, endPoint y: 172, distance: 20.2
click at [596, 182] on div "Cena" at bounding box center [613, 187] width 211 height 27
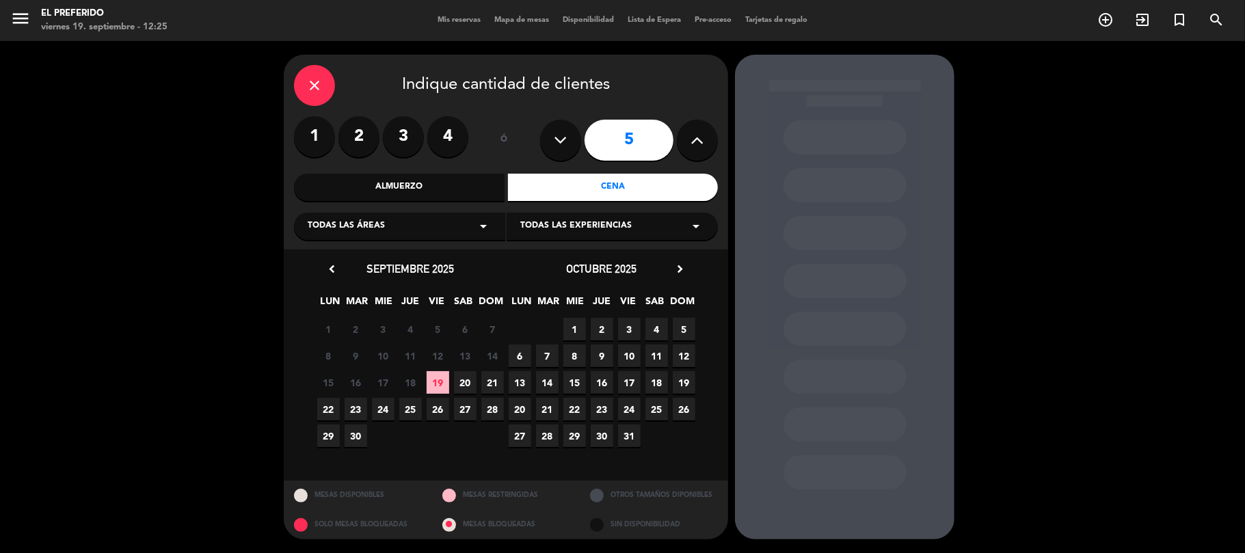
click at [468, 411] on span "27" at bounding box center [465, 409] width 23 height 23
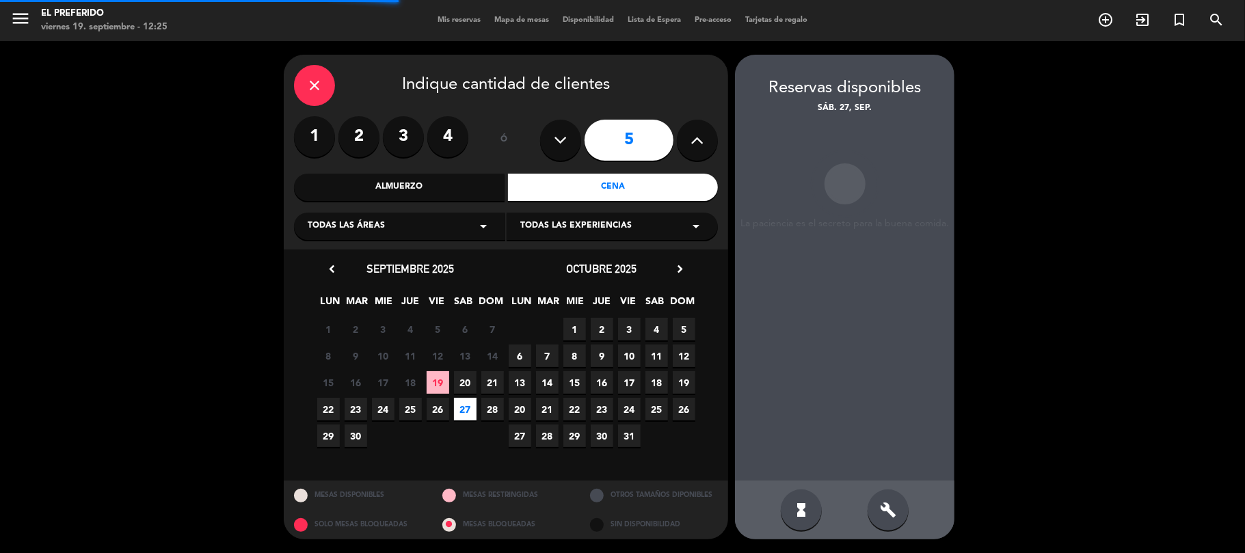
click at [874, 510] on div "build" at bounding box center [887, 509] width 41 height 41
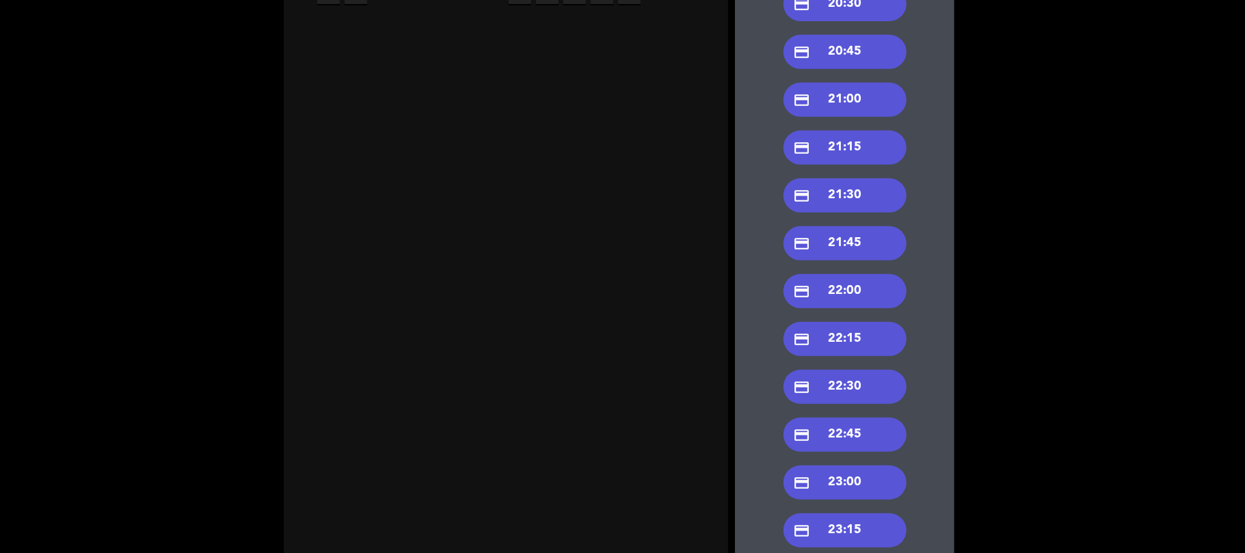
scroll to position [436, 0]
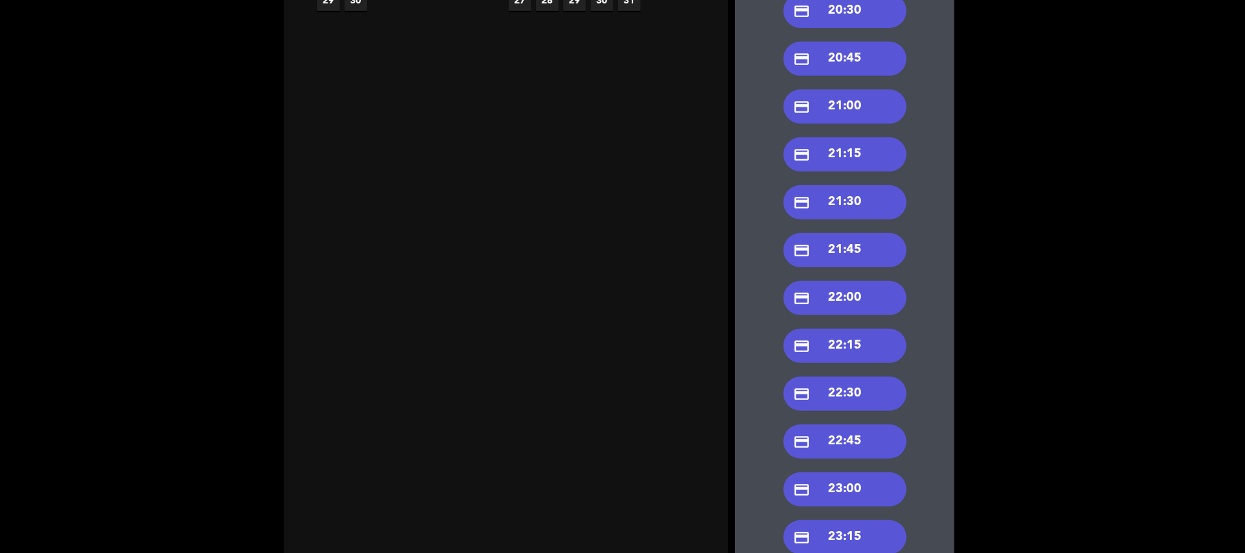
click at [854, 205] on div "credit_card 21:30" at bounding box center [844, 202] width 123 height 34
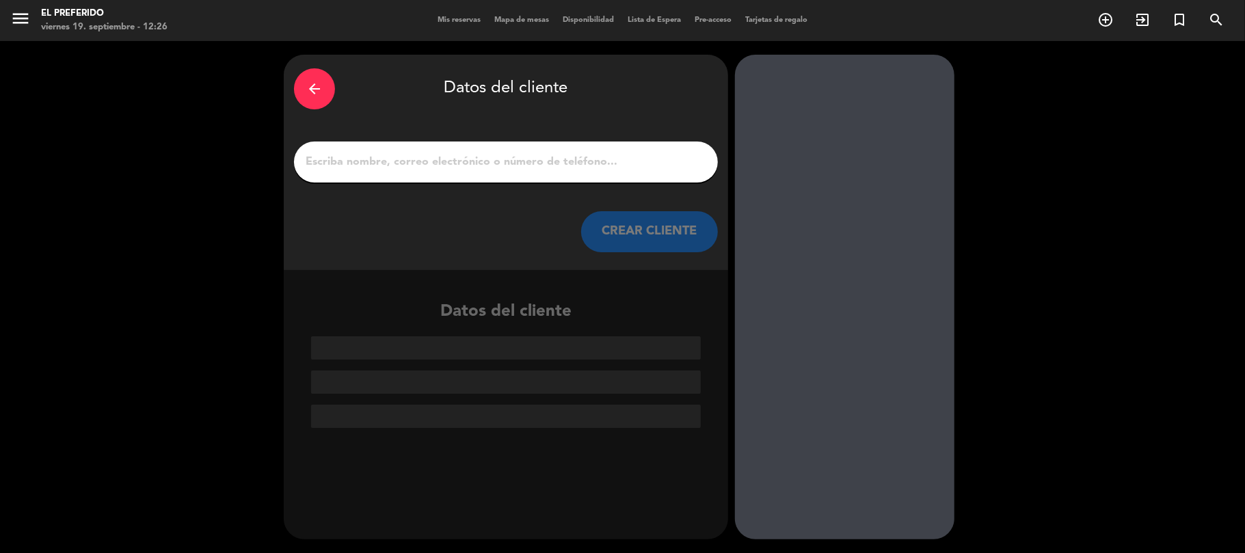
drag, startPoint x: 396, startPoint y: 174, endPoint x: 522, endPoint y: 216, distance: 132.7
click at [397, 174] on div at bounding box center [506, 161] width 424 height 41
click at [499, 157] on input "1" at bounding box center [505, 161] width 403 height 19
paste input "[PERSON_NAME]"
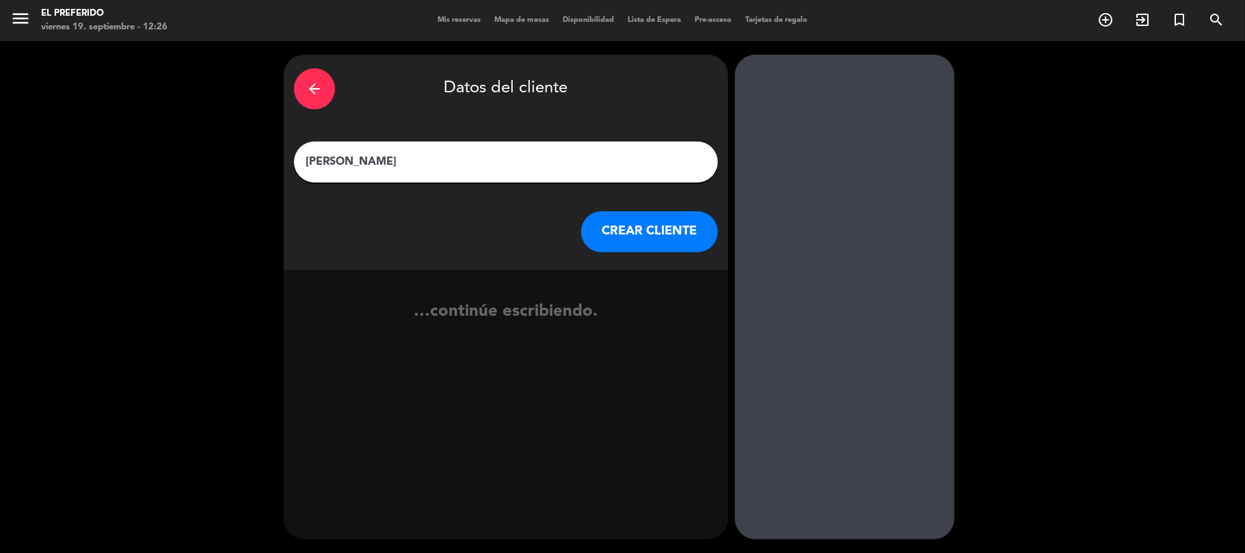
type input "[PERSON_NAME]"
click at [624, 232] on button "CREAR CLIENTE" at bounding box center [649, 231] width 137 height 41
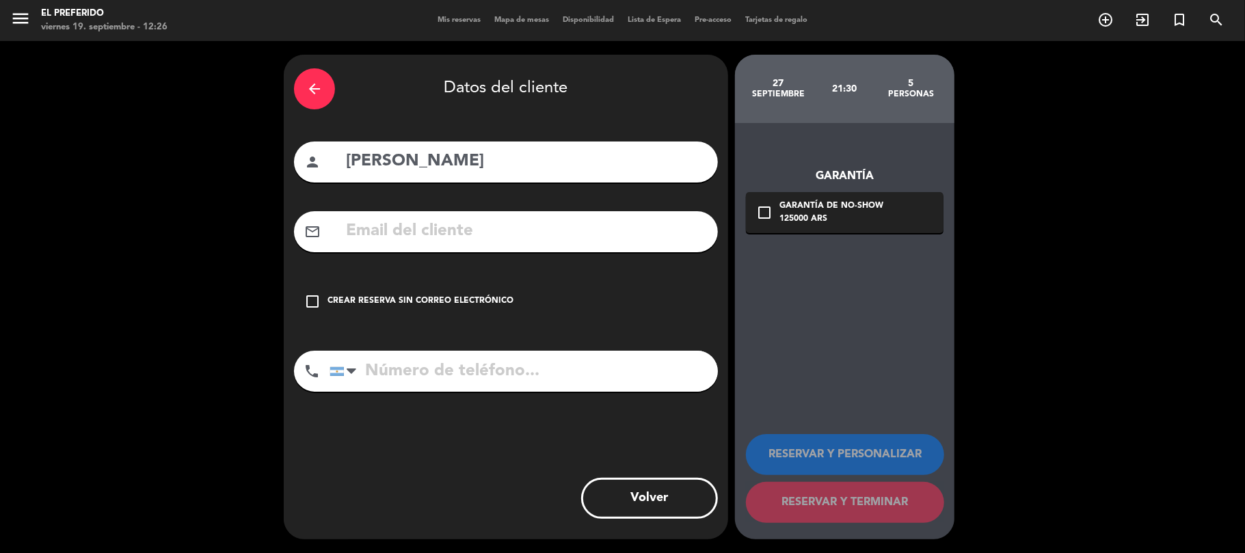
click at [383, 246] on div "mail_outline" at bounding box center [506, 231] width 424 height 41
click at [395, 236] on input "text" at bounding box center [525, 231] width 363 height 28
paste input "[EMAIL_ADDRESS][DOMAIN_NAME]"
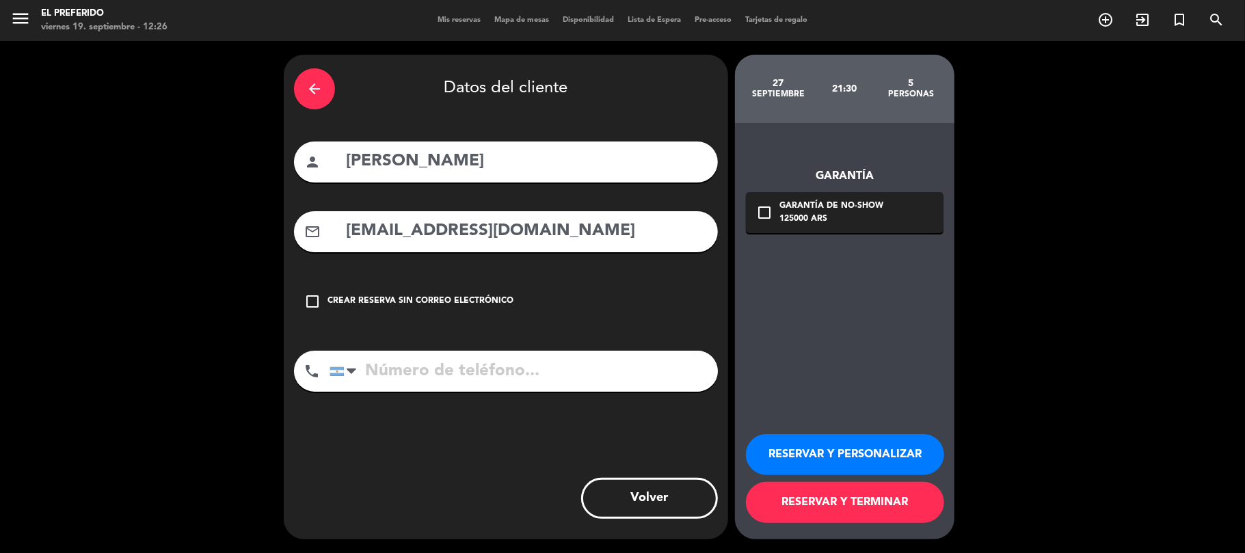
type input "[EMAIL_ADDRESS][DOMAIN_NAME]"
click at [424, 386] on input "tel" at bounding box center [523, 371] width 388 height 41
paste input "[PHONE_NUMBER]"
type input "[PHONE_NUMBER]"
click at [775, 213] on div "check_box_outline_blank Garantía de no-show 125000 ARS" at bounding box center [845, 212] width 198 height 41
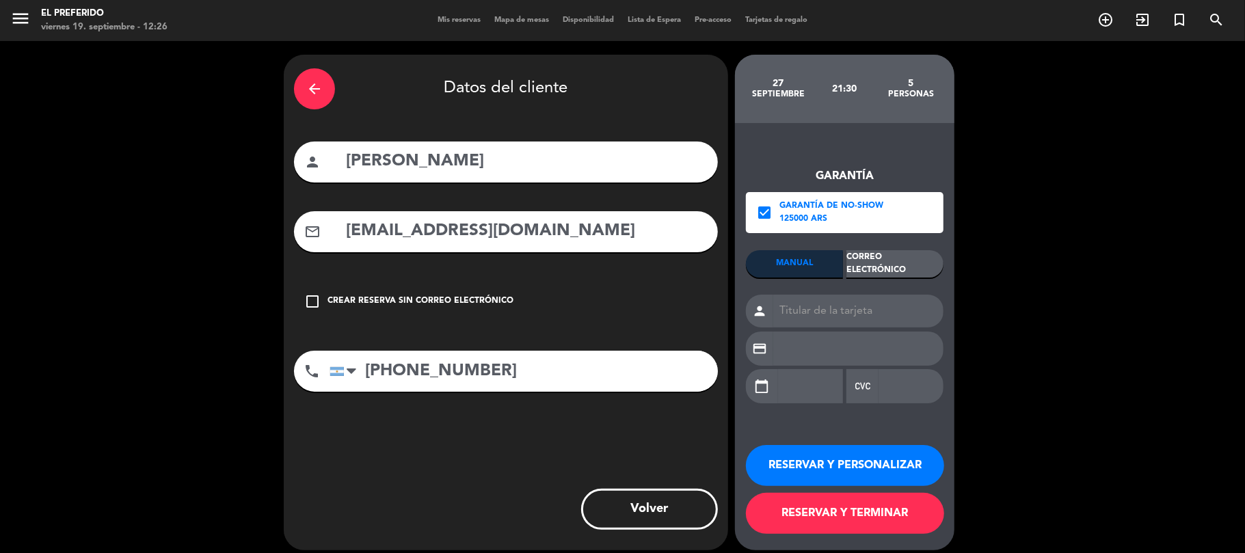
click at [873, 258] on div "Correo Electrónico" at bounding box center [894, 263] width 97 height 27
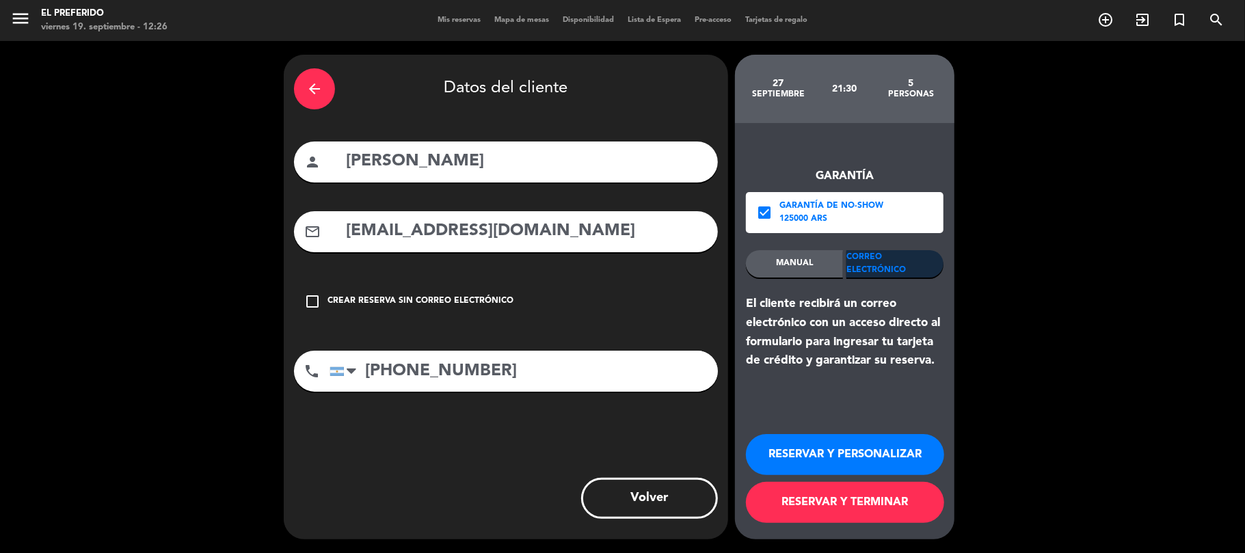
click at [794, 454] on button "RESERVAR Y PERSONALIZAR" at bounding box center [845, 454] width 198 height 41
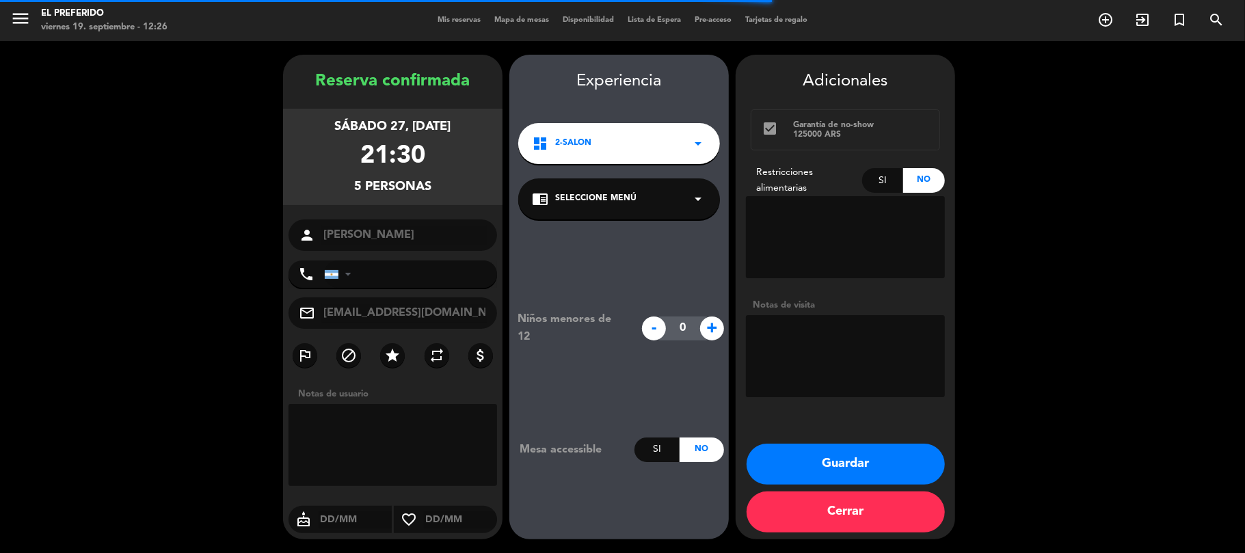
type input "[PHONE_NUMBER]"
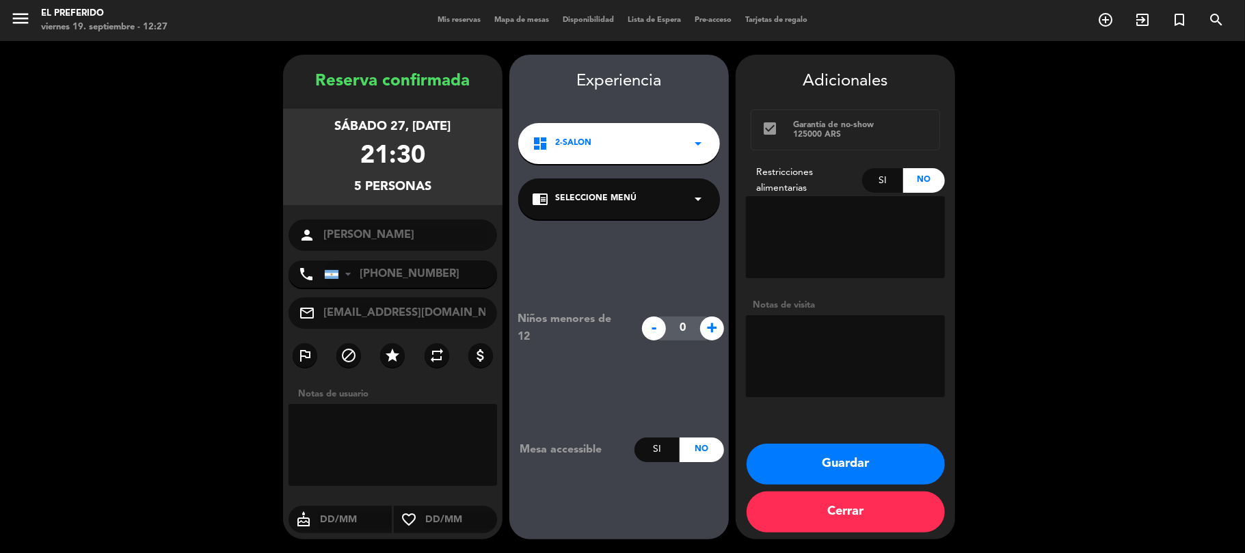
click at [388, 312] on input "[EMAIL_ADDRESS][DOMAIN_NAME]" at bounding box center [404, 312] width 165 height 19
drag, startPoint x: 457, startPoint y: 189, endPoint x: 288, endPoint y: 78, distance: 202.3
click at [288, 78] on div "Reserva confirmada sábado 27, [DATE] 21:30 5 personas person [PERSON_NAME] phon…" at bounding box center [392, 310] width 219 height 485
copy div "Reserva confirmada sábado 27, [DATE] 21:30 5 personas"
click at [874, 460] on button "Guardar" at bounding box center [845, 464] width 198 height 41
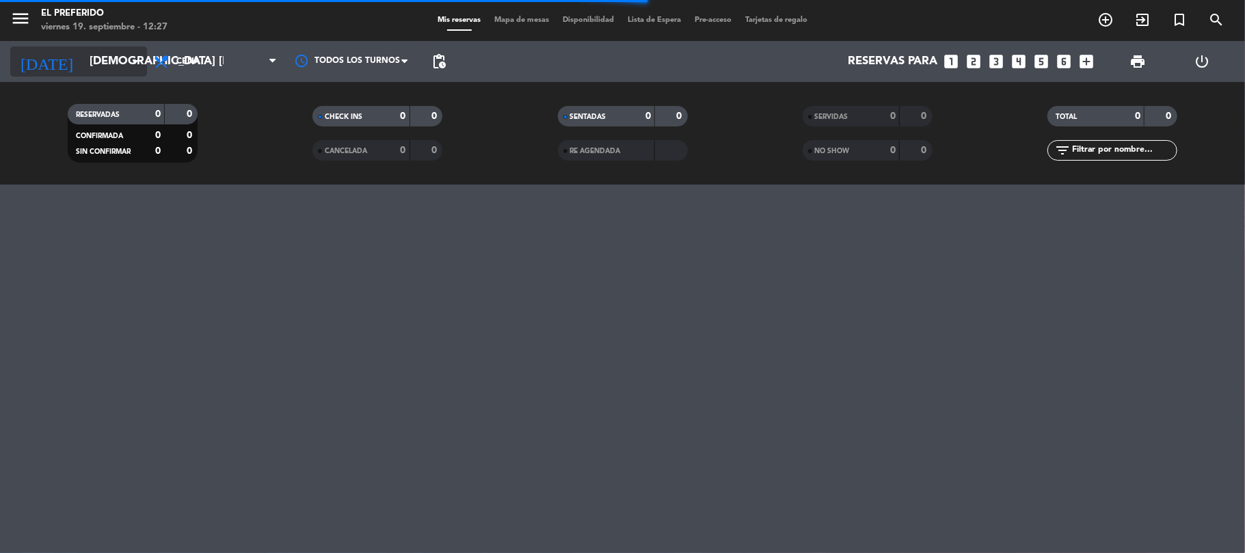
click at [83, 61] on input "[DEMOGRAPHIC_DATA] [DATE]" at bounding box center [157, 62] width 148 height 27
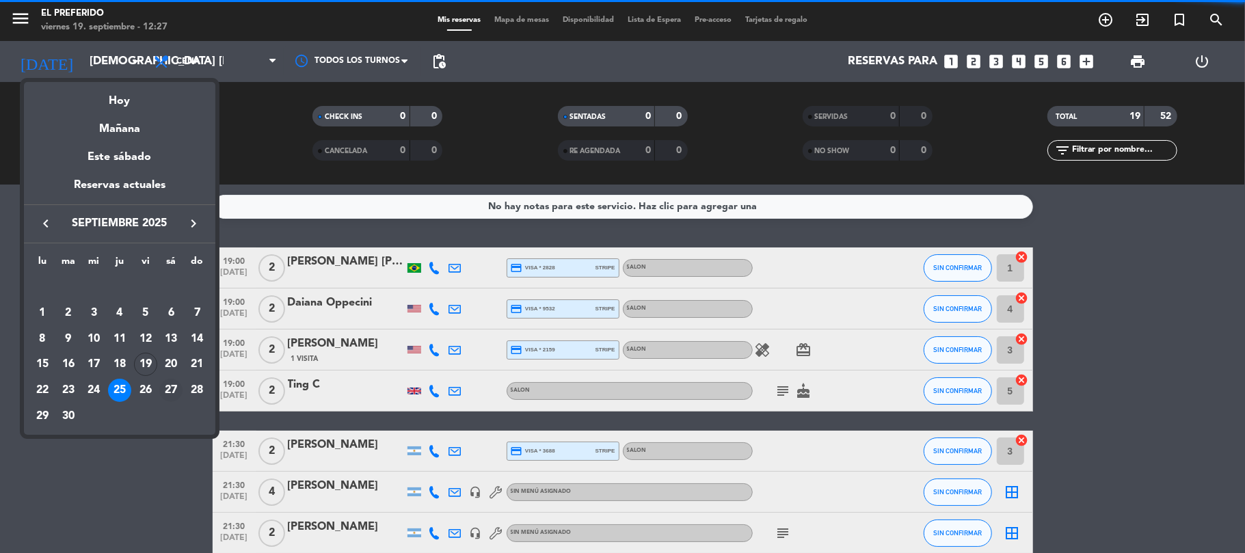
click at [167, 391] on div "27" at bounding box center [170, 390] width 23 height 23
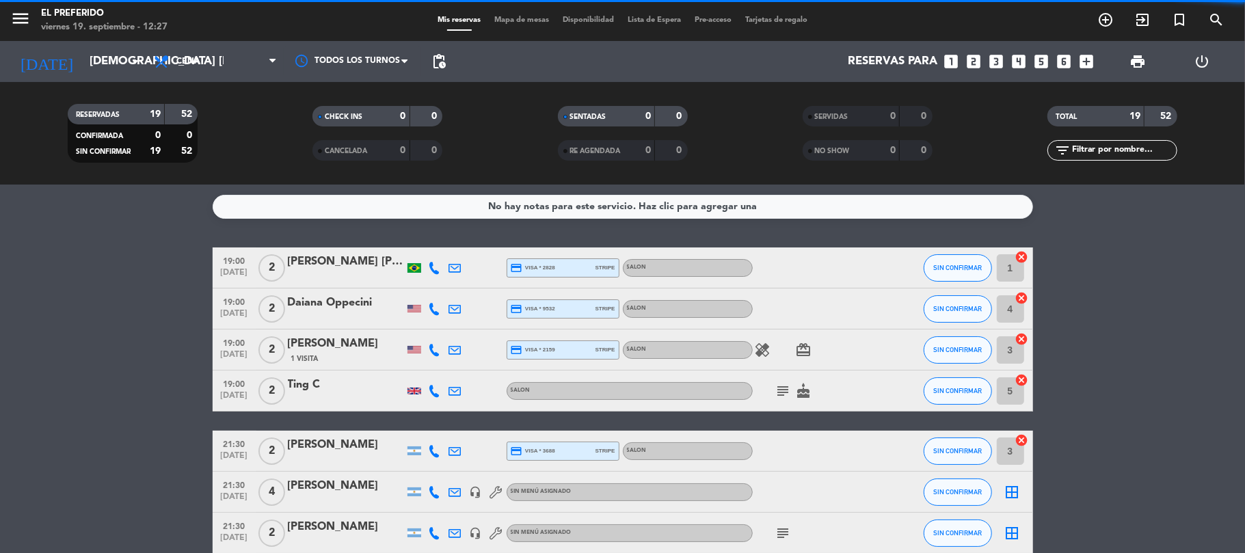
type input "sáb. [DATE]"
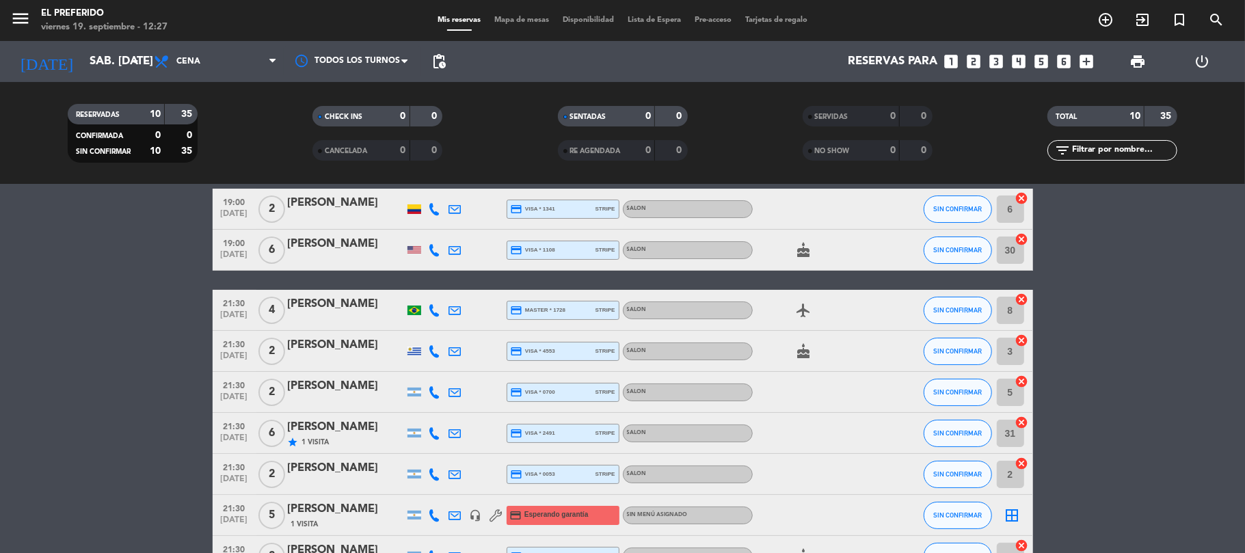
scroll to position [182, 0]
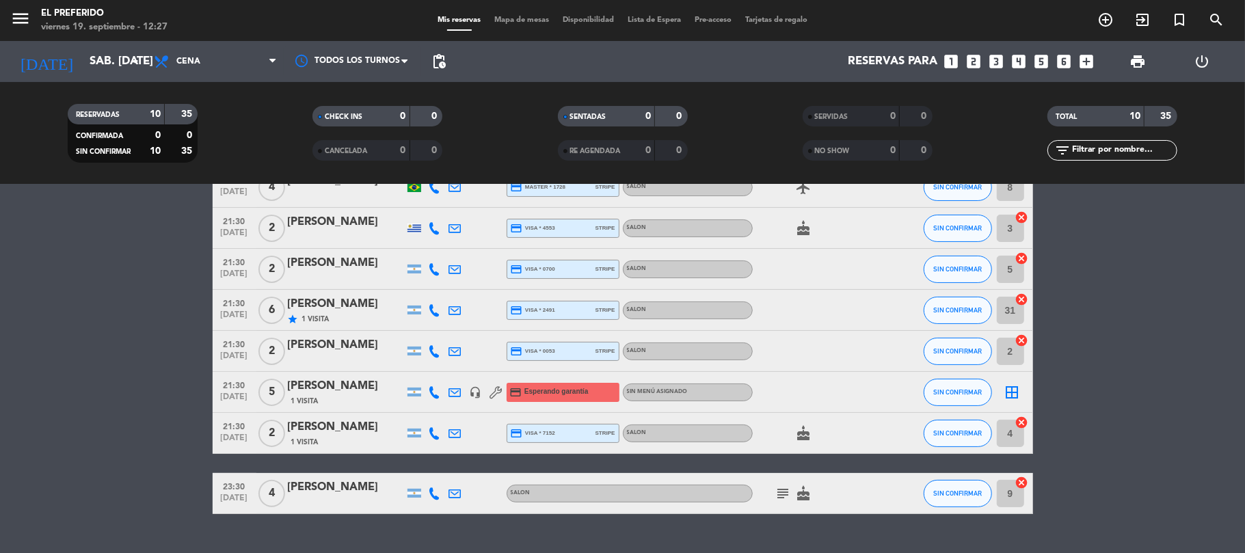
click at [1021, 66] on icon "looks_4" at bounding box center [1019, 62] width 18 height 18
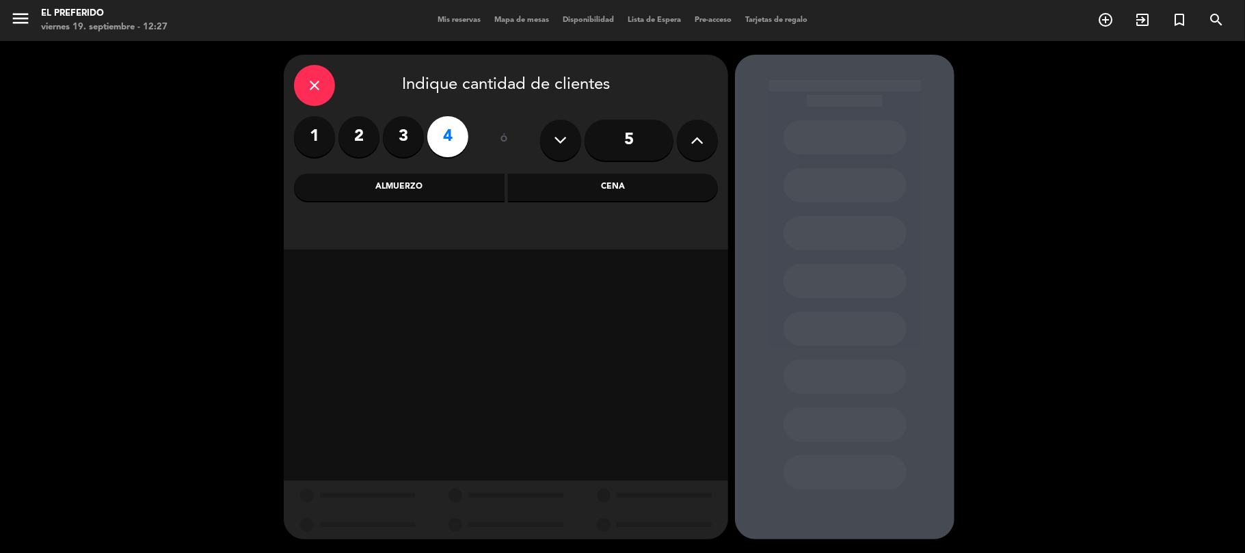
click at [466, 185] on div "Almuerzo" at bounding box center [399, 187] width 211 height 27
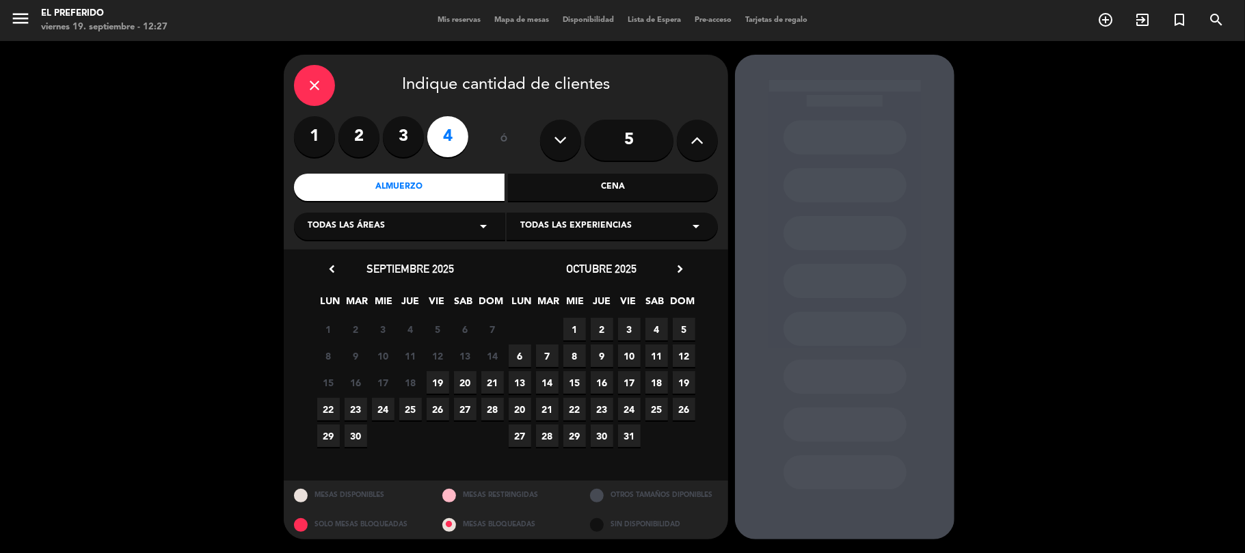
click at [433, 411] on span "26" at bounding box center [438, 409] width 23 height 23
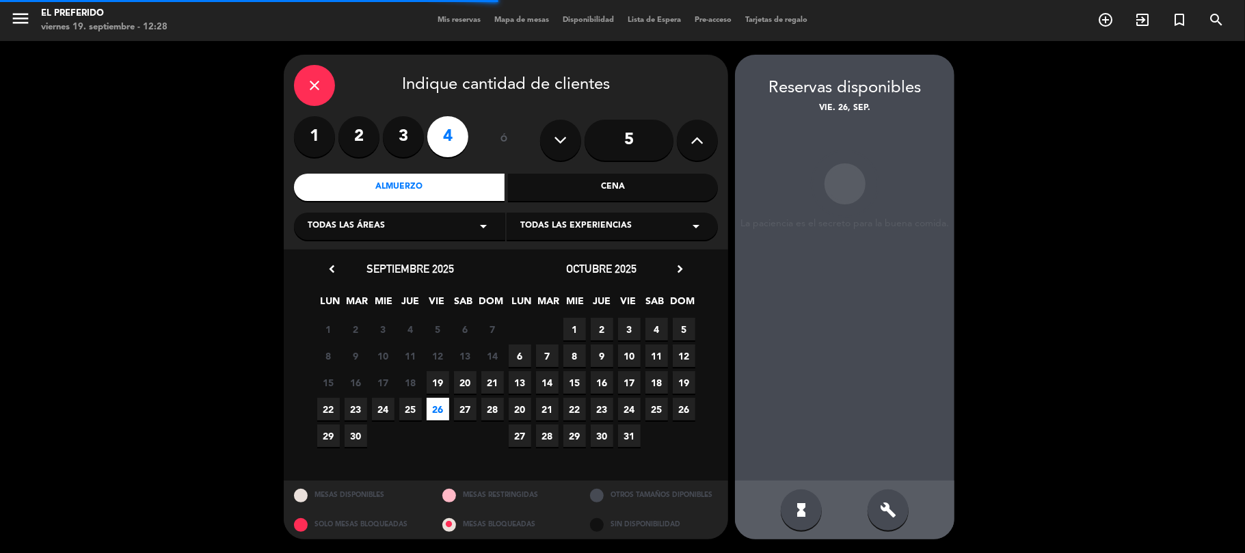
click at [894, 507] on icon "build" at bounding box center [888, 510] width 16 height 16
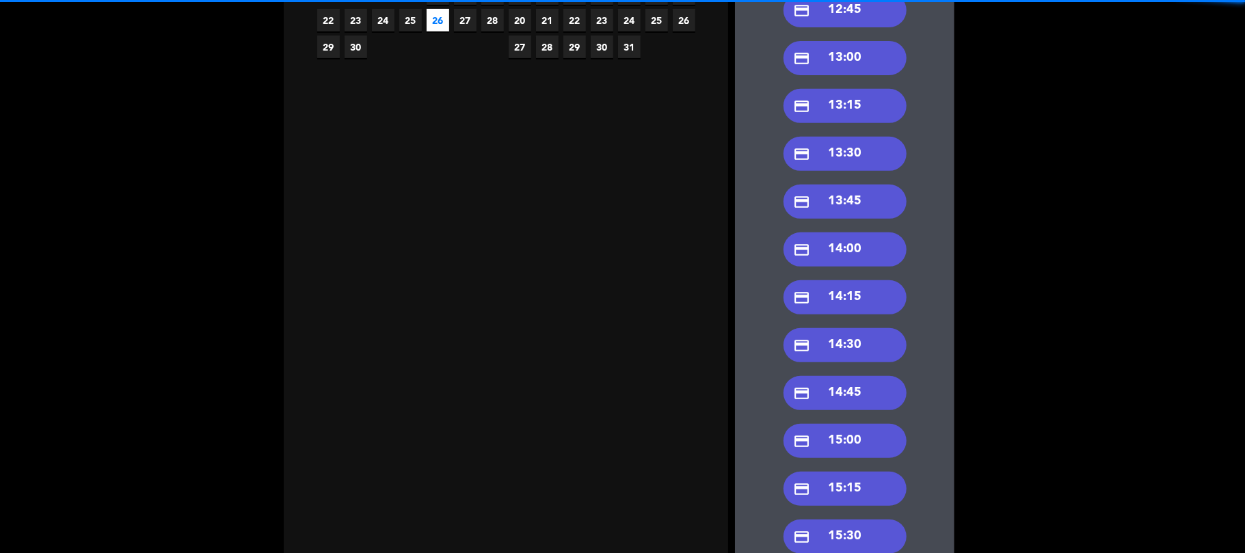
scroll to position [298, 0]
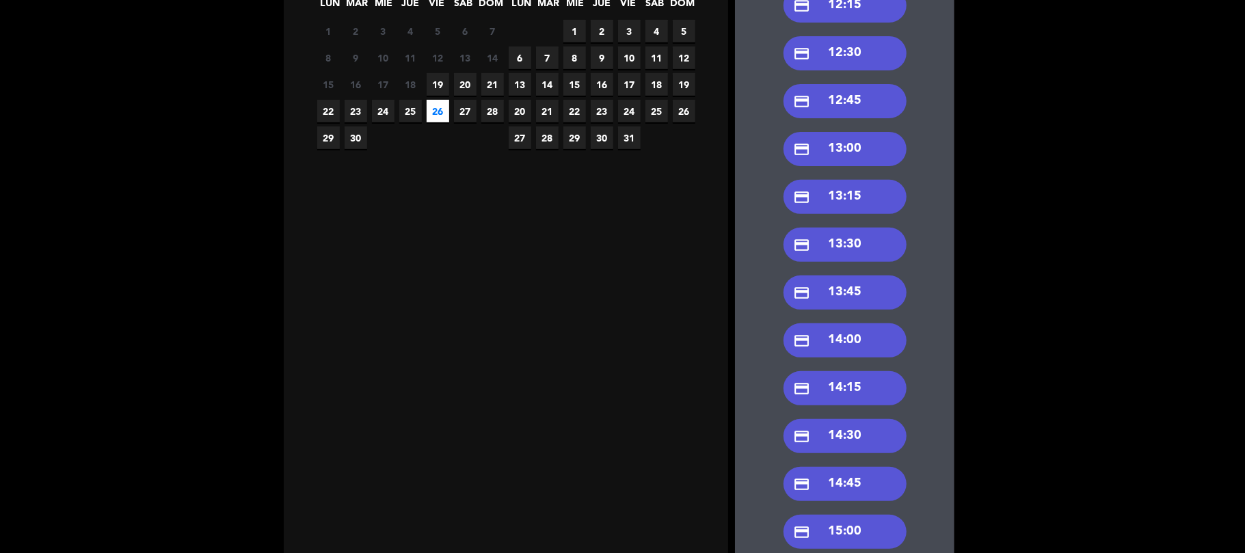
click at [829, 145] on div "credit_card 13:00" at bounding box center [844, 149] width 123 height 34
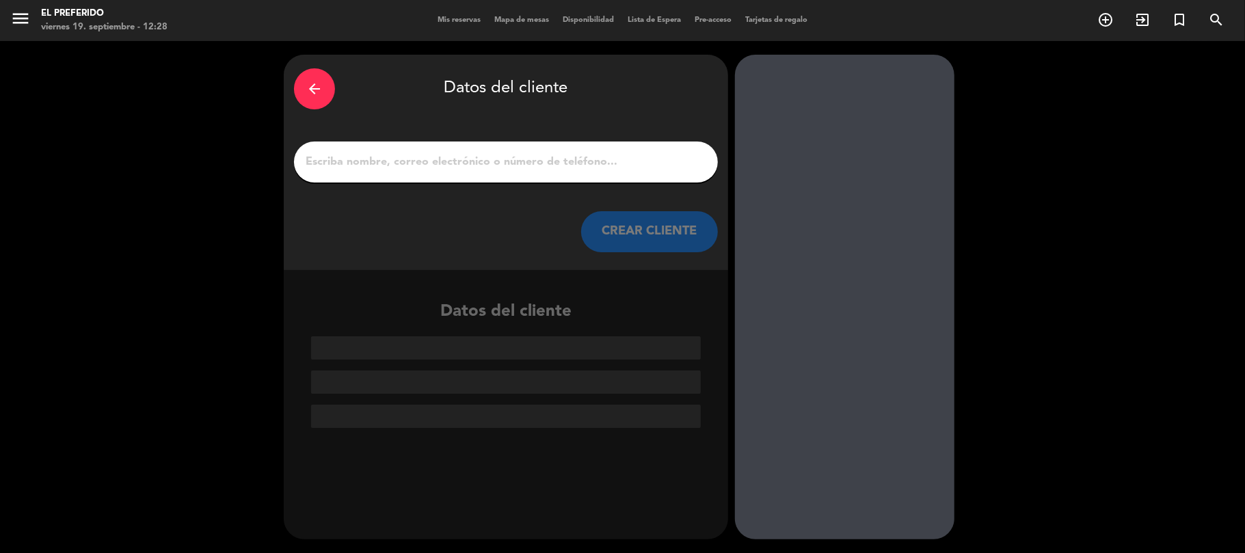
click at [428, 165] on input "1" at bounding box center [505, 161] width 403 height 19
paste input "[PERSON_NAME] [PERSON_NAME]"
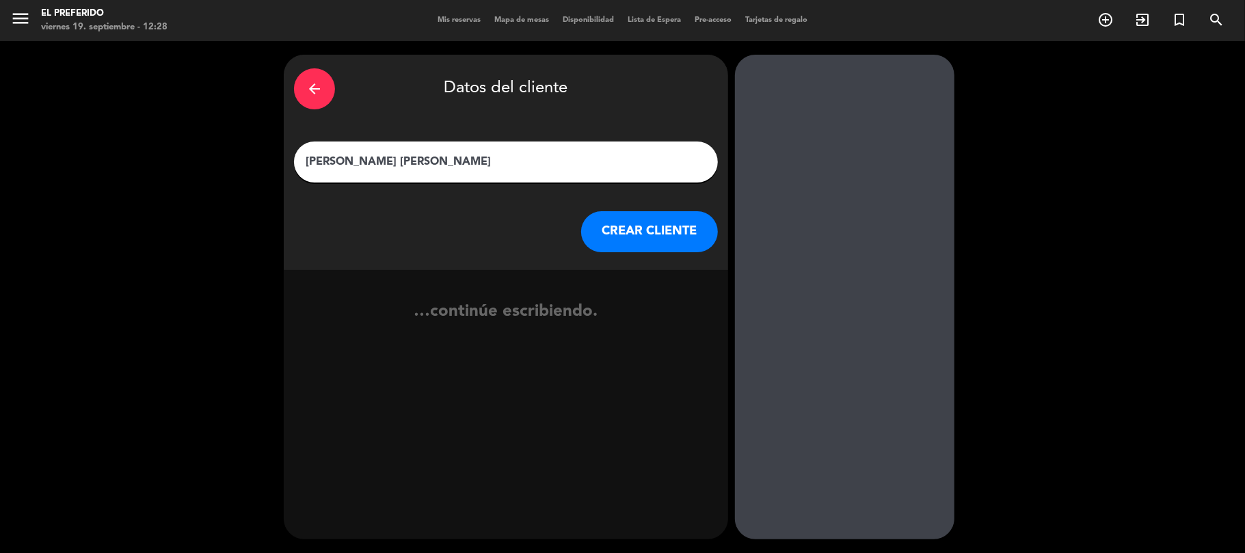
type input "[PERSON_NAME] [PERSON_NAME]"
click at [640, 220] on button "CREAR CLIENTE" at bounding box center [649, 231] width 137 height 41
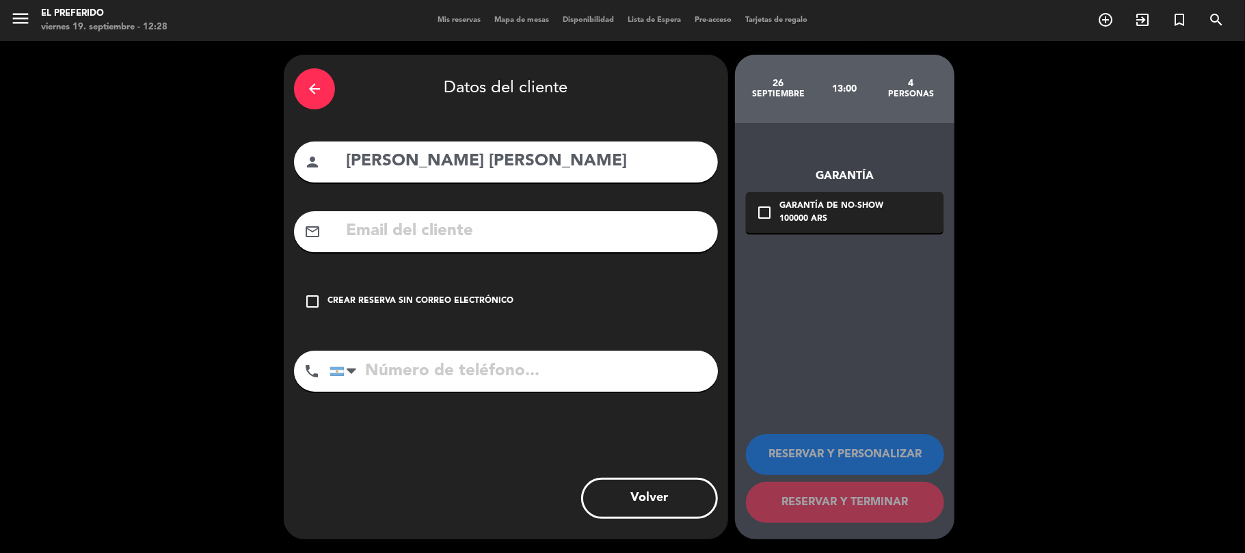
click at [451, 241] on input "text" at bounding box center [525, 231] width 363 height 28
click at [444, 231] on input "text" at bounding box center [525, 231] width 363 height 28
paste input "[EMAIL_ADDRESS][DOMAIN_NAME]"
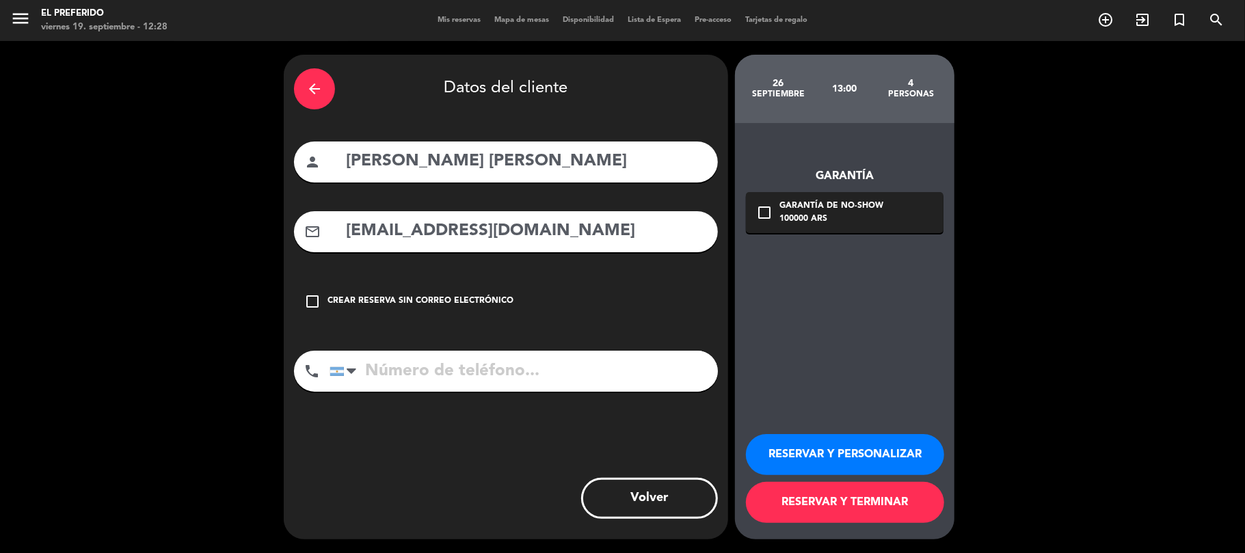
type input "[EMAIL_ADDRESS][DOMAIN_NAME]"
click at [463, 362] on input "tel" at bounding box center [523, 371] width 388 height 41
paste input "[PHONE_NUMBER]"
type input "[PHONE_NUMBER]"
click at [813, 215] on div "100000 ARS" at bounding box center [831, 220] width 104 height 14
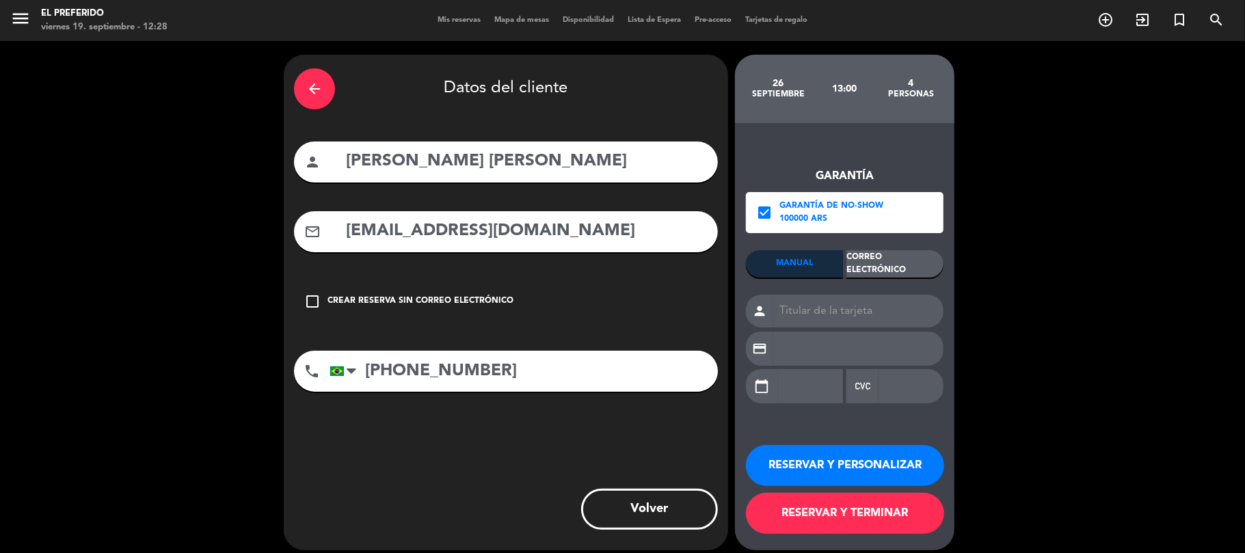
drag, startPoint x: 889, startPoint y: 271, endPoint x: 876, endPoint y: 279, distance: 15.4
click at [887, 271] on div "Correo Electrónico" at bounding box center [894, 263] width 97 height 27
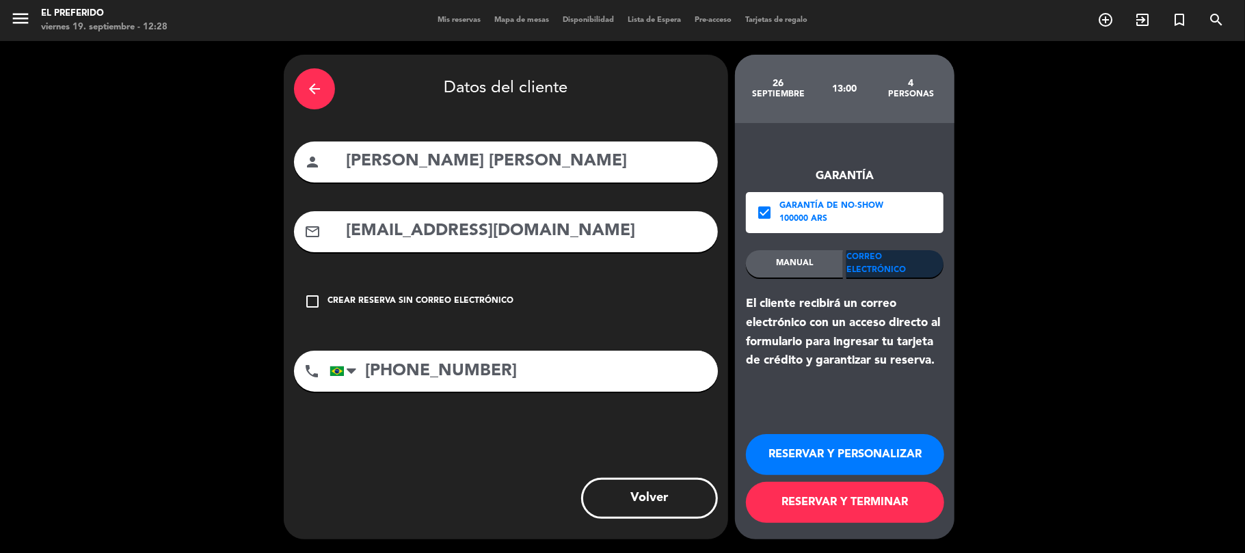
click at [817, 449] on button "RESERVAR Y PERSONALIZAR" at bounding box center [845, 454] width 198 height 41
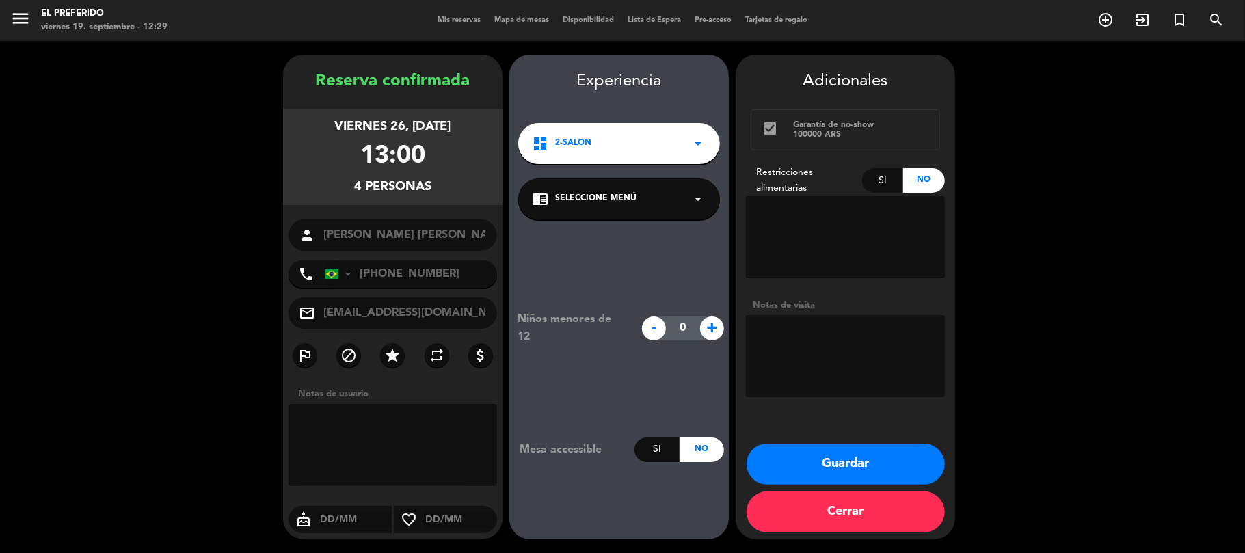
drag, startPoint x: 461, startPoint y: 187, endPoint x: 312, endPoint y: 74, distance: 186.7
click at [312, 74] on div "Reserva confirmada viernes 26, [DATE] 13:00 4 personas person [PERSON_NAME][GEO…" at bounding box center [392, 310] width 219 height 485
copy div "Reserva confirmada viernes 26, [DATE] 13:00 4 personas"
click at [835, 460] on button "Guardar" at bounding box center [845, 464] width 198 height 41
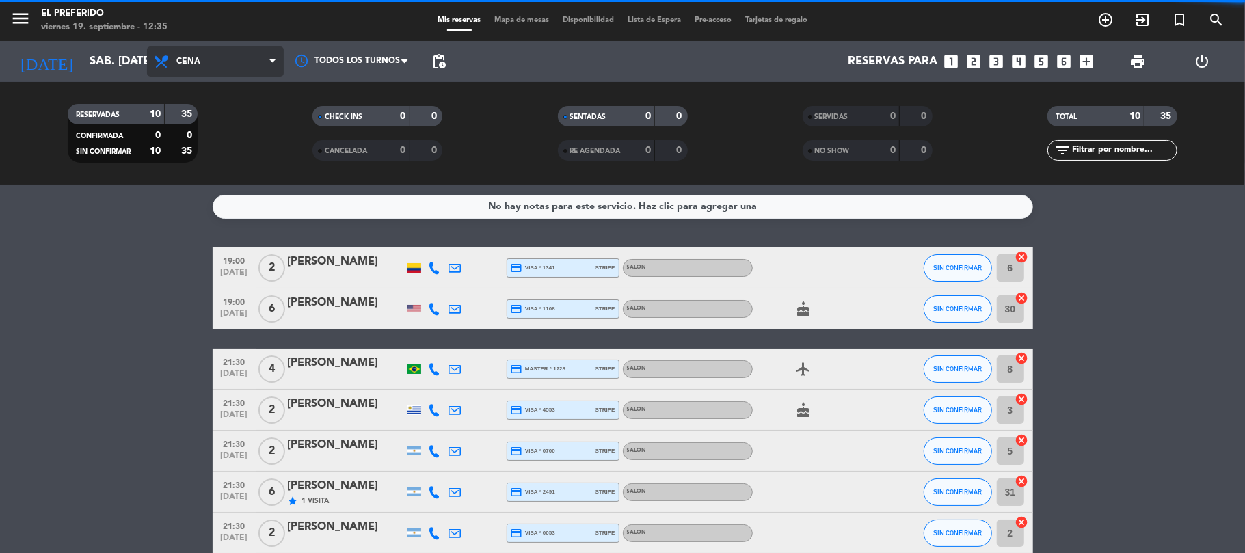
click at [230, 62] on span "Cena" at bounding box center [215, 61] width 137 height 30
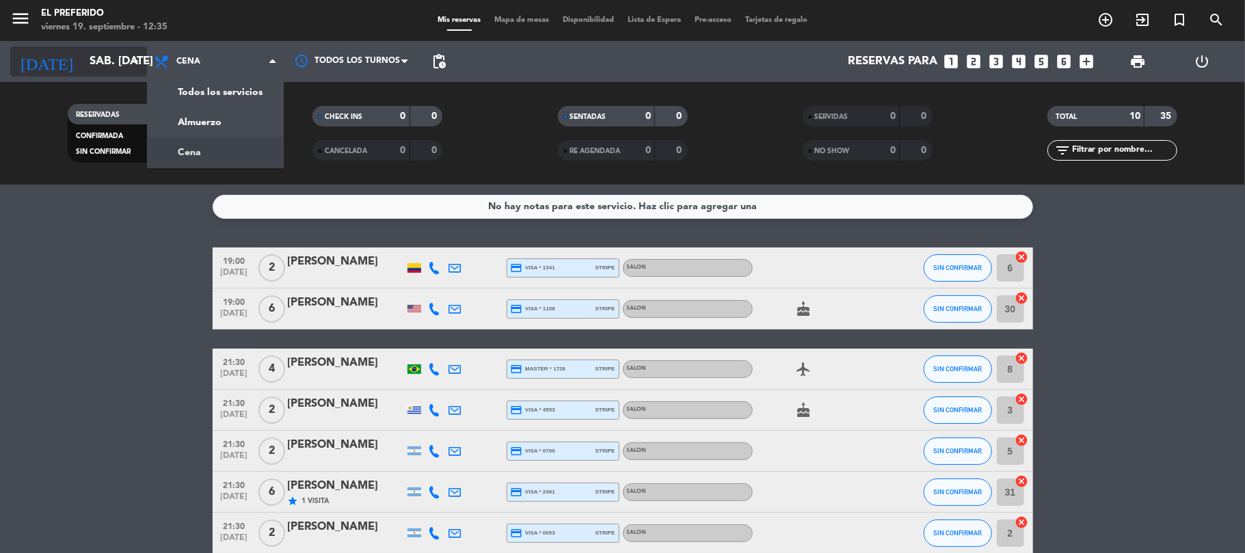
click at [116, 66] on input "sáb. [DATE]" at bounding box center [157, 62] width 148 height 27
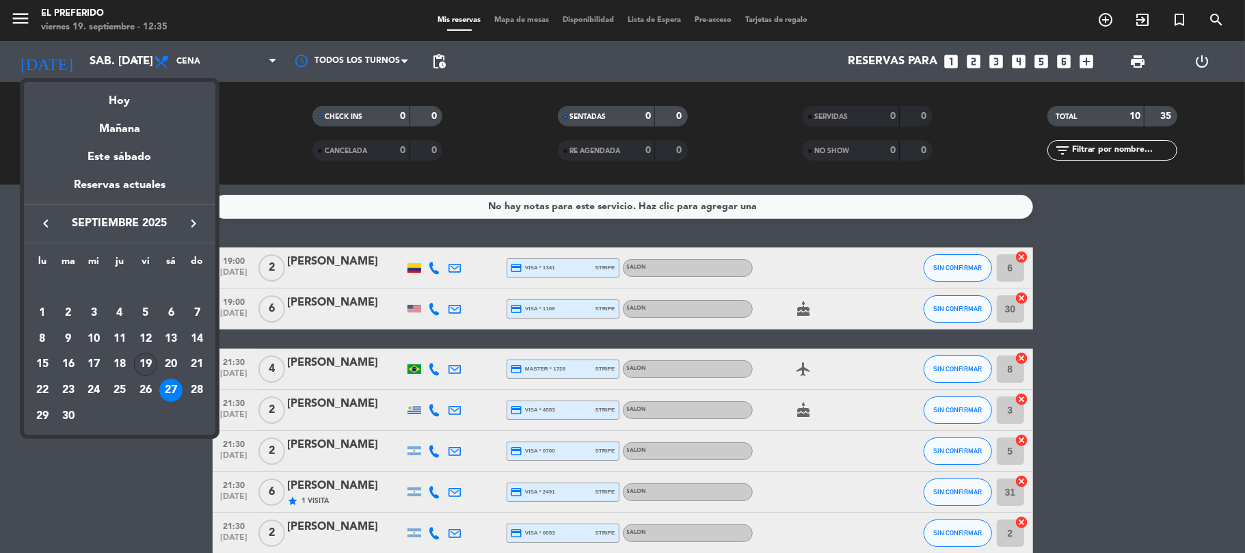
click at [146, 367] on div "19" at bounding box center [145, 364] width 23 height 23
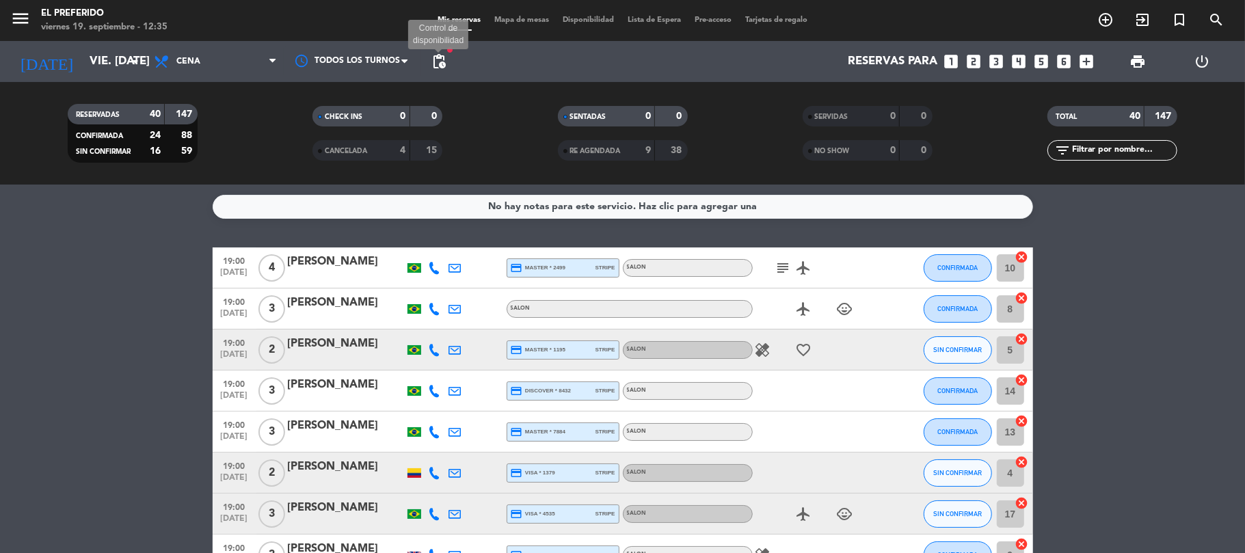
click at [442, 64] on span "pending_actions" at bounding box center [439, 61] width 16 height 16
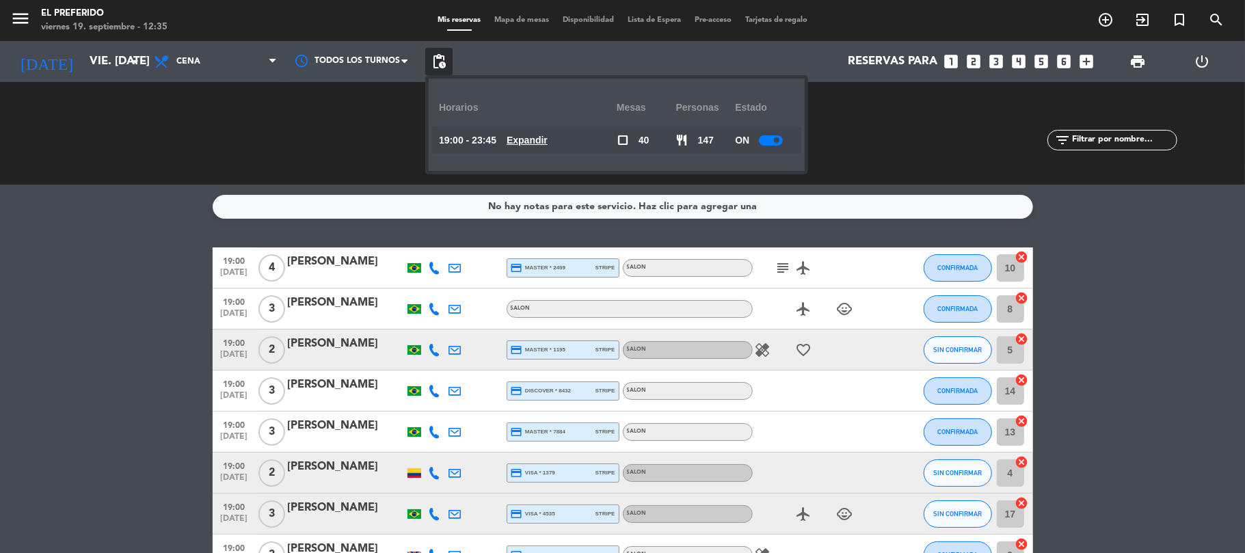
click at [531, 141] on u "Expandir" at bounding box center [526, 140] width 41 height 11
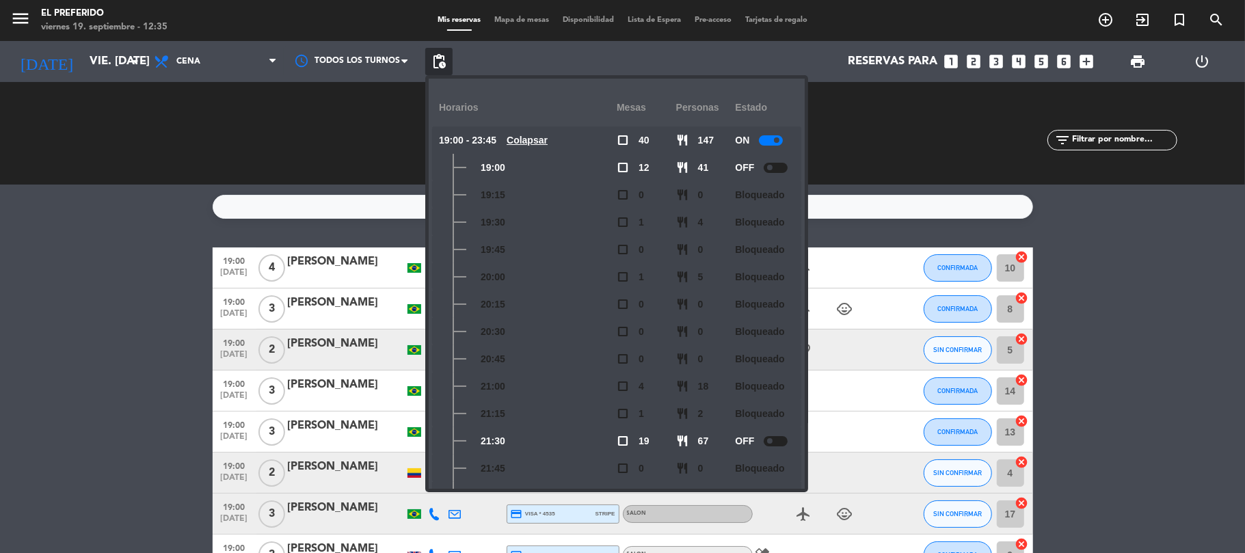
scroll to position [228, 0]
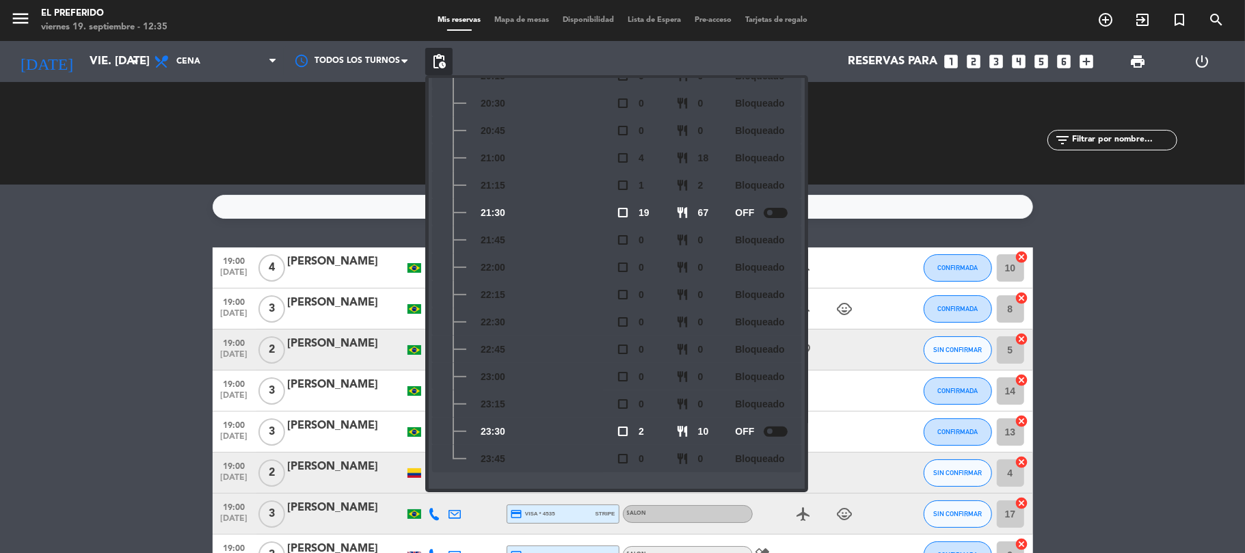
click at [308, 141] on div "CHECK INS 0 0 CANCELADA 4 15" at bounding box center [377, 133] width 245 height 75
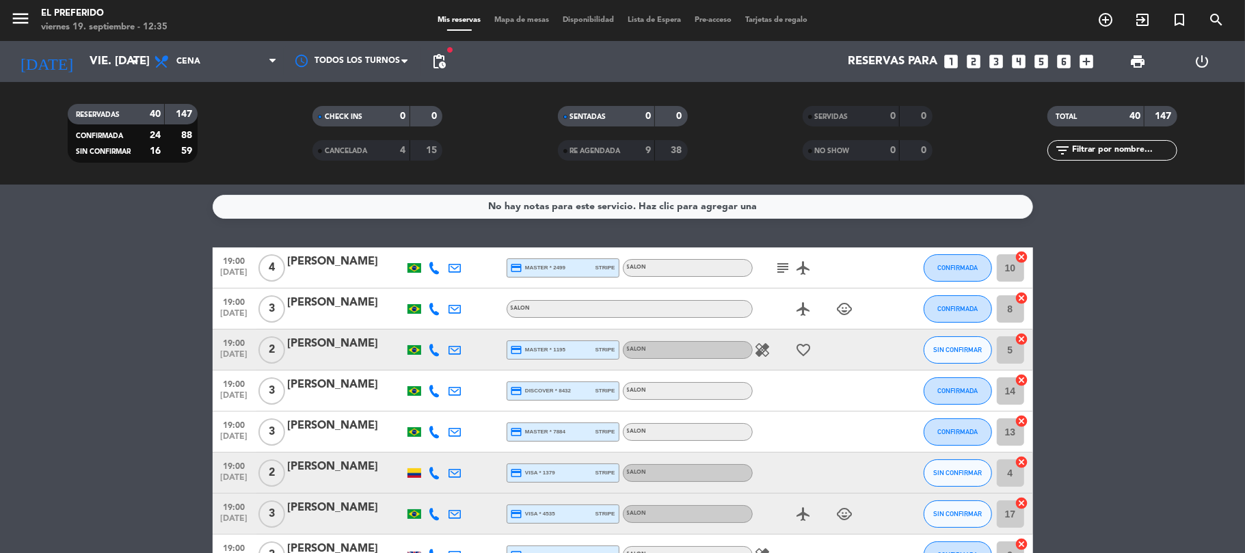
click at [266, 149] on filter-checkbox "CANCELADA 4 15" at bounding box center [377, 150] width 245 height 21
click at [443, 59] on span "pending_actions" at bounding box center [439, 61] width 16 height 16
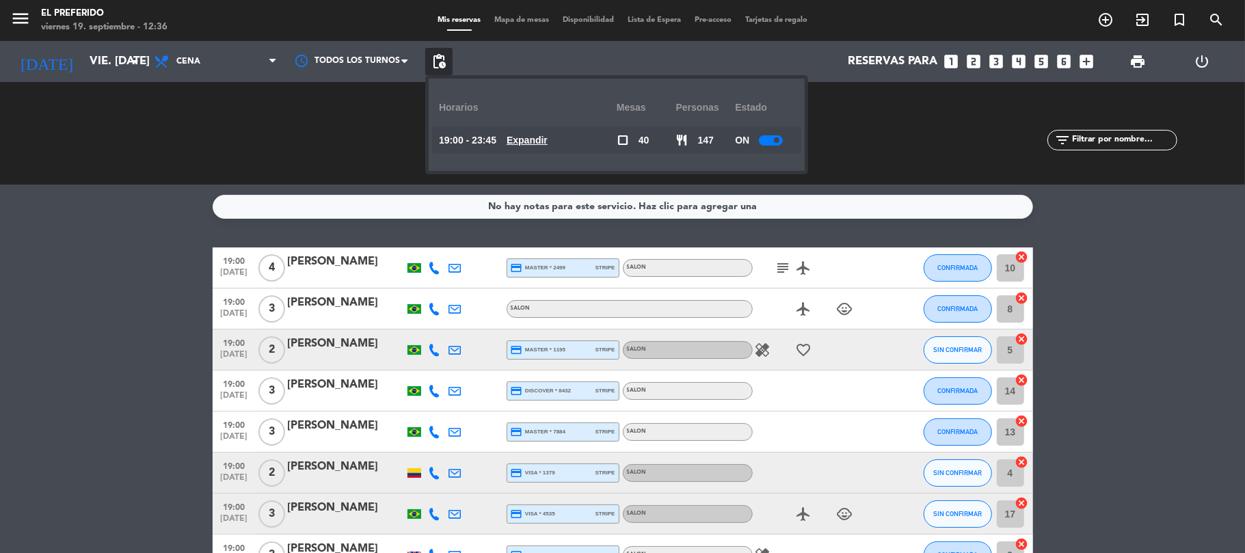
click at [548, 137] on u "Expandir" at bounding box center [526, 140] width 41 height 11
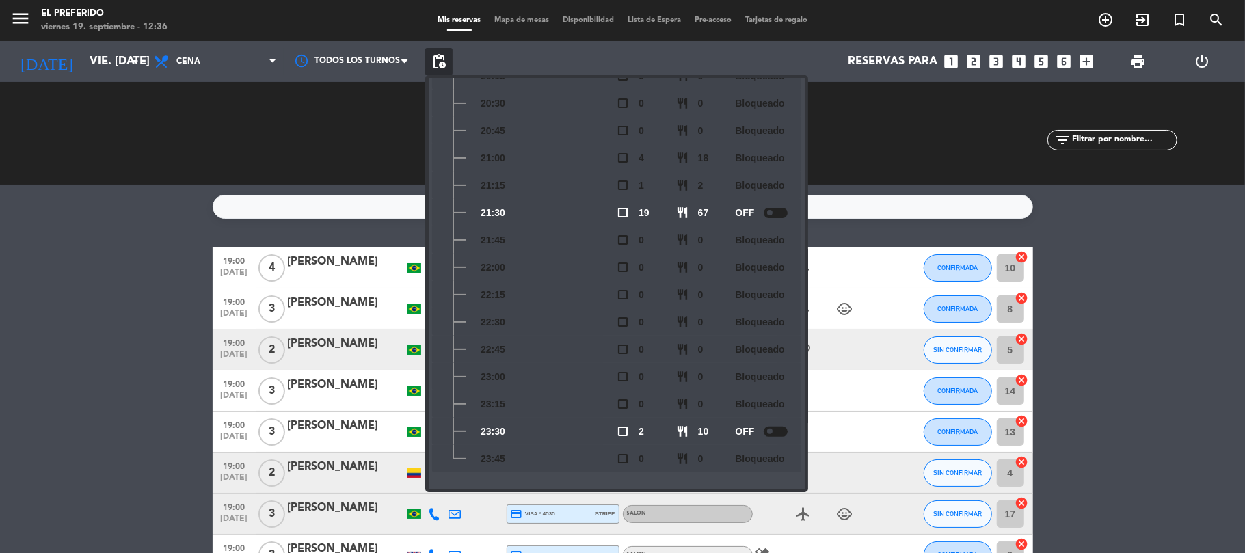
scroll to position [0, 0]
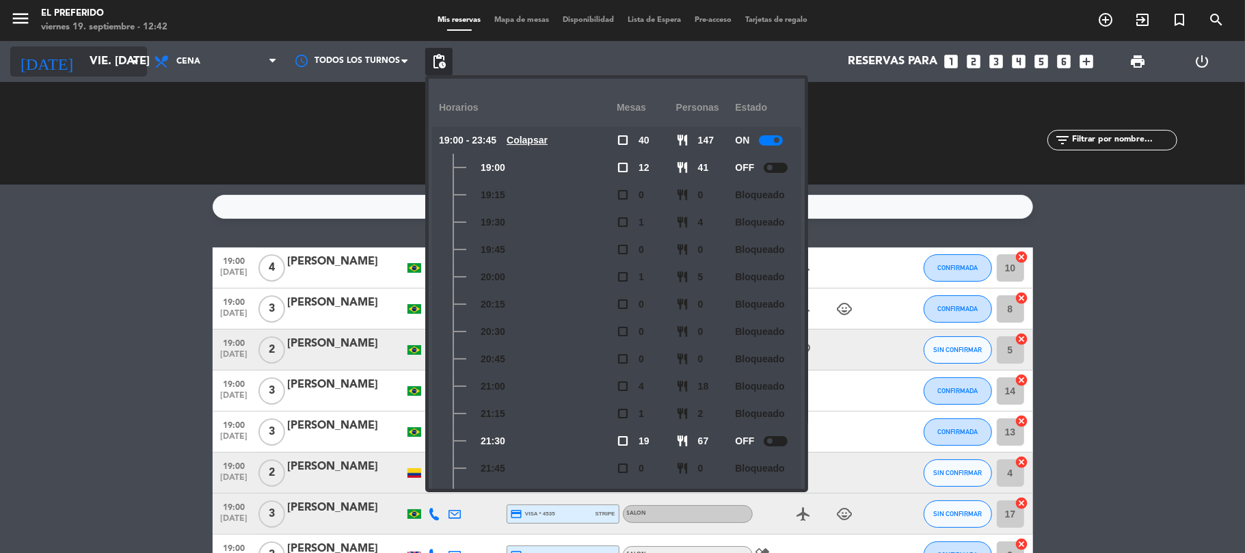
click at [122, 63] on input "vie. [DATE]" at bounding box center [157, 62] width 148 height 27
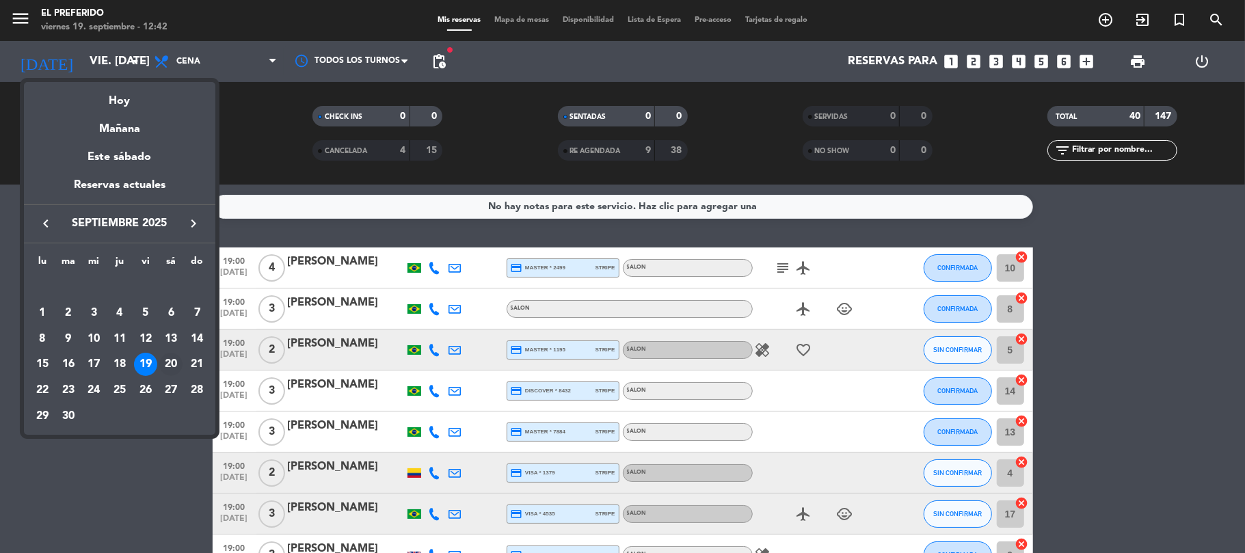
click at [175, 359] on div "20" at bounding box center [170, 364] width 23 height 23
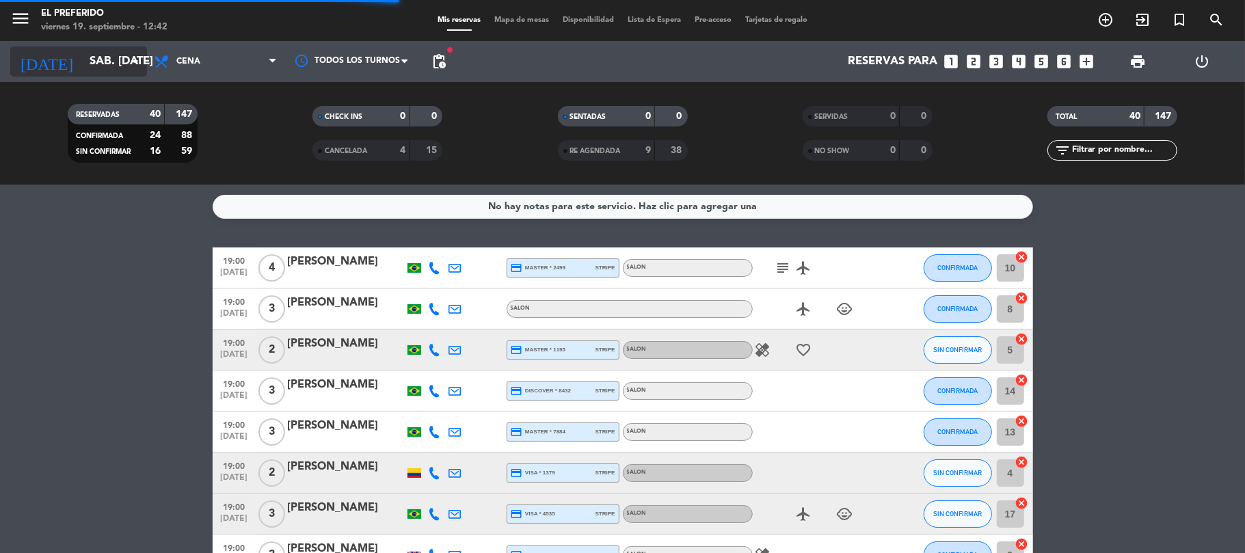
click at [102, 57] on input "sáb. [DATE]" at bounding box center [157, 62] width 148 height 27
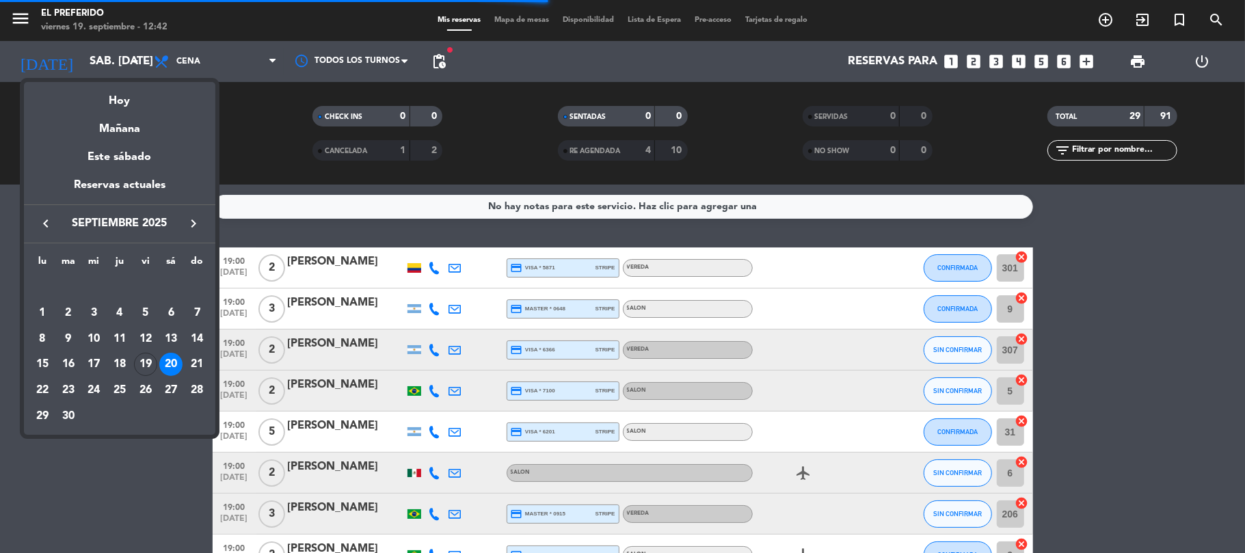
click at [49, 222] on icon "keyboard_arrow_left" at bounding box center [46, 223] width 16 height 16
click at [187, 214] on div "keyboard_arrow_left agosto 2025 keyboard_arrow_right" at bounding box center [119, 223] width 191 height 38
click at [193, 217] on icon "keyboard_arrow_right" at bounding box center [193, 223] width 16 height 16
click at [167, 370] on div "20" at bounding box center [170, 364] width 23 height 23
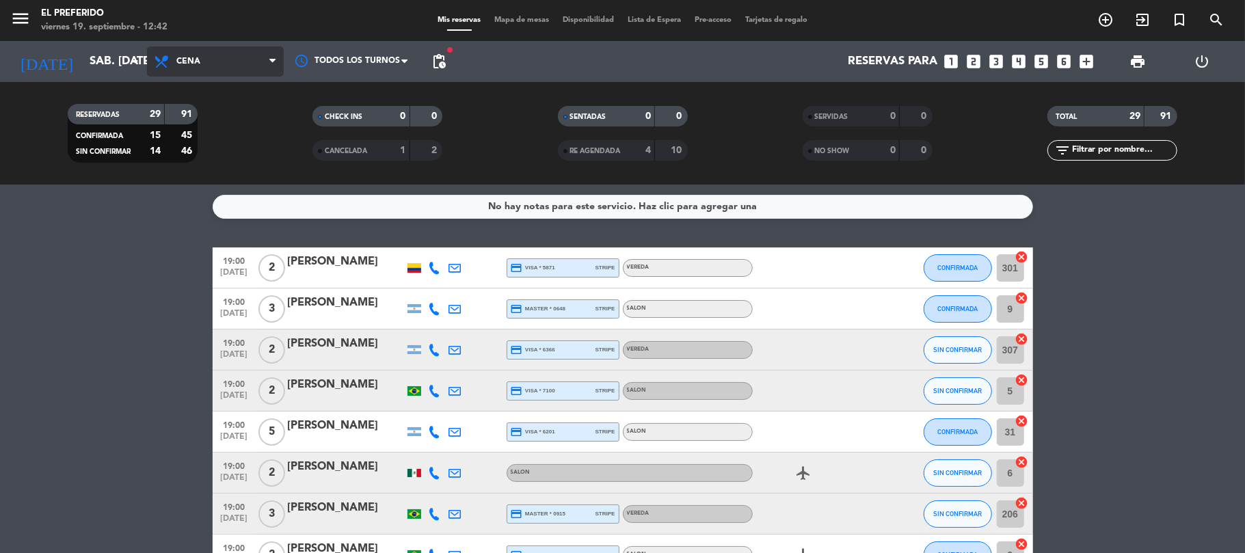
click at [211, 53] on span "Cena" at bounding box center [215, 61] width 137 height 30
click at [220, 126] on div "menu El Preferido viernes 19. septiembre - 12:42 Mis reservas Mapa de mesas Dis…" at bounding box center [622, 92] width 1245 height 185
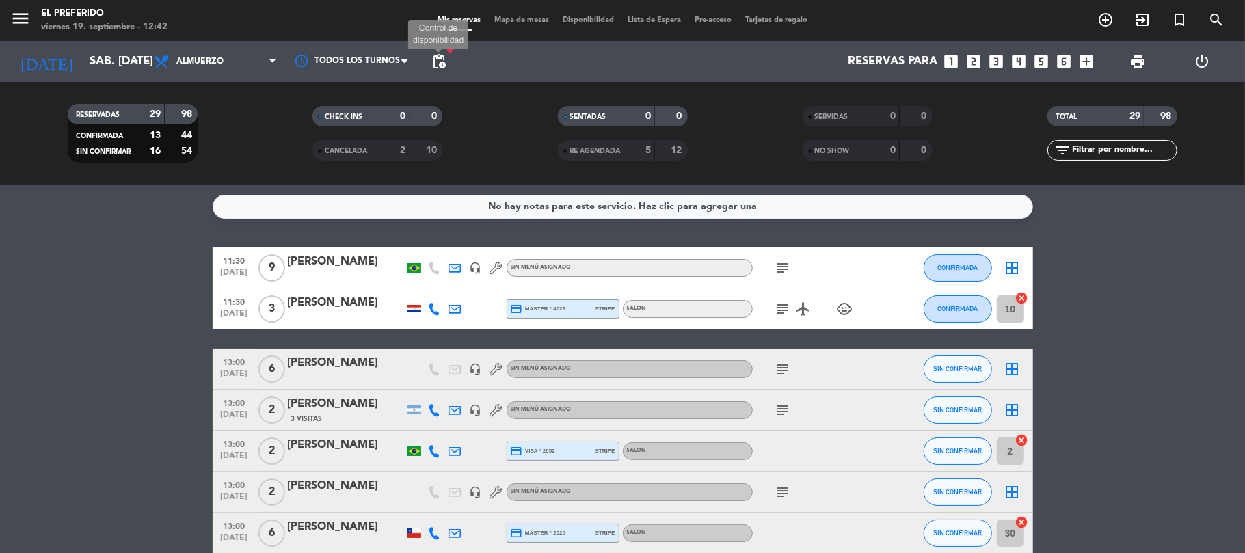
click at [446, 61] on span "pending_actions" at bounding box center [439, 61] width 16 height 16
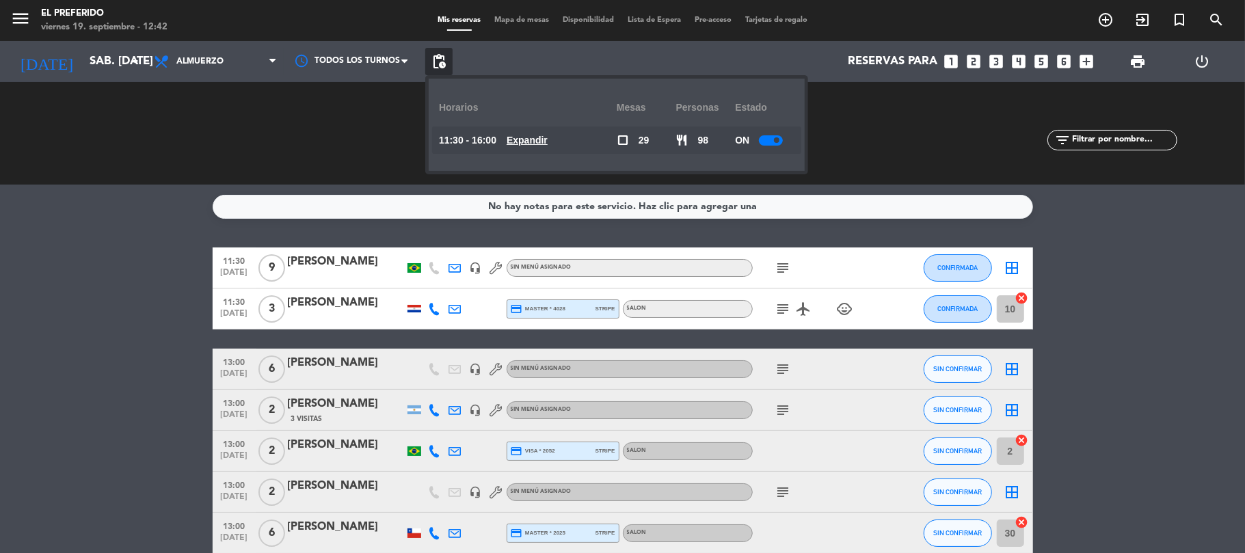
click at [540, 135] on u "Expandir" at bounding box center [526, 140] width 41 height 11
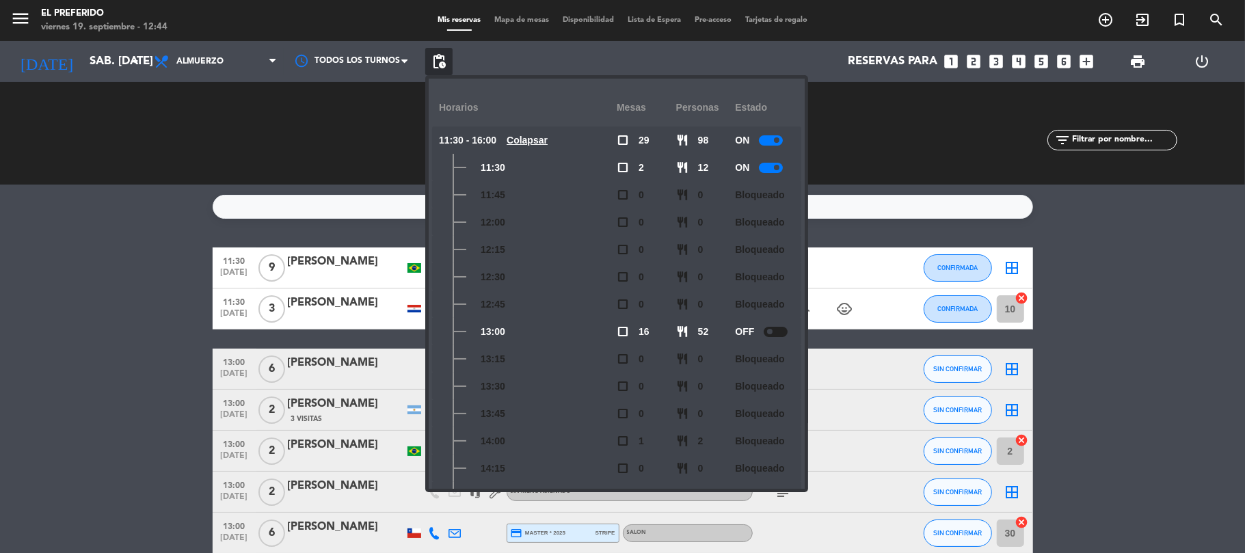
click at [332, 170] on div "CHECK INS 0 0 CANCELADA 2 10" at bounding box center [377, 133] width 245 height 75
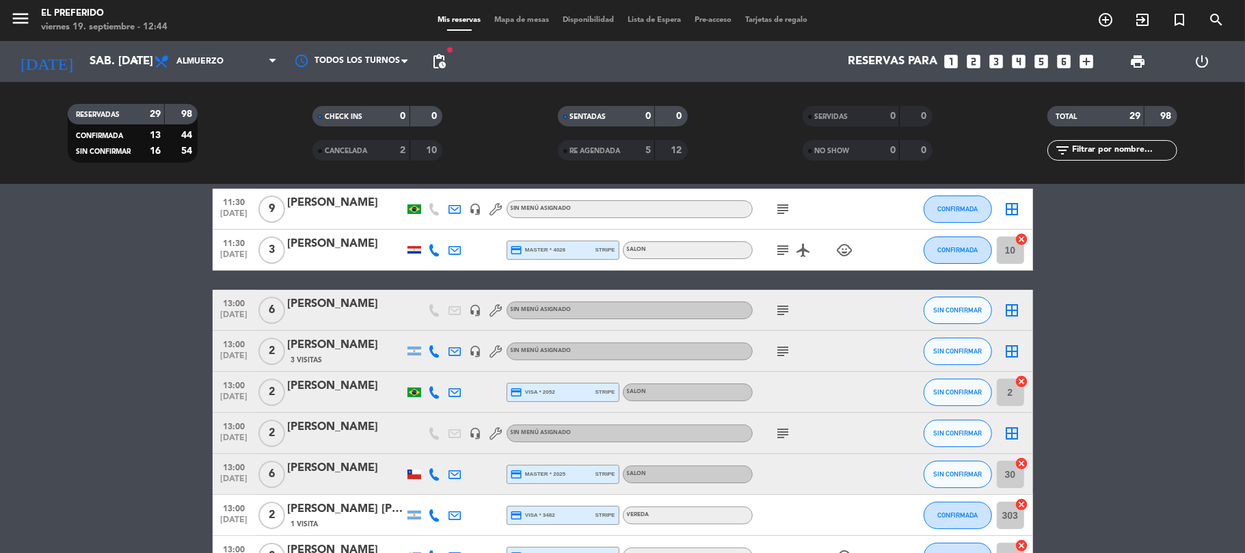
scroll to position [91, 0]
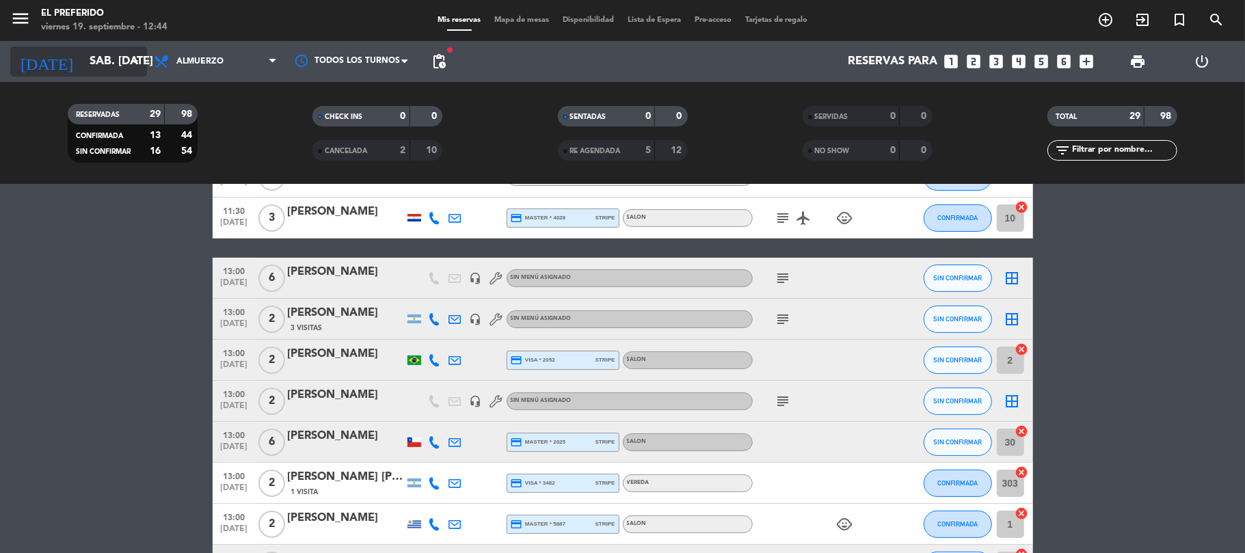
drag, startPoint x: 78, startPoint y: 31, endPoint x: 83, endPoint y: 55, distance: 24.5
click at [78, 34] on div "menu El Preferido viernes 19. septiembre - 12:44" at bounding box center [155, 21] width 311 height 32
click at [86, 63] on input "sáb. [DATE]" at bounding box center [157, 62] width 148 height 27
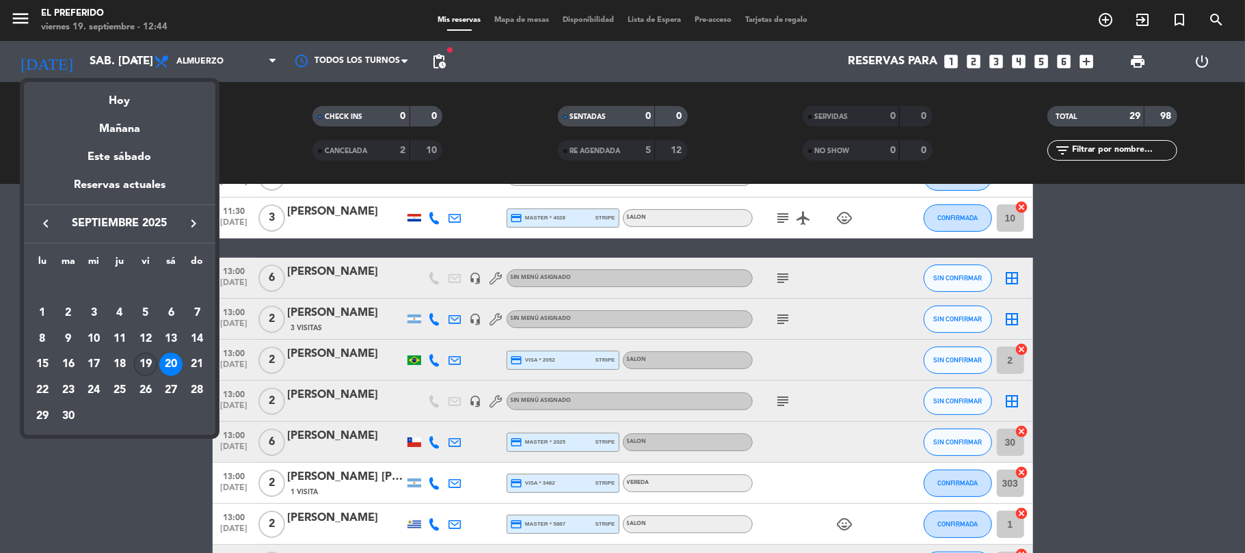
click at [142, 364] on div "19" at bounding box center [145, 364] width 23 height 23
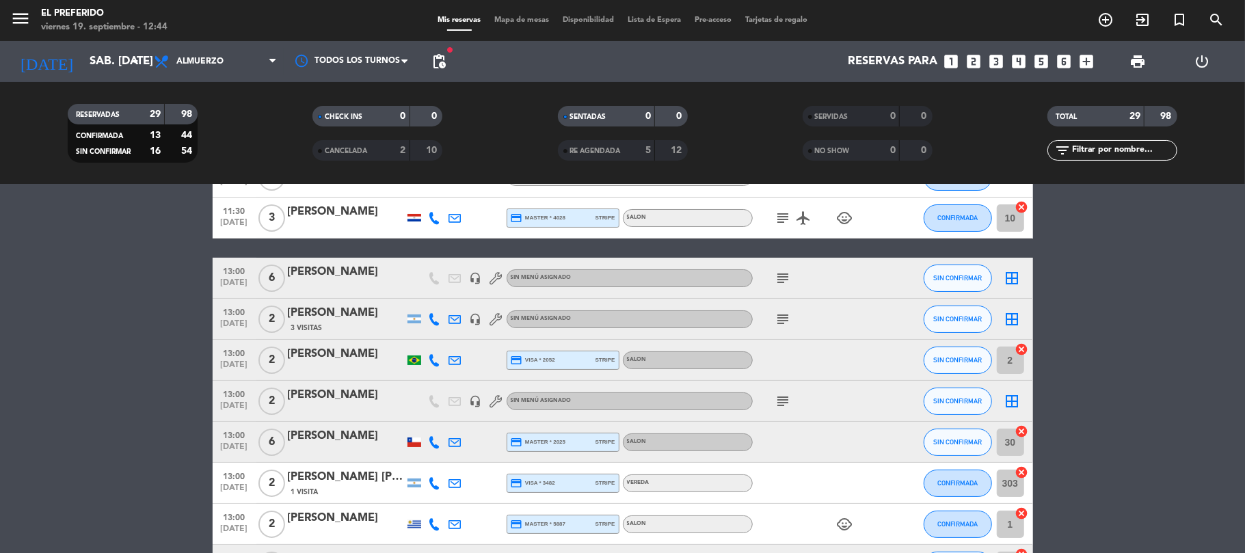
type input "vie. [DATE]"
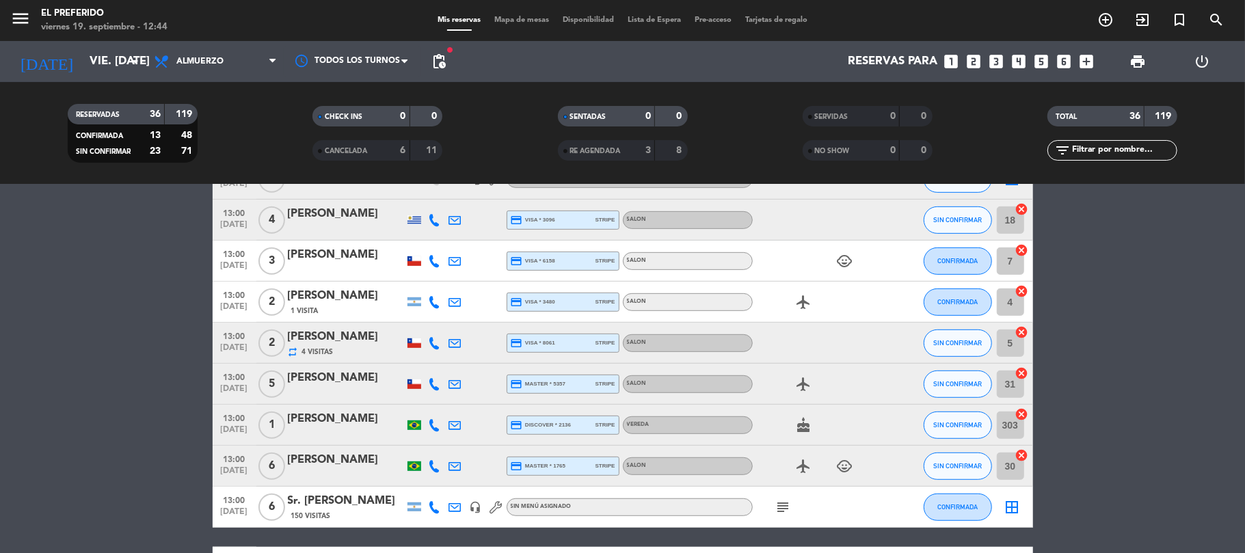
scroll to position [547, 0]
